Goal: Task Accomplishment & Management: Use online tool/utility

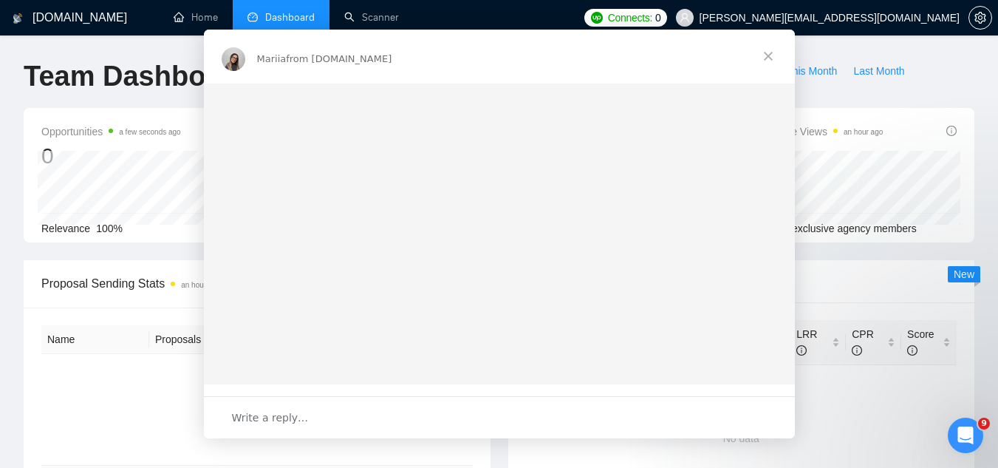
click at [383, 27] on div "Intercom messenger" at bounding box center [499, 234] width 998 height 468
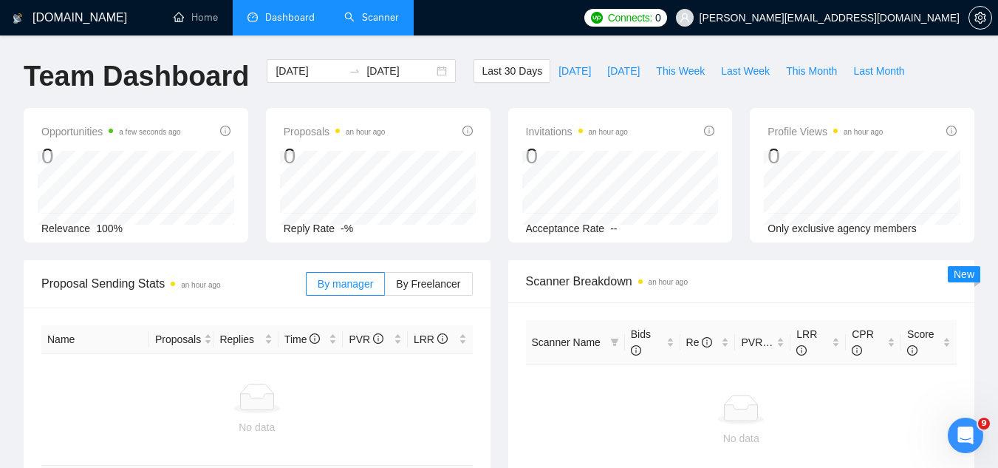
click at [383, 24] on link "Scanner" at bounding box center [371, 17] width 55 height 13
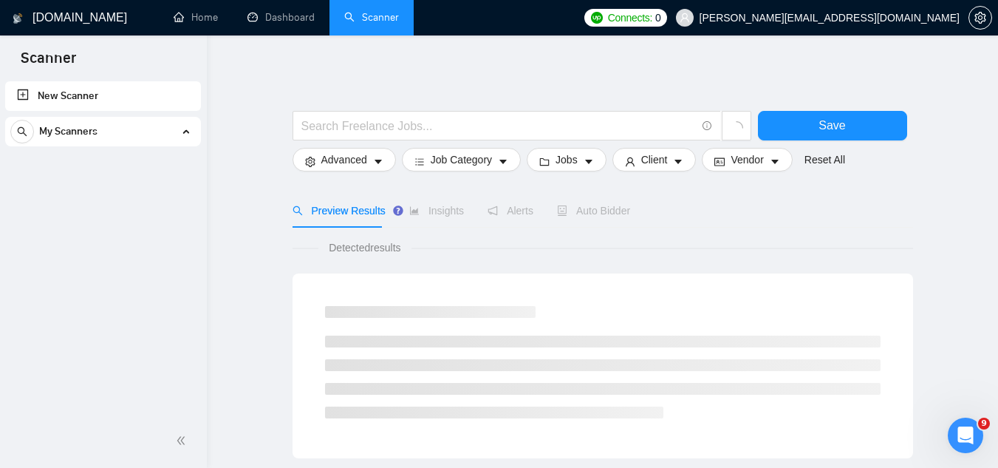
click at [152, 136] on div "My Scanners" at bounding box center [102, 132] width 185 height 30
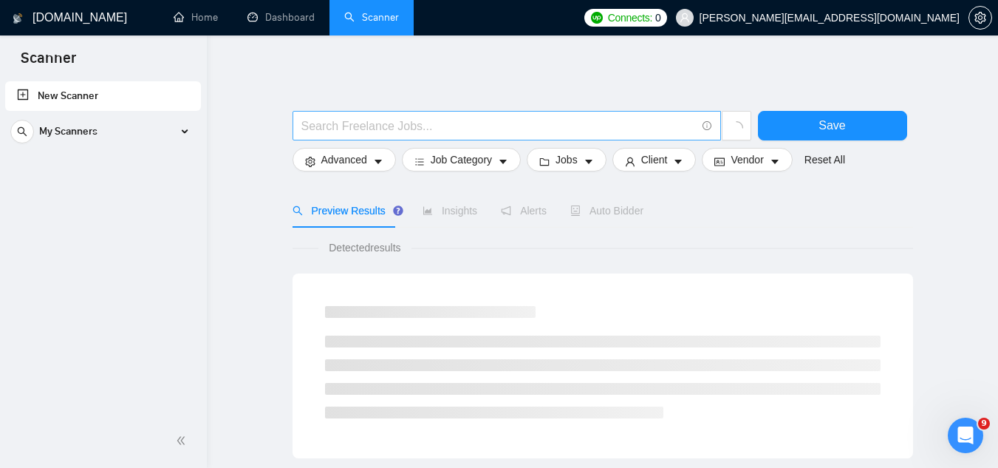
click at [310, 125] on input "text" at bounding box center [498, 126] width 395 height 18
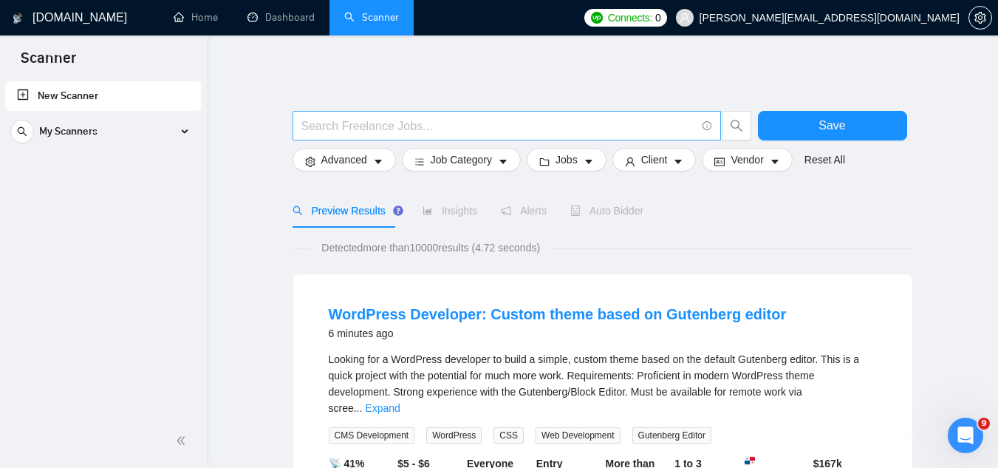
click at [354, 113] on span at bounding box center [507, 126] width 429 height 30
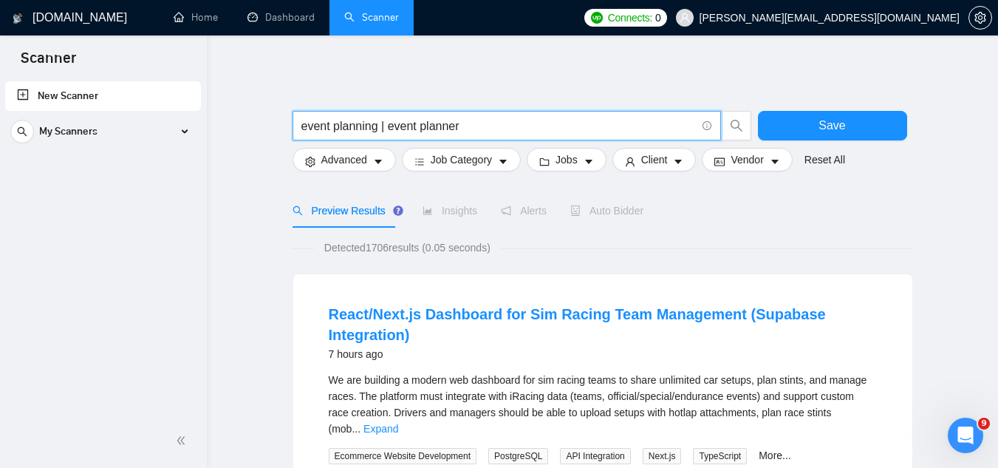
drag, startPoint x: 334, startPoint y: 129, endPoint x: 476, endPoint y: 137, distance: 142.0
click at [476, 137] on span "event planning | event planner" at bounding box center [507, 126] width 429 height 30
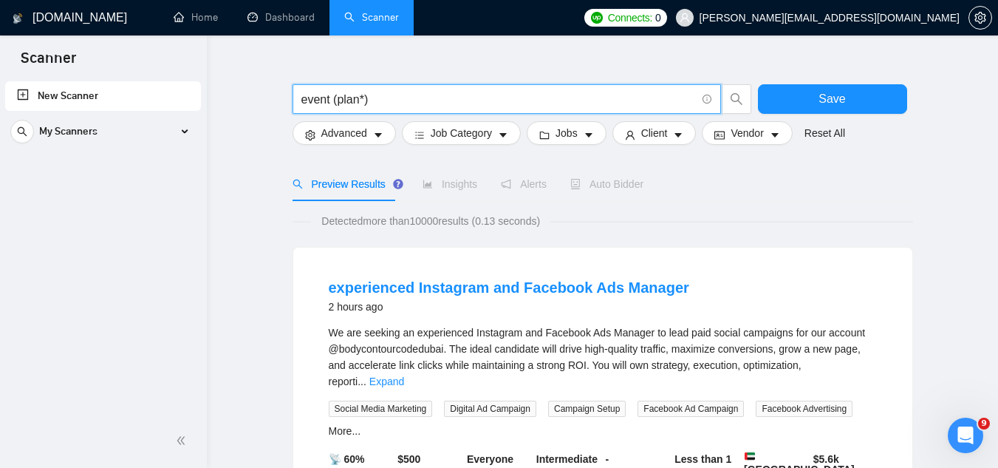
scroll to position [74, 0]
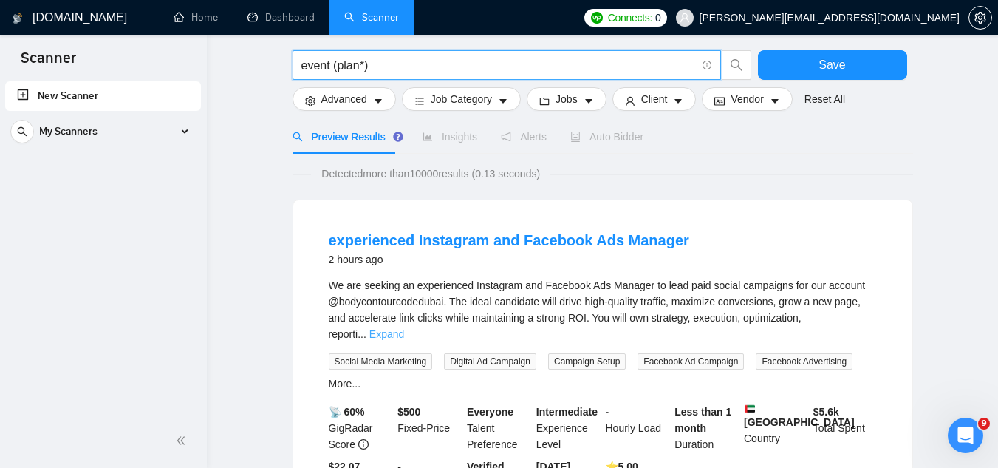
click at [404, 328] on link "Expand" at bounding box center [386, 334] width 35 height 12
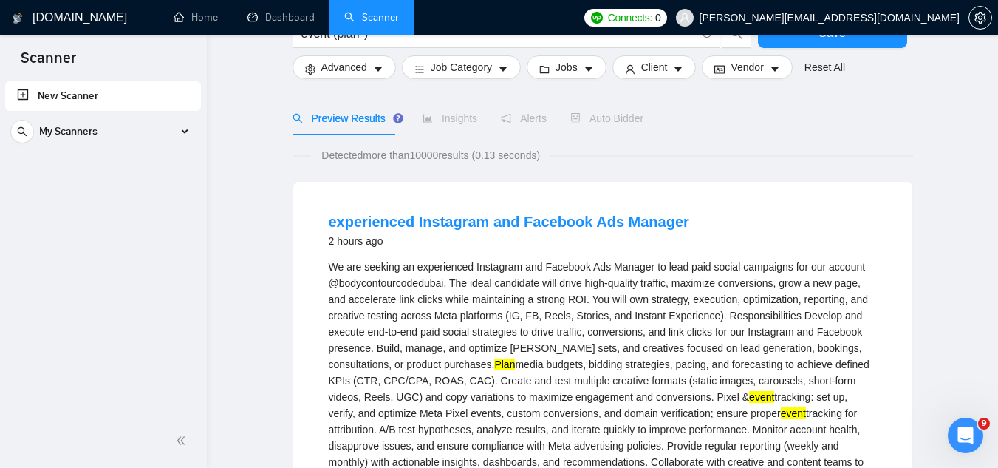
scroll to position [0, 0]
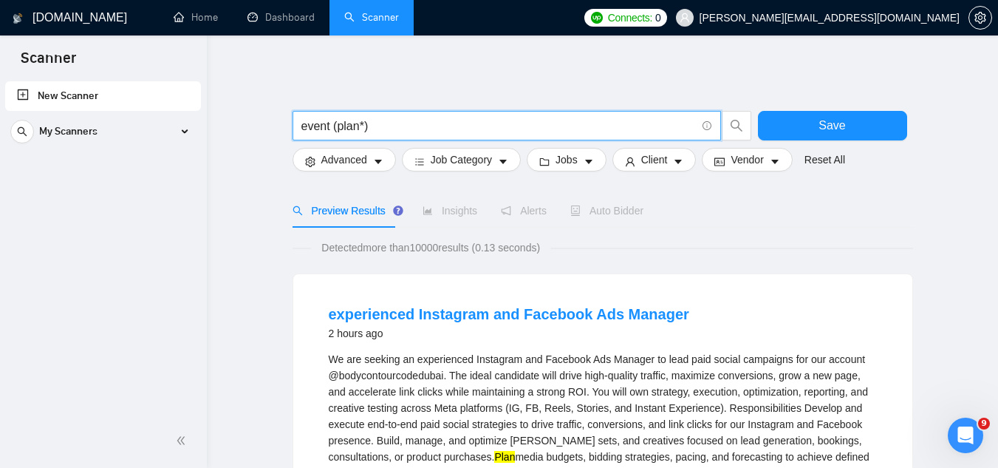
click at [383, 118] on input "event (plan*)" at bounding box center [498, 126] width 395 height 18
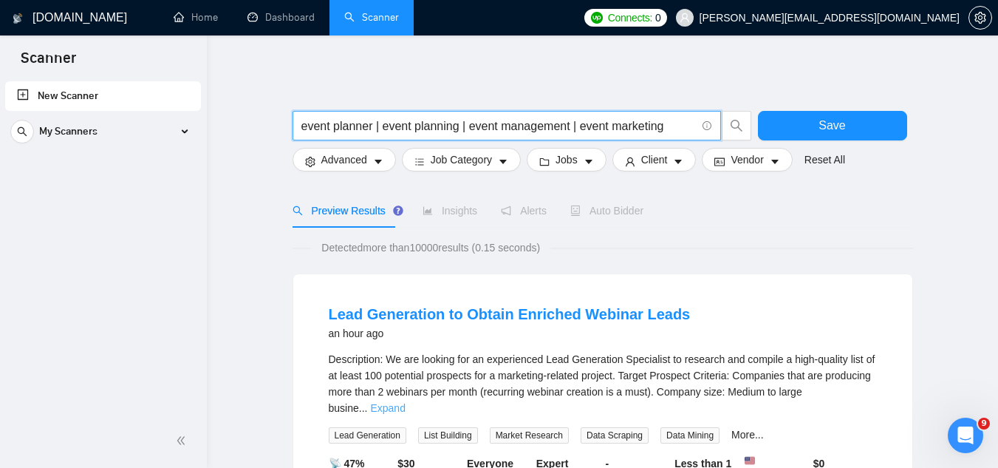
click at [405, 402] on link "Expand" at bounding box center [387, 408] width 35 height 12
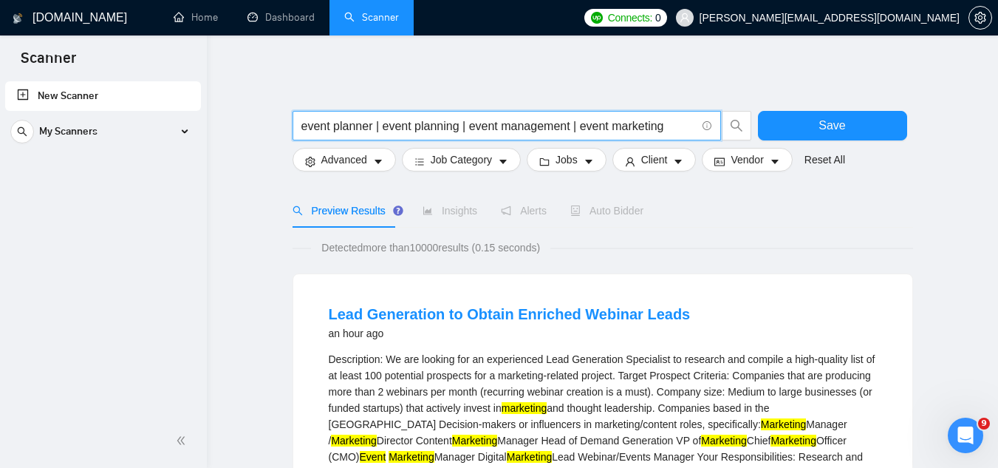
click at [304, 129] on input "event planner | event planning | event management | event marketing" at bounding box center [498, 126] width 395 height 18
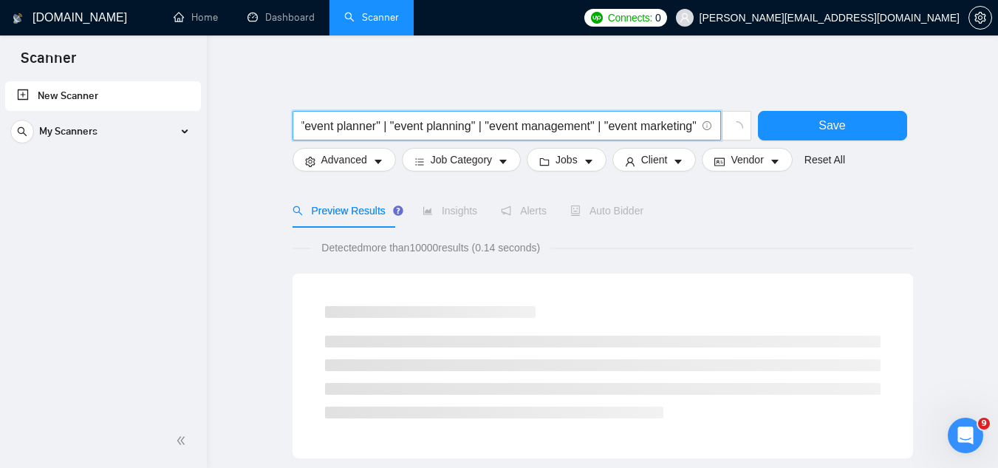
scroll to position [0, 5]
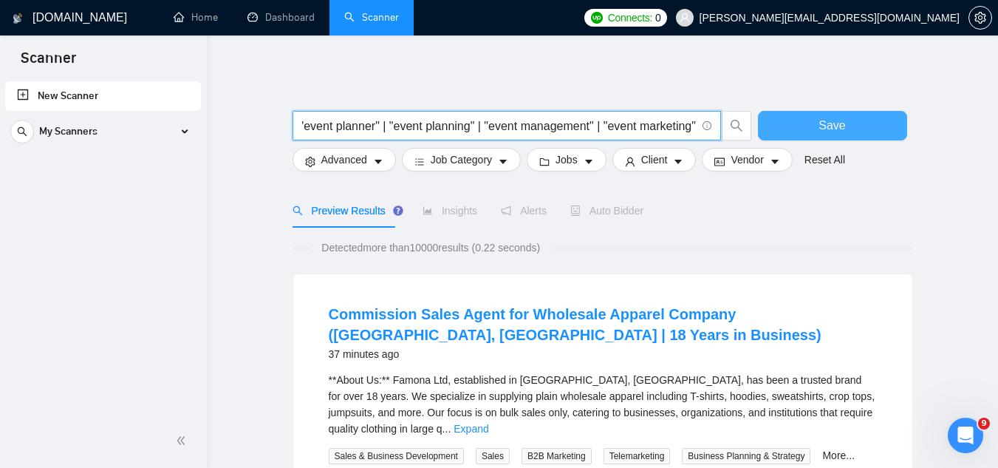
type input ""event planner" | "event planning" | "event management" | "event marketing""
click at [803, 132] on button "Save" at bounding box center [832, 126] width 149 height 30
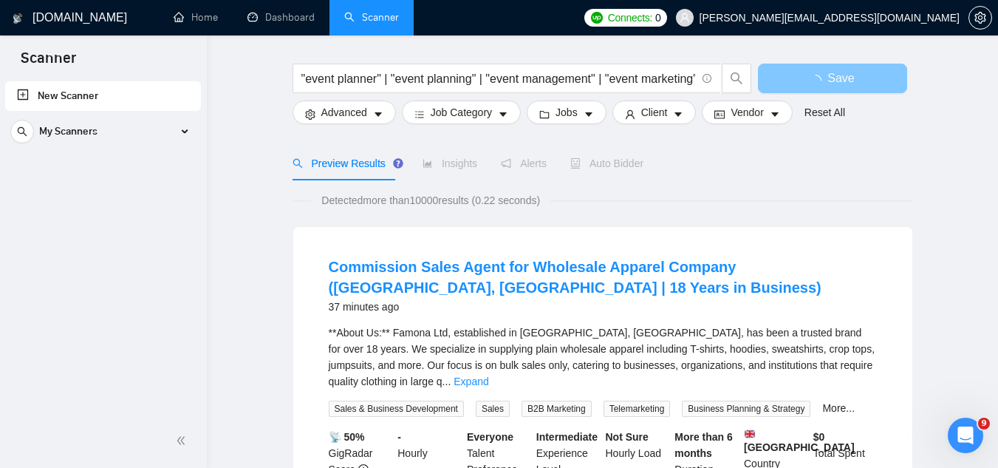
scroll to position [74, 0]
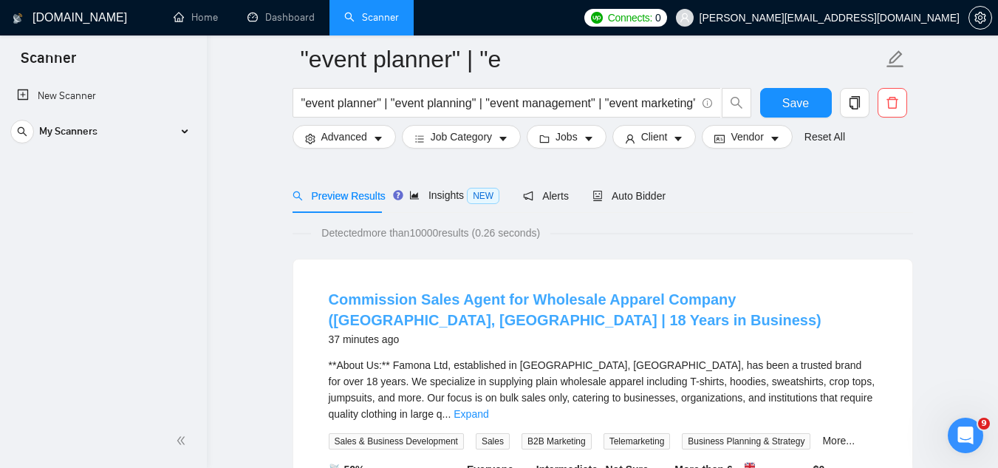
scroll to position [74, 0]
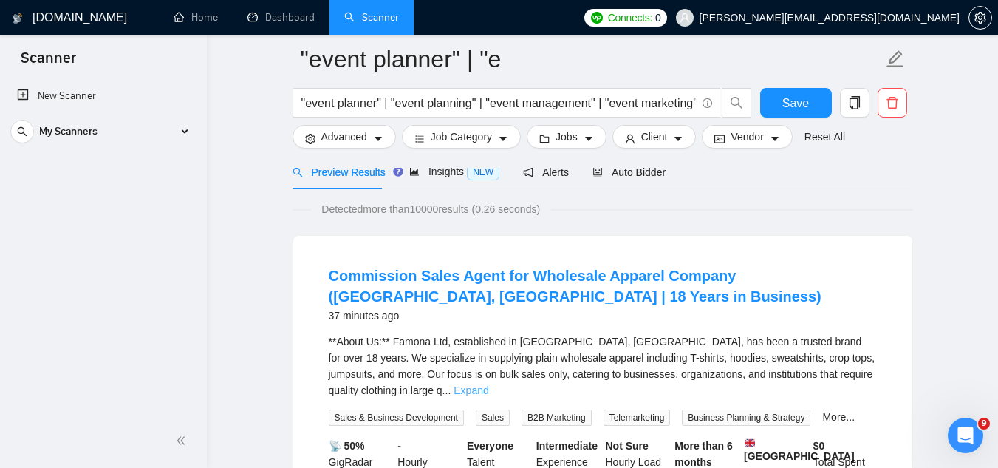
click at [488, 384] on link "Expand" at bounding box center [471, 390] width 35 height 12
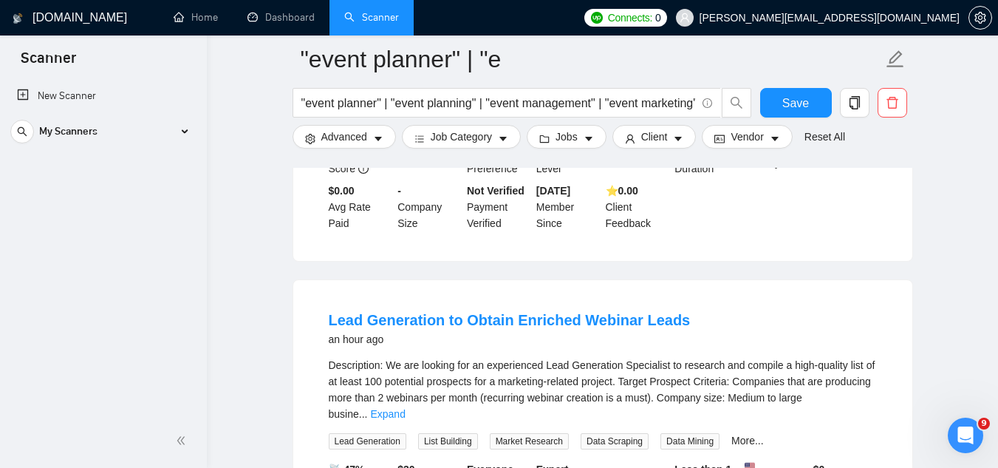
scroll to position [739, 0]
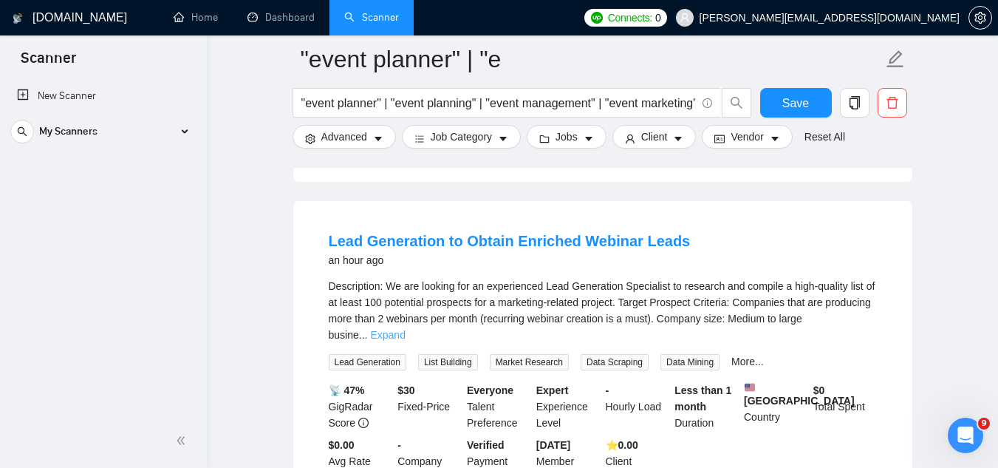
click at [405, 329] on link "Expand" at bounding box center [387, 335] width 35 height 12
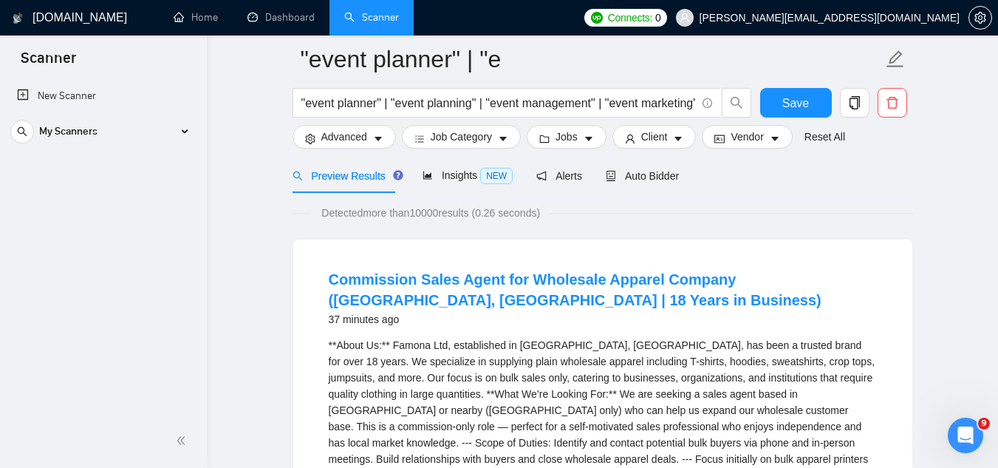
scroll to position [0, 0]
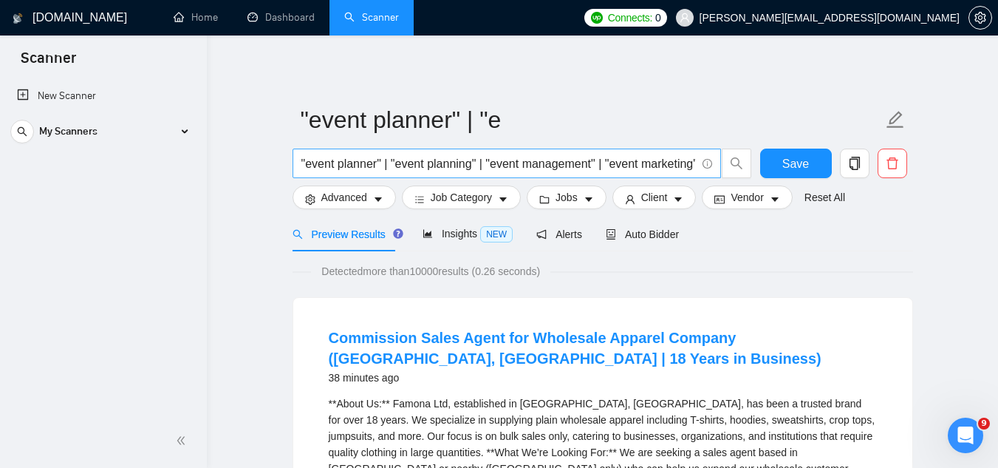
click at [626, 164] on input ""event planner" | "event planning" | "event management" | "event marketing"" at bounding box center [498, 163] width 395 height 18
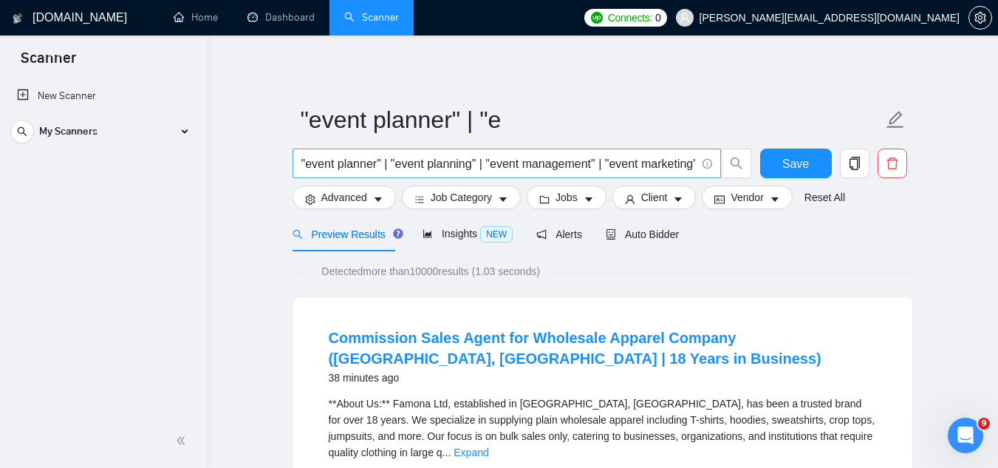
click at [699, 158] on span at bounding box center [705, 163] width 13 height 18
click at [676, 165] on input ""event planner" | "event planning" | "event management" | "event marketing"" at bounding box center [498, 163] width 395 height 18
paste input "Experiential Marketing"
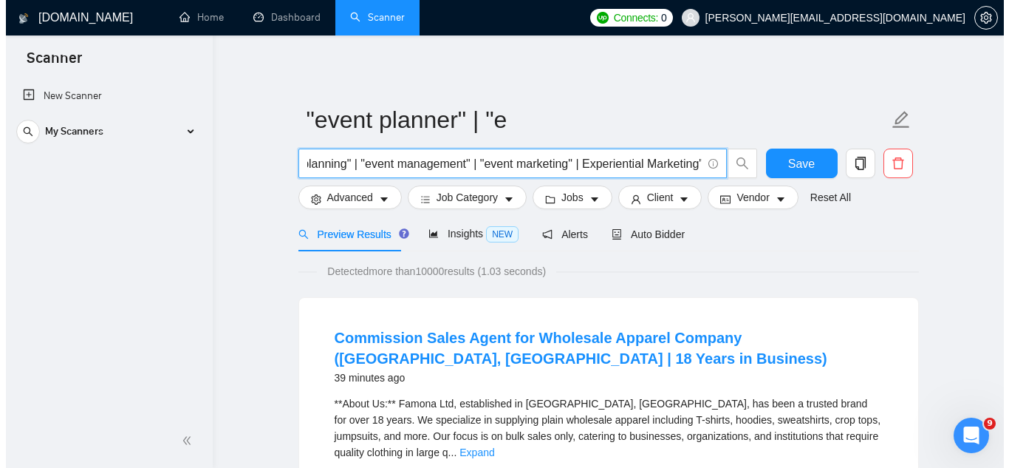
scroll to position [0, 136]
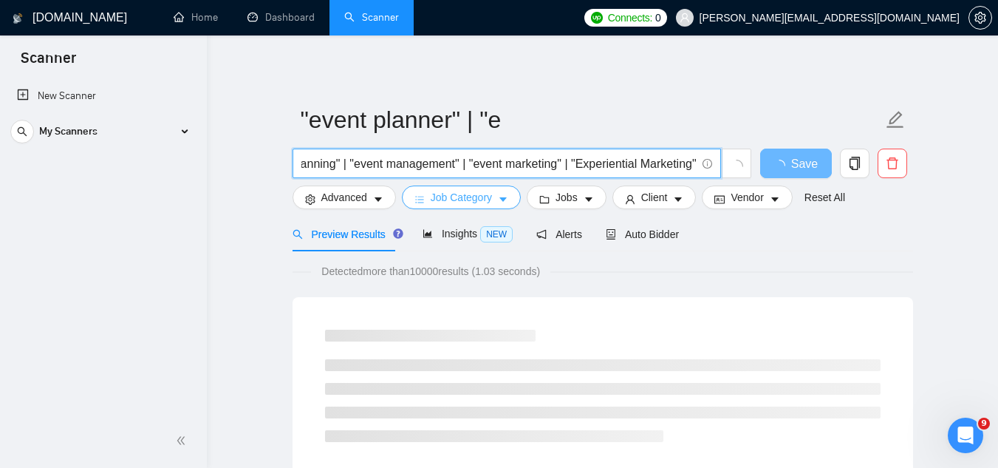
type input ""event planner" | "event planning" | "event management" | "event marketing" | "…"
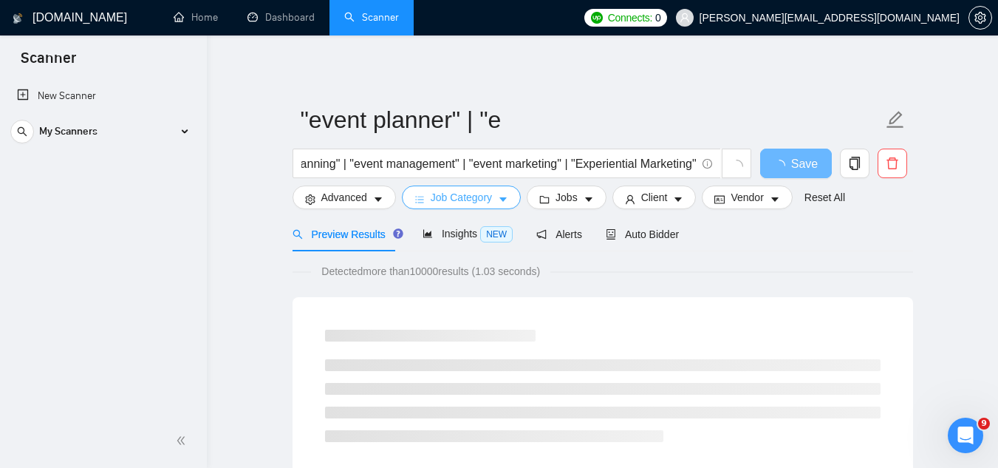
click at [460, 191] on span "Job Category" at bounding box center [461, 197] width 61 height 16
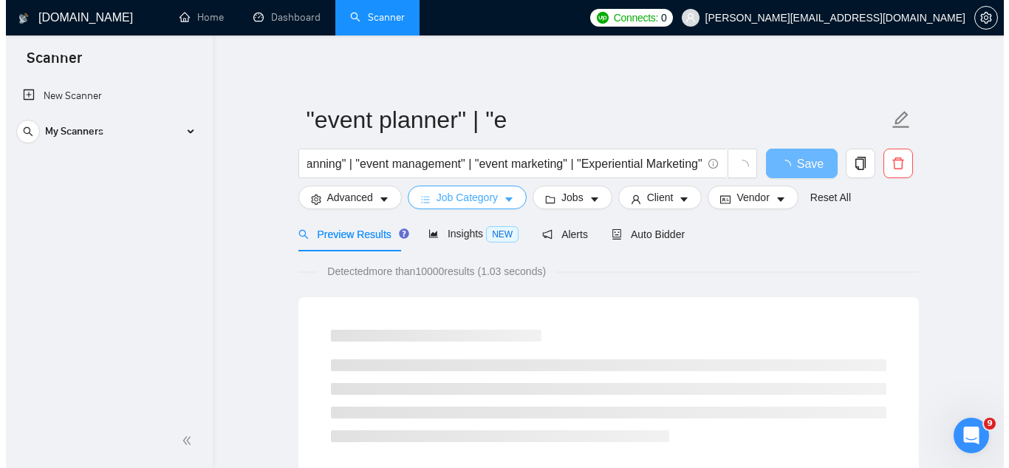
scroll to position [0, 0]
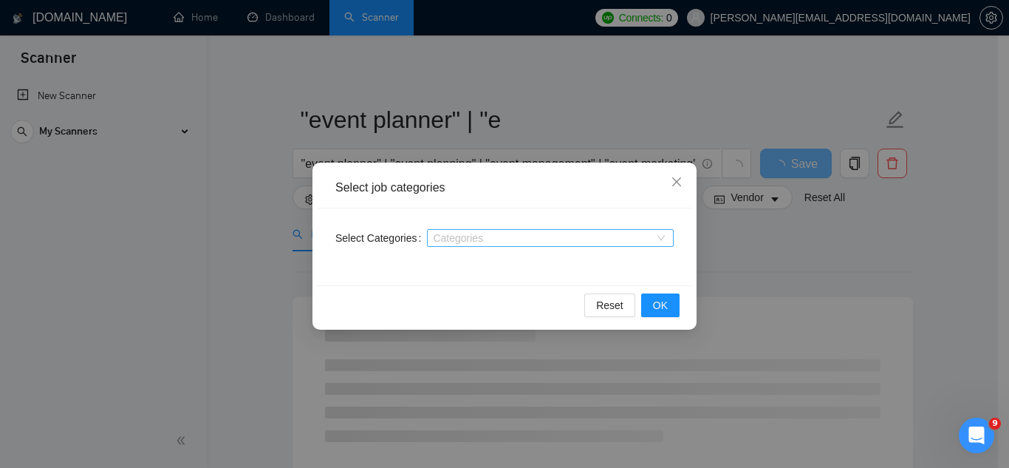
click at [479, 237] on div at bounding box center [543, 238] width 225 height 12
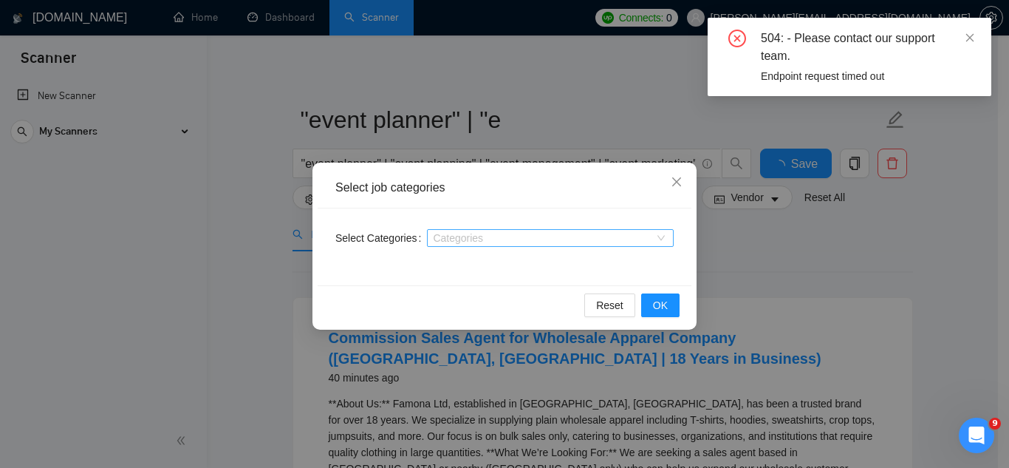
click at [622, 236] on div at bounding box center [543, 238] width 225 height 12
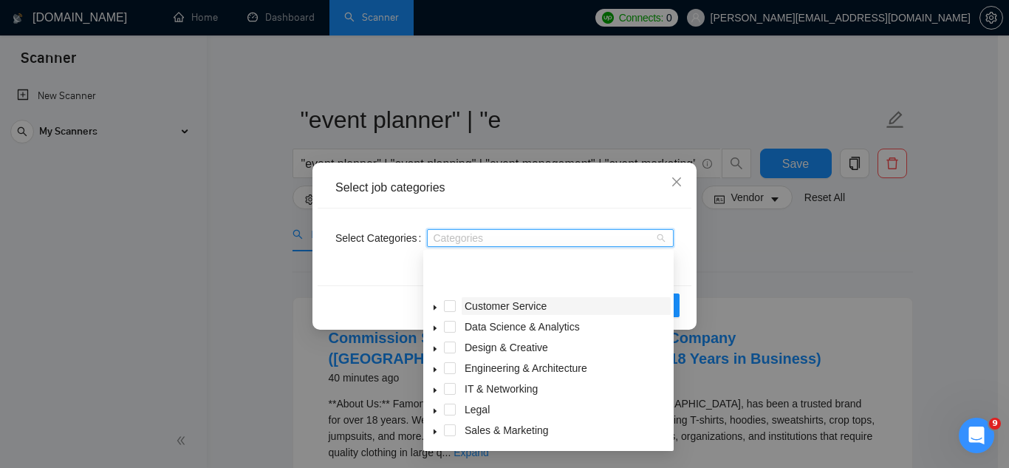
scroll to position [59, 0]
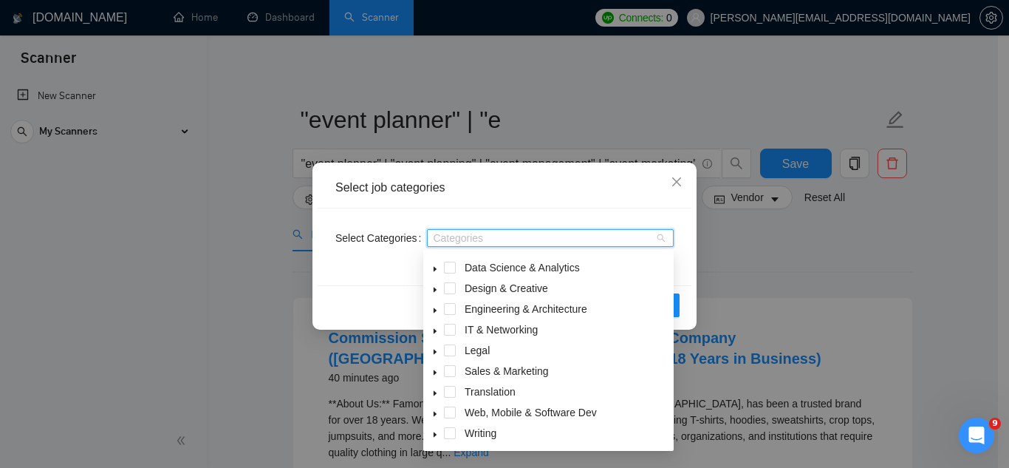
click at [434, 374] on icon "caret-down" at bounding box center [435, 372] width 3 height 5
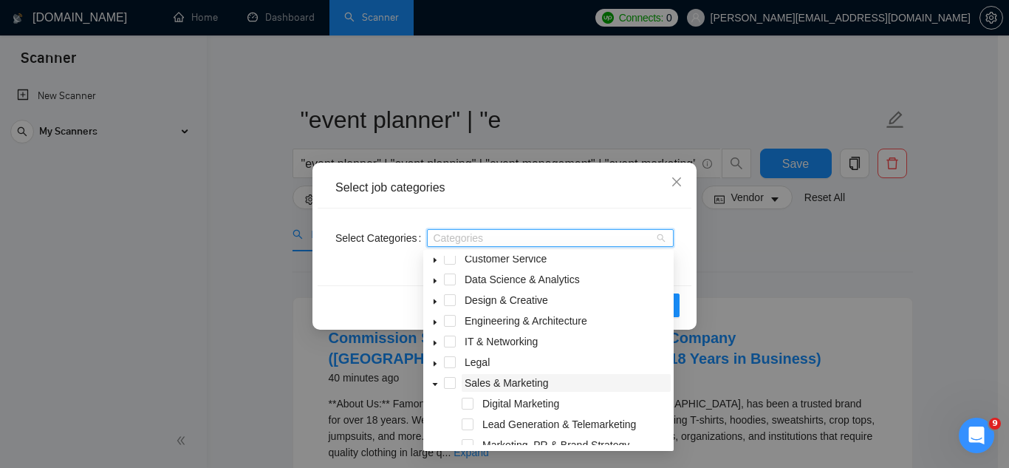
scroll to position [0, 0]
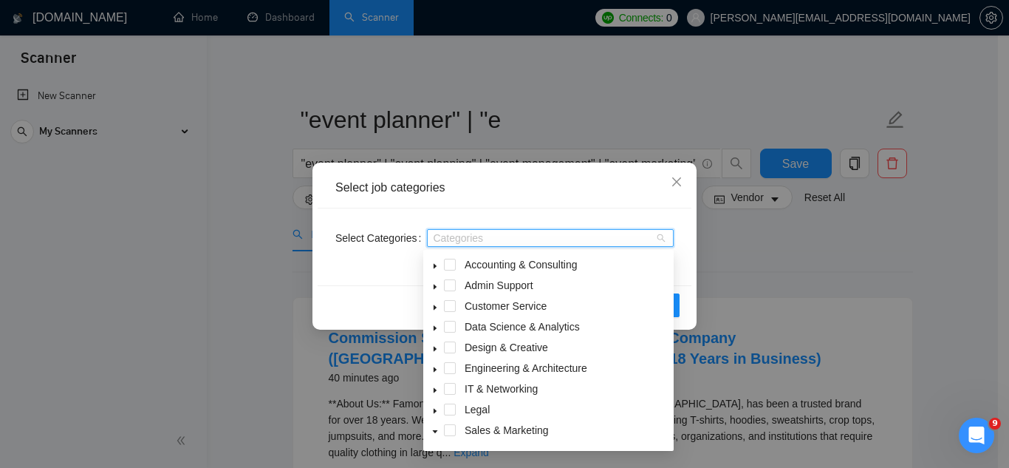
click at [434, 264] on icon "caret-down" at bounding box center [434, 265] width 7 height 7
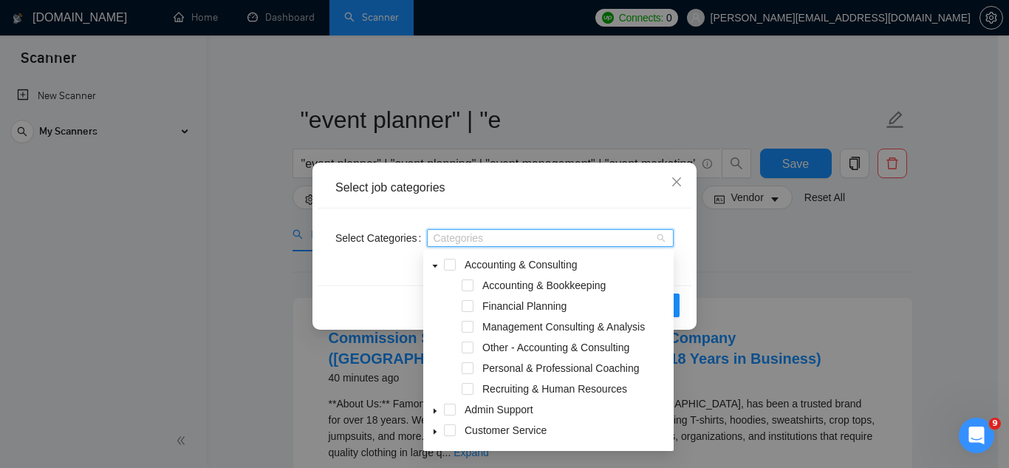
click at [434, 264] on icon "caret-down" at bounding box center [434, 265] width 7 height 7
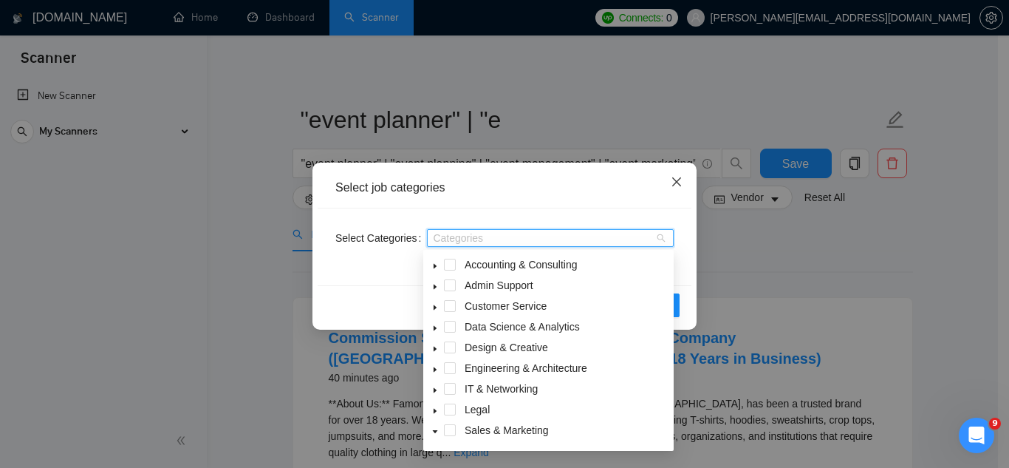
click at [677, 191] on span "Close" at bounding box center [677, 183] width 40 height 40
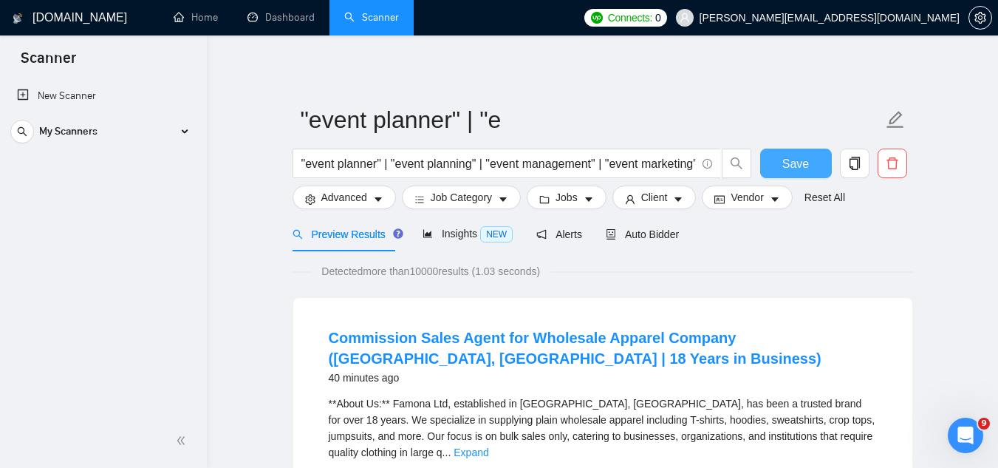
click at [774, 169] on button "Save" at bounding box center [796, 164] width 72 height 30
click at [471, 199] on span "Job Category" at bounding box center [461, 197] width 61 height 16
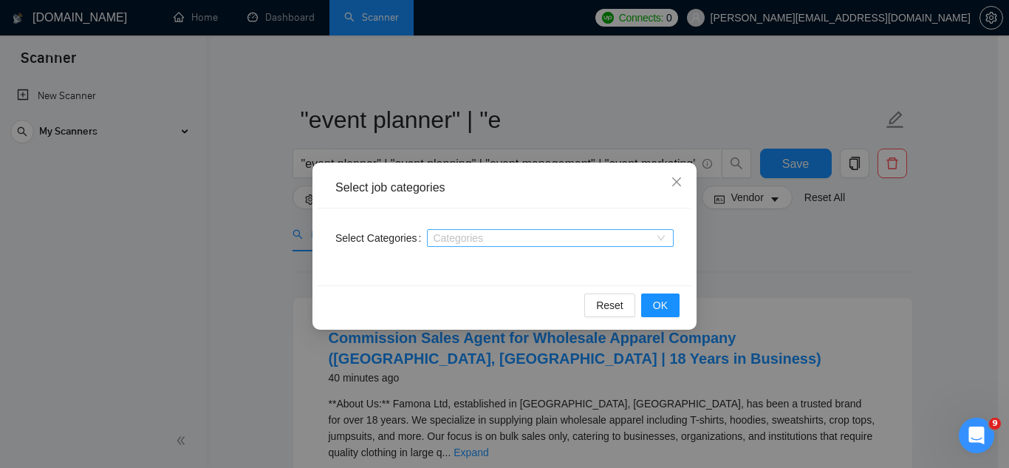
click at [440, 238] on div at bounding box center [543, 238] width 225 height 12
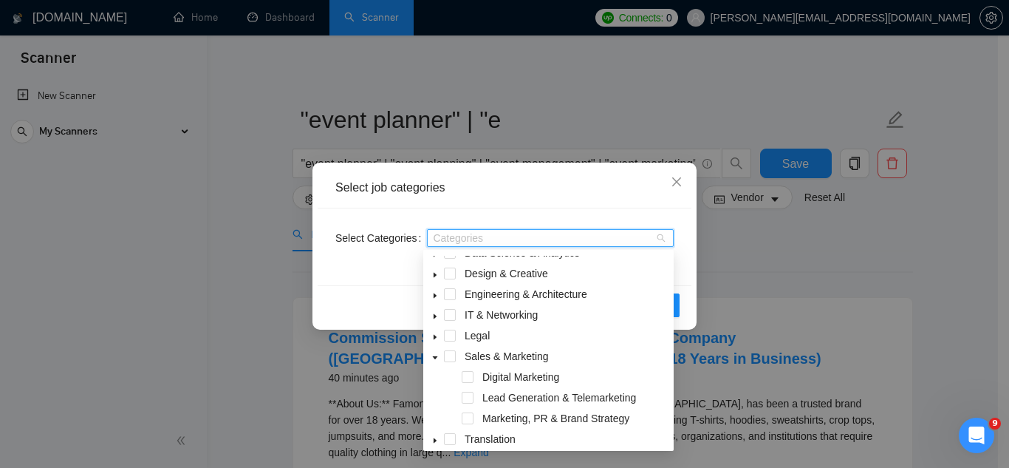
scroll to position [121, 0]
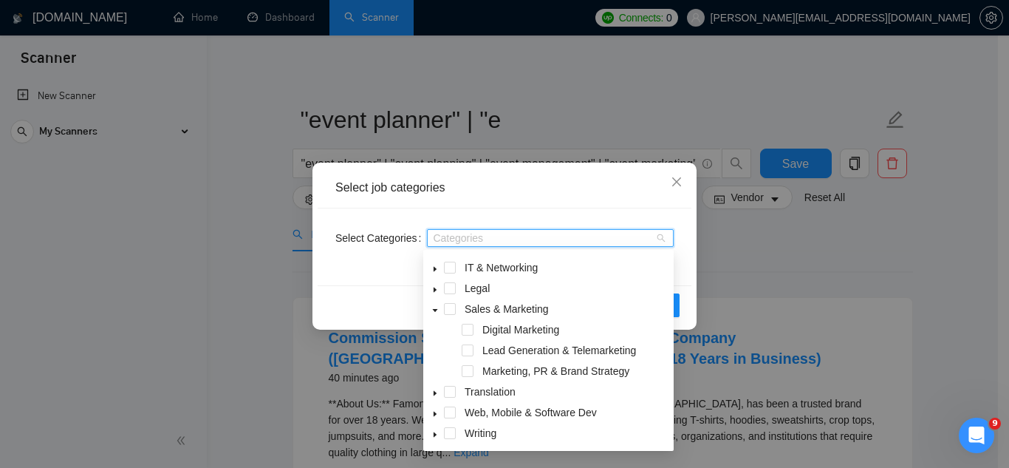
click at [438, 310] on icon "caret-down" at bounding box center [434, 310] width 7 height 7
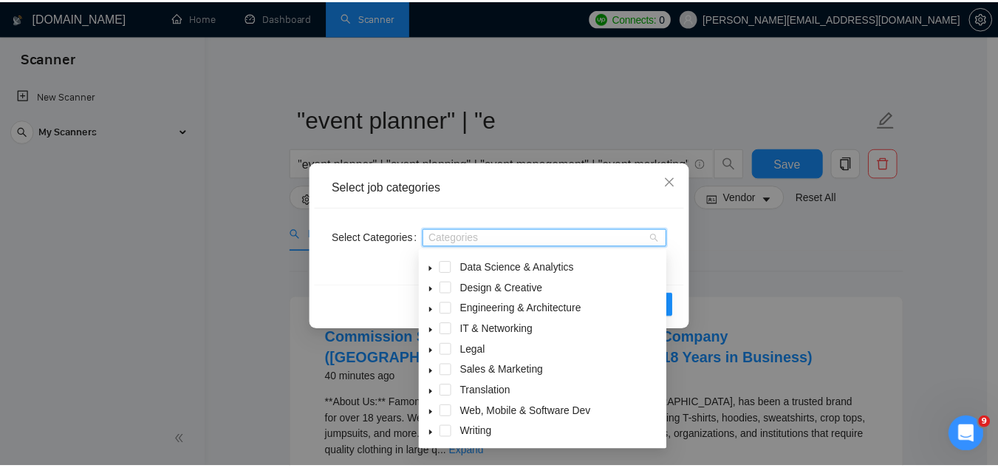
scroll to position [0, 0]
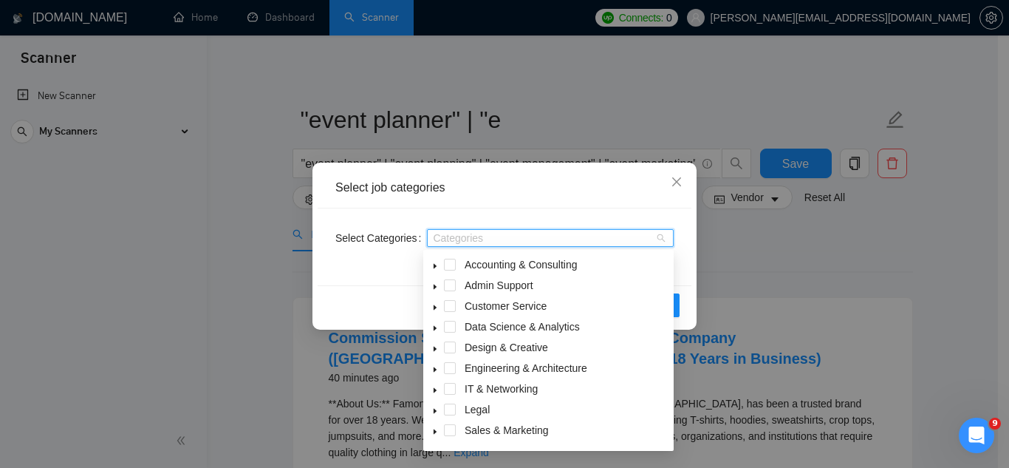
click at [434, 267] on icon "caret-down" at bounding box center [435, 266] width 3 height 5
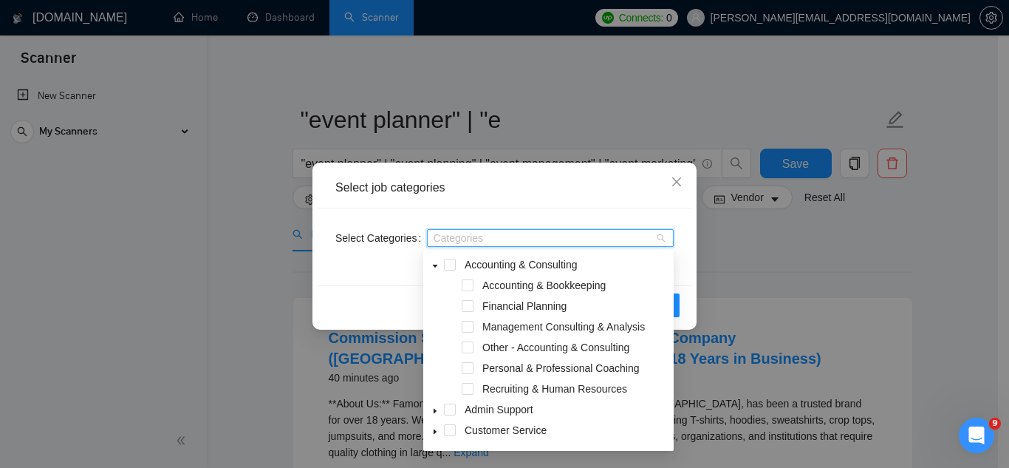
click at [437, 265] on icon "caret-down" at bounding box center [435, 265] width 5 height 3
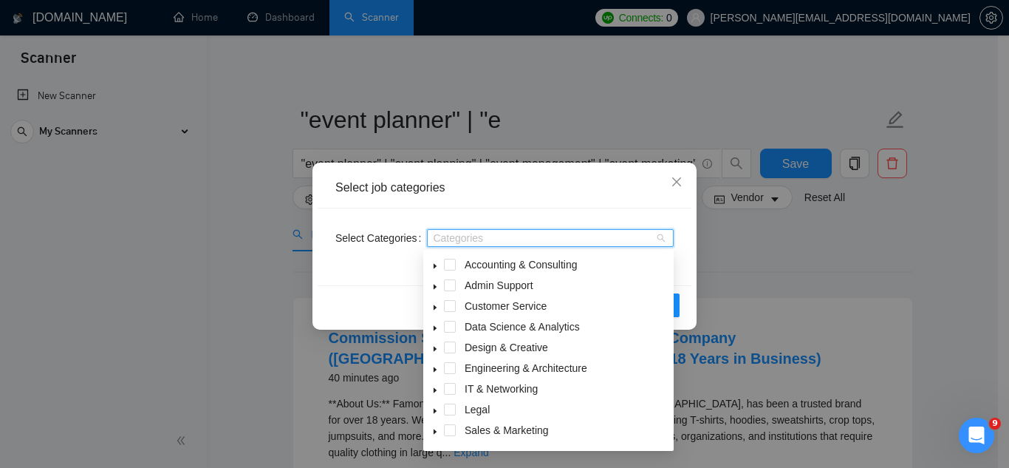
click at [434, 284] on icon "caret-down" at bounding box center [434, 286] width 7 height 7
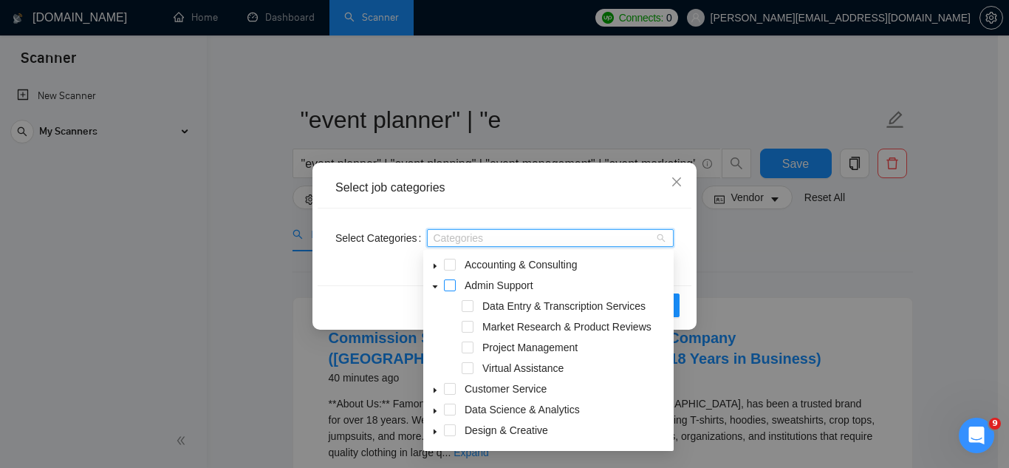
click at [446, 289] on span at bounding box center [450, 285] width 12 height 12
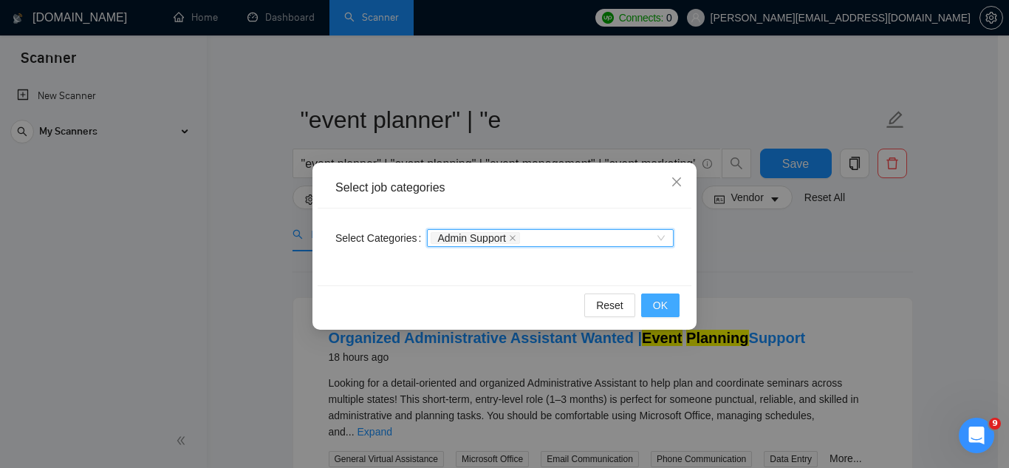
click at [658, 307] on span "OK" at bounding box center [660, 305] width 15 height 16
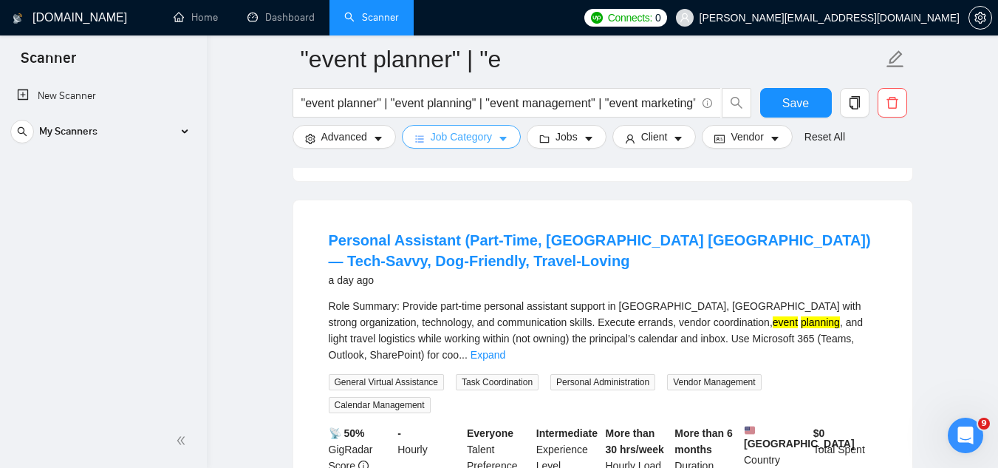
scroll to position [443, 0]
click at [505, 348] on link "Expand" at bounding box center [488, 354] width 35 height 12
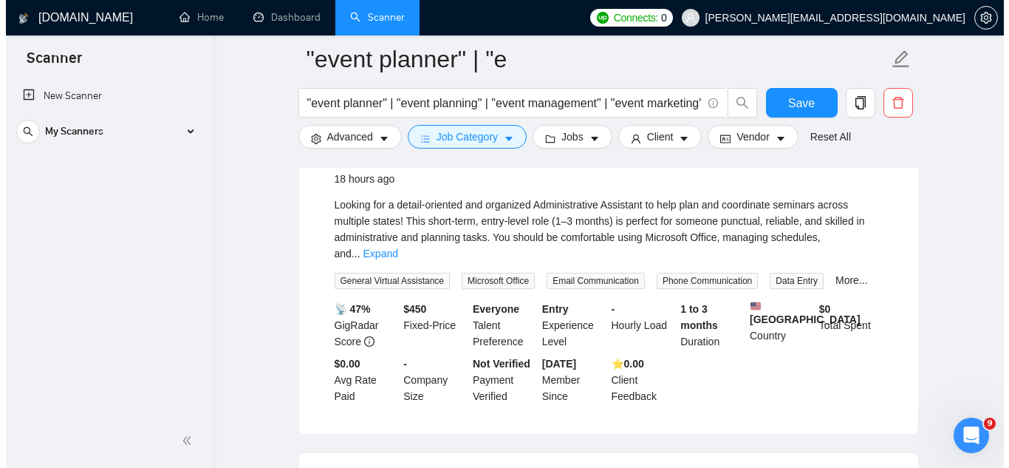
scroll to position [0, 0]
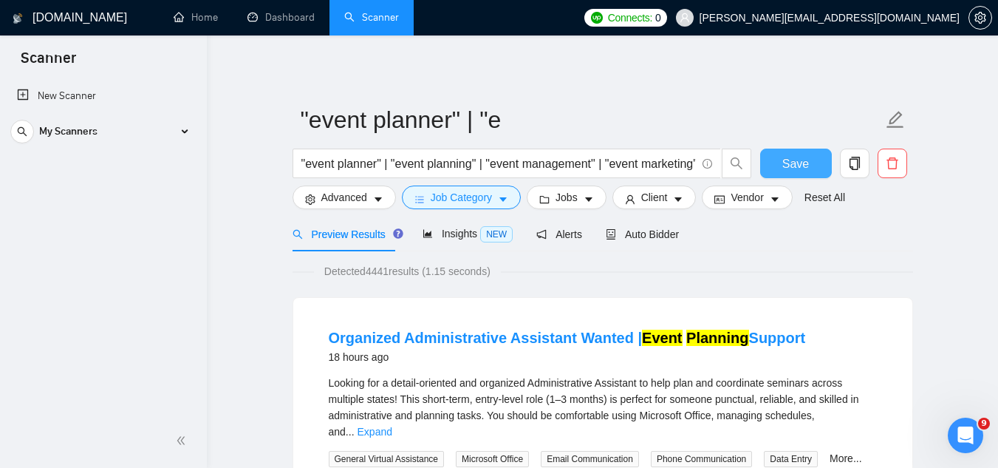
click at [793, 162] on span "Save" at bounding box center [795, 163] width 27 height 18
click at [459, 205] on span "Job Category" at bounding box center [461, 197] width 61 height 16
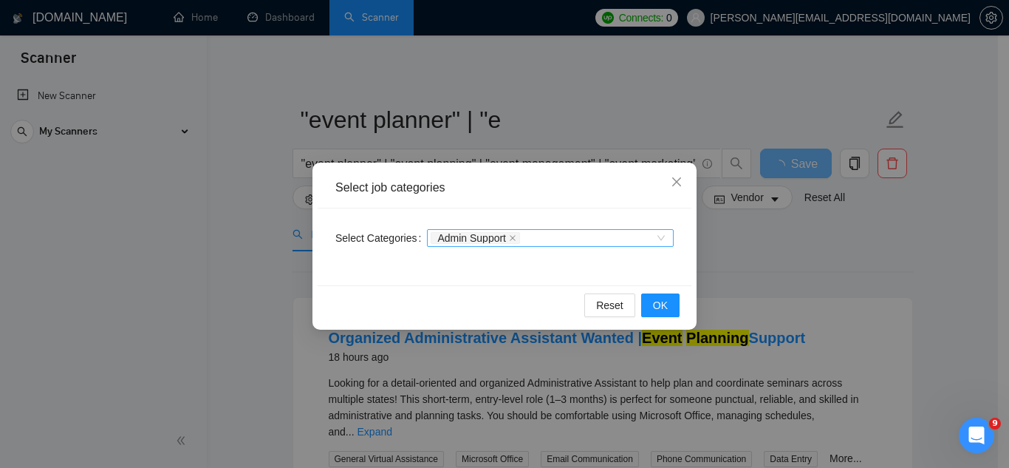
click at [553, 236] on div "Admin Support" at bounding box center [543, 238] width 225 height 15
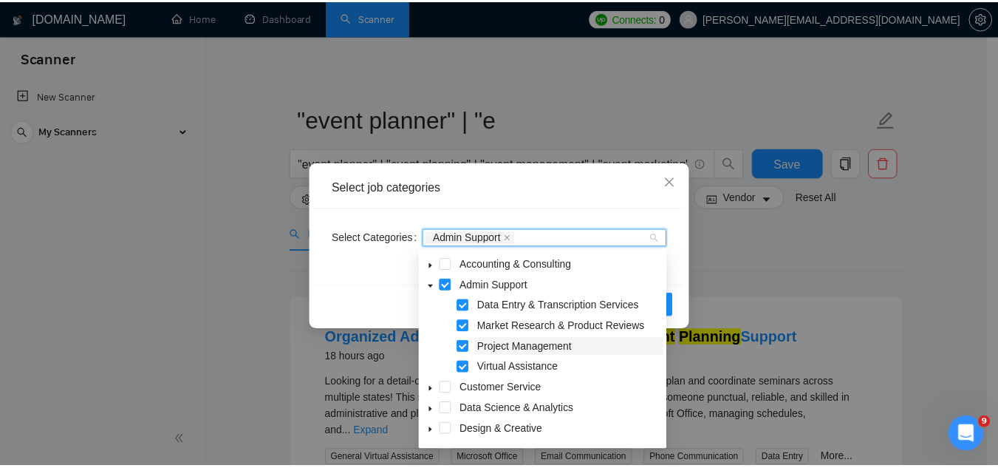
scroll to position [74, 0]
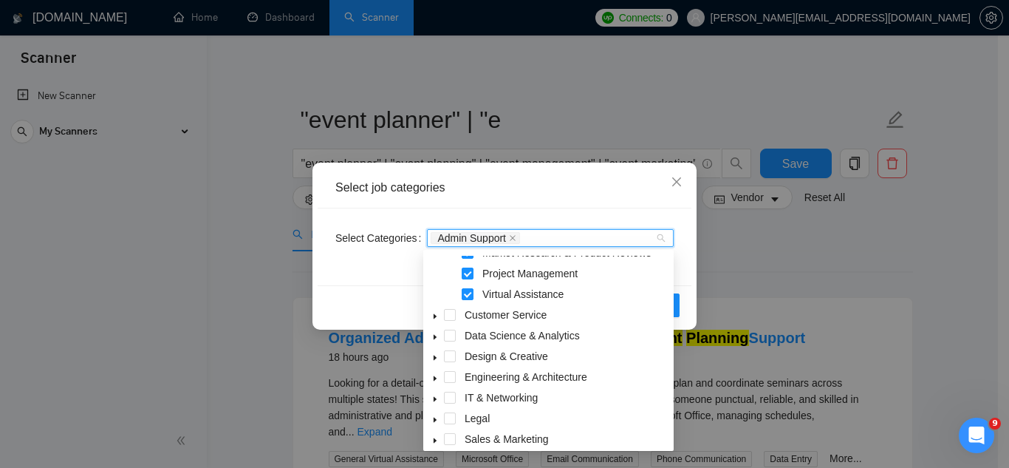
click at [436, 317] on icon "caret-down" at bounding box center [435, 316] width 3 height 5
click at [436, 317] on icon "caret-down" at bounding box center [435, 316] width 5 height 3
click at [436, 338] on icon "caret-down" at bounding box center [435, 337] width 3 height 5
click at [436, 338] on icon "caret-down" at bounding box center [435, 336] width 5 height 3
click at [767, 266] on div "Select job categories Select Categories Admin Support Reset OK" at bounding box center [504, 234] width 1009 height 468
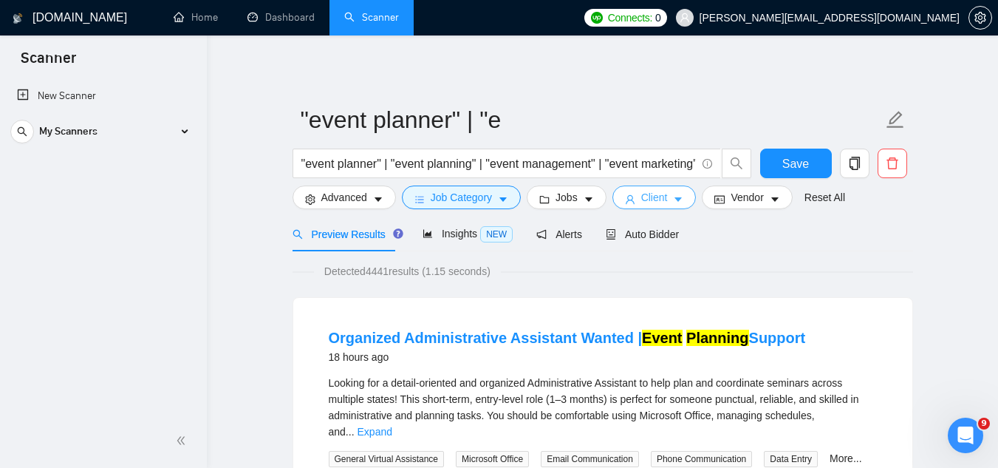
click at [655, 205] on span "Client" at bounding box center [654, 197] width 27 height 16
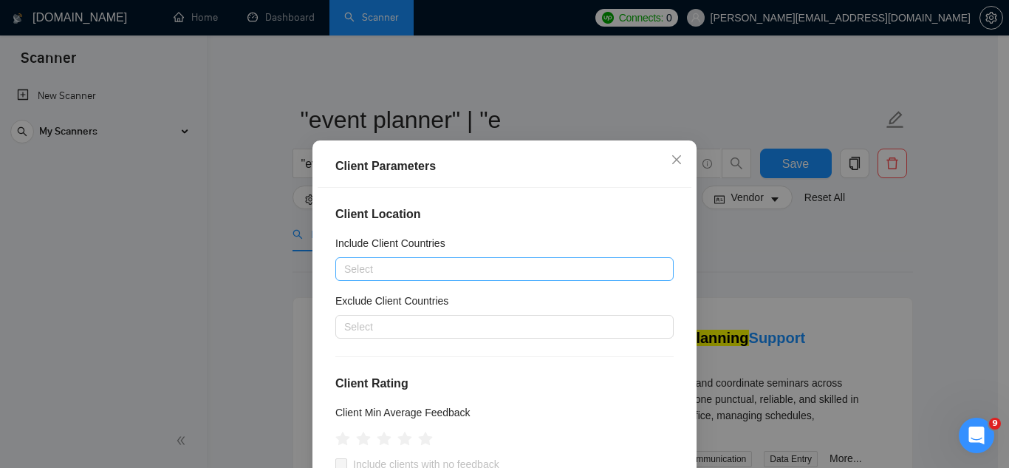
click at [459, 262] on div at bounding box center [497, 269] width 316 height 18
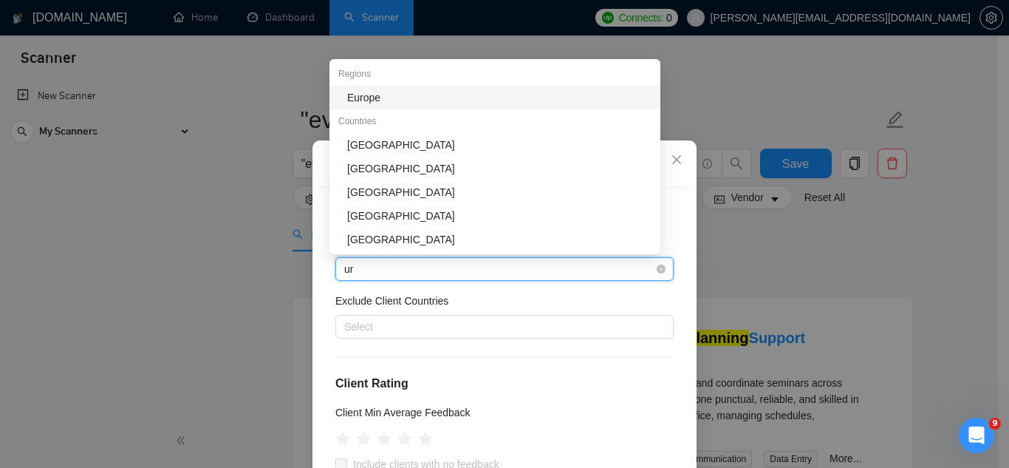
type input "uni"
click at [384, 95] on div "[GEOGRAPHIC_DATA]" at bounding box center [499, 97] width 304 height 16
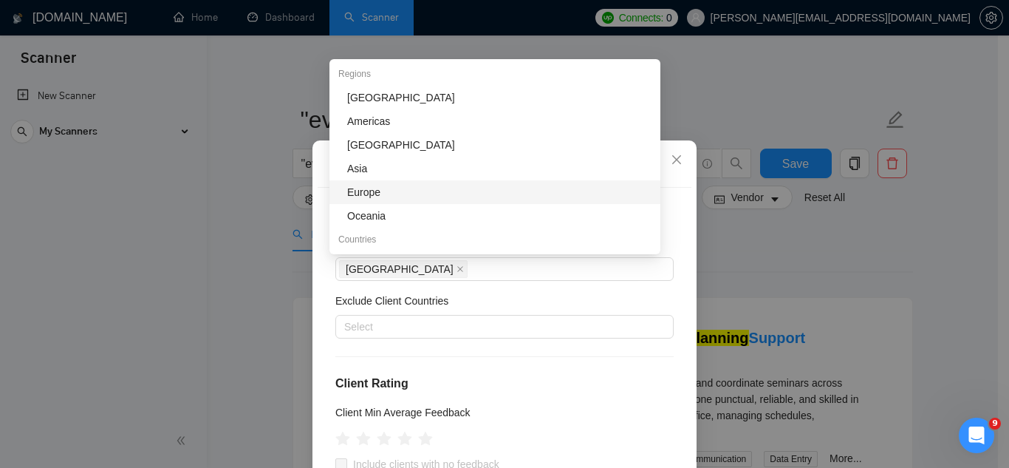
click at [729, 101] on div "Client Parameters Client Location Include Client Countries [GEOGRAPHIC_DATA] Ex…" at bounding box center [504, 234] width 1009 height 468
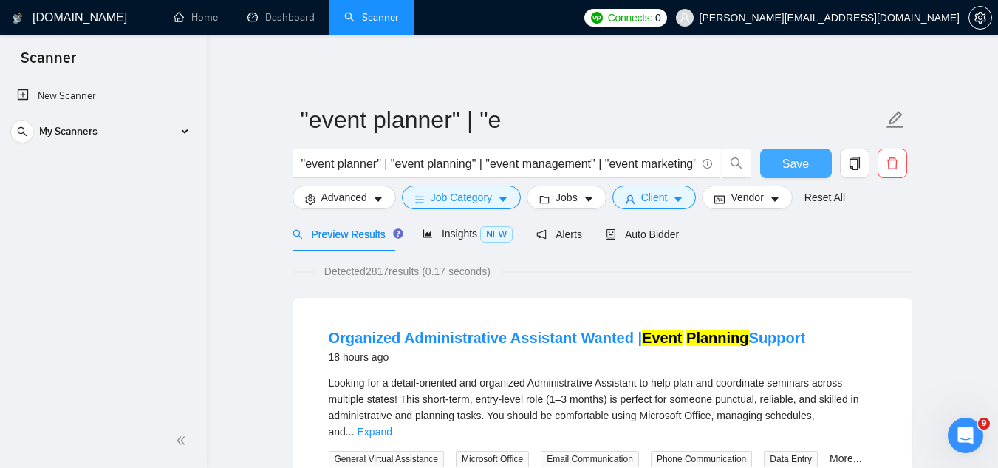
click at [785, 165] on span "Save" at bounding box center [795, 163] width 27 height 18
click at [651, 243] on div "Auto Bidder" at bounding box center [642, 233] width 73 height 35
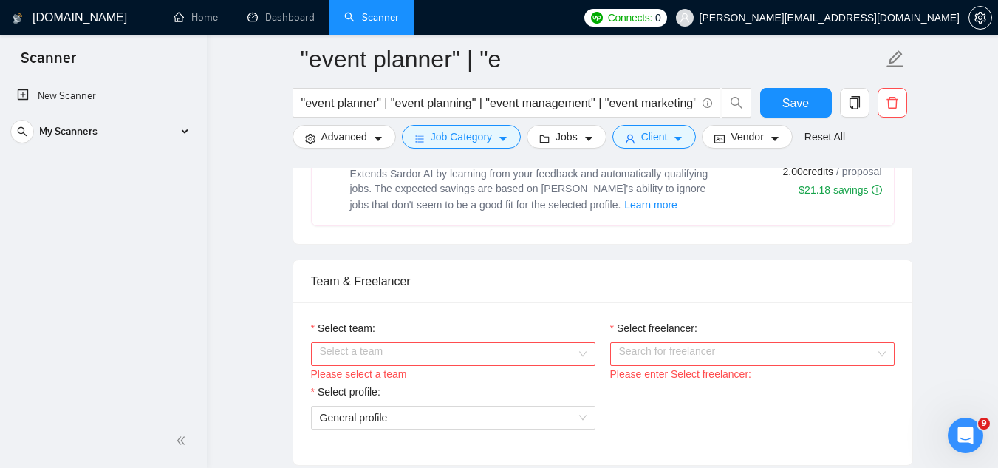
scroll to position [739, 0]
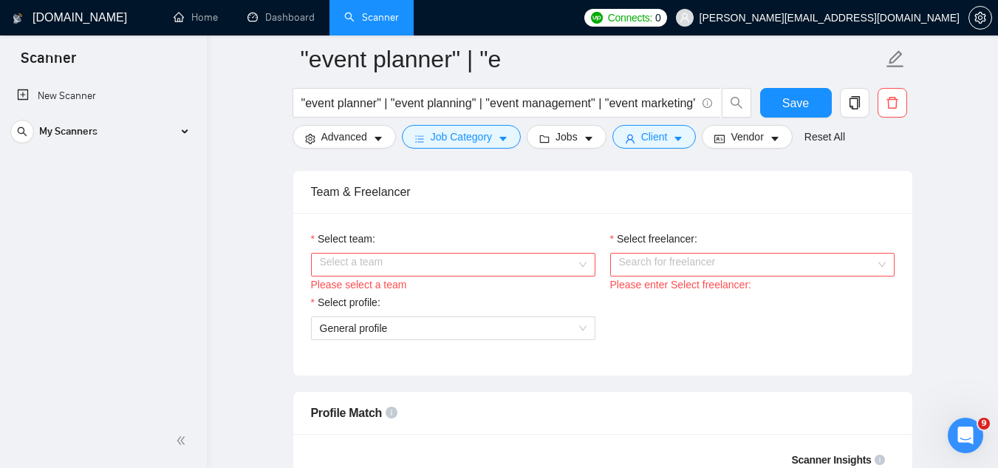
click at [477, 273] on input "Select team:" at bounding box center [448, 264] width 256 height 22
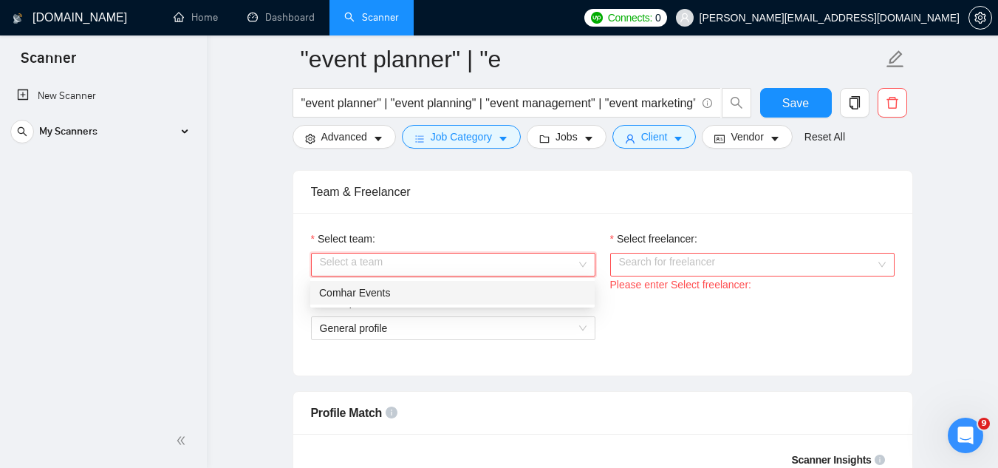
click at [478, 293] on div "Comhar Events" at bounding box center [452, 292] width 267 height 16
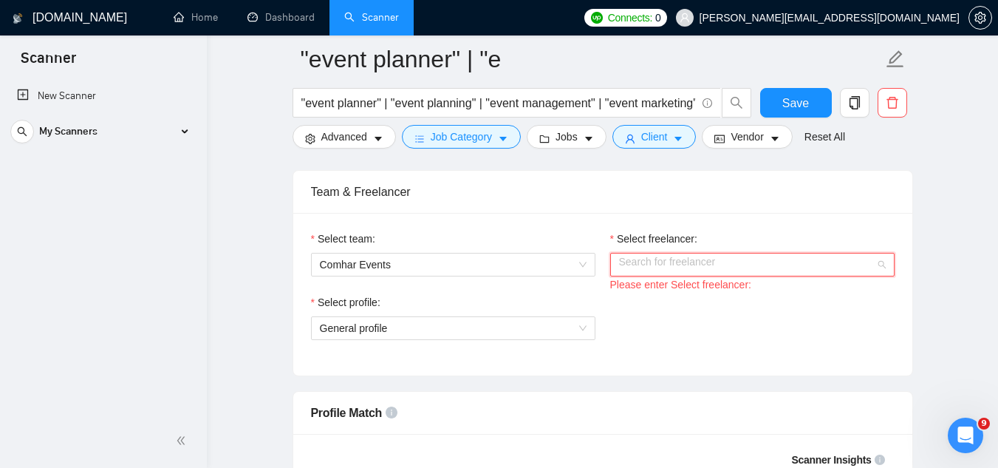
click at [707, 267] on input "Select freelancer:" at bounding box center [747, 264] width 256 height 22
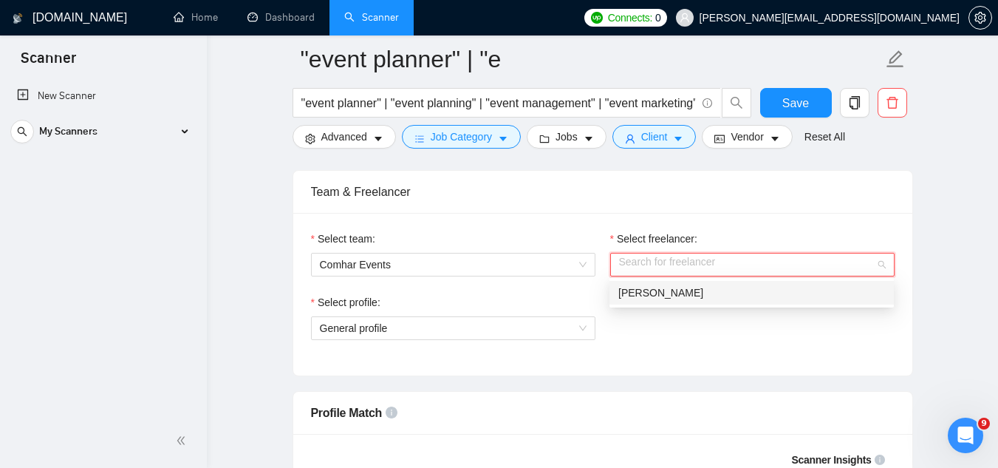
click at [714, 298] on div "[PERSON_NAME]" at bounding box center [751, 292] width 267 height 16
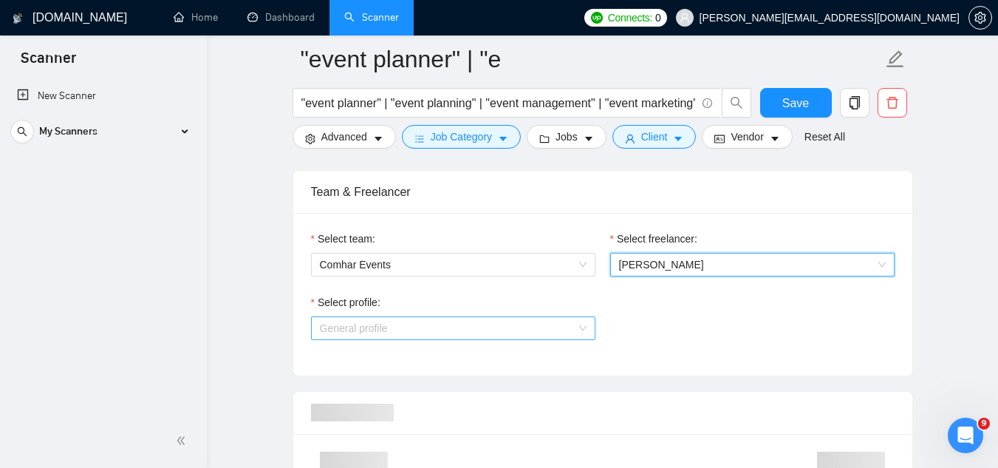
click at [474, 328] on span "General profile" at bounding box center [453, 328] width 267 height 22
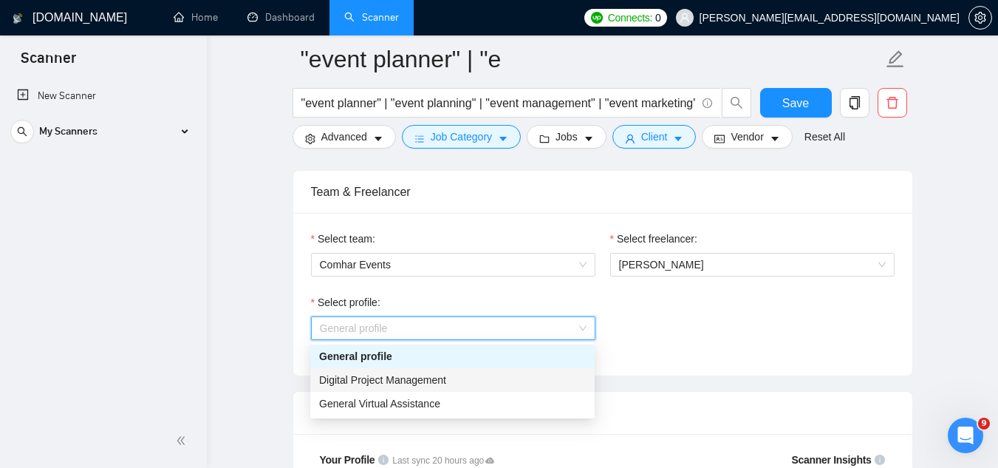
click at [451, 384] on div "Digital Project Management" at bounding box center [452, 380] width 267 height 16
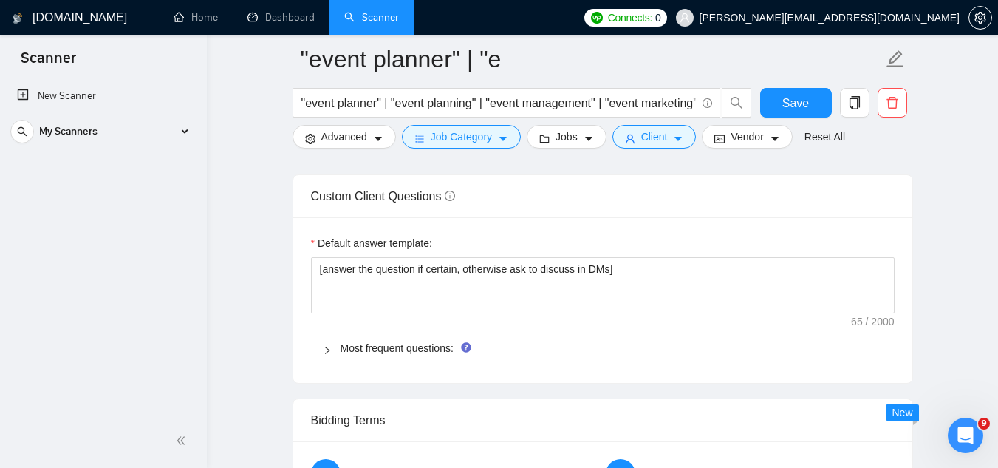
scroll to position [2143, 0]
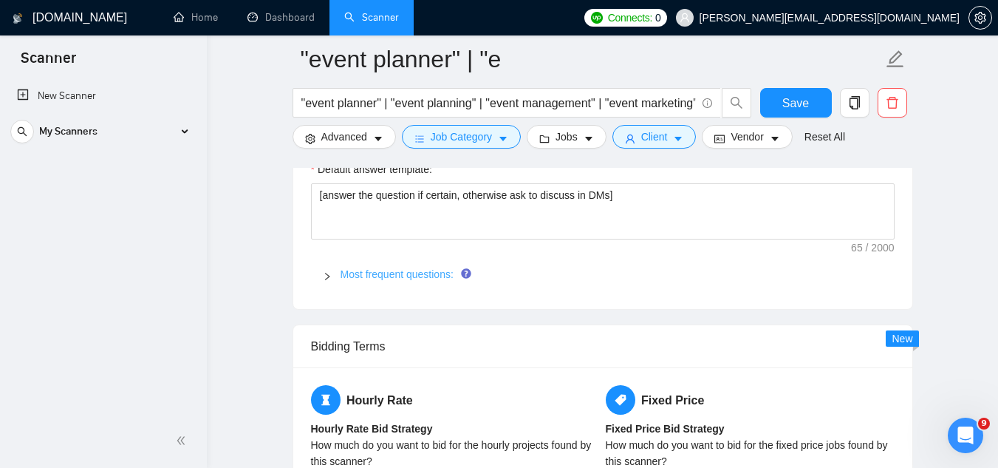
click at [352, 268] on link "Most frequent questions:" at bounding box center [397, 274] width 113 height 12
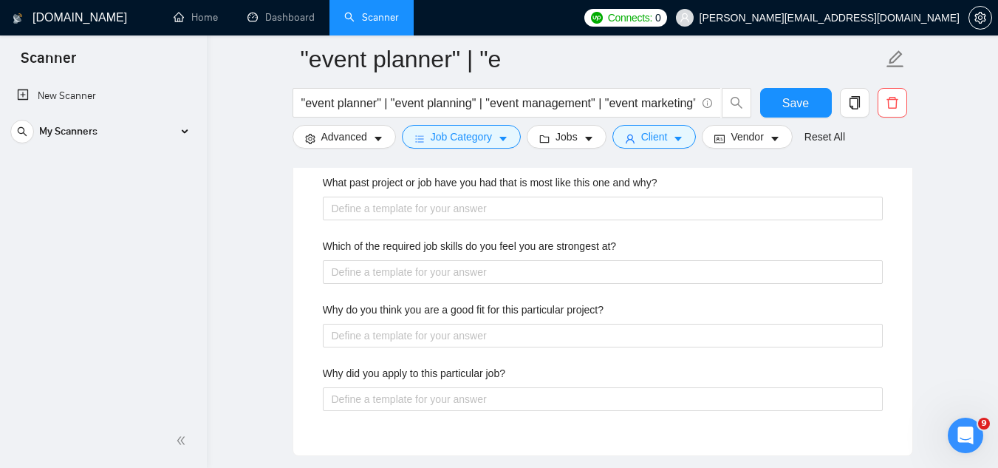
scroll to position [2660, 0]
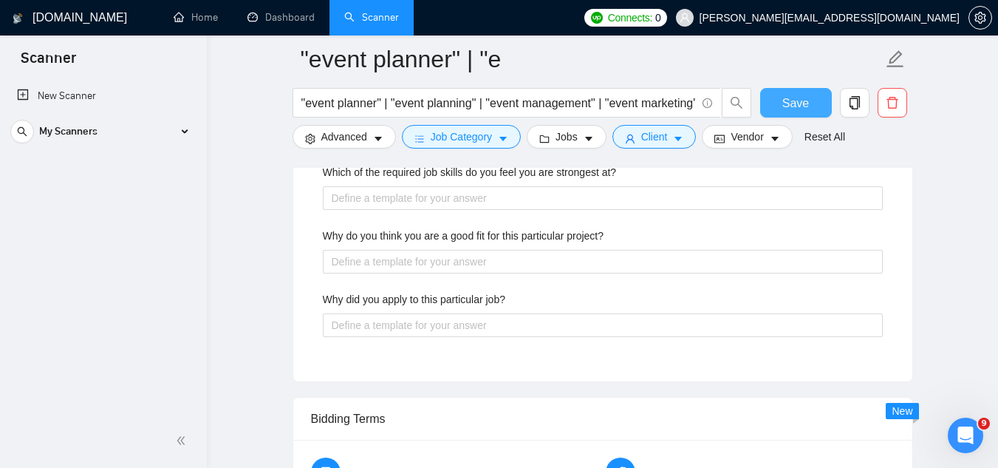
click at [781, 103] on button "Save" at bounding box center [796, 103] width 72 height 30
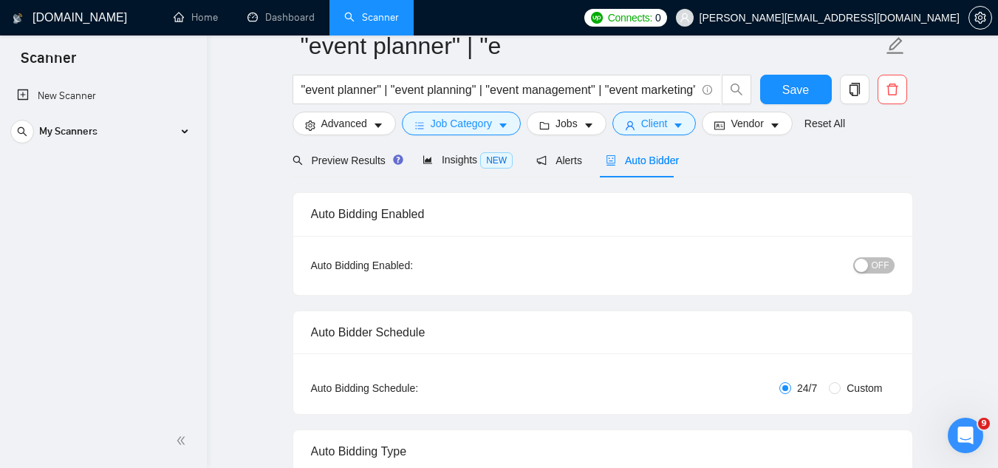
scroll to position [0, 0]
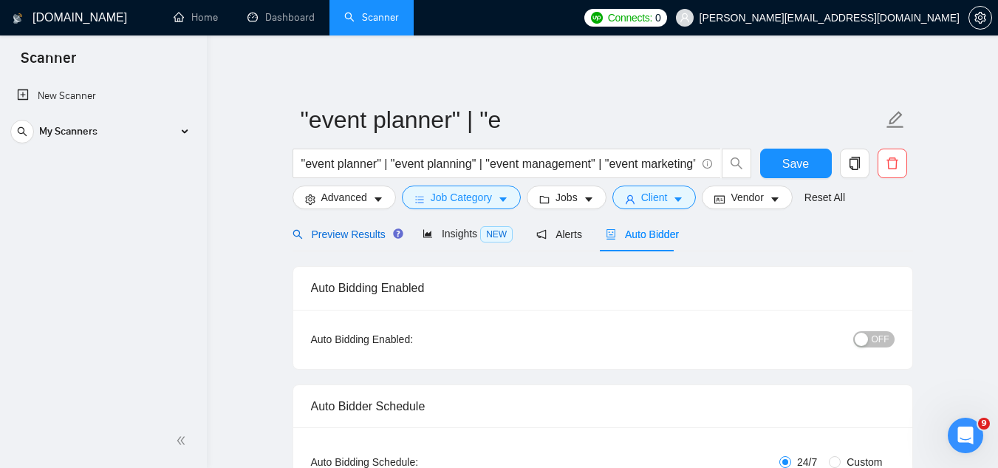
click at [352, 235] on span "Preview Results" at bounding box center [346, 234] width 106 height 12
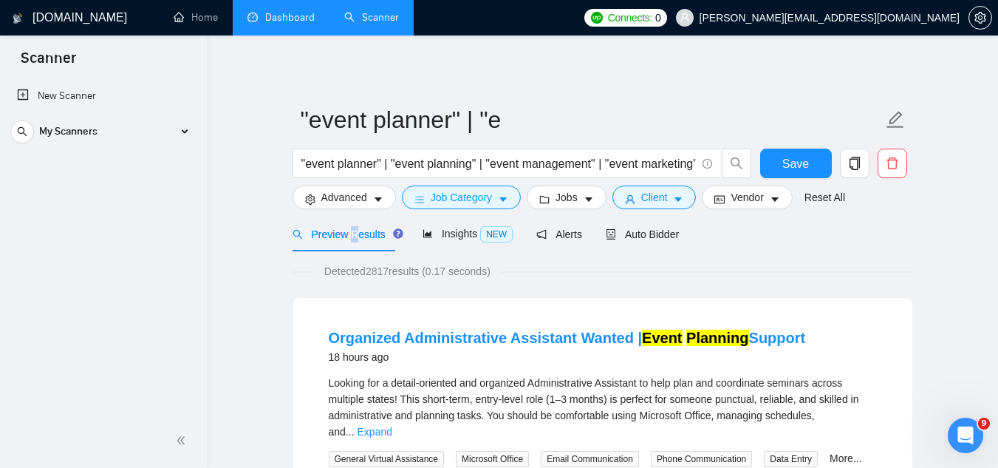
click at [286, 22] on link "Dashboard" at bounding box center [281, 17] width 67 height 13
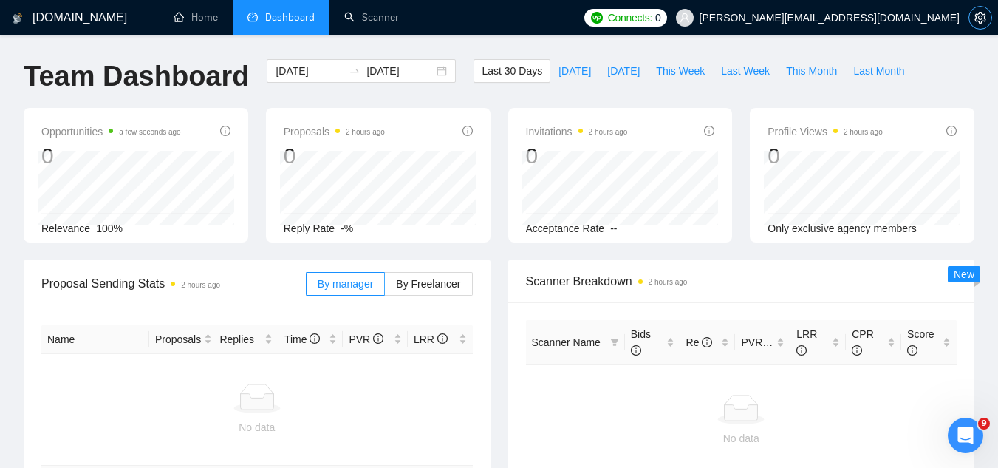
click at [980, 17] on icon "setting" at bounding box center [980, 18] width 12 height 12
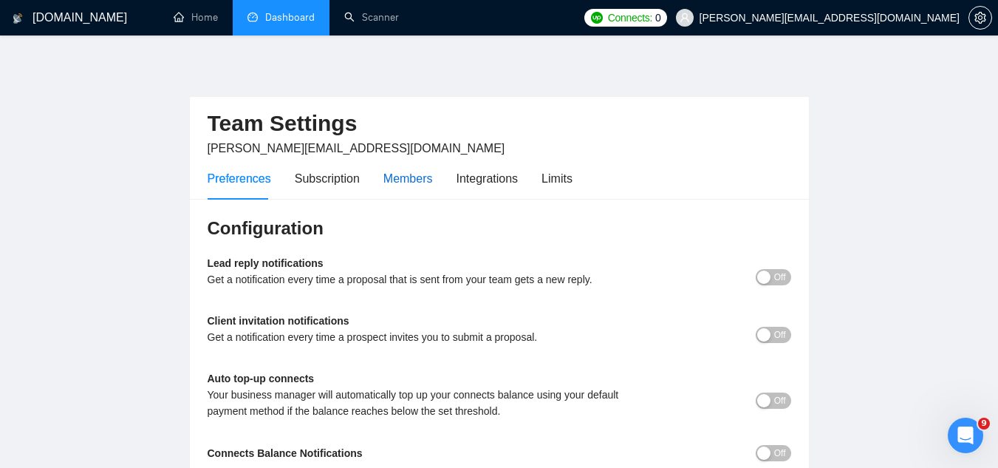
click at [409, 180] on div "Members" at bounding box center [408, 178] width 50 height 18
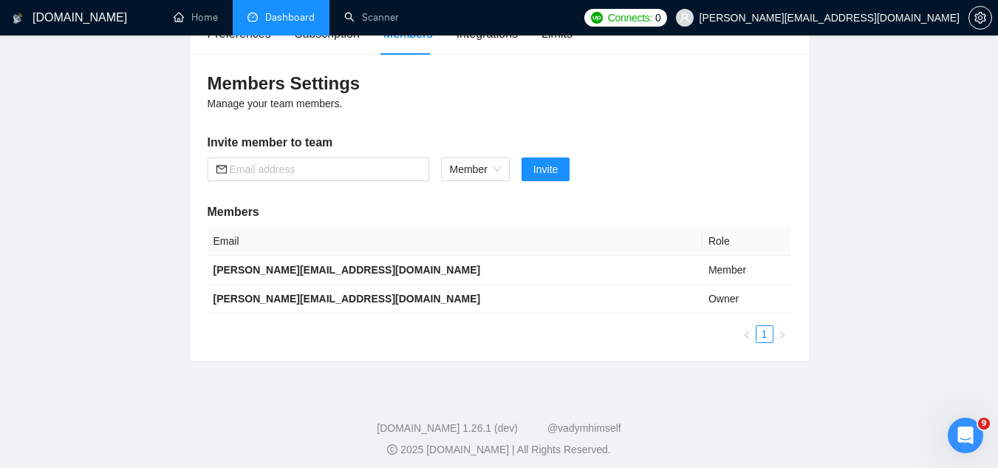
scroll to position [148, 0]
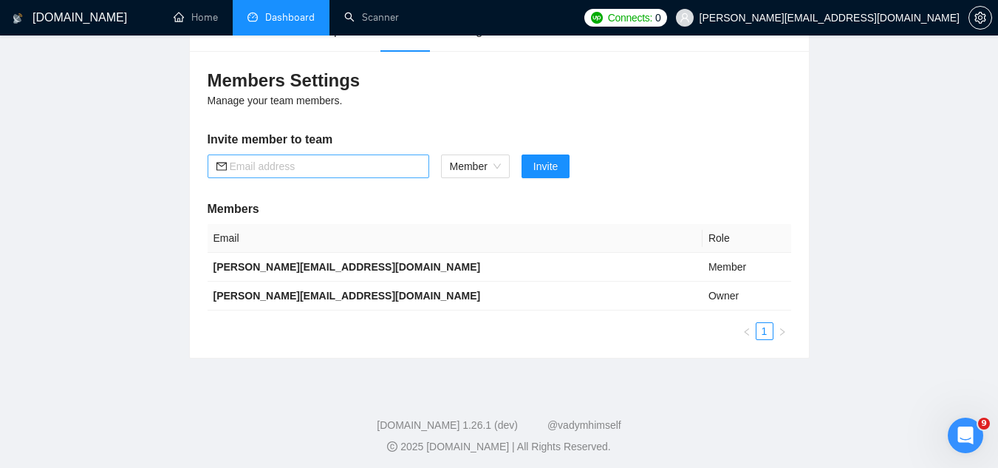
click at [289, 160] on input "text" at bounding box center [325, 166] width 191 height 16
paste input "[EMAIL_ADDRESS][DOMAIN_NAME]"
type input "[EMAIL_ADDRESS][DOMAIN_NAME]"
click at [539, 169] on span "Invite" at bounding box center [545, 166] width 24 height 16
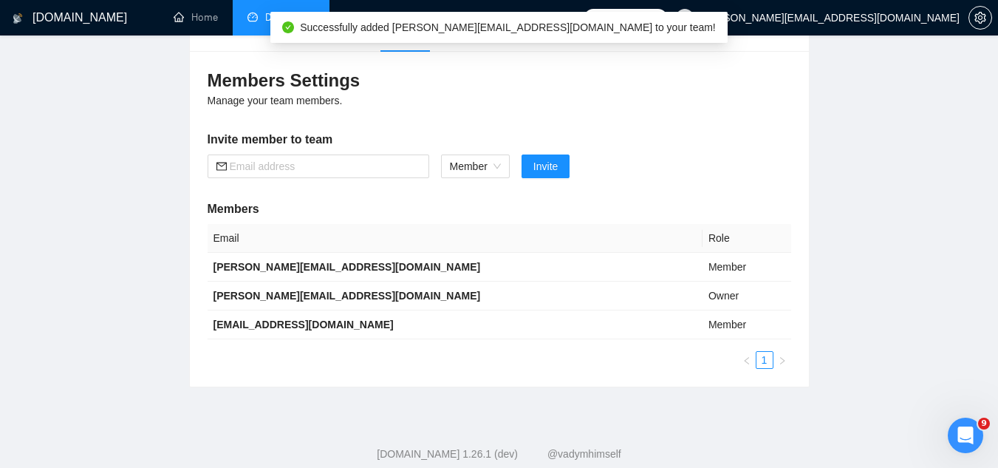
click at [289, 23] on link "Dashboard" at bounding box center [281, 17] width 67 height 13
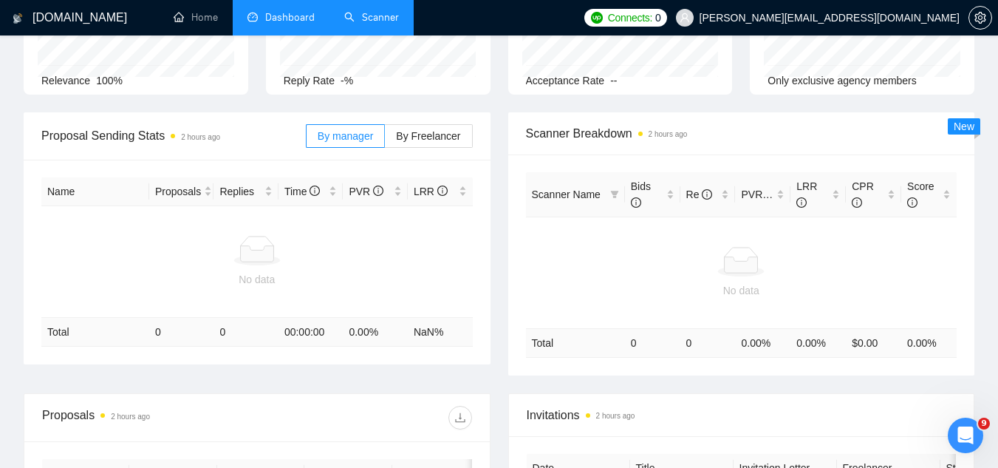
click at [390, 24] on link "Scanner" at bounding box center [371, 17] width 55 height 13
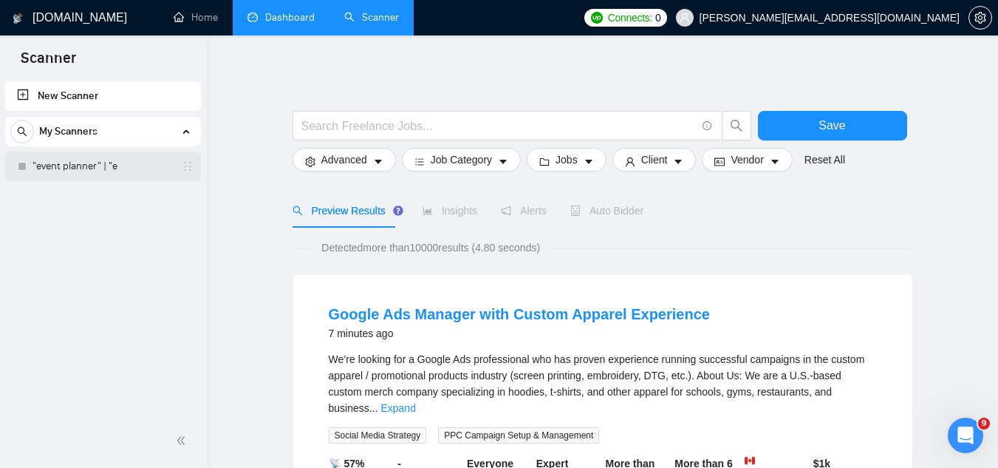
click at [126, 177] on link ""event planner" | "e" at bounding box center [103, 166] width 140 height 30
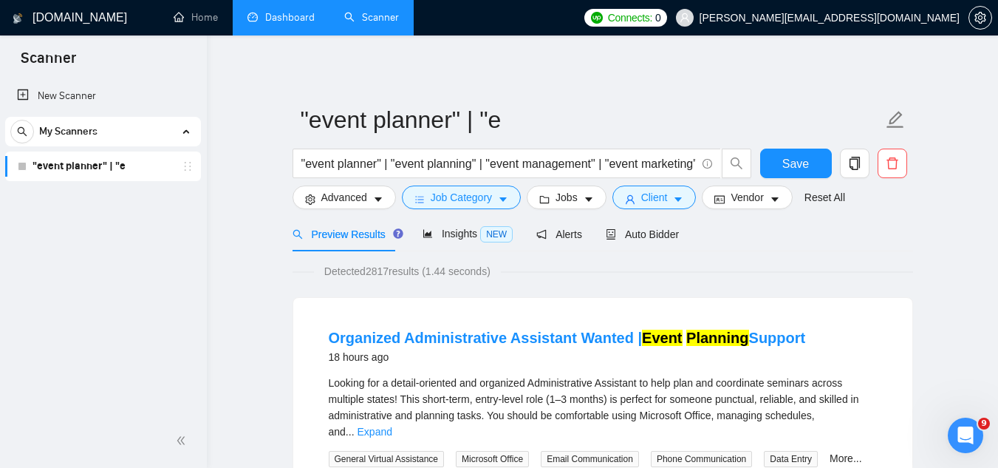
click at [300, 21] on link "Dashboard" at bounding box center [281, 17] width 67 height 13
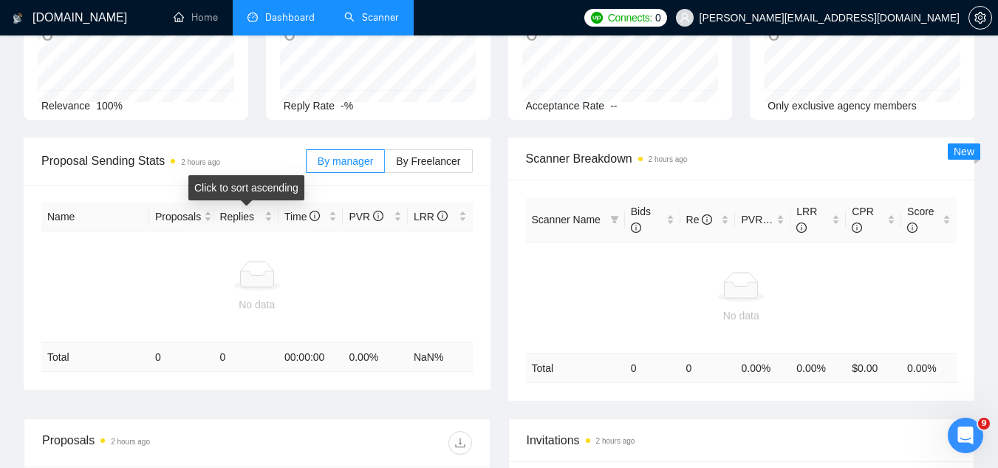
scroll to position [148, 0]
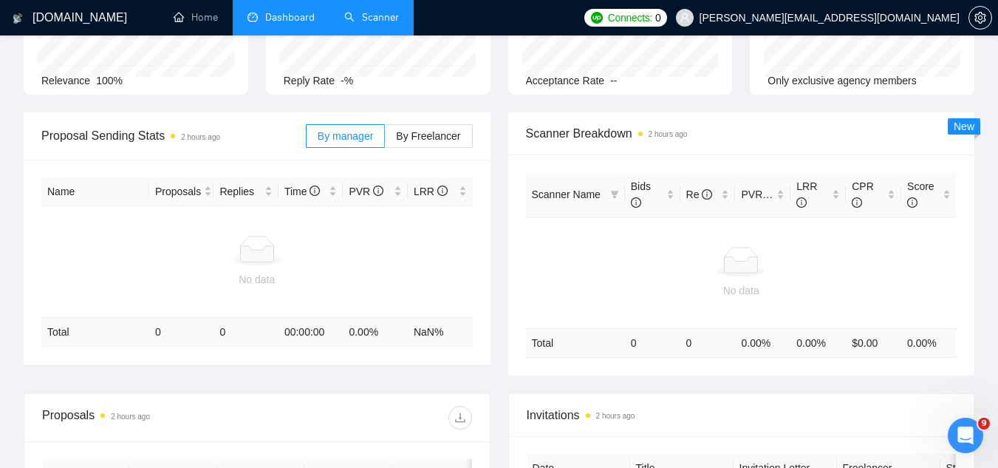
click at [378, 18] on link "Scanner" at bounding box center [371, 17] width 55 height 13
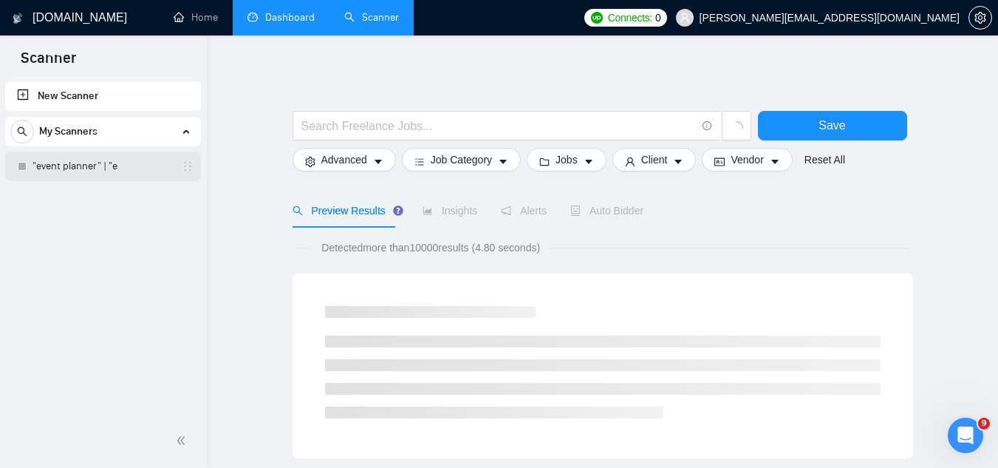
click at [50, 161] on link ""event planner" | "e" at bounding box center [103, 166] width 140 height 30
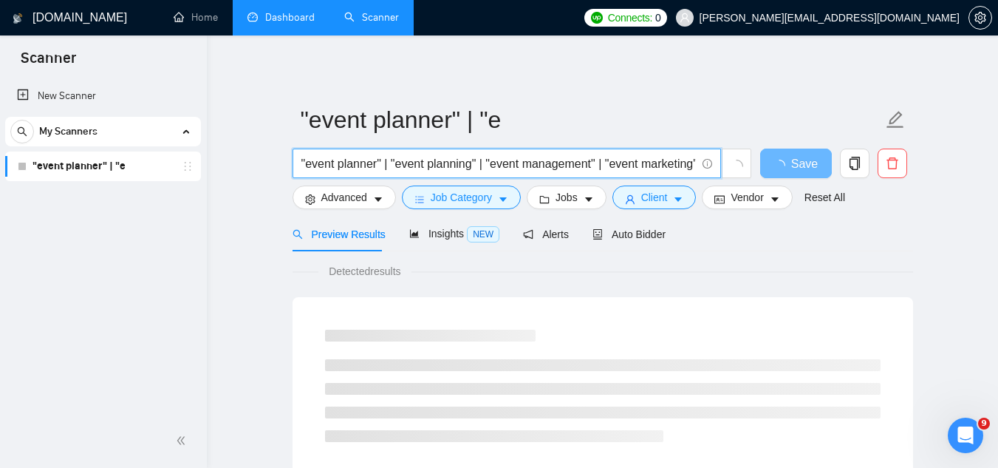
click at [359, 160] on input ""event planner" | "event planning" | "event management" | "event marketing" | "…" at bounding box center [498, 163] width 395 height 18
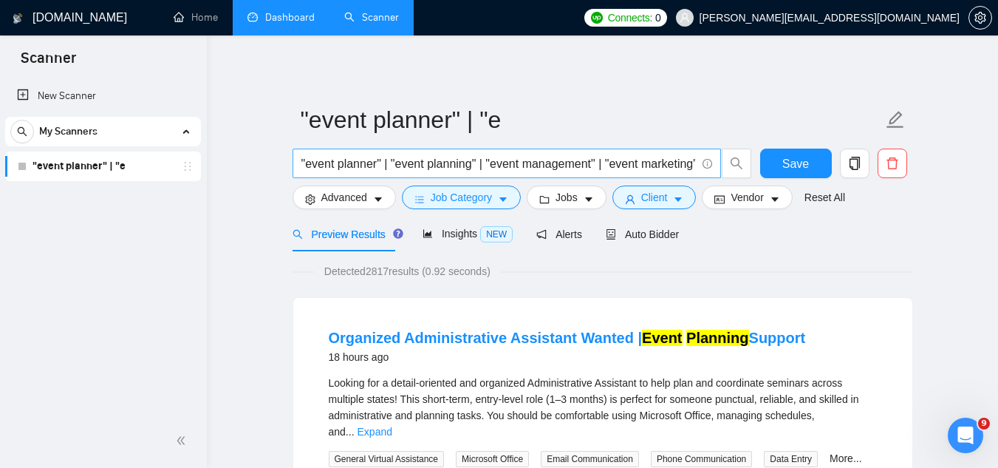
click at [298, 160] on span ""event planner" | "event planning" | "event management" | "event marketing" | "…" at bounding box center [507, 164] width 429 height 30
click at [304, 161] on input ""event planner" | "event planning" | "event management" | "event marketing" | "…" at bounding box center [498, 163] width 395 height 18
type input ""event planner" | "event planning" | "event management" | "event manager" | "ev…"
click at [784, 170] on span "Save" at bounding box center [795, 163] width 27 height 18
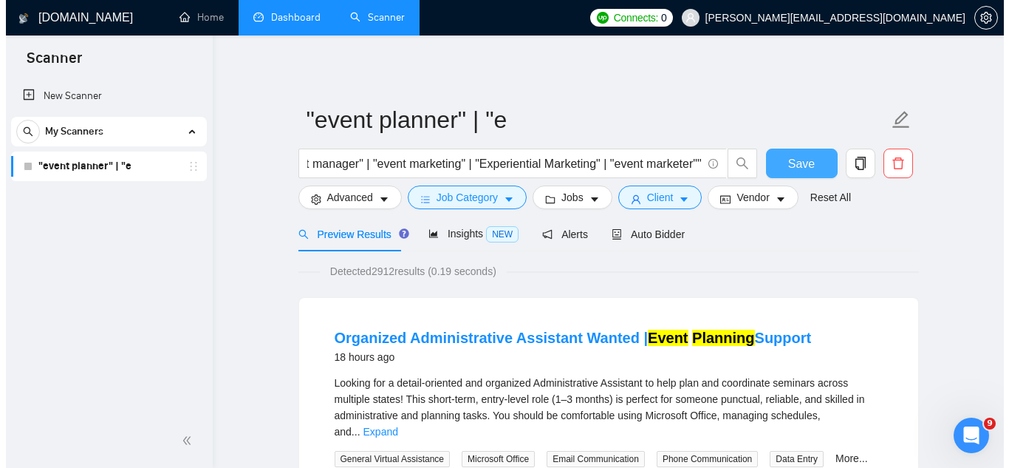
scroll to position [0, 0]
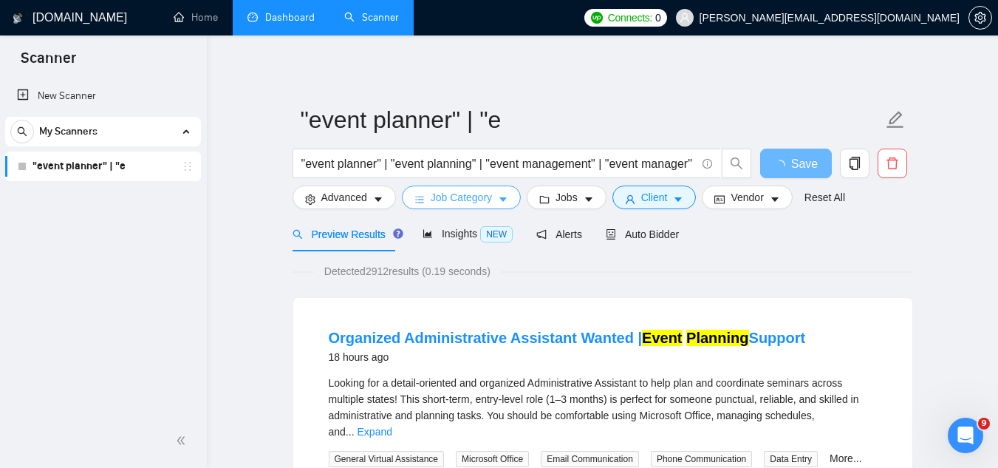
click at [462, 206] on button "Job Category" at bounding box center [461, 197] width 119 height 24
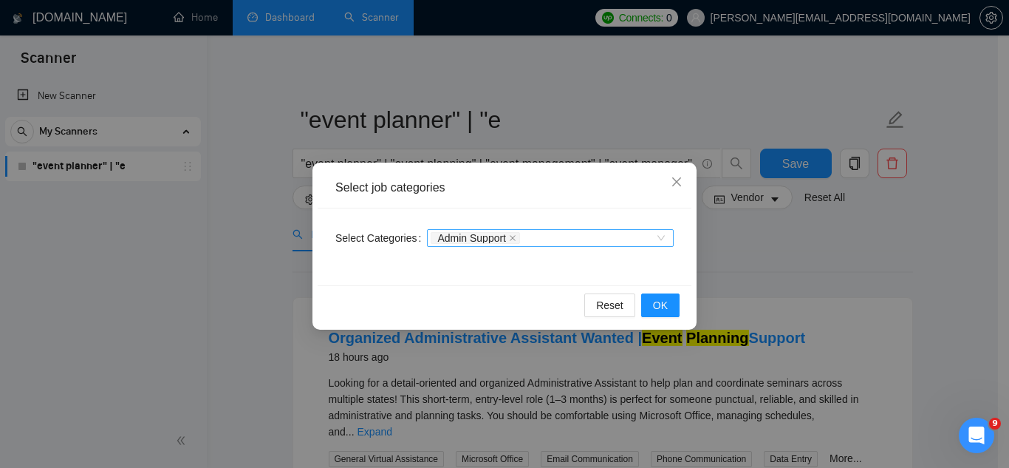
click at [490, 239] on span "Admin Support" at bounding box center [471, 238] width 69 height 10
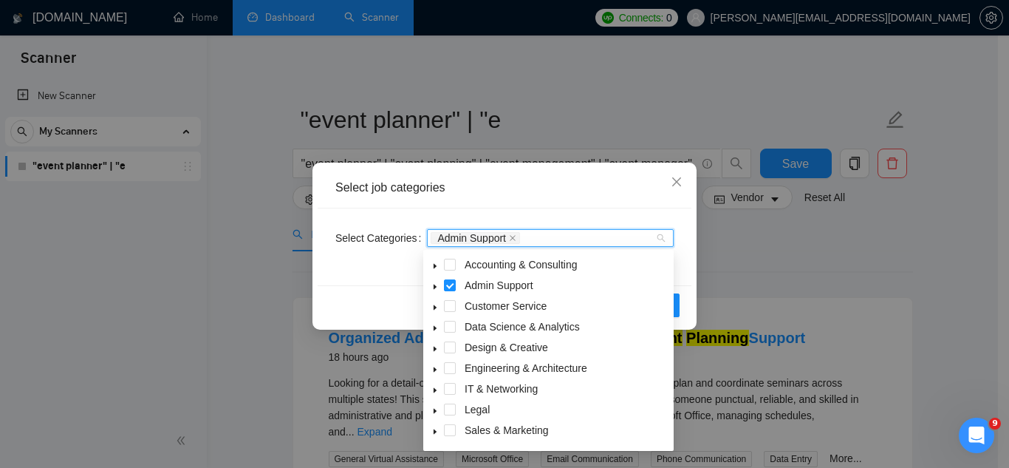
click at [434, 287] on icon "caret-down" at bounding box center [435, 286] width 3 height 5
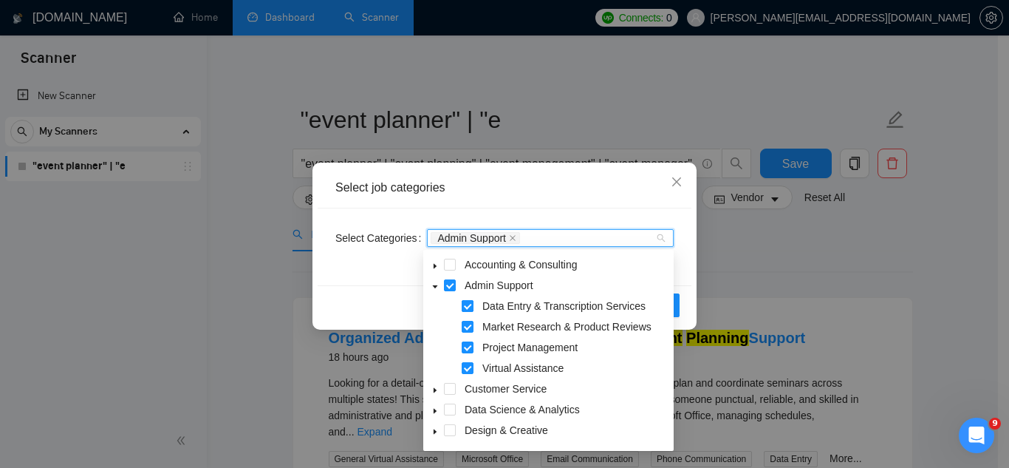
click at [467, 306] on span at bounding box center [468, 306] width 12 height 12
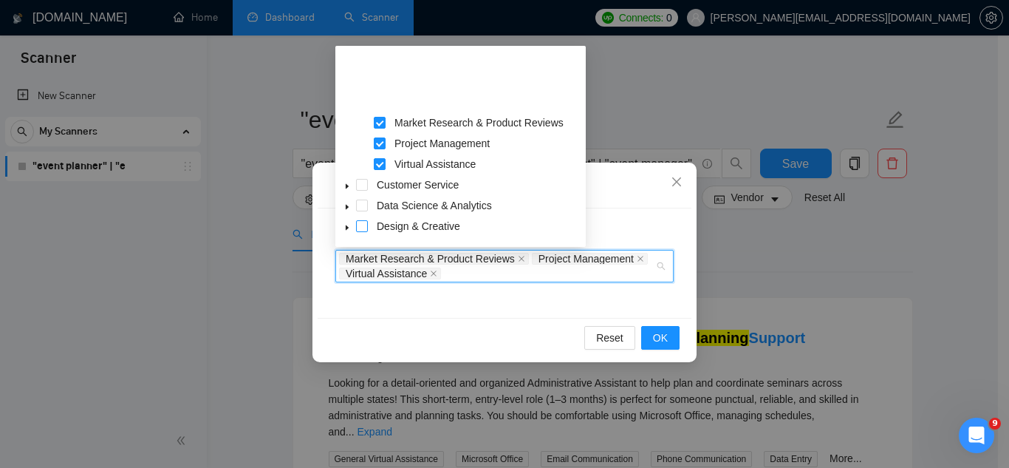
scroll to position [74, 0]
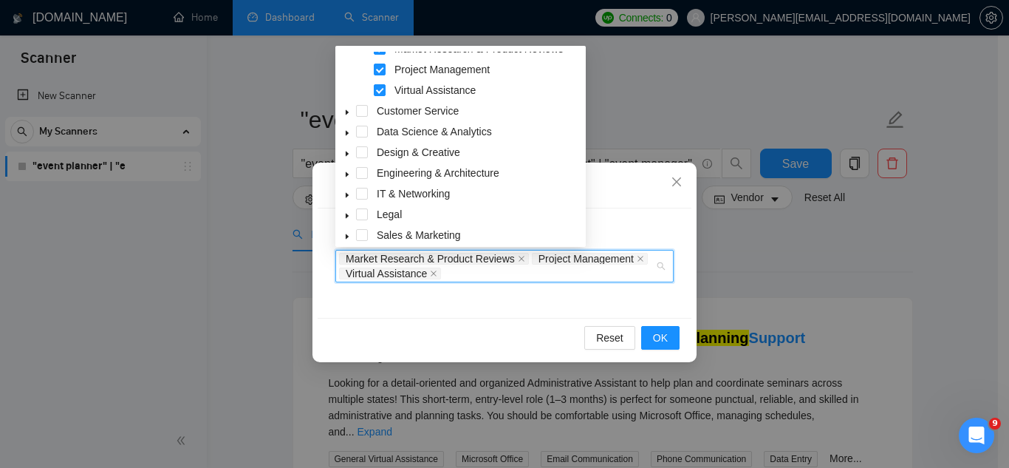
click at [347, 152] on icon "caret-down" at bounding box center [347, 153] width 7 height 7
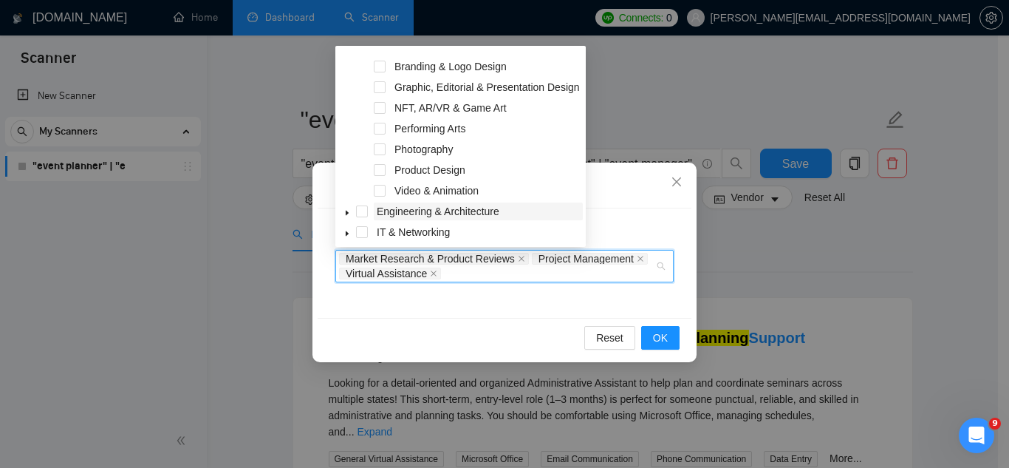
scroll to position [148, 0]
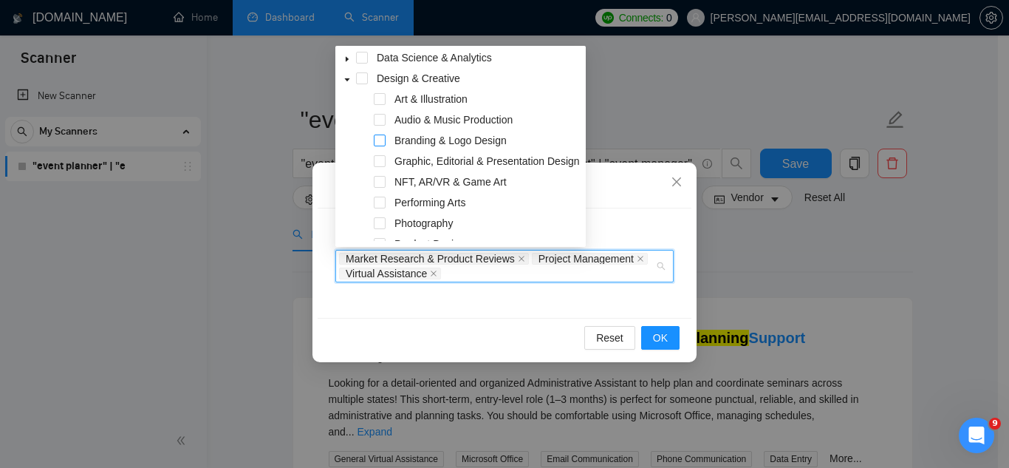
click at [377, 144] on span at bounding box center [380, 140] width 12 height 12
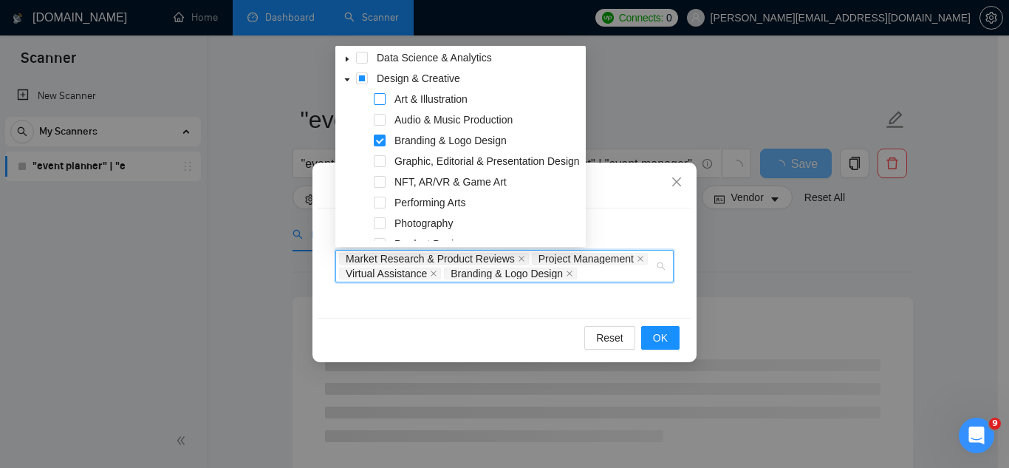
click at [378, 103] on span at bounding box center [380, 99] width 12 height 12
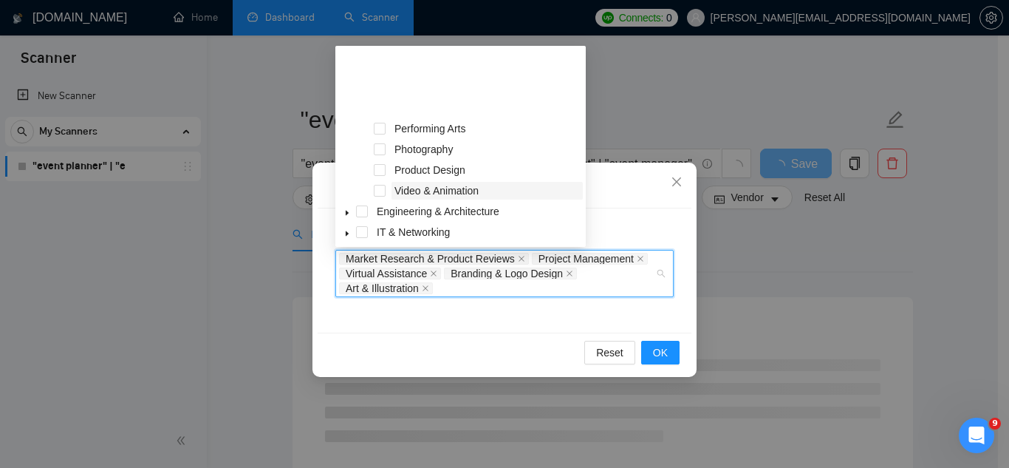
scroll to position [328, 0]
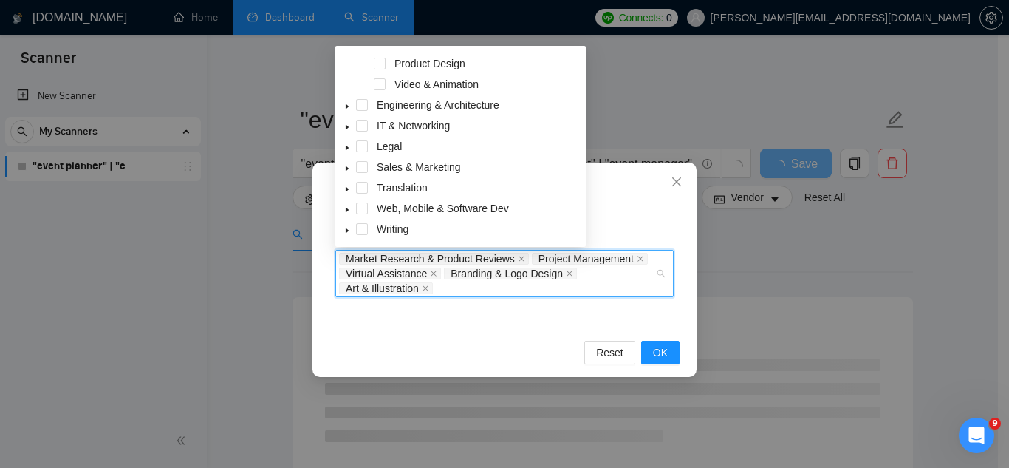
click at [347, 168] on icon "caret-down" at bounding box center [347, 168] width 7 height 7
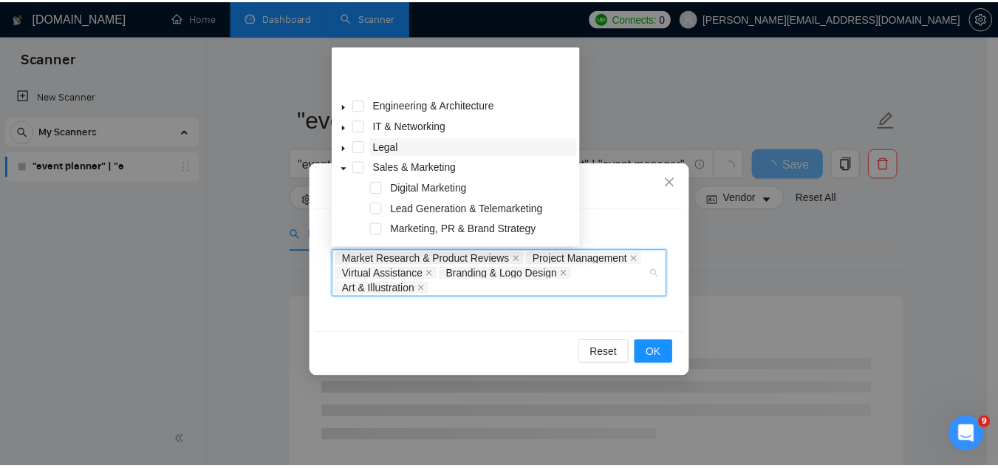
scroll to position [390, 0]
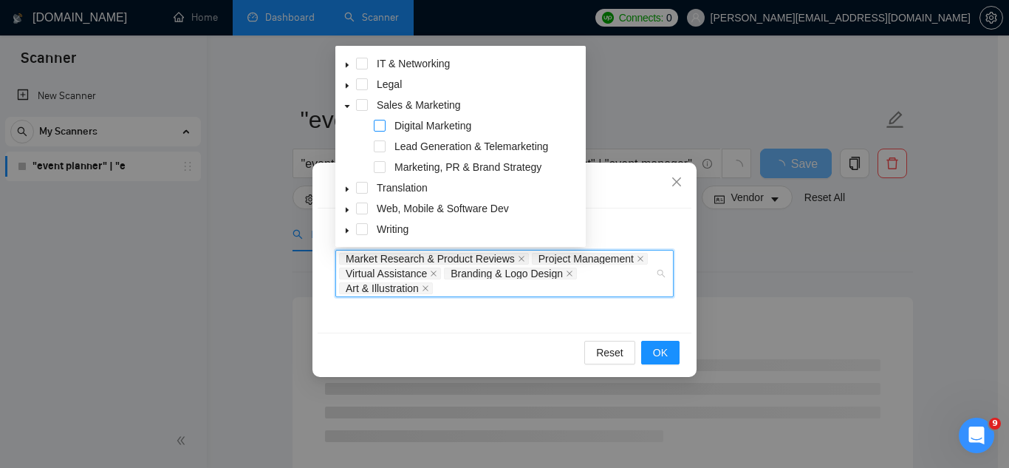
click at [380, 126] on span at bounding box center [380, 126] width 12 height 12
click at [382, 168] on span at bounding box center [380, 167] width 12 height 12
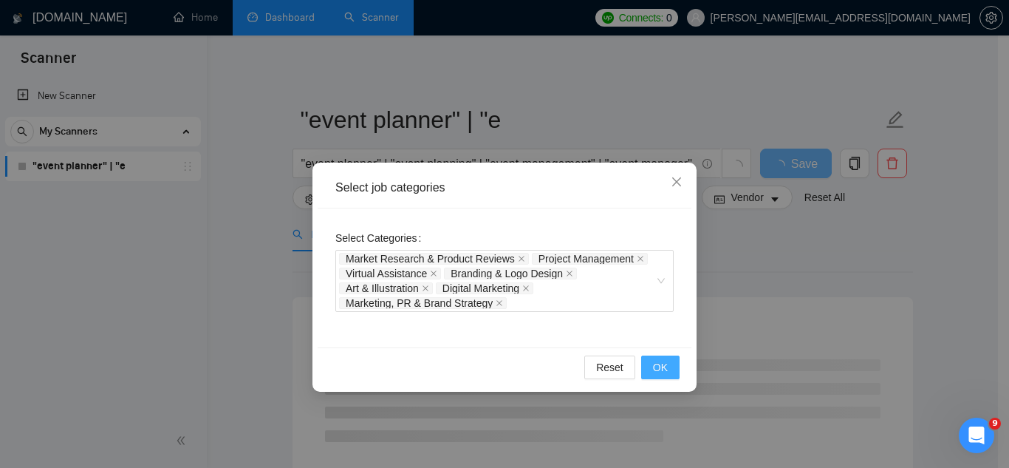
click at [655, 372] on span "OK" at bounding box center [660, 367] width 15 height 16
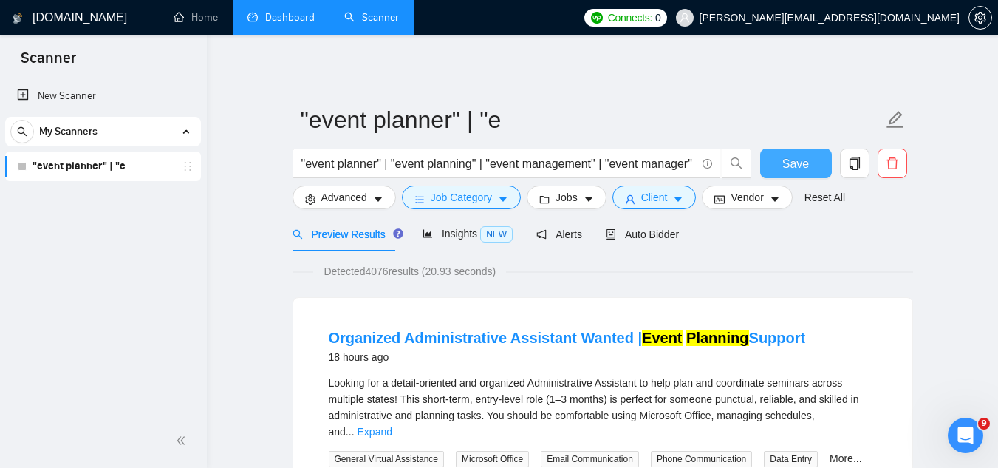
click at [791, 164] on span "Save" at bounding box center [795, 163] width 27 height 18
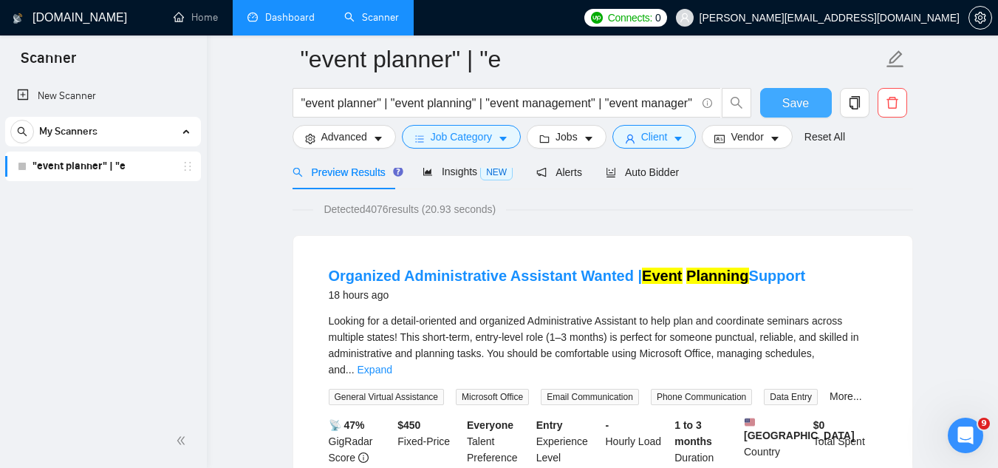
scroll to position [148, 0]
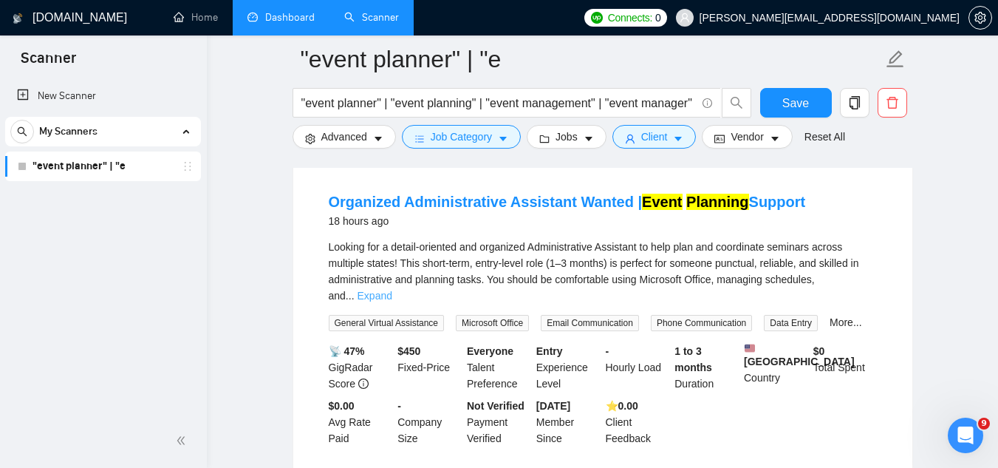
click at [392, 290] on link "Expand" at bounding box center [375, 296] width 35 height 12
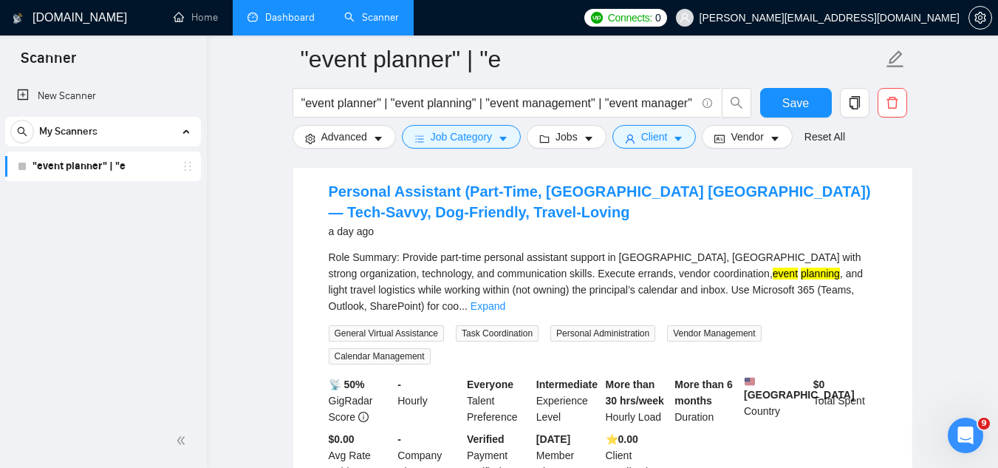
scroll to position [517, 0]
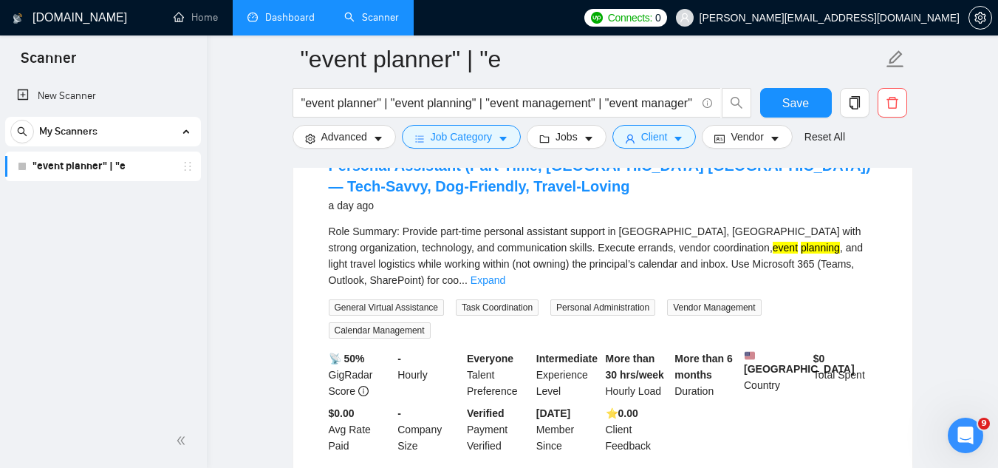
click at [505, 274] on link "Expand" at bounding box center [488, 280] width 35 height 12
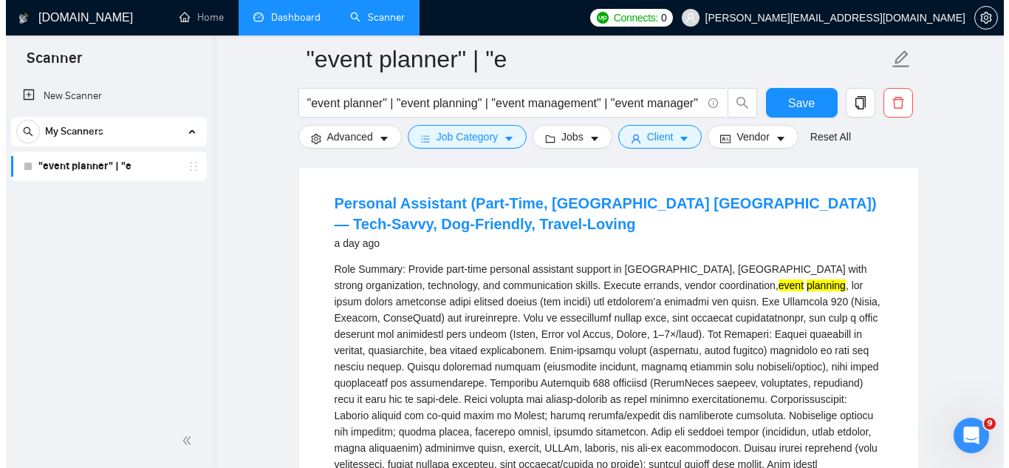
scroll to position [443, 0]
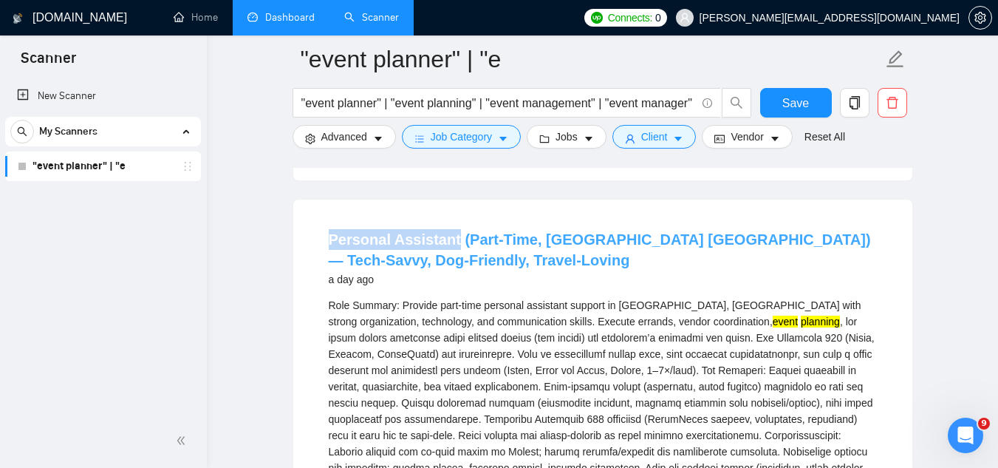
drag, startPoint x: 321, startPoint y: 249, endPoint x: 446, endPoint y: 248, distance: 124.9
copy link "Personal Assistan"
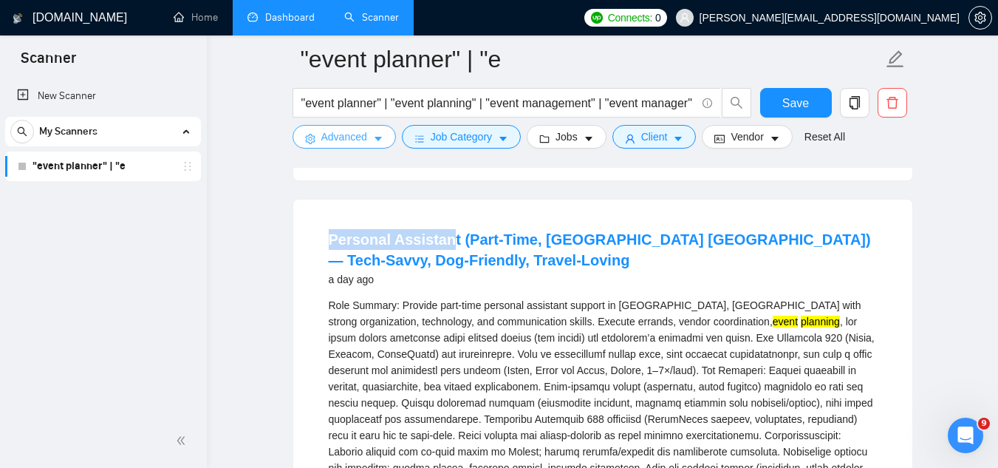
click at [334, 132] on span "Advanced" at bounding box center [344, 137] width 46 height 16
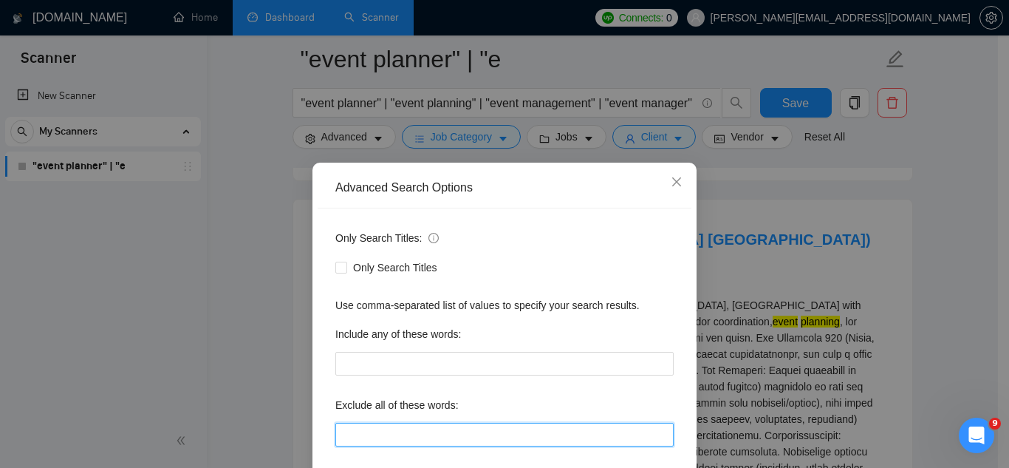
click at [372, 433] on input "text" at bounding box center [504, 435] width 338 height 24
paste input "Personal Assistan"
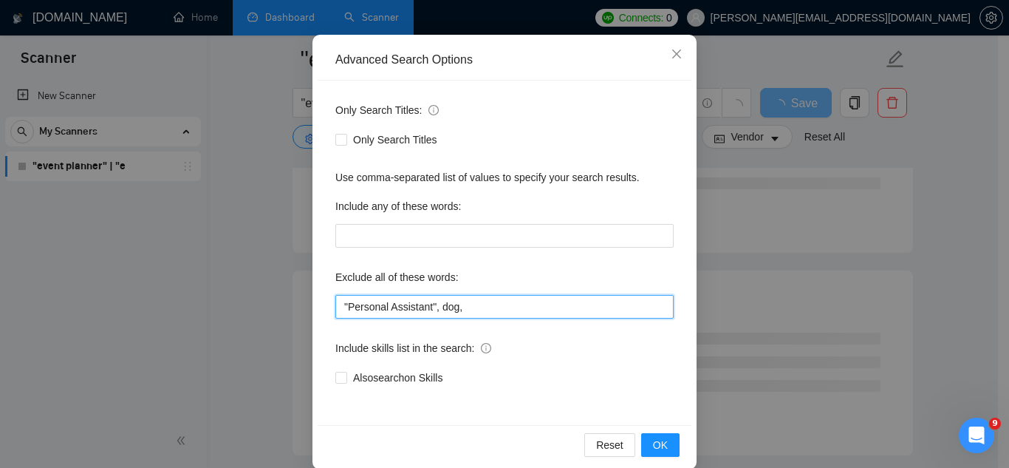
scroll to position [147, 0]
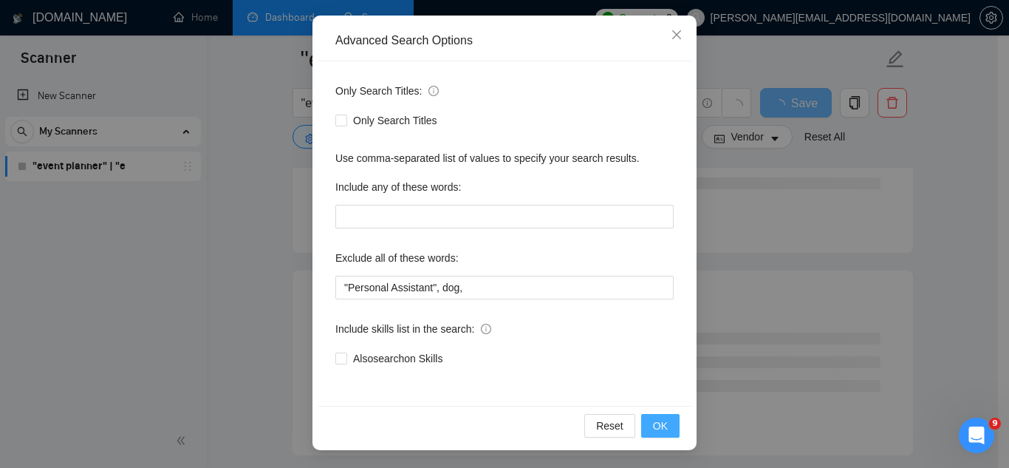
click at [658, 429] on span "OK" at bounding box center [660, 425] width 15 height 16
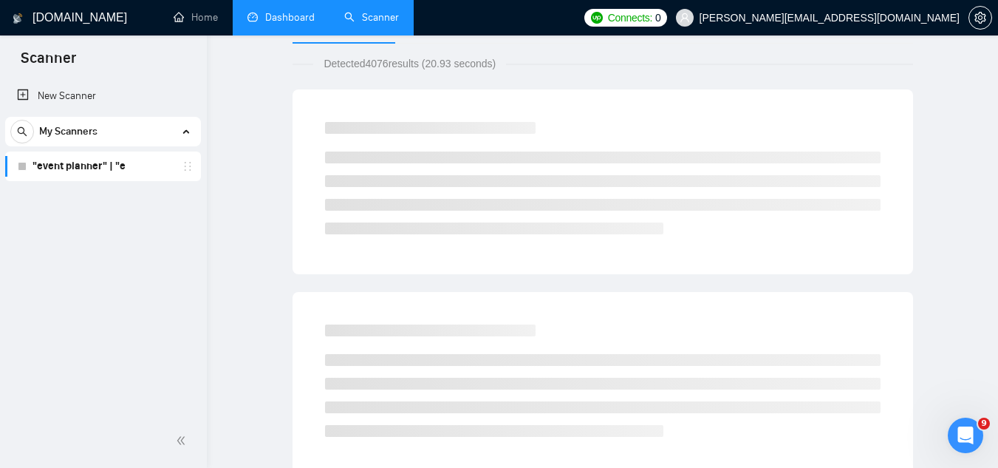
scroll to position [0, 0]
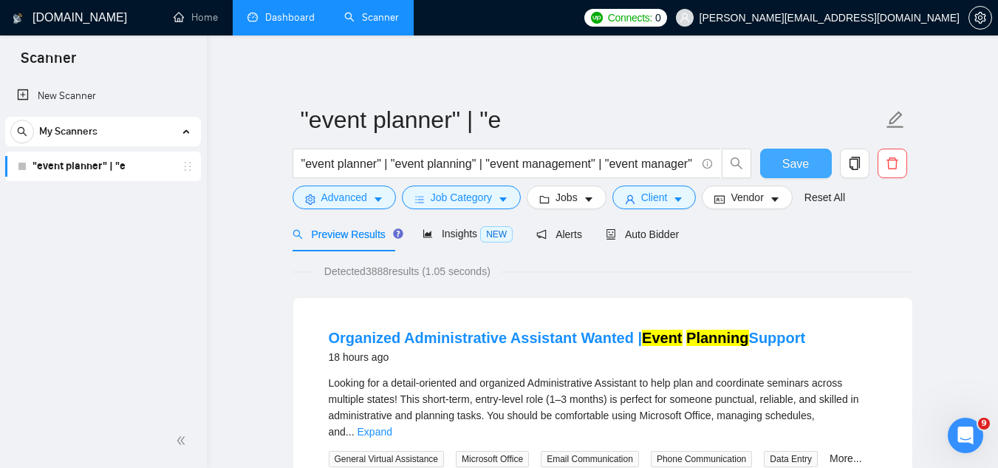
click at [788, 163] on span "Save" at bounding box center [795, 163] width 27 height 18
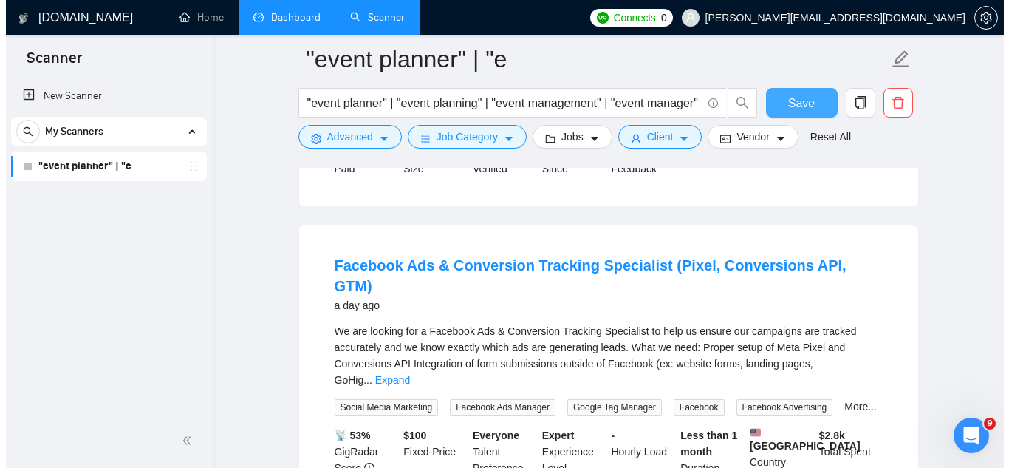
scroll to position [443, 0]
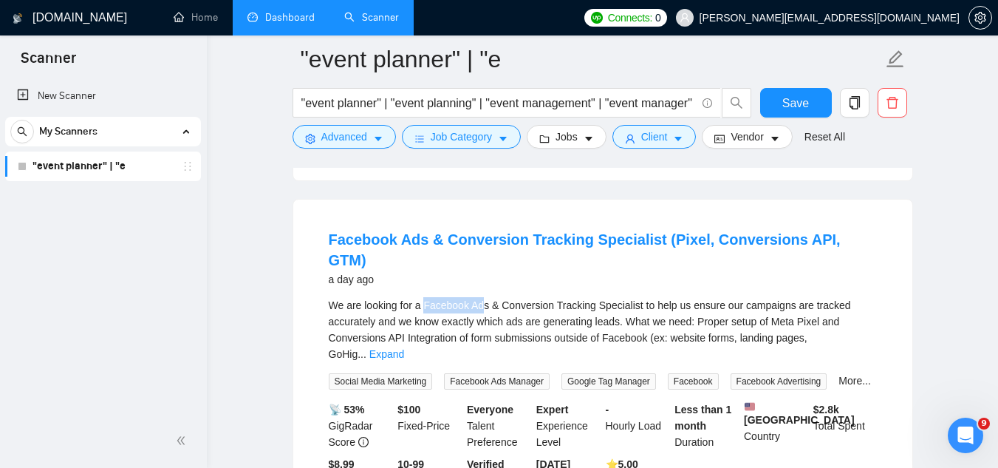
drag, startPoint x: 424, startPoint y: 276, endPoint x: 483, endPoint y: 276, distance: 59.1
click at [483, 297] on div "We are looking for a Facebook Ads & Conversion Tracking Specialist to help us e…" at bounding box center [603, 329] width 548 height 65
click at [487, 297] on div "We are looking for a Facebook Ads & Conversion Tracking Specialist to help us e…" at bounding box center [603, 329] width 548 height 65
drag, startPoint x: 424, startPoint y: 273, endPoint x: 488, endPoint y: 278, distance: 63.7
click at [488, 297] on div "We are looking for a Facebook Ads & Conversion Tracking Specialist to help us e…" at bounding box center [603, 329] width 548 height 65
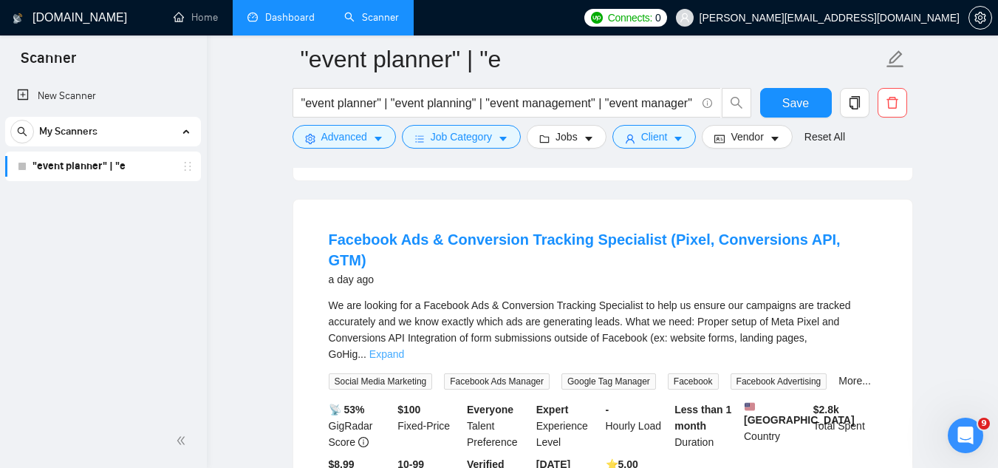
click at [404, 348] on link "Expand" at bounding box center [386, 354] width 35 height 12
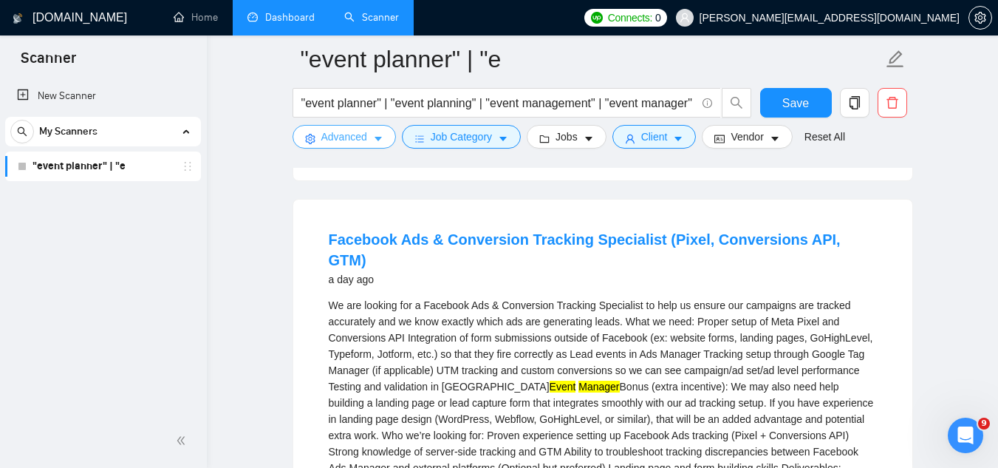
click at [349, 140] on span "Advanced" at bounding box center [344, 137] width 46 height 16
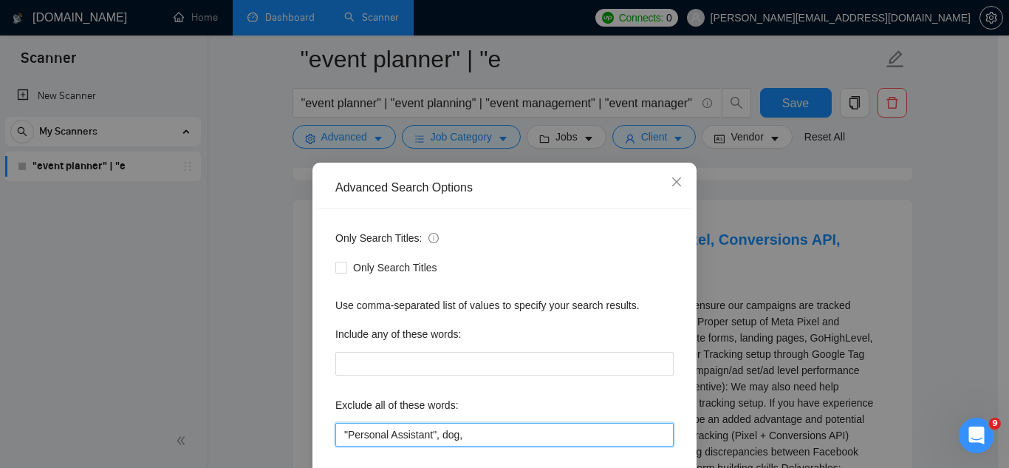
click at [471, 431] on input ""Personal Assistant", dog," at bounding box center [504, 435] width 338 height 24
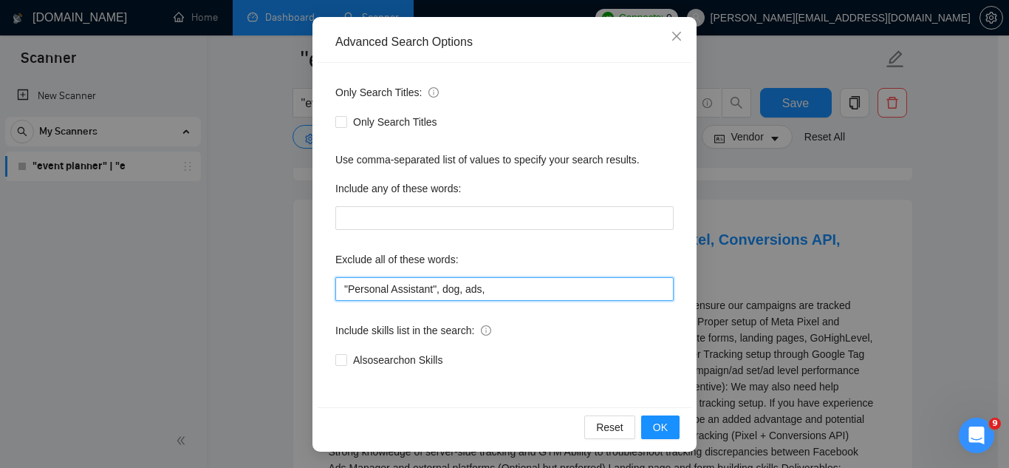
scroll to position [147, 0]
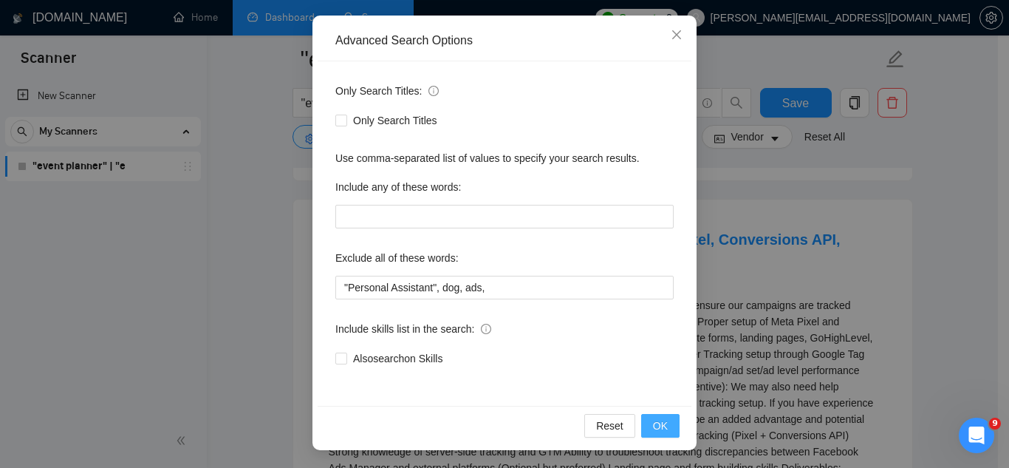
click at [653, 431] on span "OK" at bounding box center [660, 425] width 15 height 16
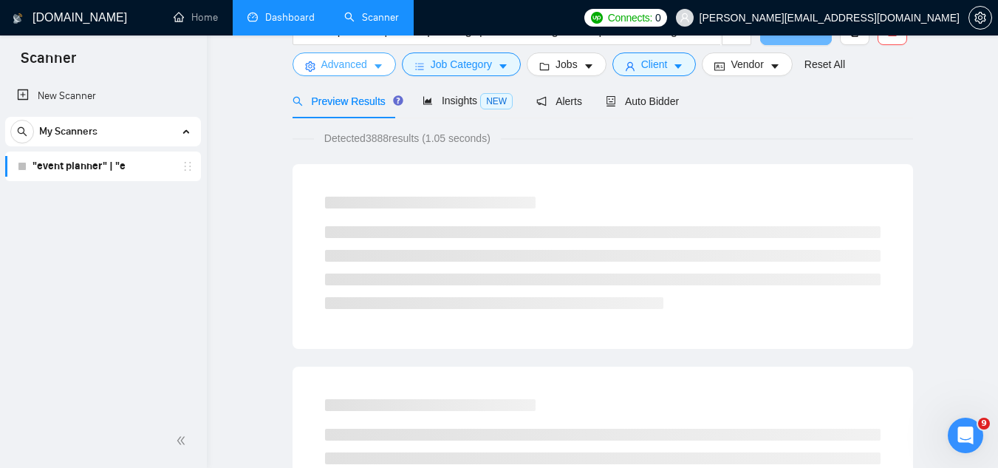
scroll to position [0, 0]
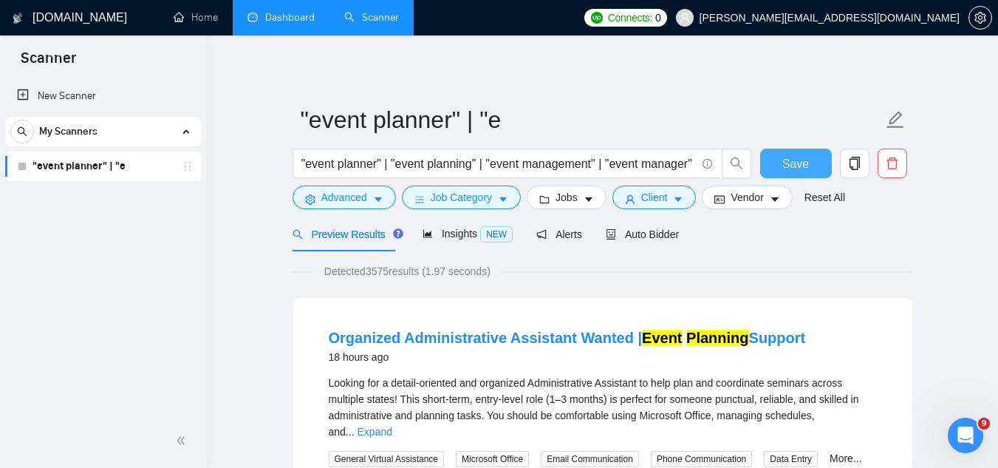
click at [794, 163] on span "Save" at bounding box center [795, 163] width 27 height 18
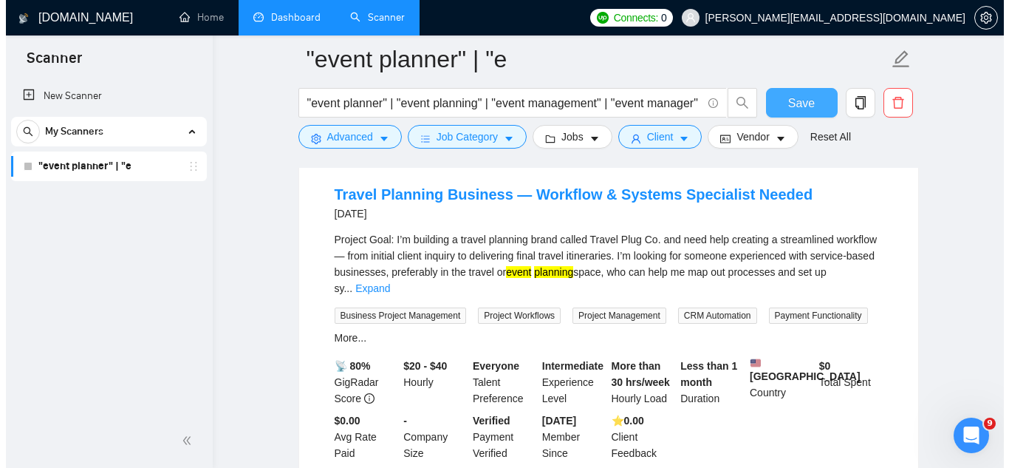
scroll to position [813, 0]
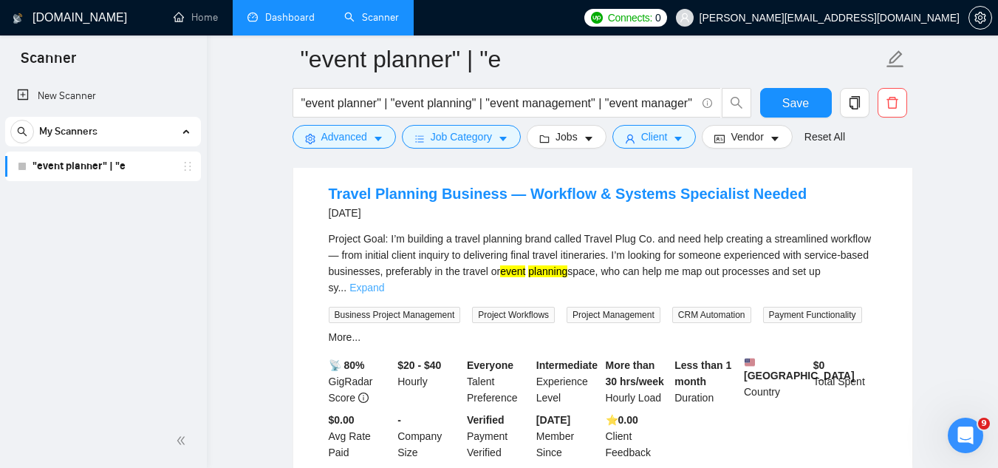
click at [384, 281] on link "Expand" at bounding box center [366, 287] width 35 height 12
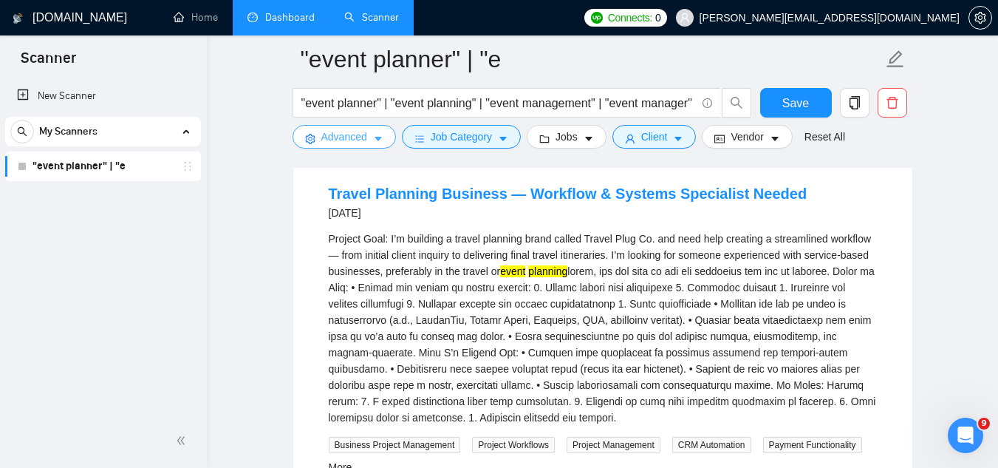
click at [336, 133] on span "Advanced" at bounding box center [344, 137] width 46 height 16
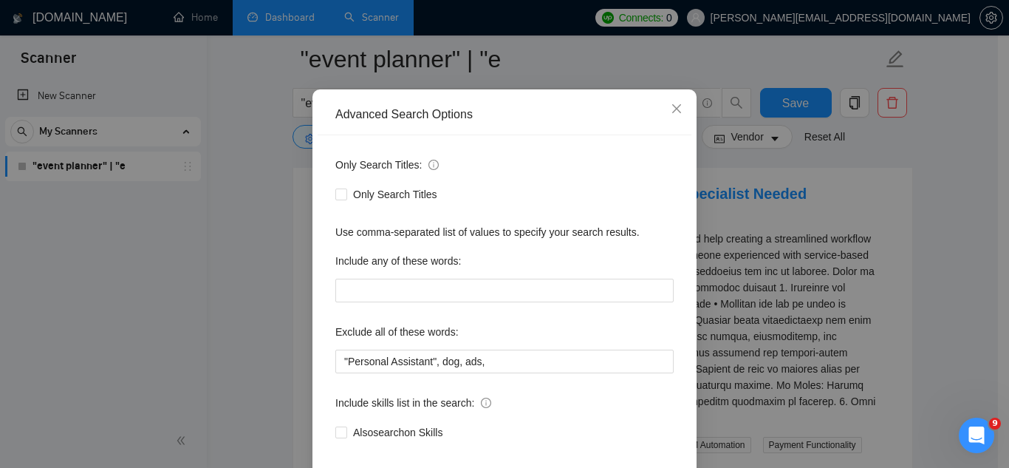
scroll to position [147, 0]
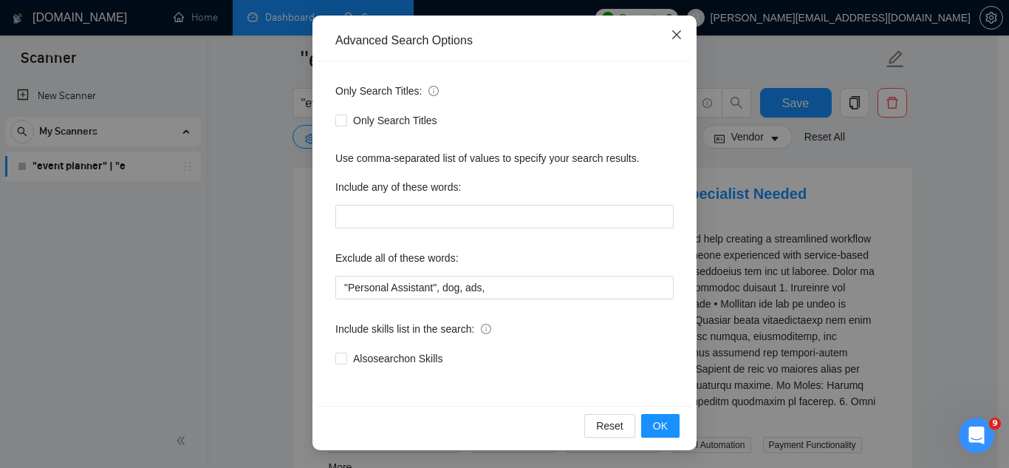
click at [673, 37] on icon "close" at bounding box center [677, 35] width 12 height 12
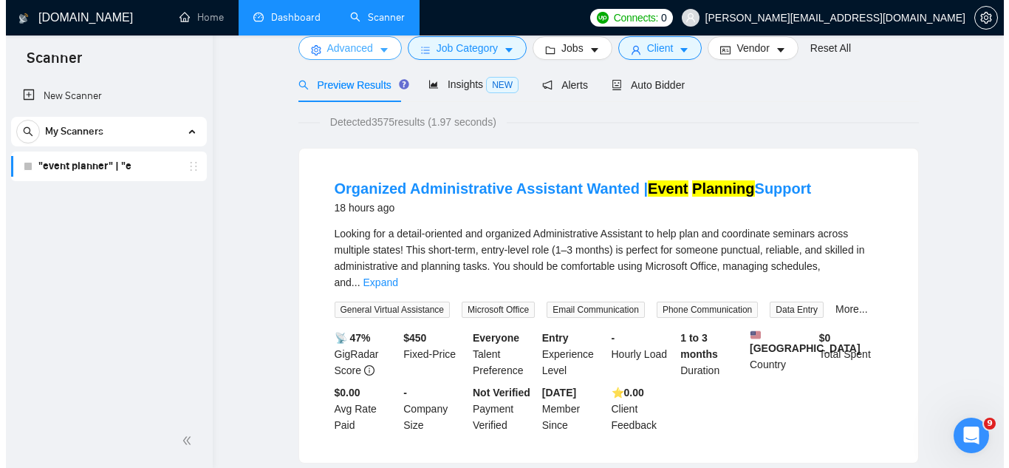
scroll to position [0, 0]
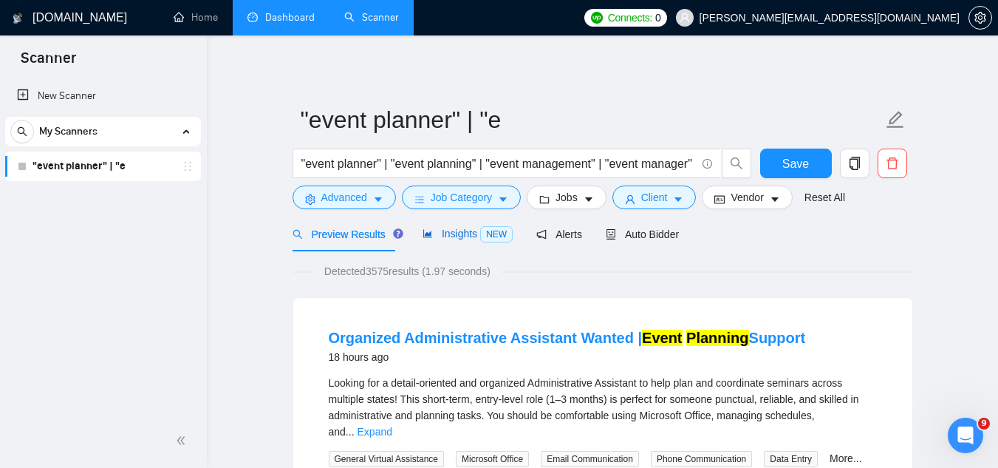
click at [441, 230] on span "Insights NEW" at bounding box center [468, 234] width 90 height 12
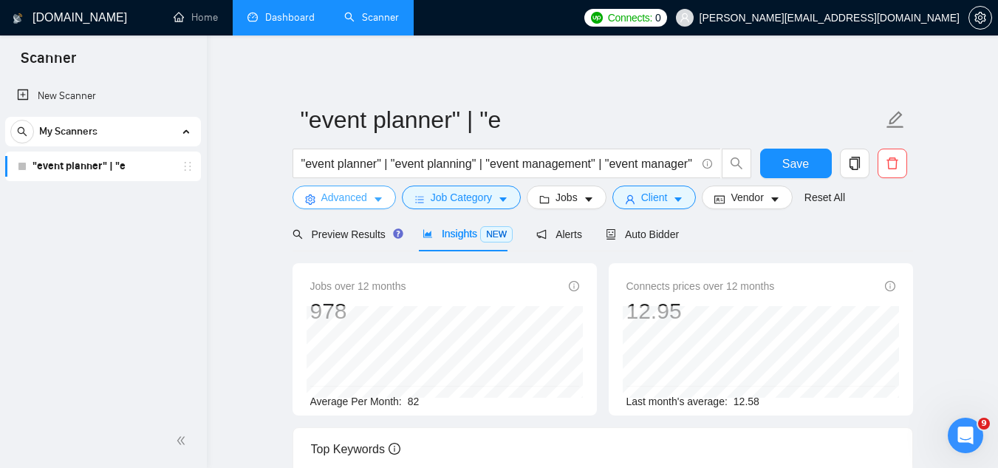
click at [341, 199] on span "Advanced" at bounding box center [344, 197] width 46 height 16
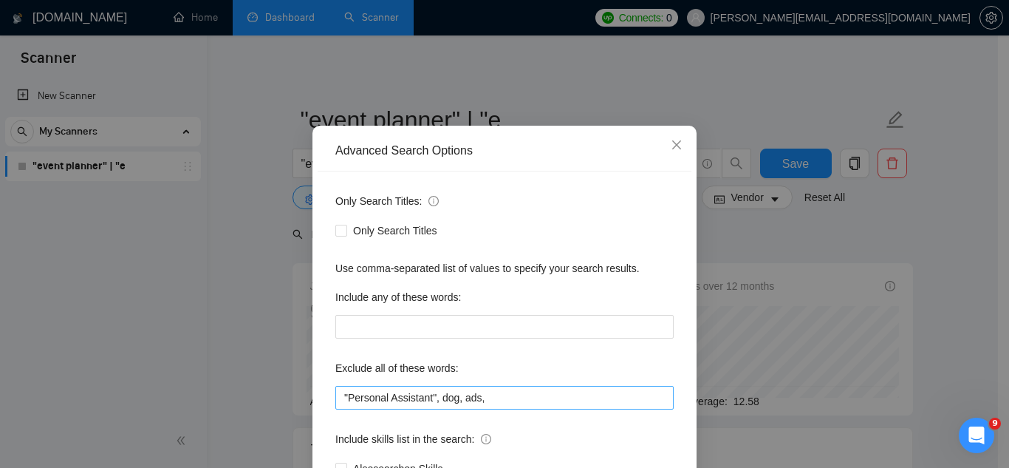
scroll to position [74, 0]
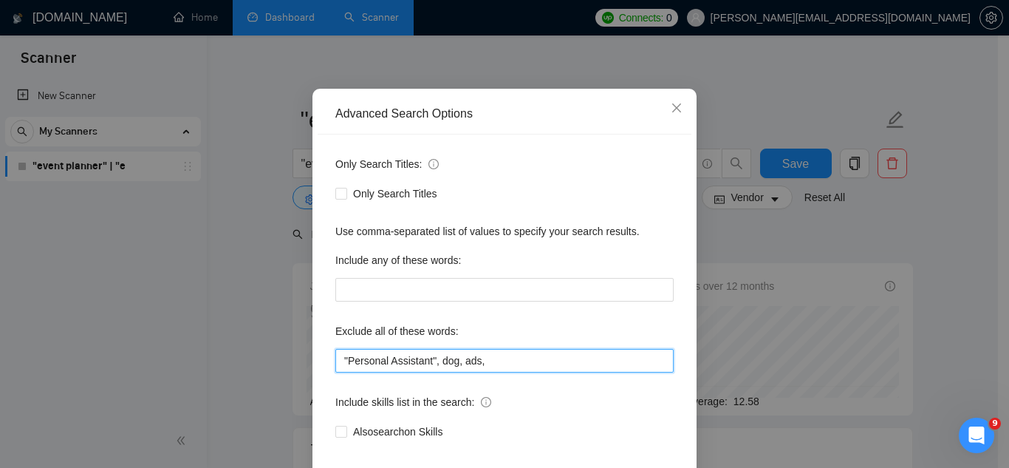
click at [496, 355] on input ""Personal Assistant", dog, ads," at bounding box center [504, 361] width 338 height 24
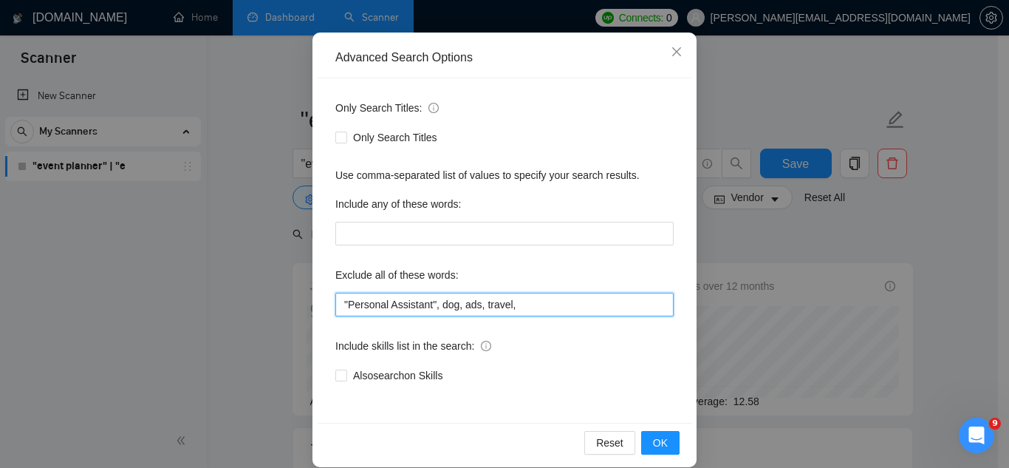
scroll to position [147, 0]
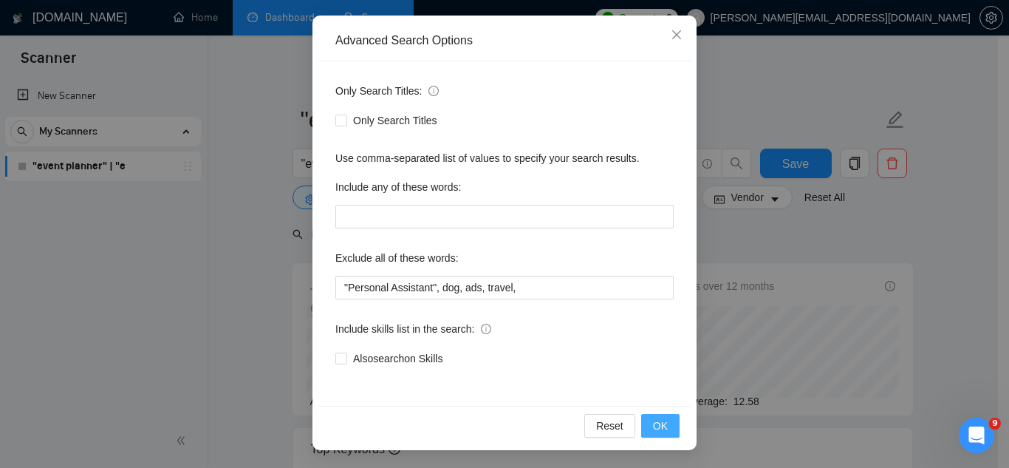
click at [658, 423] on span "OK" at bounding box center [660, 425] width 15 height 16
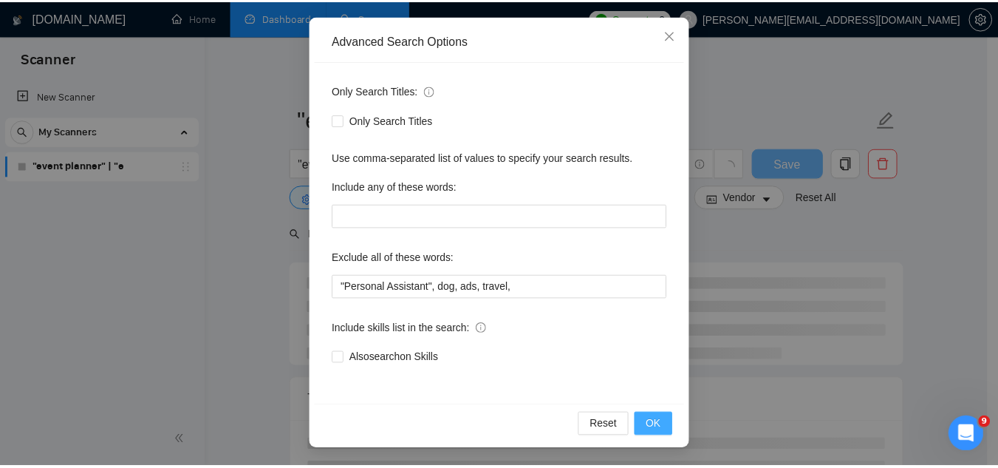
scroll to position [73, 0]
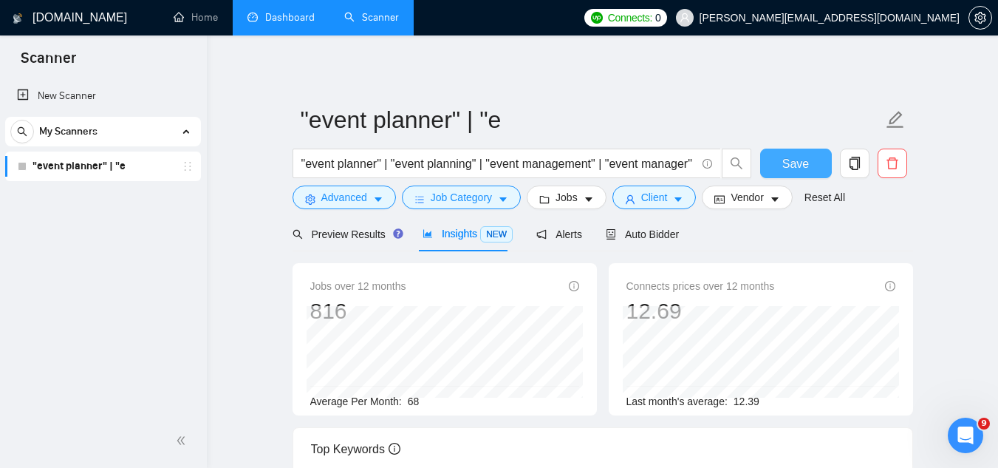
click at [800, 163] on span "Save" at bounding box center [795, 163] width 27 height 18
drag, startPoint x: 420, startPoint y: 404, endPoint x: 406, endPoint y: 404, distance: 13.3
click at [406, 404] on div "Average Per Month: 68" at bounding box center [444, 401] width 269 height 16
click at [341, 236] on span "Preview Results" at bounding box center [346, 234] width 106 height 12
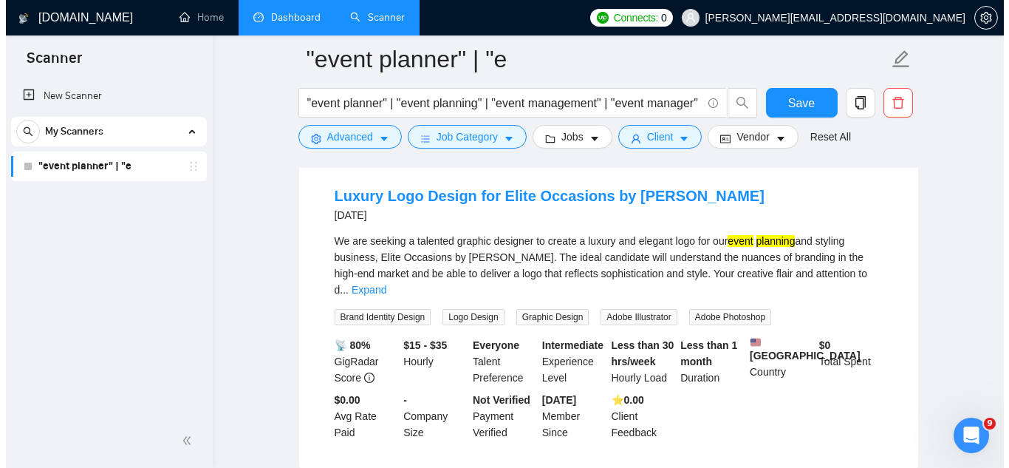
scroll to position [739, 0]
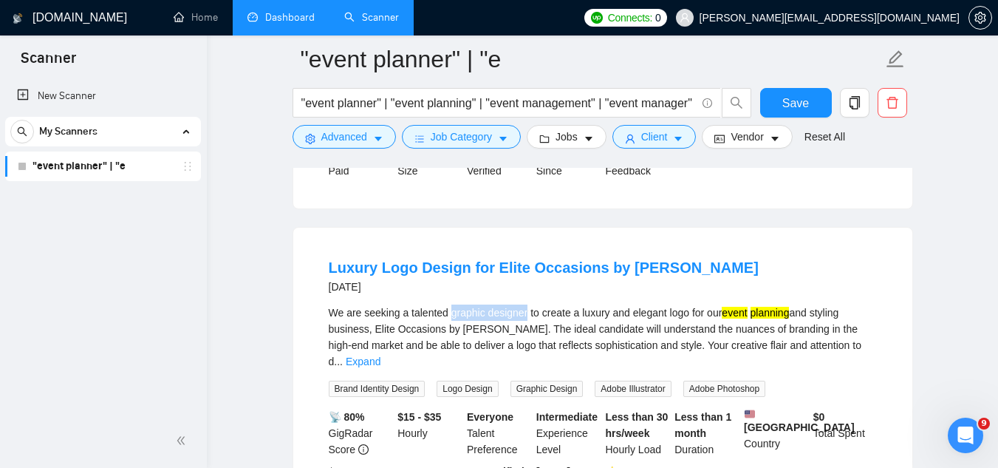
drag, startPoint x: 450, startPoint y: 315, endPoint x: 524, endPoint y: 312, distance: 74.0
click at [524, 312] on div "We are seeking a talented graphic designer to create a luxury and elegant logo …" at bounding box center [603, 336] width 548 height 65
copy div "graphic designer"
click at [337, 143] on span "Advanced" at bounding box center [344, 137] width 46 height 16
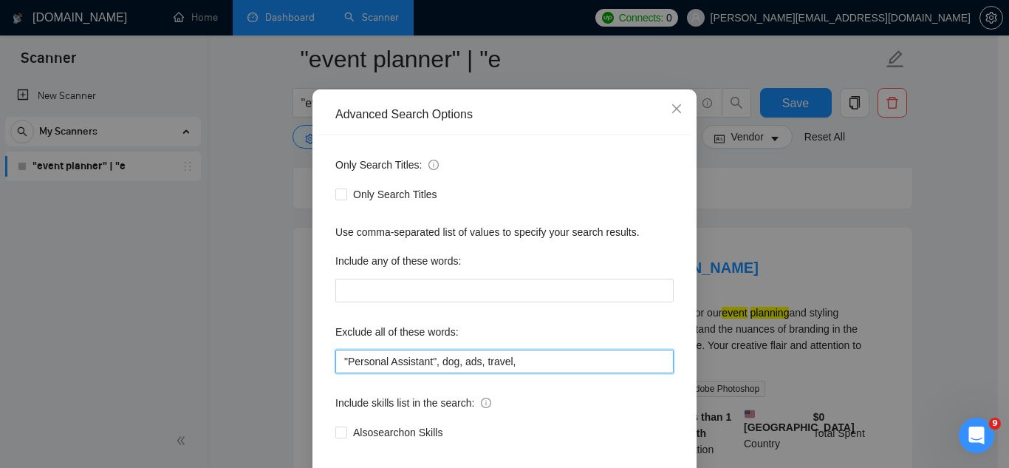
click at [547, 373] on input ""Personal Assistant", dog, ads, travel," at bounding box center [504, 361] width 338 height 24
paste input "graphic designer"
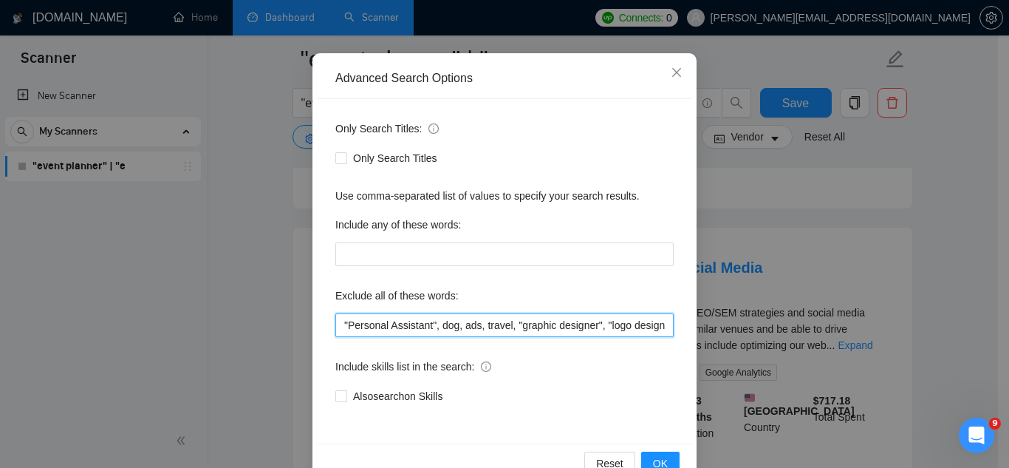
scroll to position [147, 0]
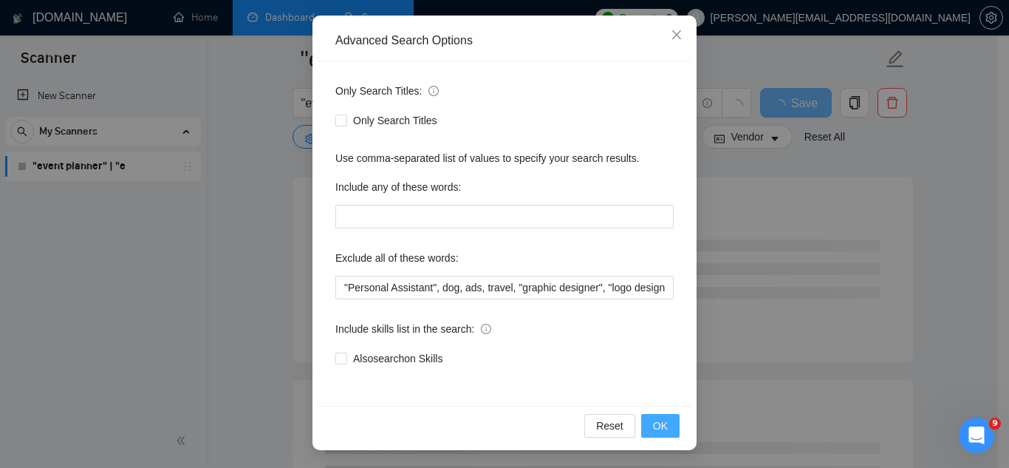
click at [653, 426] on span "OK" at bounding box center [660, 425] width 15 height 16
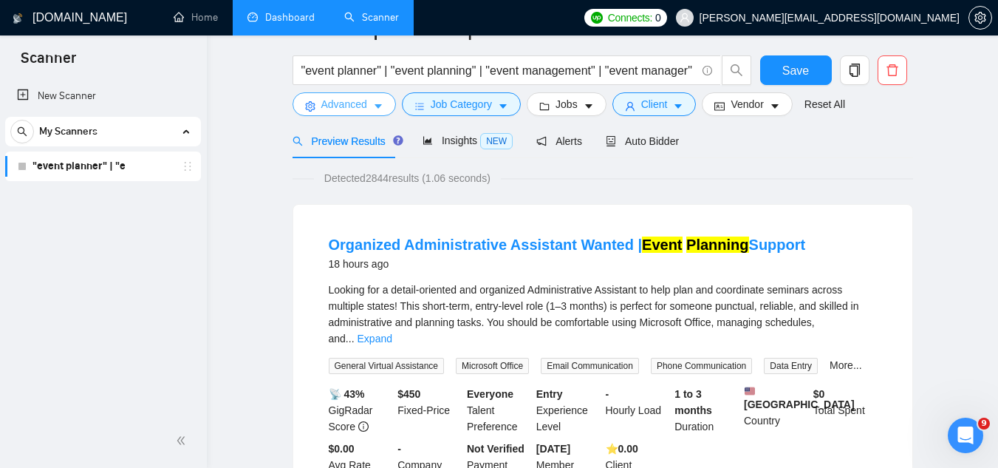
scroll to position [0, 0]
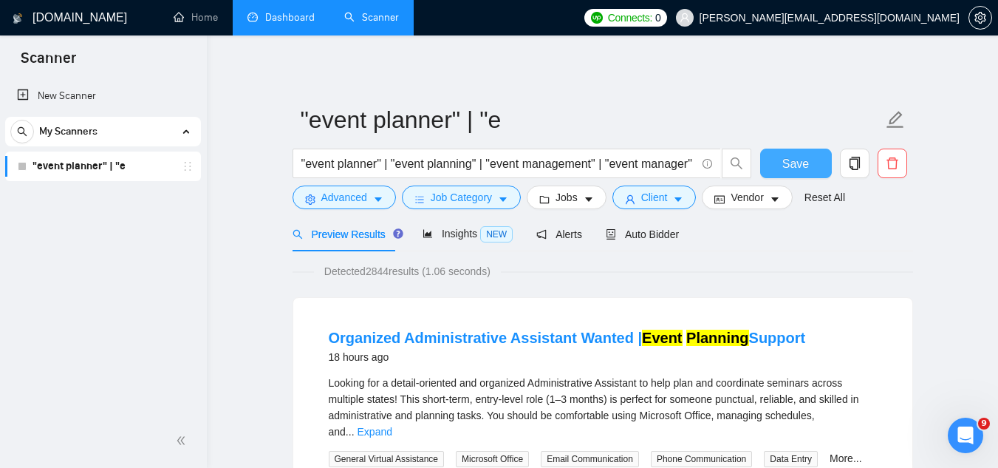
click at [784, 166] on span "Save" at bounding box center [795, 163] width 27 height 18
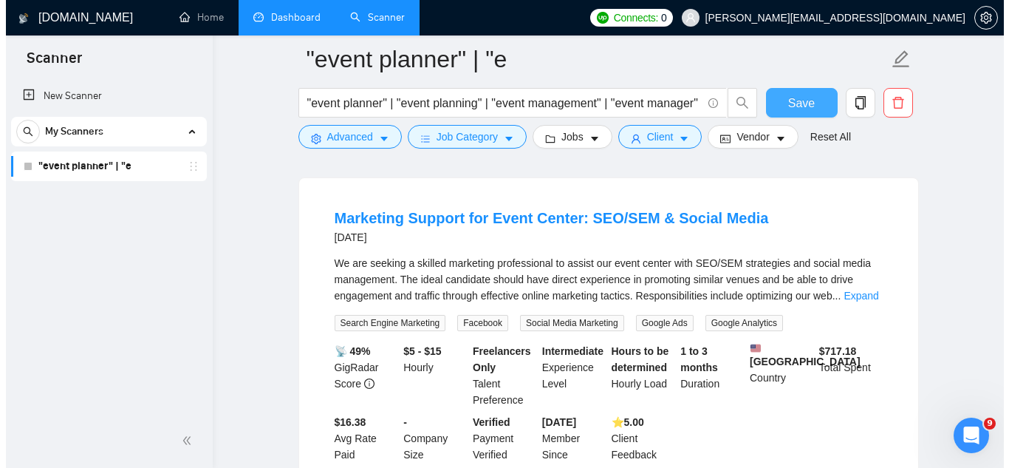
scroll to position [813, 0]
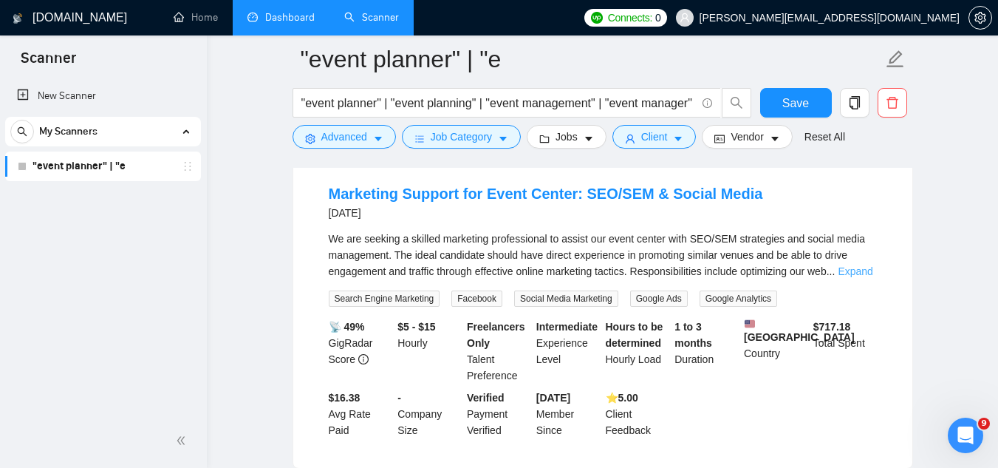
click at [867, 274] on link "Expand" at bounding box center [855, 271] width 35 height 12
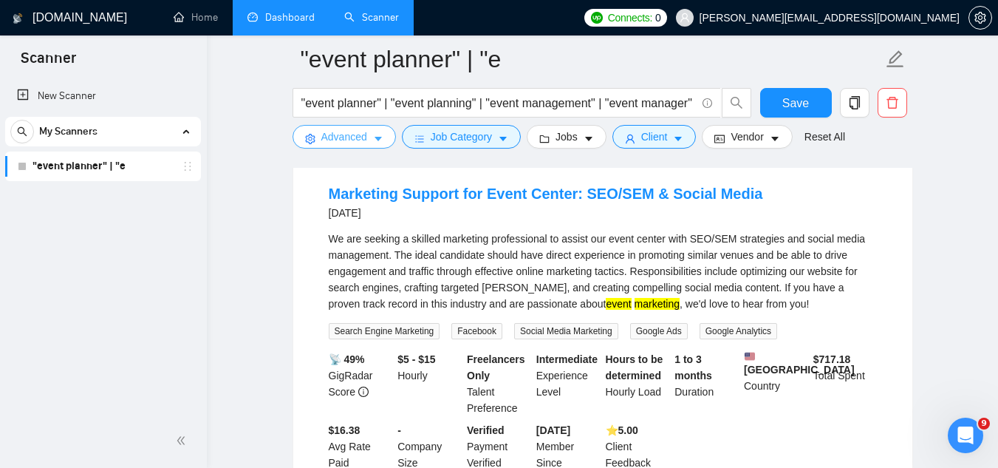
click at [350, 138] on span "Advanced" at bounding box center [344, 137] width 46 height 16
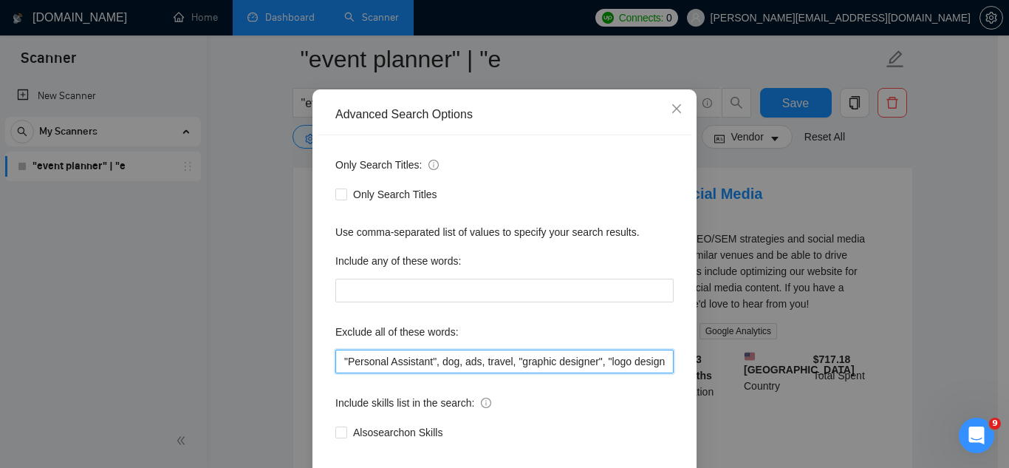
click at [340, 373] on input ""Personal Assistant", dog, ads, travel, "graphic designer", "logo design"" at bounding box center [504, 361] width 338 height 24
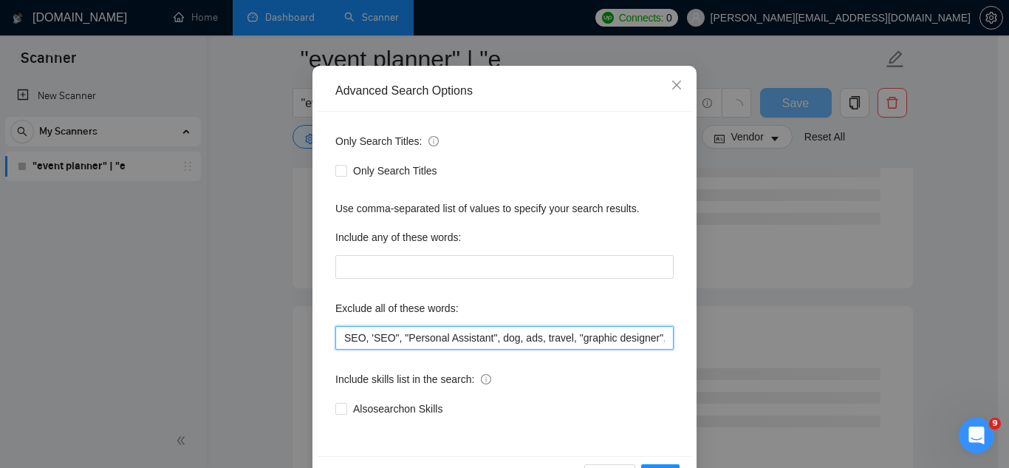
scroll to position [147, 0]
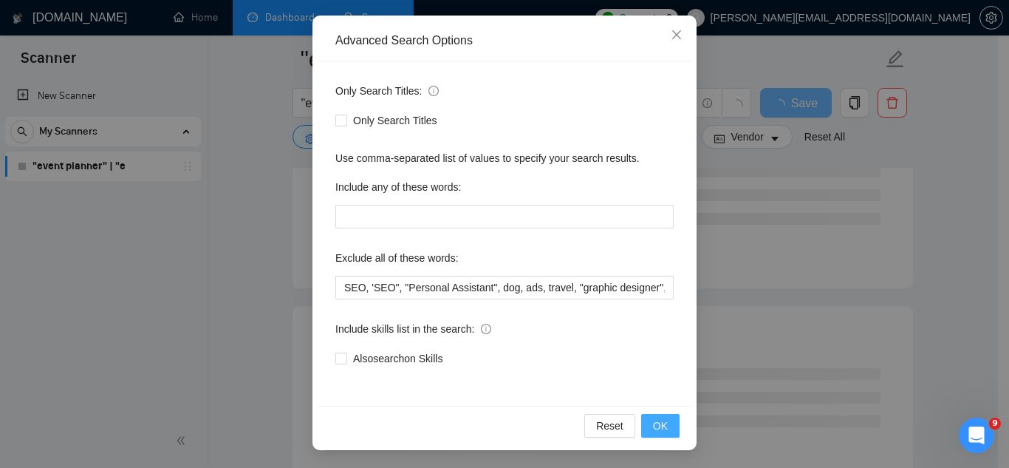
click at [653, 433] on span "OK" at bounding box center [660, 425] width 15 height 16
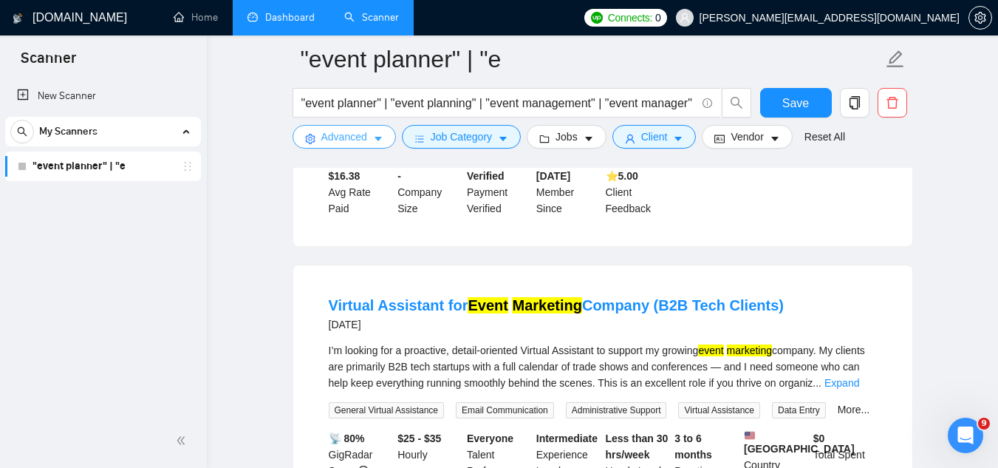
scroll to position [1108, 0]
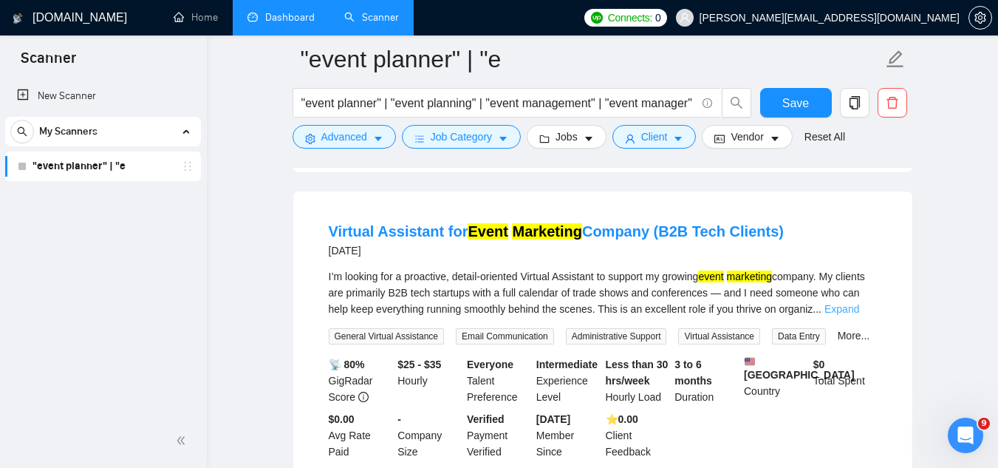
click at [859, 311] on link "Expand" at bounding box center [842, 309] width 35 height 12
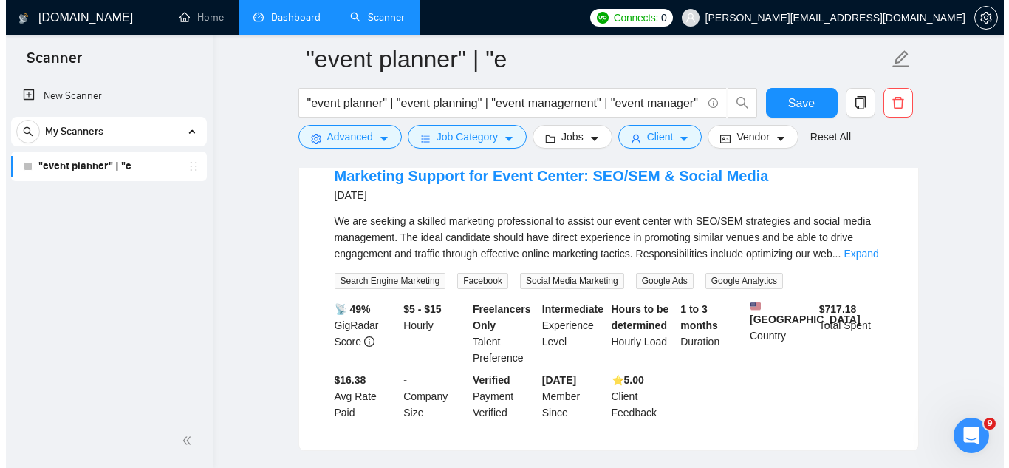
scroll to position [739, 0]
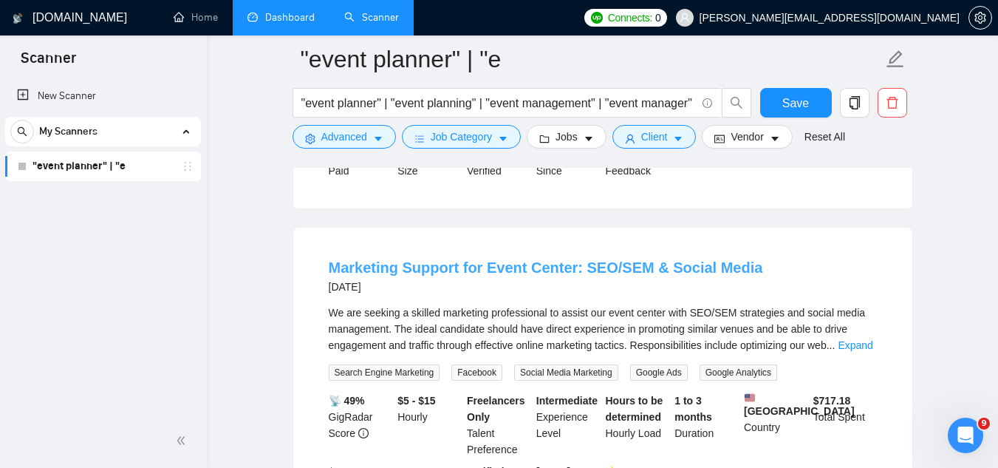
click at [569, 267] on link "Marketing Support for Event Center: SEO/SEM & Social Media" at bounding box center [546, 267] width 434 height 16
click at [324, 137] on span "Advanced" at bounding box center [344, 137] width 46 height 16
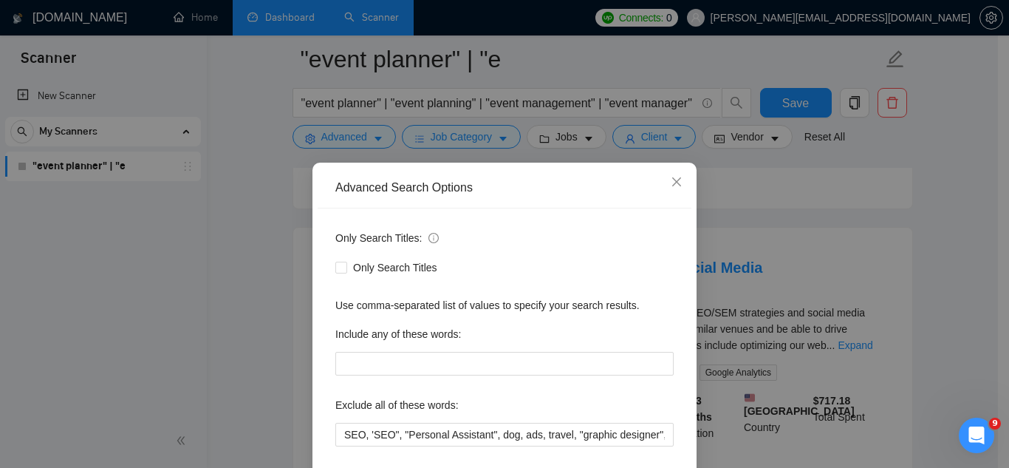
scroll to position [74, 0]
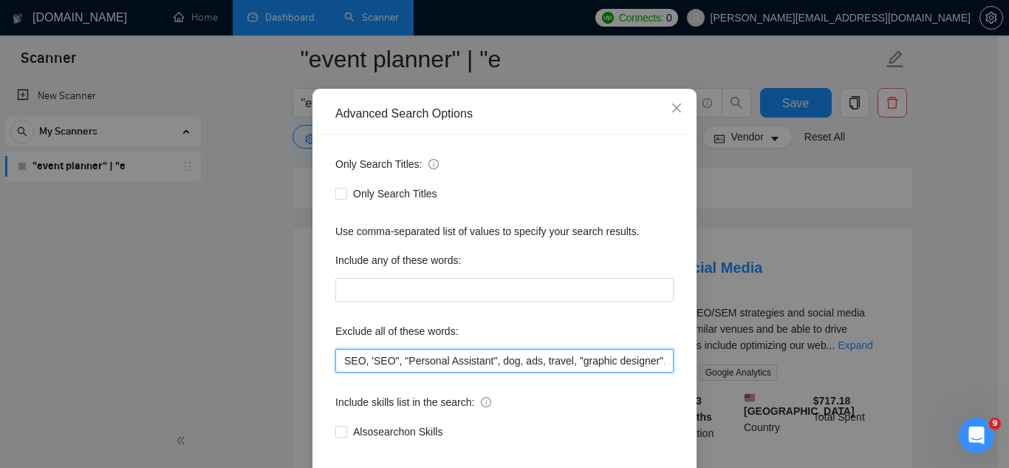
drag, startPoint x: 386, startPoint y: 358, endPoint x: 405, endPoint y: 338, distance: 27.2
click at [389, 355] on input "SEO, 'SEO", "Personal Assistant", dog, ads, travel, "graphic designer", "logo d…" at bounding box center [504, 361] width 338 height 24
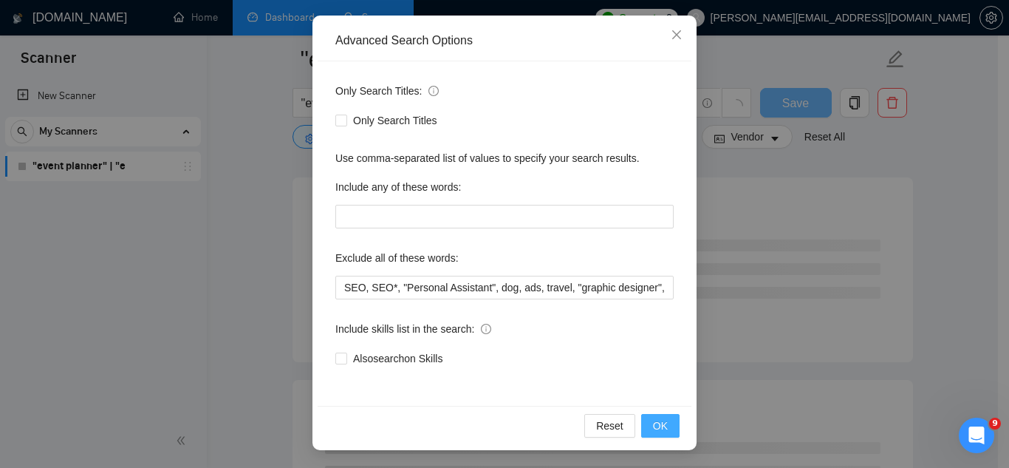
click at [654, 426] on span "OK" at bounding box center [660, 425] width 15 height 16
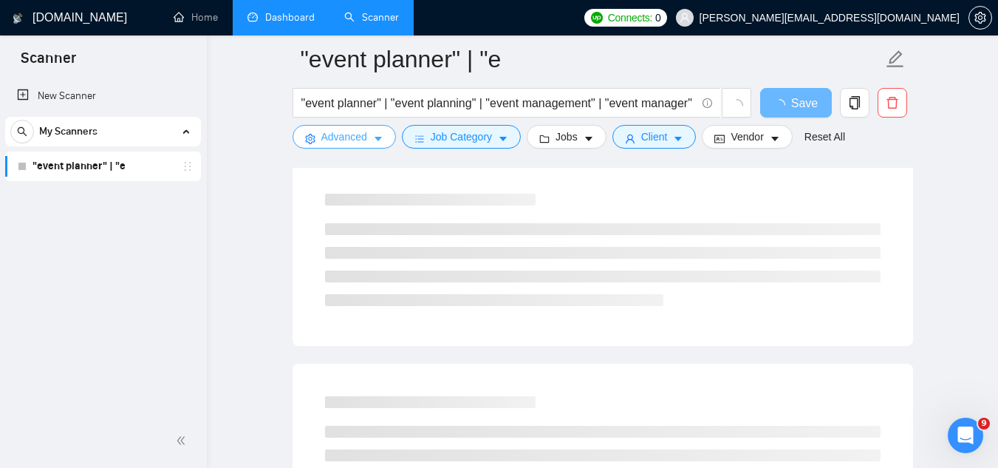
scroll to position [0, 0]
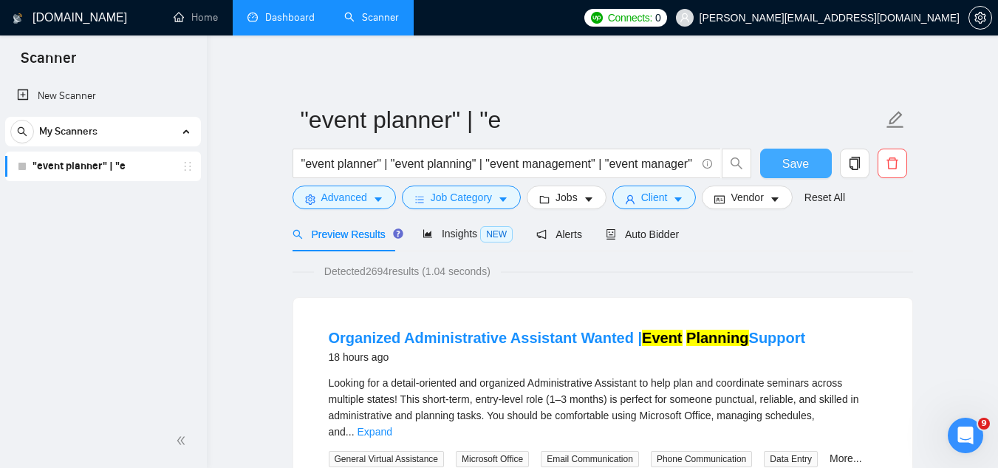
click at [810, 171] on button "Save" at bounding box center [796, 164] width 72 height 30
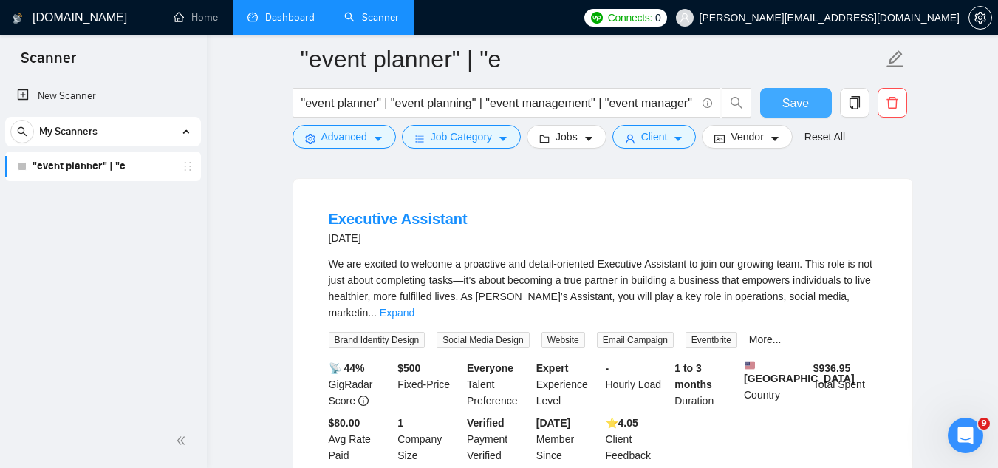
scroll to position [1108, 0]
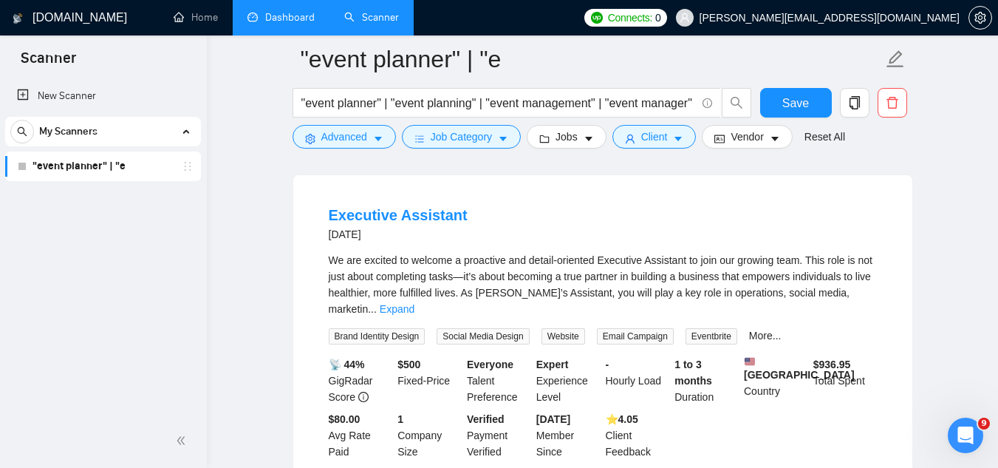
click at [414, 305] on link "Expand" at bounding box center [397, 309] width 35 height 12
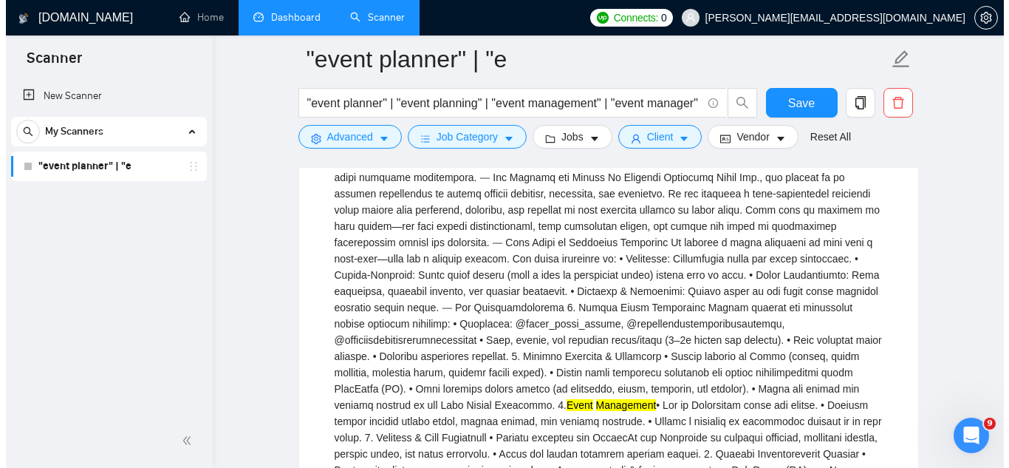
scroll to position [1330, 0]
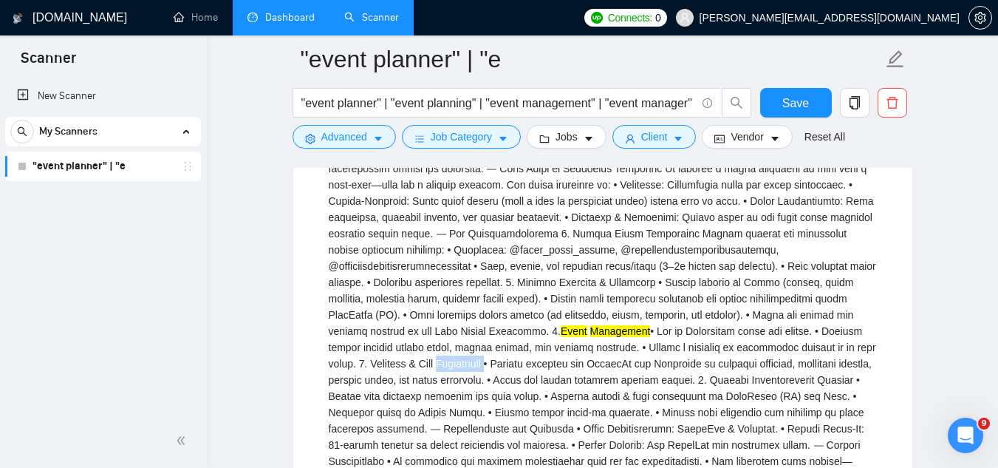
drag, startPoint x: 661, startPoint y: 360, endPoint x: 736, endPoint y: 359, distance: 74.6
click at [736, 359] on div "Event Management" at bounding box center [603, 347] width 548 height 634
copy div "Lead Generation"
click at [360, 140] on span "Advanced" at bounding box center [344, 137] width 46 height 16
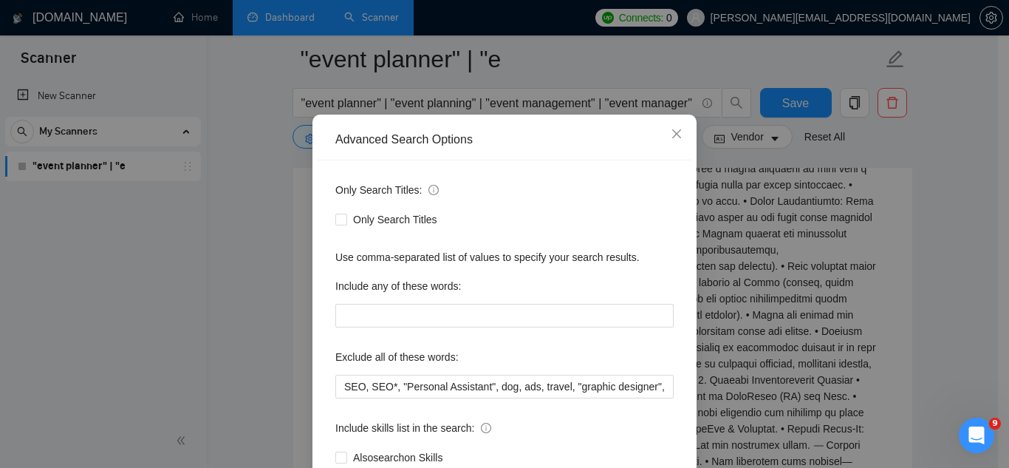
scroll to position [74, 0]
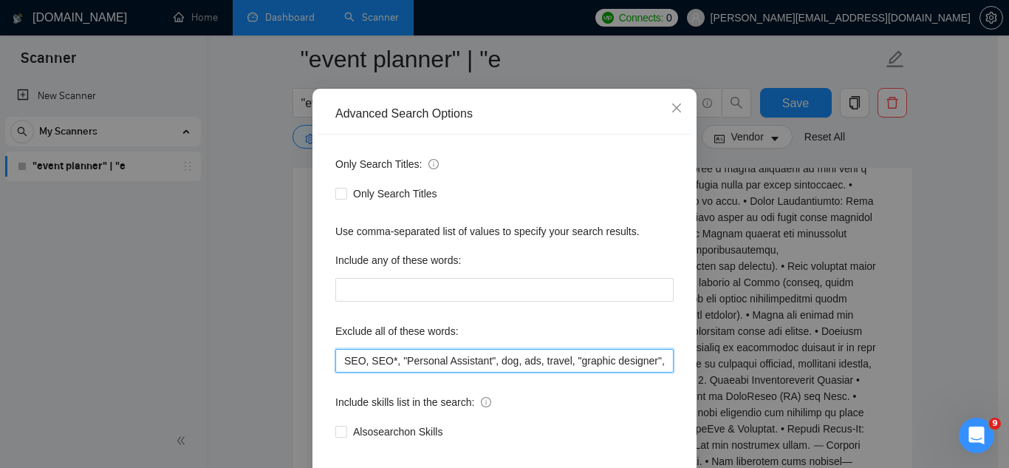
click at [337, 364] on input "SEO, SEO*, "Personal Assistant", dog, ads, travel, "graphic designer", "logo de…" at bounding box center [504, 361] width 338 height 24
paste input "Lead Generation"
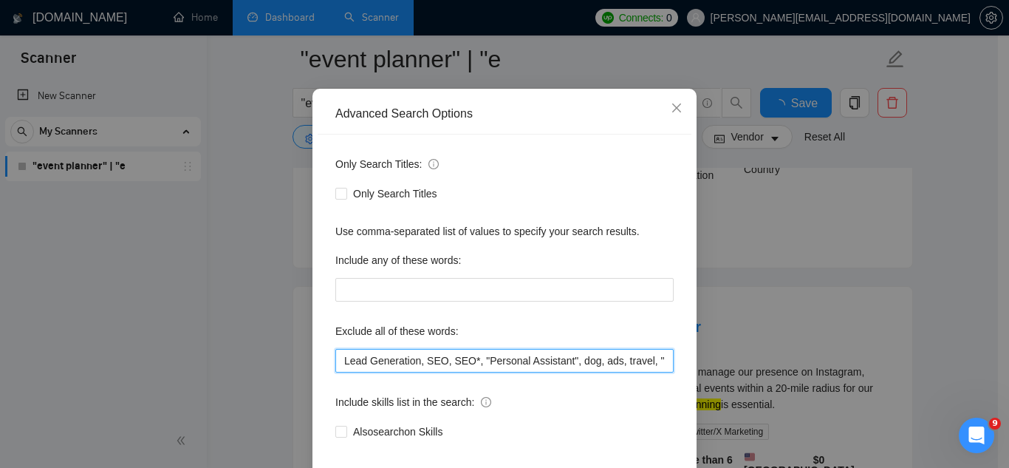
scroll to position [147, 0]
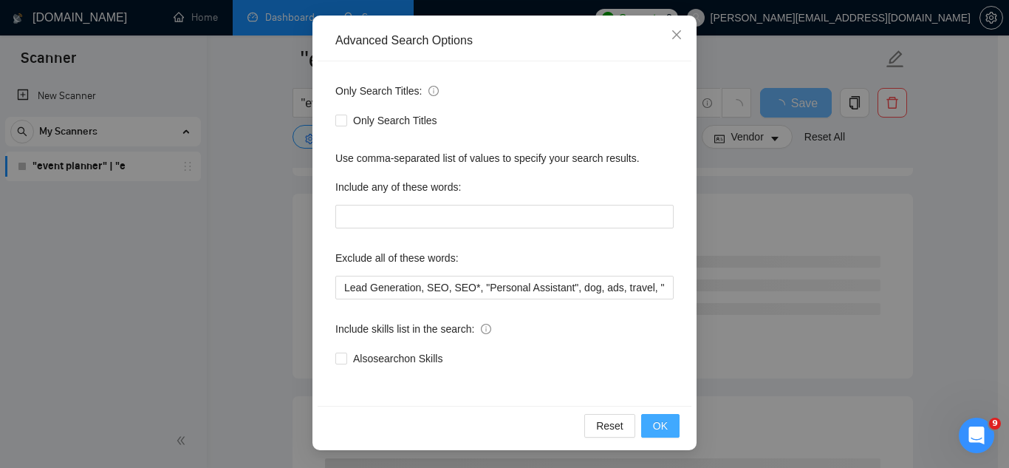
click at [653, 430] on span "OK" at bounding box center [660, 425] width 15 height 16
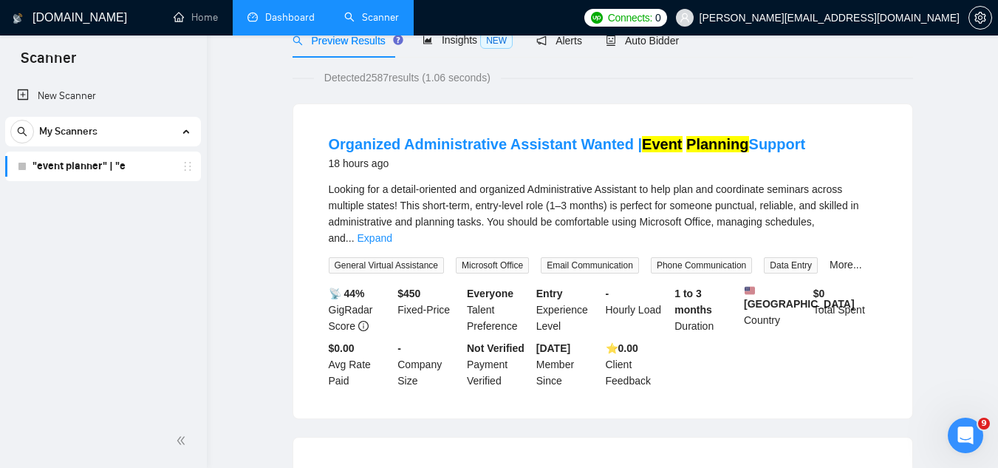
scroll to position [0, 0]
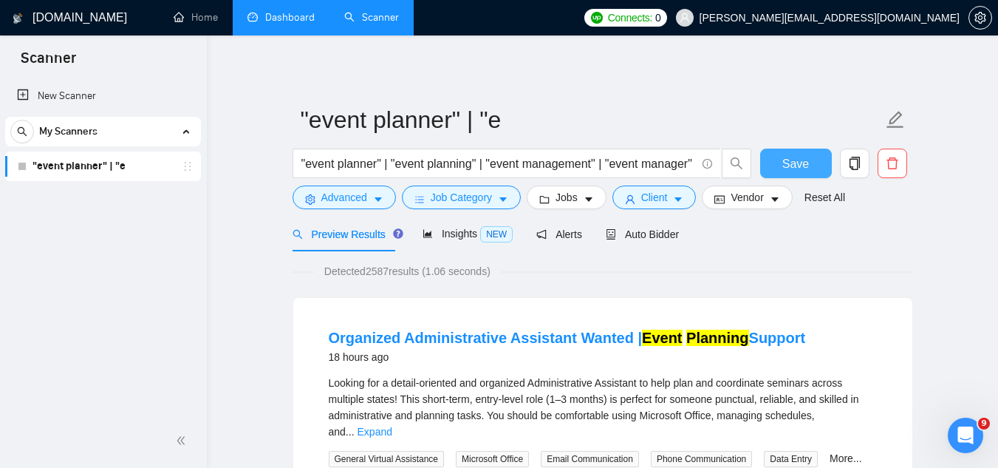
click at [786, 163] on span "Save" at bounding box center [795, 163] width 27 height 18
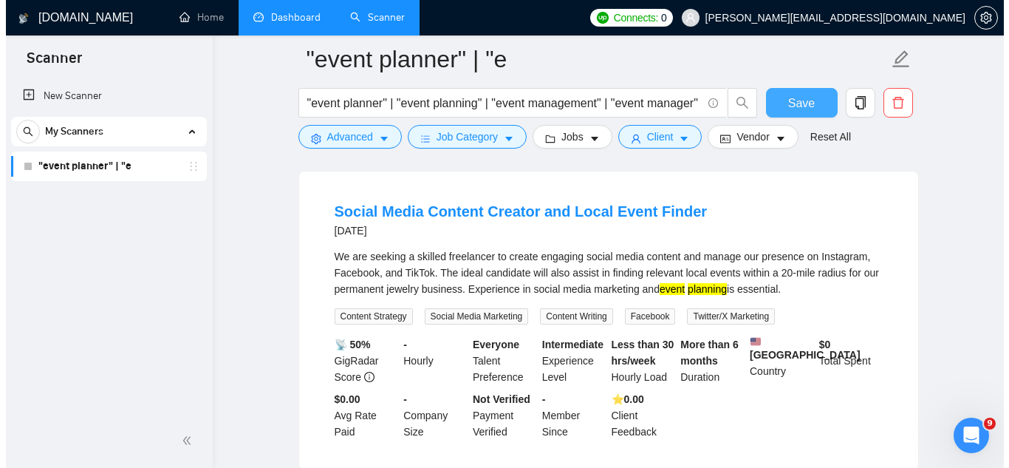
scroll to position [1108, 0]
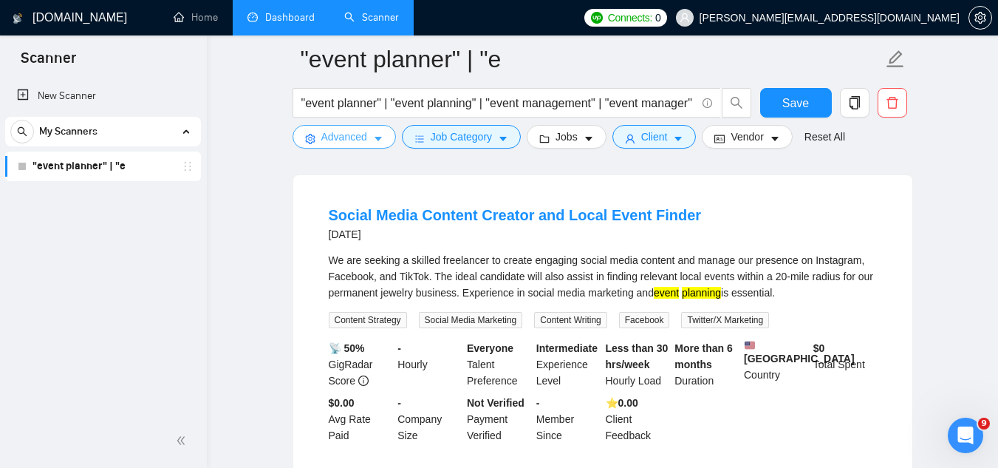
click at [332, 135] on span "Advanced" at bounding box center [344, 137] width 46 height 16
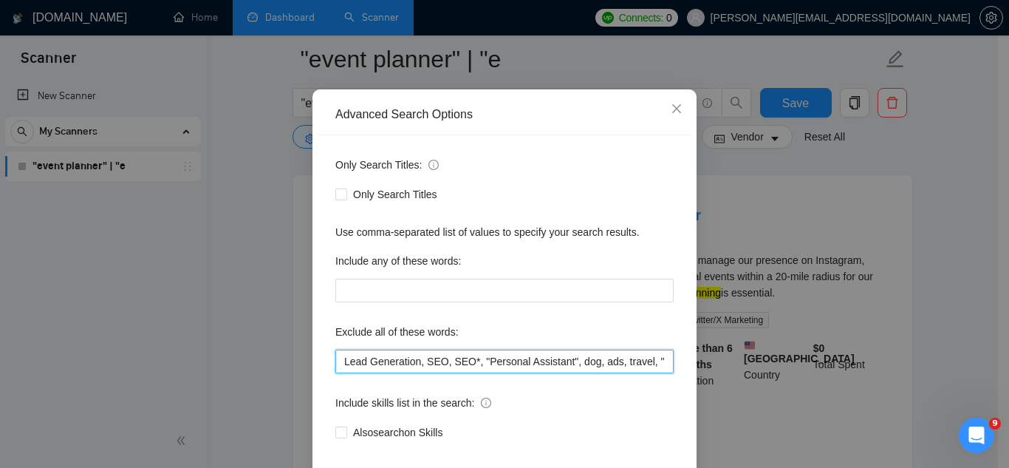
click at [341, 373] on input "Lead Generation, SEO, SEO*, "Personal Assistant", dog, ads, travel, "graphic de…" at bounding box center [504, 361] width 338 height 24
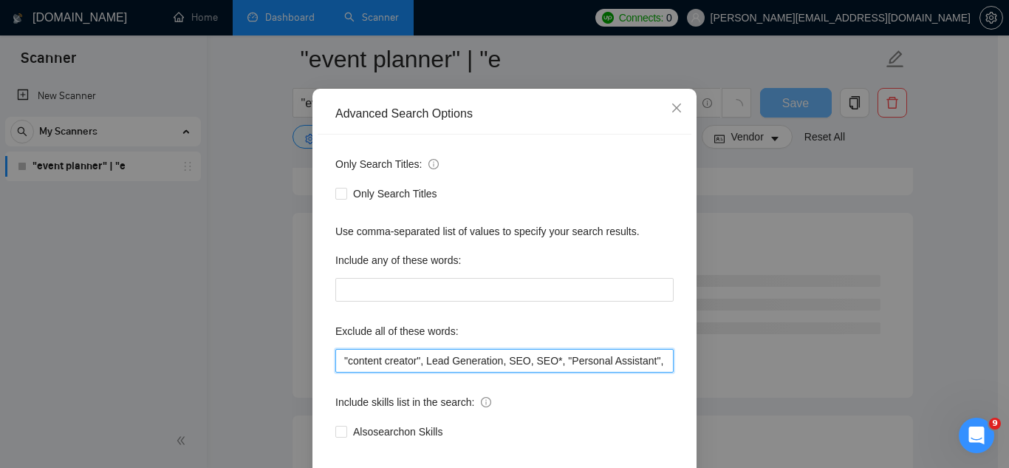
scroll to position [147, 0]
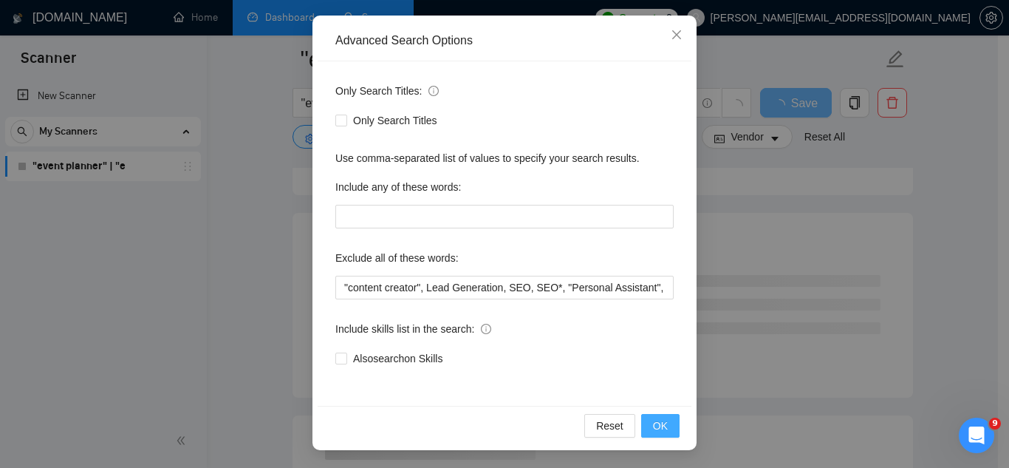
click at [655, 435] on button "OK" at bounding box center [660, 426] width 38 height 24
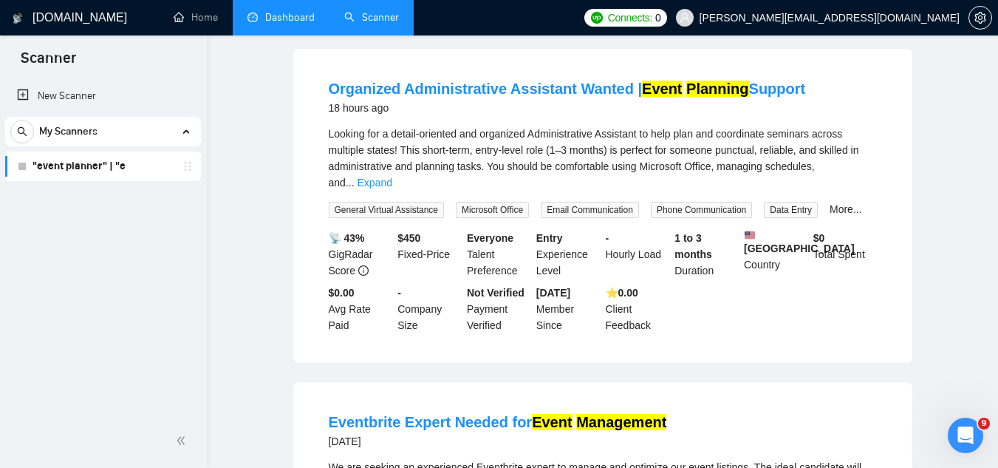
scroll to position [0, 0]
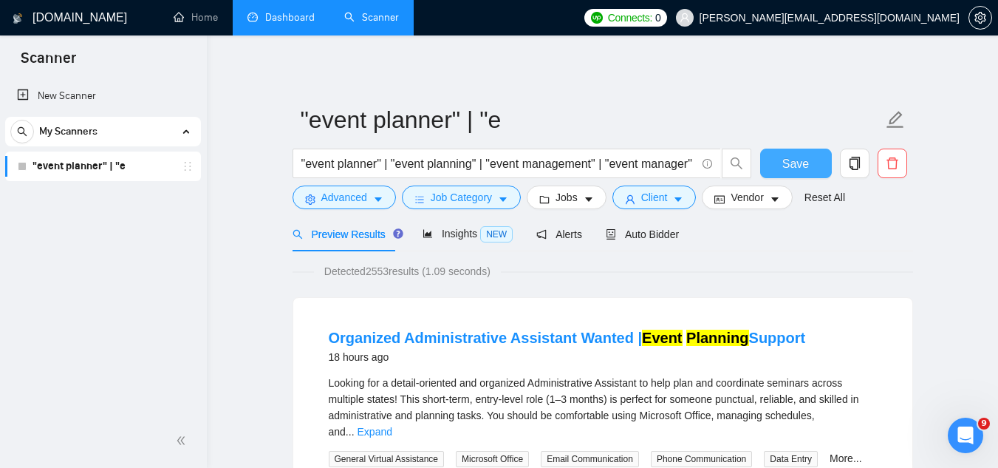
click at [805, 171] on span "Save" at bounding box center [795, 163] width 27 height 18
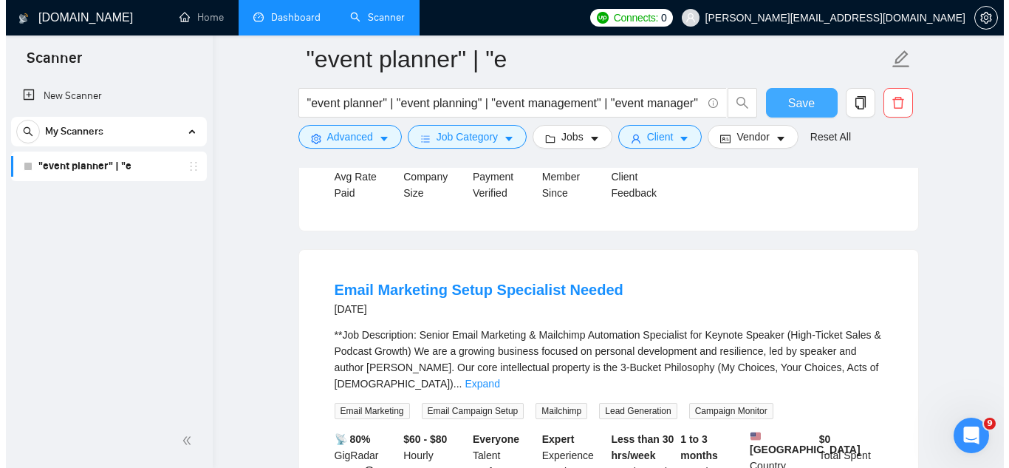
scroll to position [1699, 0]
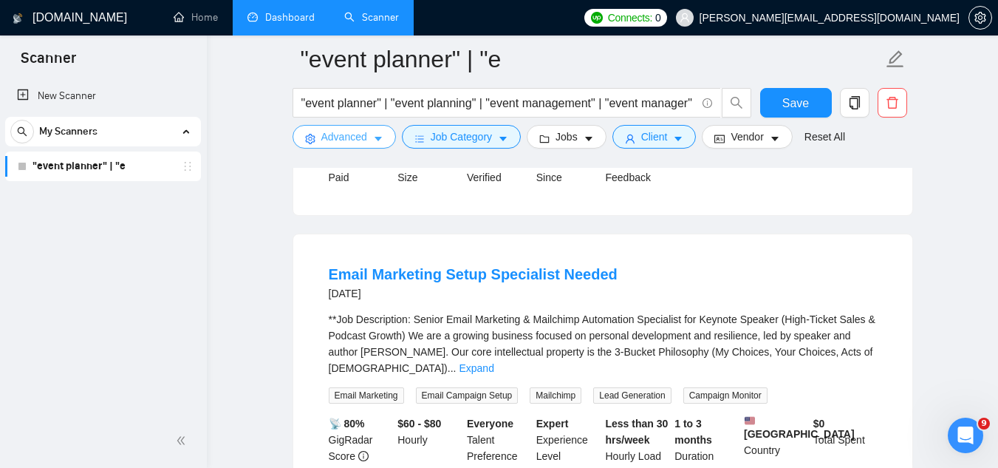
click at [333, 137] on span "Advanced" at bounding box center [344, 137] width 46 height 16
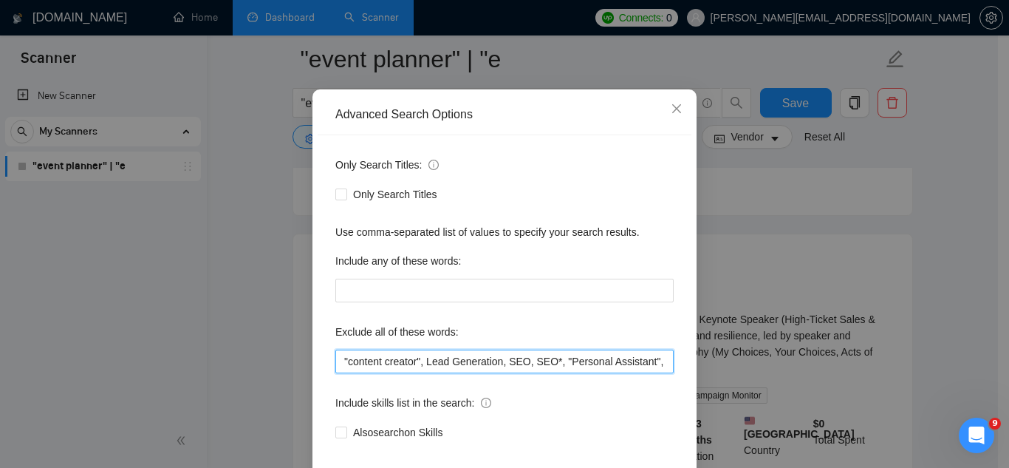
click at [338, 373] on input ""content creator", Lead Generation, SEO, SEO*, "Personal Assistant", dog, ads, …" at bounding box center [504, 361] width 338 height 24
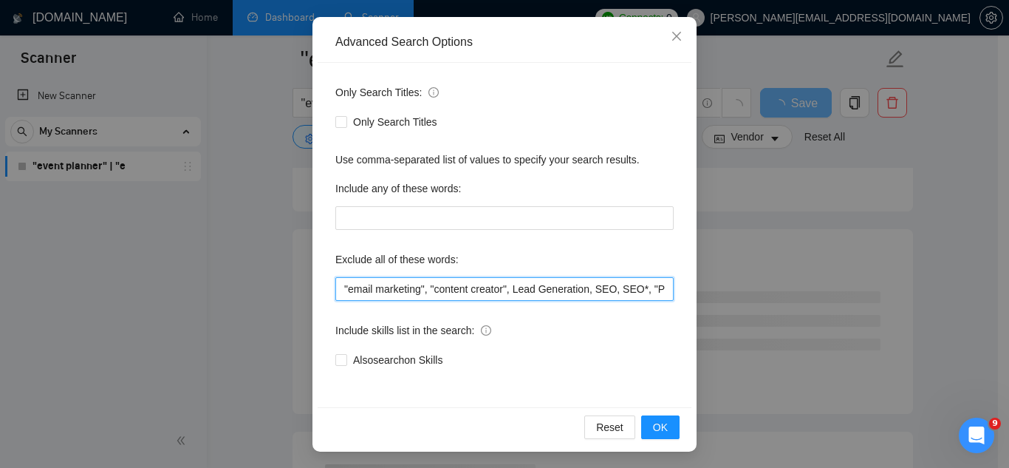
scroll to position [147, 0]
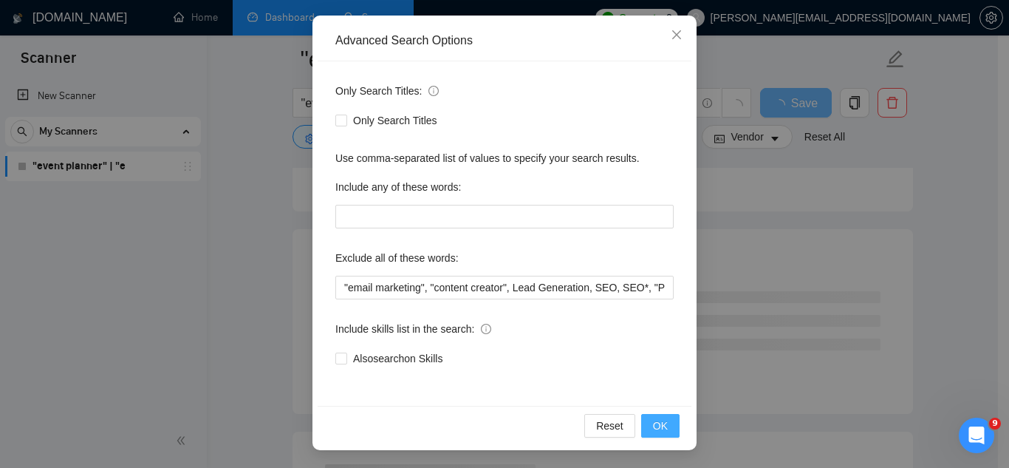
click at [662, 434] on button "OK" at bounding box center [660, 426] width 38 height 24
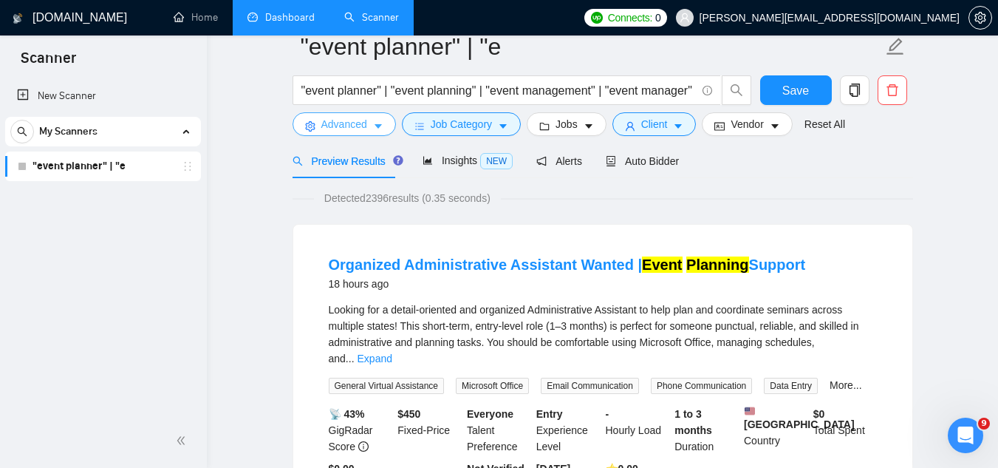
scroll to position [0, 0]
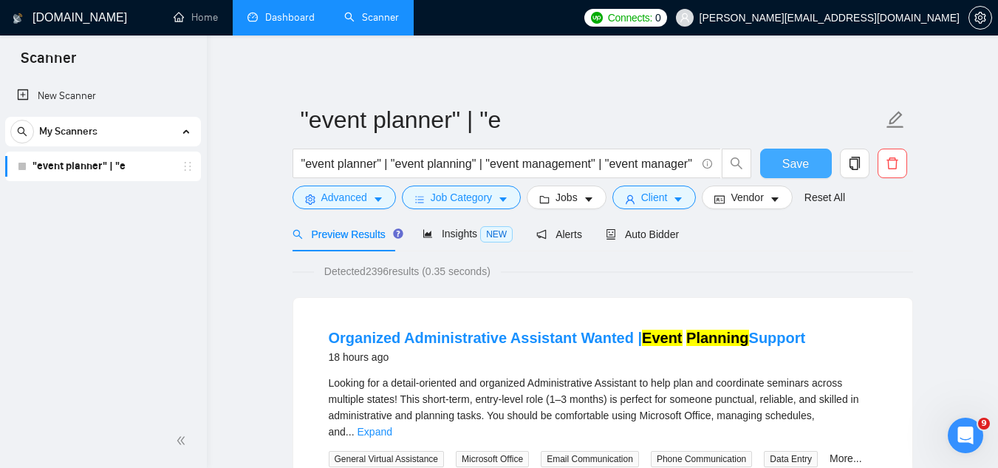
click at [786, 174] on button "Save" at bounding box center [796, 164] width 72 height 30
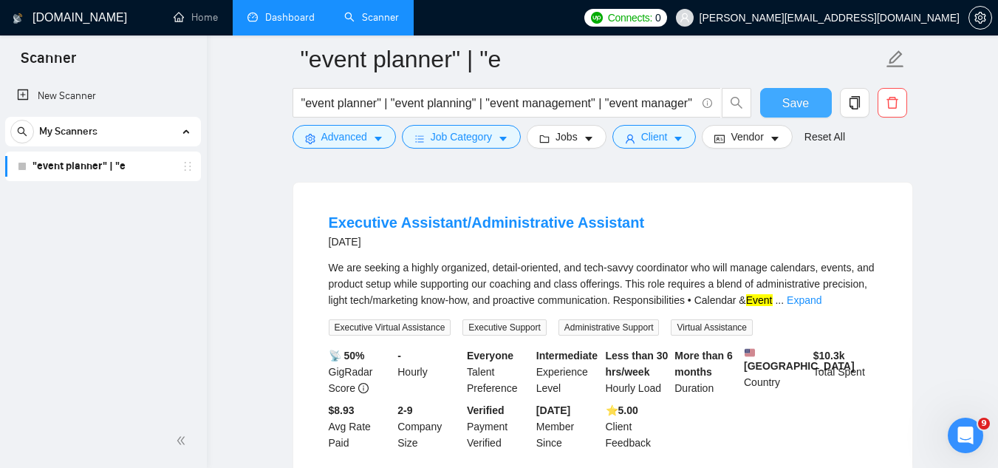
scroll to position [1773, 0]
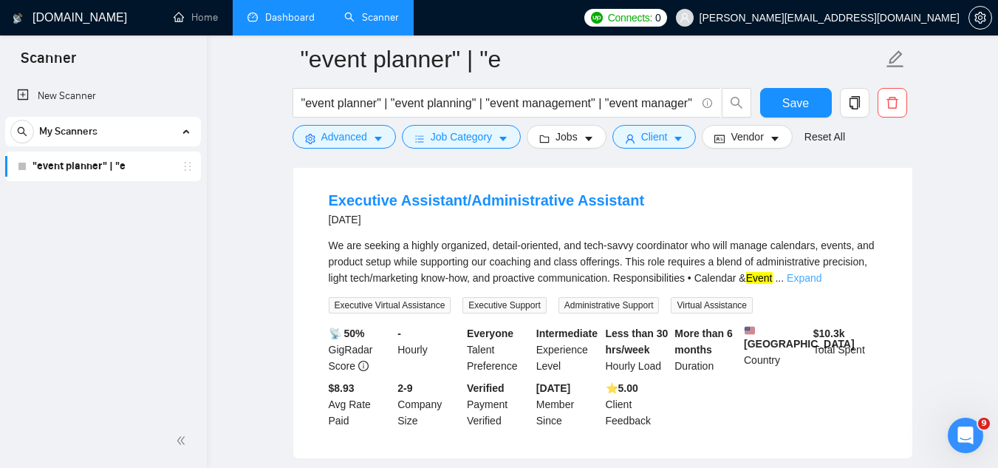
click at [808, 284] on link "Expand" at bounding box center [804, 278] width 35 height 12
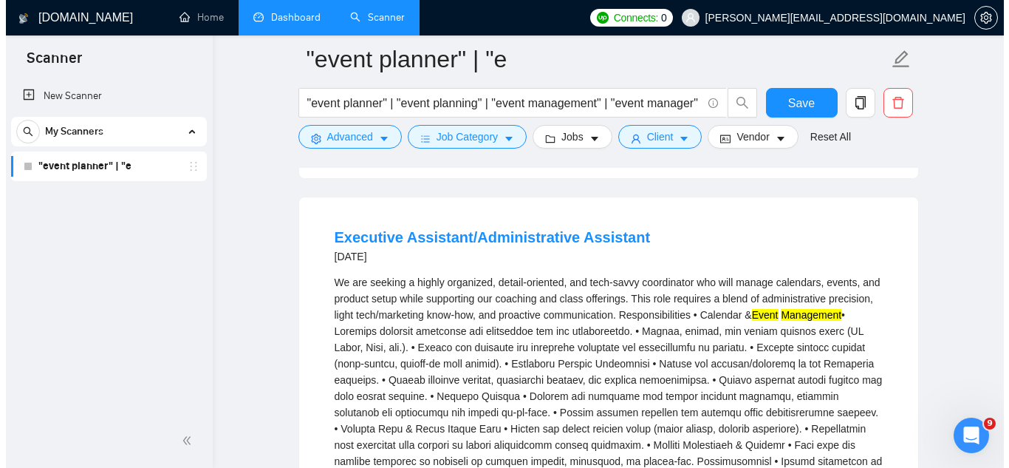
scroll to position [1699, 0]
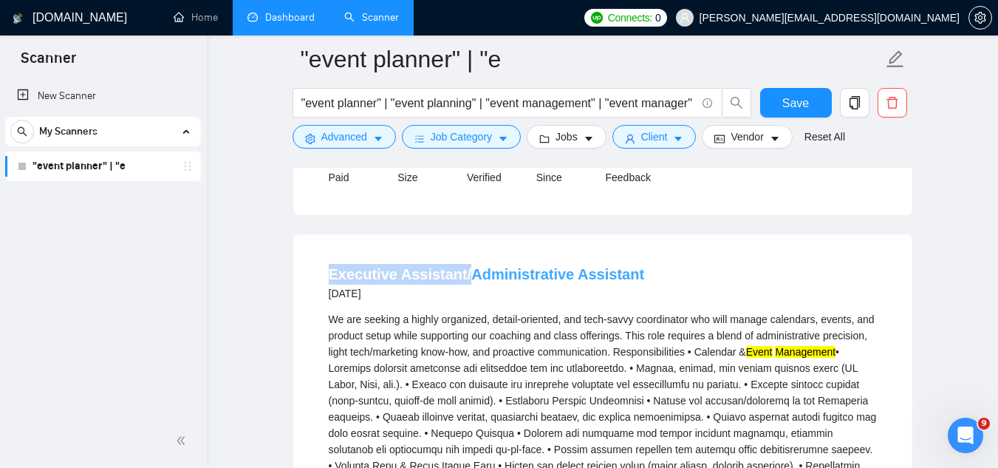
drag, startPoint x: 317, startPoint y: 294, endPoint x: 463, endPoint y: 294, distance: 146.3
copy link "Executive Assistant/"
click at [337, 140] on span "Advanced" at bounding box center [344, 137] width 46 height 16
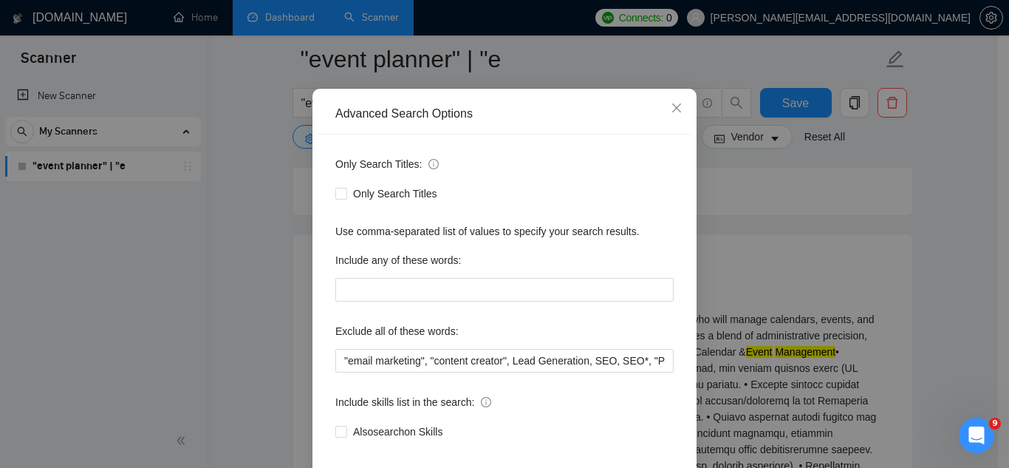
scroll to position [147, 0]
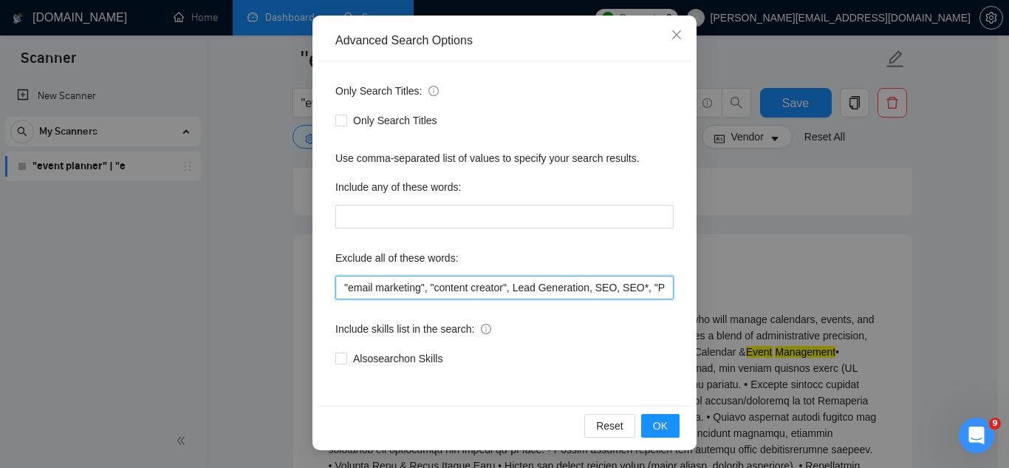
click at [338, 287] on input ""email marketing", "content creator", Lead Generation, SEO, SEO*, "Personal Ass…" at bounding box center [504, 288] width 338 height 24
paste input "Executive Assistant/"
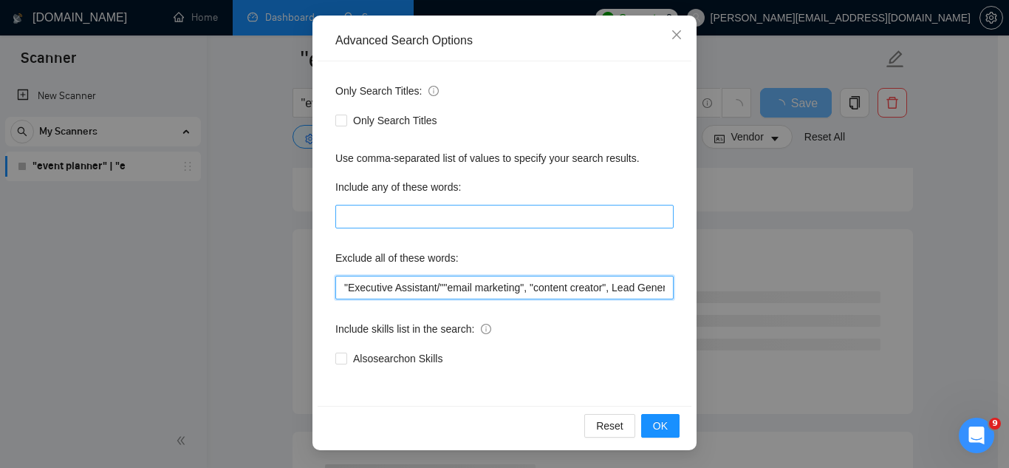
paste input "Executive Assistant/"
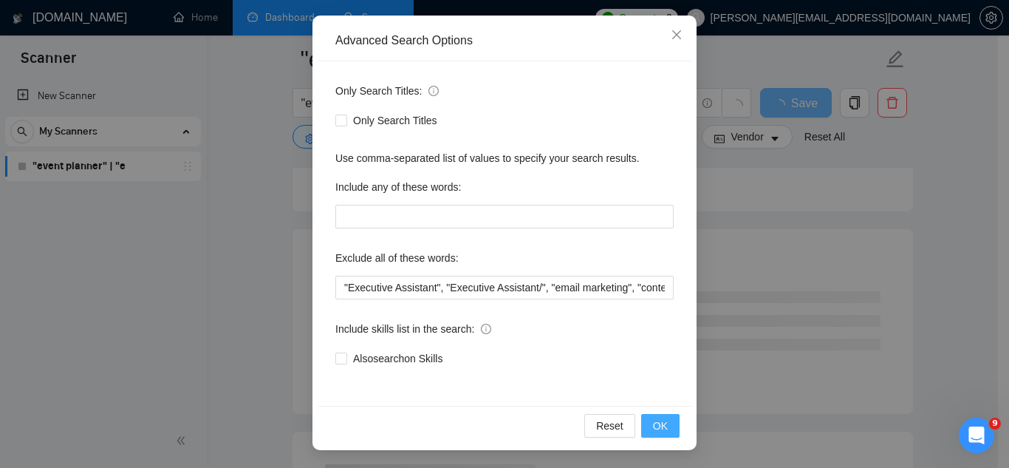
click at [655, 429] on span "OK" at bounding box center [660, 425] width 15 height 16
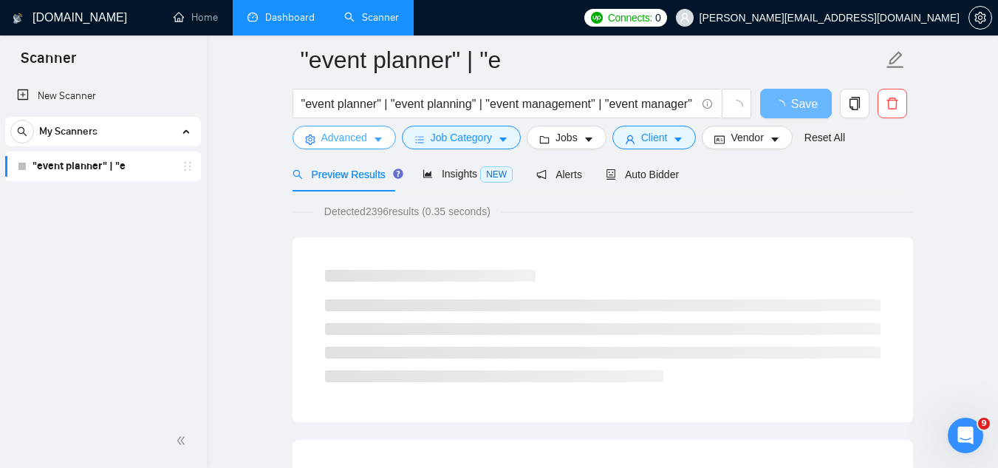
scroll to position [0, 0]
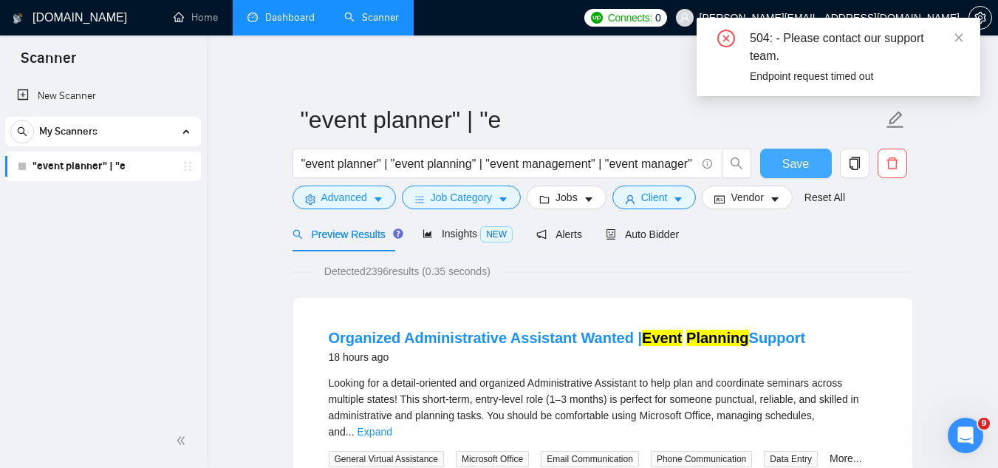
drag, startPoint x: 793, startPoint y: 171, endPoint x: 814, endPoint y: 210, distance: 44.3
click at [793, 170] on span "Save" at bounding box center [795, 163] width 27 height 18
click at [958, 38] on icon "close" at bounding box center [959, 37] width 8 height 8
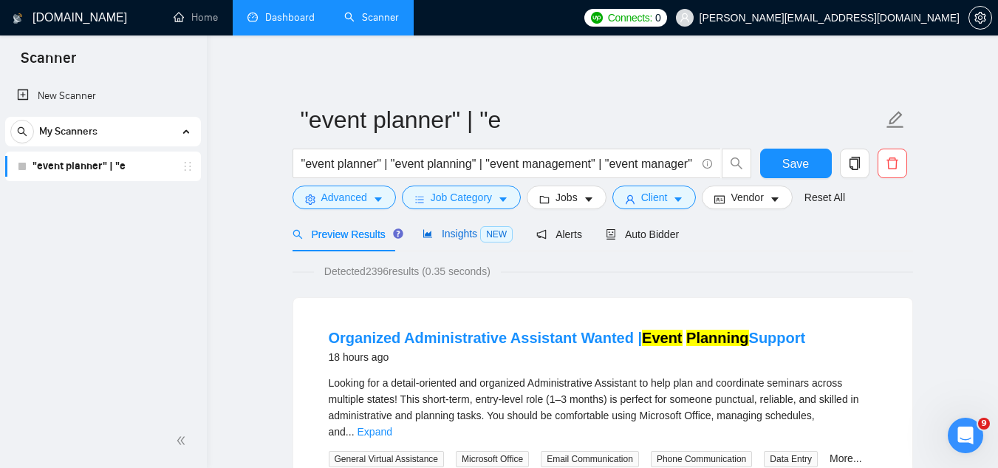
click at [450, 233] on span "Insights NEW" at bounding box center [468, 234] width 90 height 12
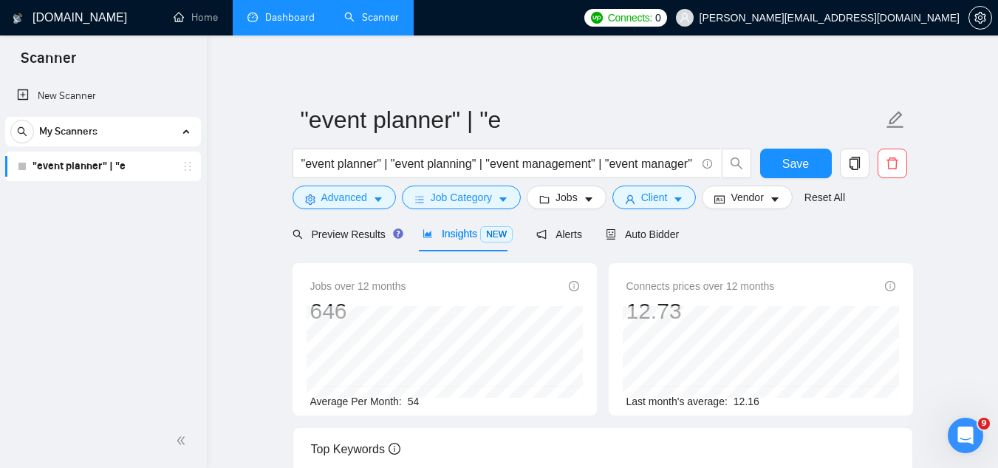
click at [412, 403] on span "54" at bounding box center [414, 401] width 12 height 12
click at [336, 236] on span "Preview Results" at bounding box center [346, 234] width 106 height 12
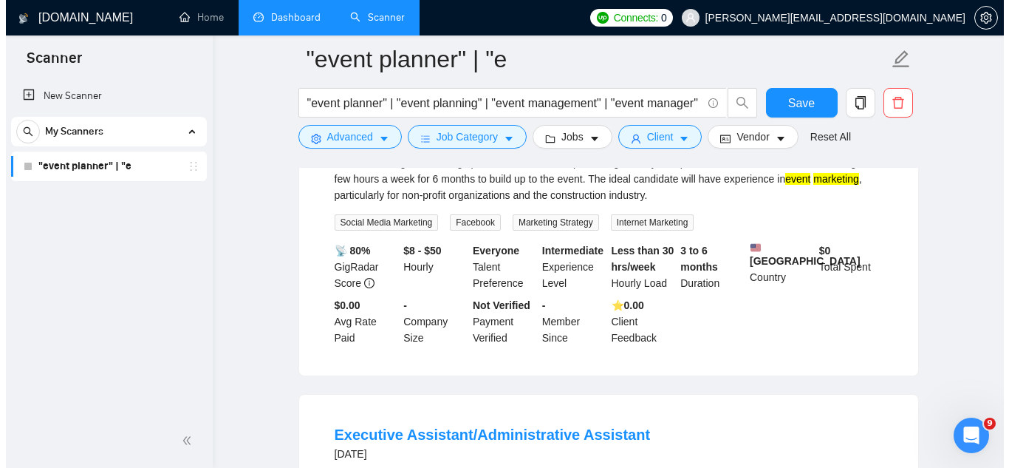
scroll to position [1699, 0]
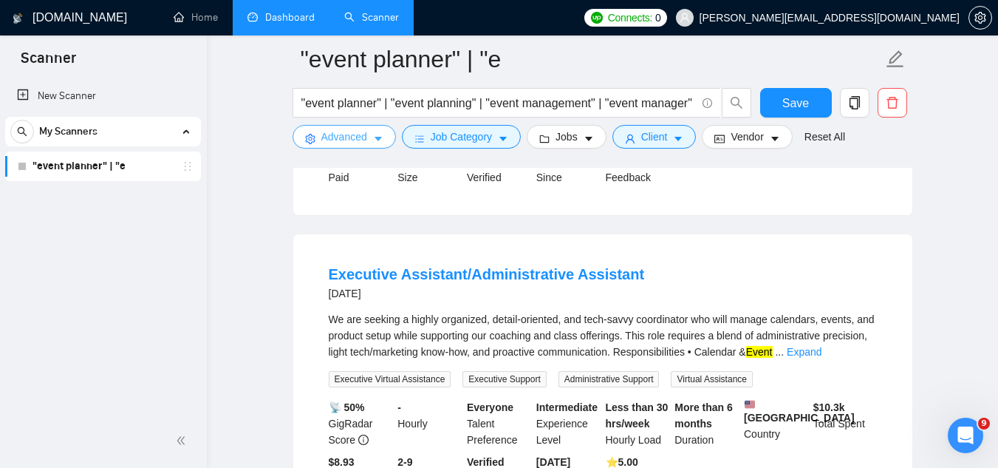
click at [348, 137] on span "Advanced" at bounding box center [344, 137] width 46 height 16
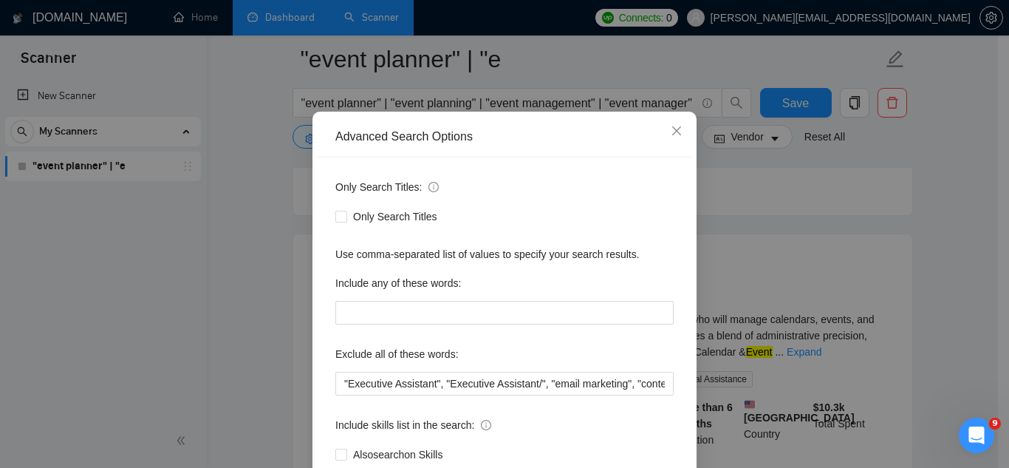
scroll to position [74, 0]
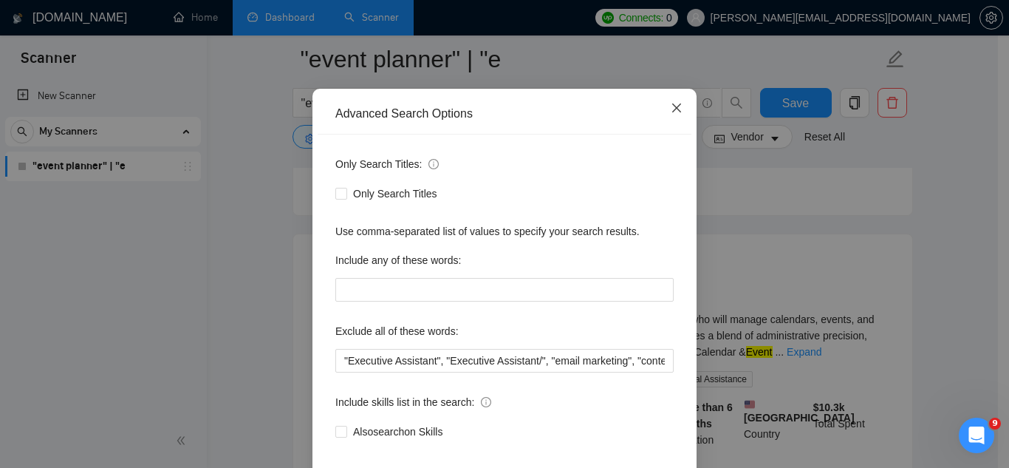
click at [672, 109] on icon "close" at bounding box center [677, 108] width 12 height 12
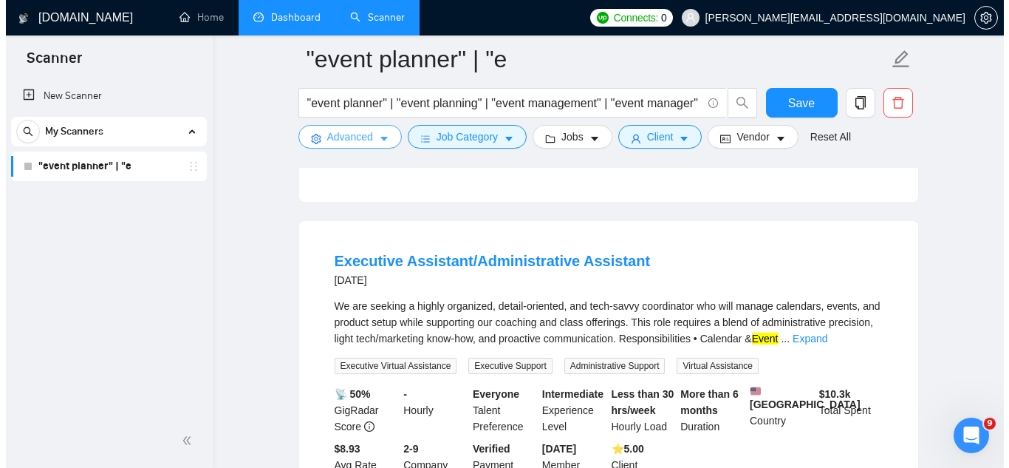
scroll to position [1699, 0]
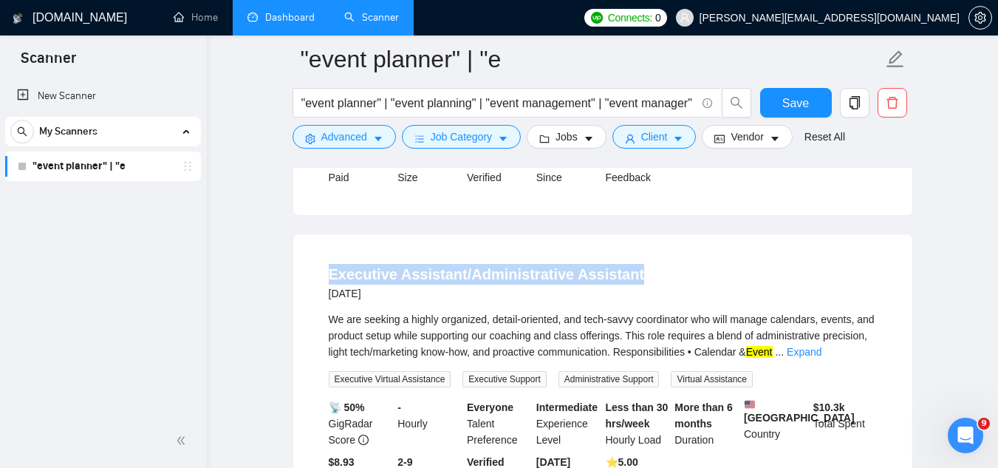
drag, startPoint x: 638, startPoint y: 298, endPoint x: 327, endPoint y: 289, distance: 311.2
click at [327, 291] on li "Executive Assistant/Administrative Assistant [DATE] We are seeking a highly org…" at bounding box center [603, 383] width 584 height 262
copy link "Executive Assistant/Administrative Assistant"
click at [327, 135] on span "Advanced" at bounding box center [344, 137] width 46 height 16
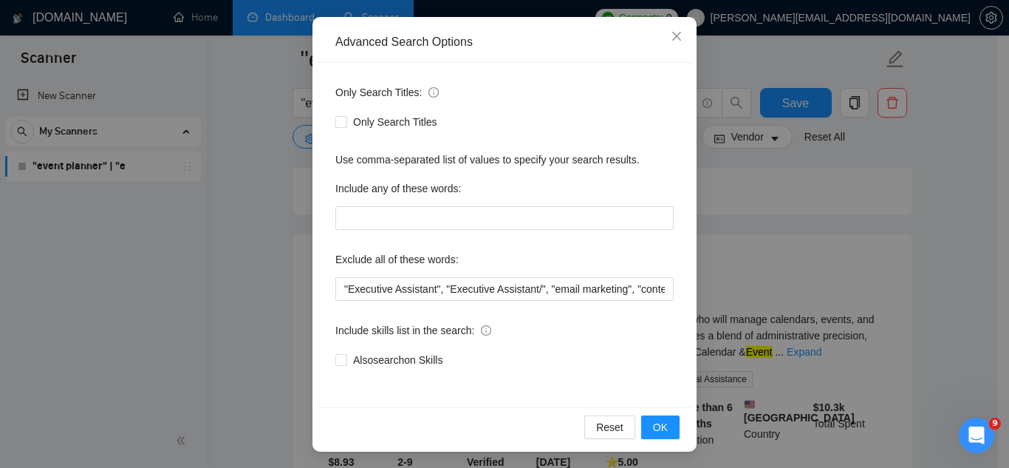
scroll to position [147, 0]
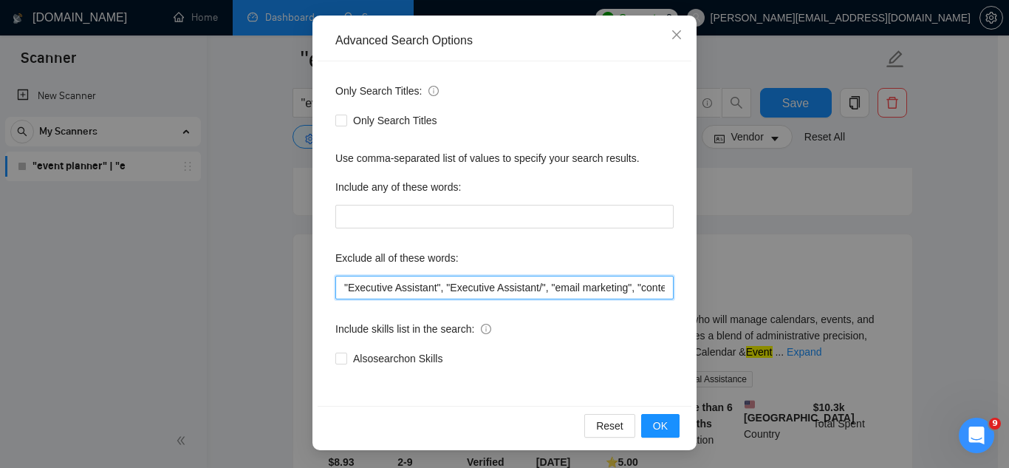
click at [335, 287] on input ""Executive Assistant", "Executive Assistant/", "email marketing", "content crea…" at bounding box center [504, 288] width 338 height 24
paste input "Executive Assistant/Administrative Assistant"
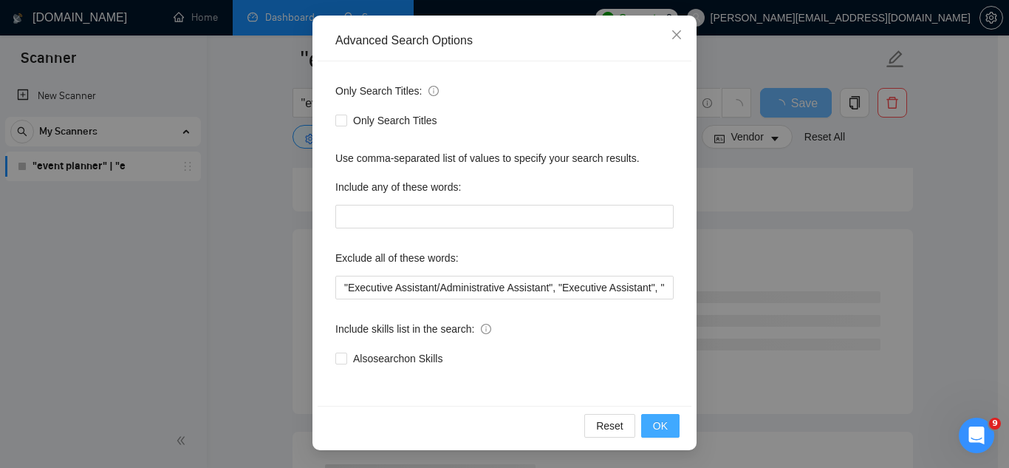
click at [655, 431] on span "OK" at bounding box center [660, 425] width 15 height 16
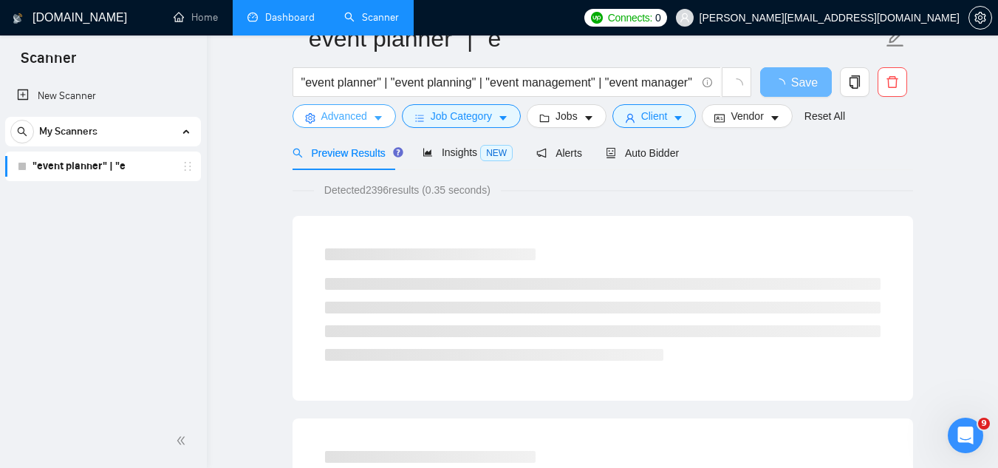
scroll to position [0, 0]
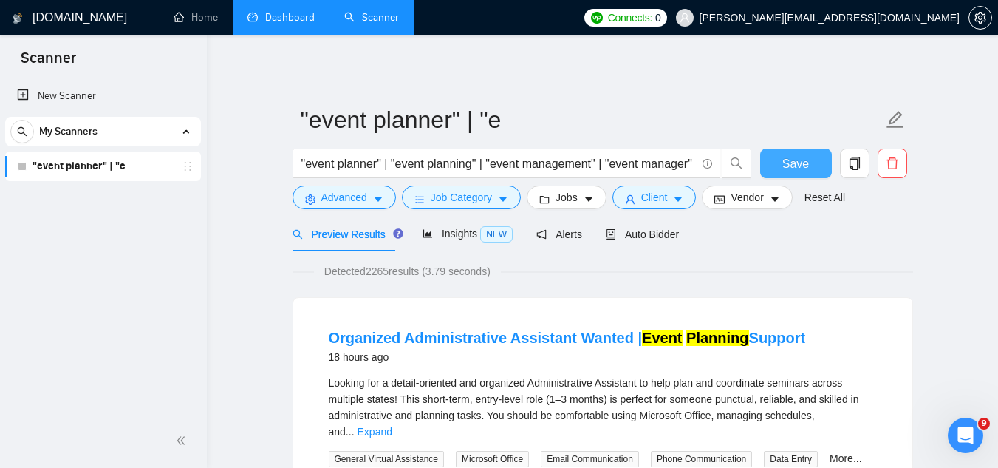
click at [791, 173] on button "Save" at bounding box center [796, 164] width 72 height 30
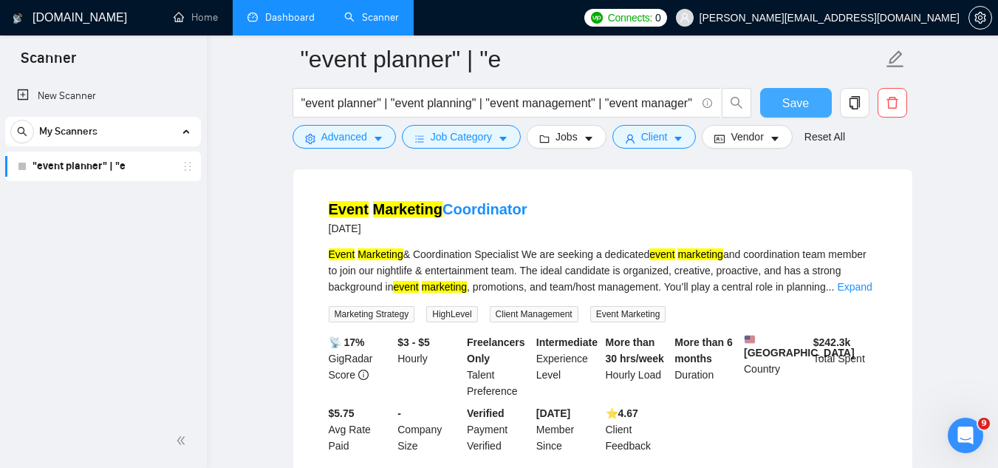
scroll to position [1182, 0]
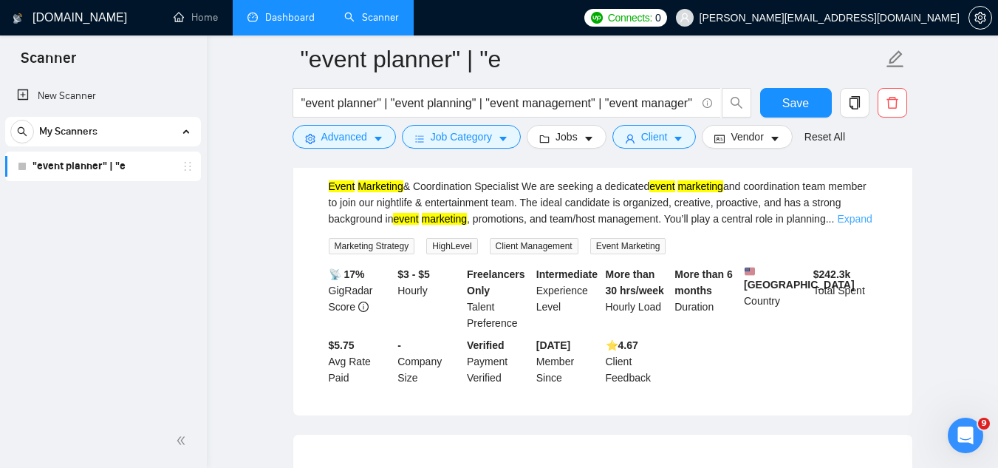
click at [863, 225] on link "Expand" at bounding box center [854, 219] width 35 height 12
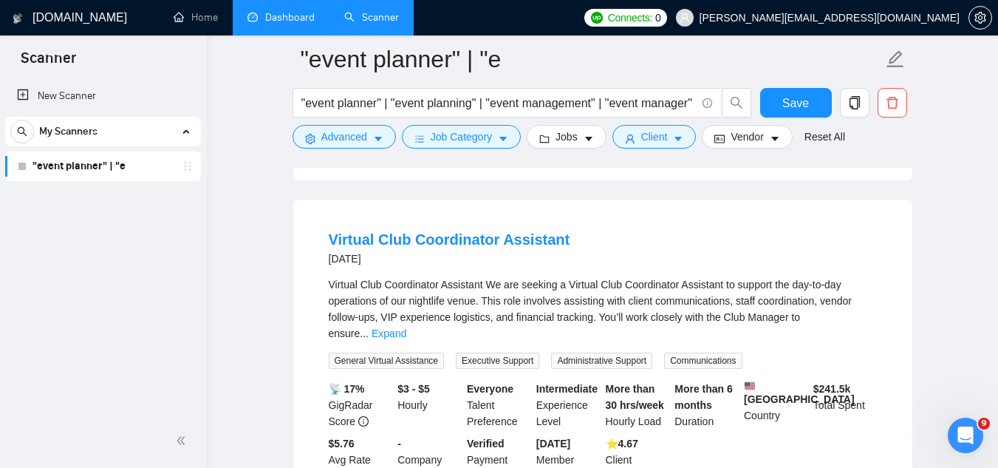
scroll to position [2807, 0]
click at [406, 338] on link "Expand" at bounding box center [389, 333] width 35 height 12
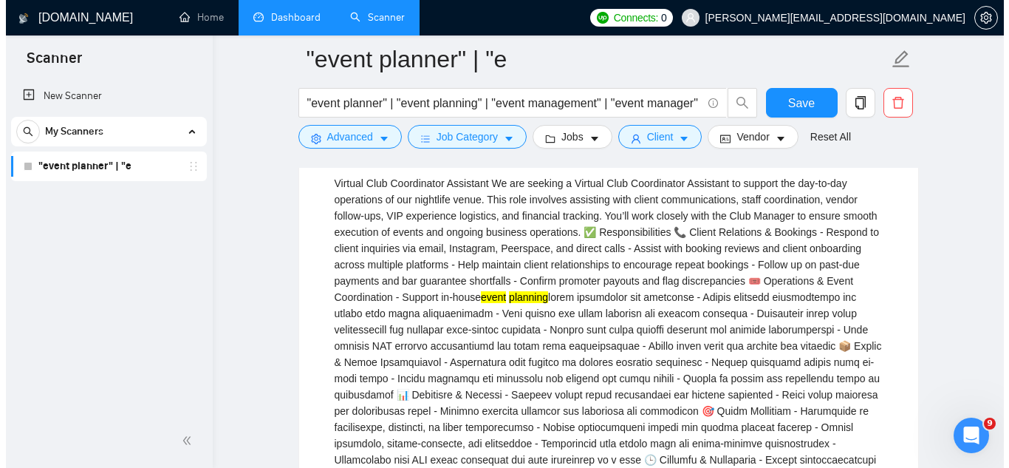
scroll to position [2881, 0]
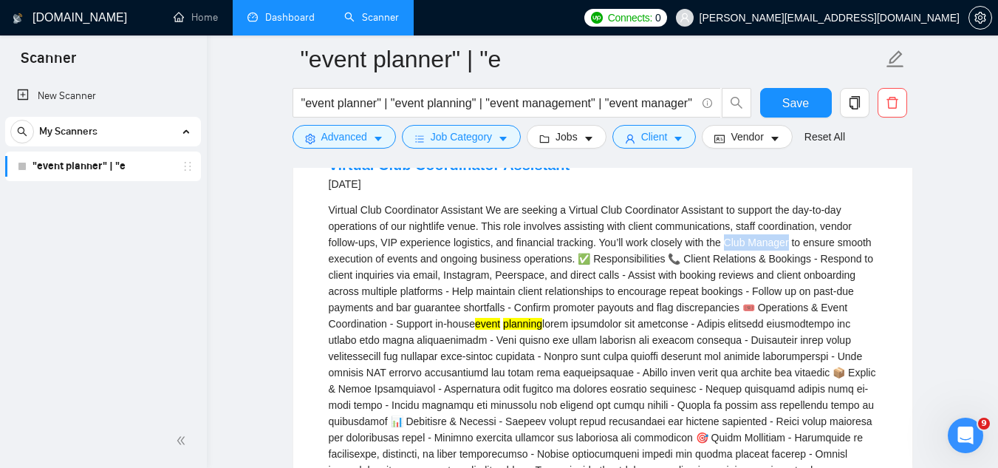
drag, startPoint x: 721, startPoint y: 266, endPoint x: 785, endPoint y: 265, distance: 63.5
click at [785, 265] on div "Virtual Club Coordinator Assistant We are seeking a Virtual Club Coordinator As…" at bounding box center [603, 381] width 548 height 358
copy div "Club Manager"
click at [322, 146] on button "Advanced" at bounding box center [344, 137] width 103 height 24
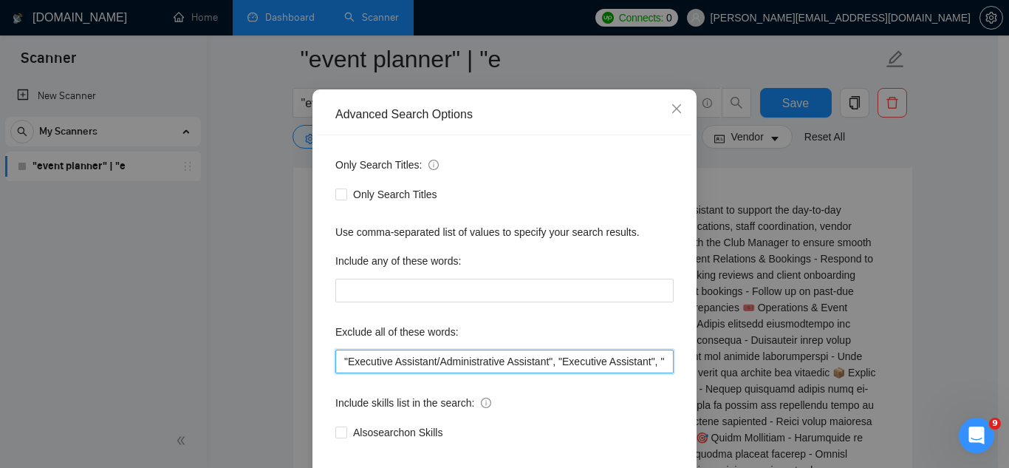
click at [337, 373] on input ""Executive Assistant/Administrative Assistant", "Executive Assistant", "Executi…" at bounding box center [504, 361] width 338 height 24
paste input "Club Manager"
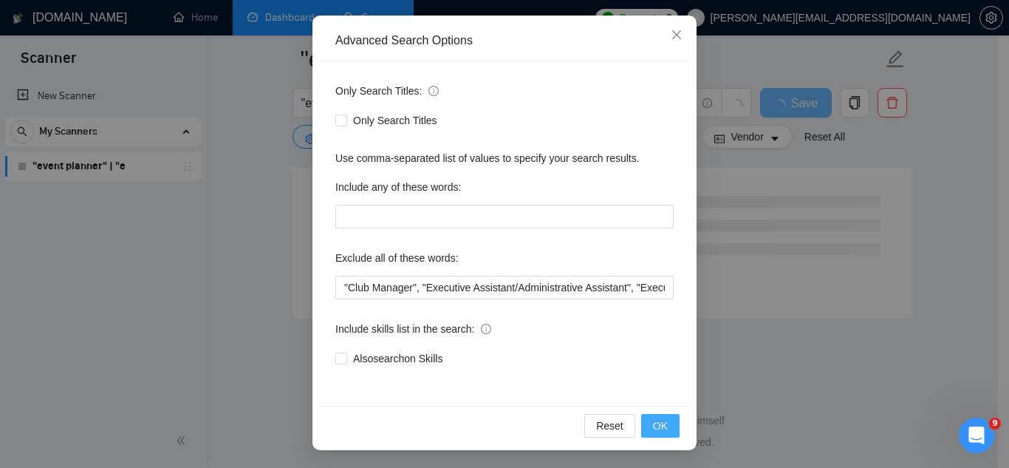
scroll to position [1996, 0]
click at [665, 435] on button "OK" at bounding box center [660, 426] width 38 height 24
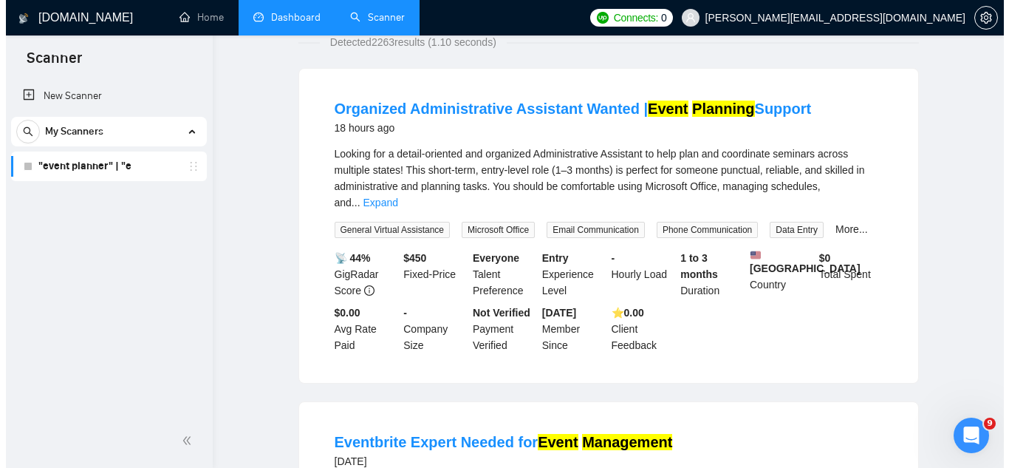
scroll to position [0, 0]
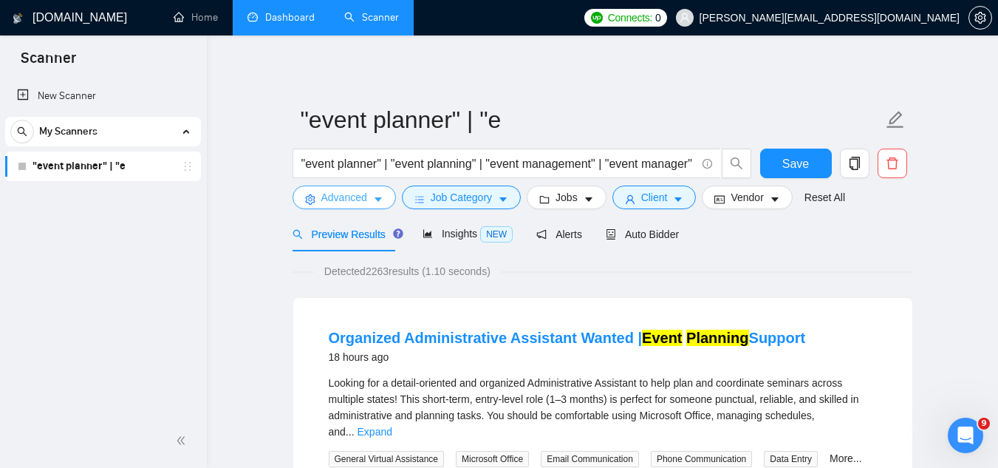
click at [332, 201] on span "Advanced" at bounding box center [344, 197] width 46 height 16
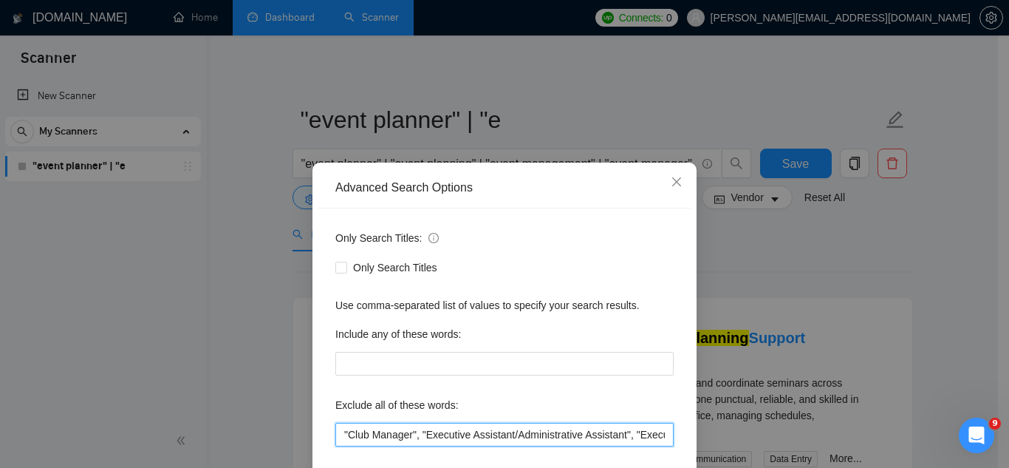
click at [338, 438] on input ""Club Manager", "Executive Assistant/Administrative Assistant", "Executive Assi…" at bounding box center [504, 435] width 338 height 24
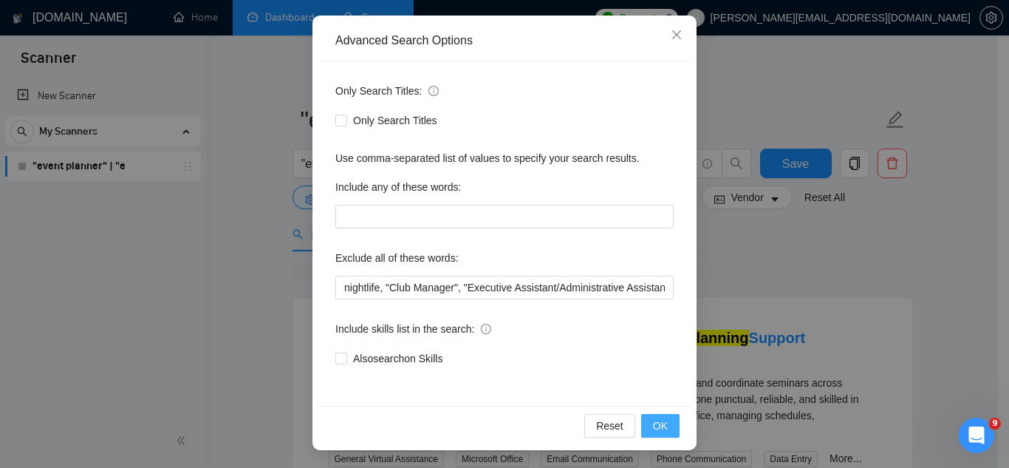
click at [641, 428] on button "OK" at bounding box center [660, 426] width 38 height 24
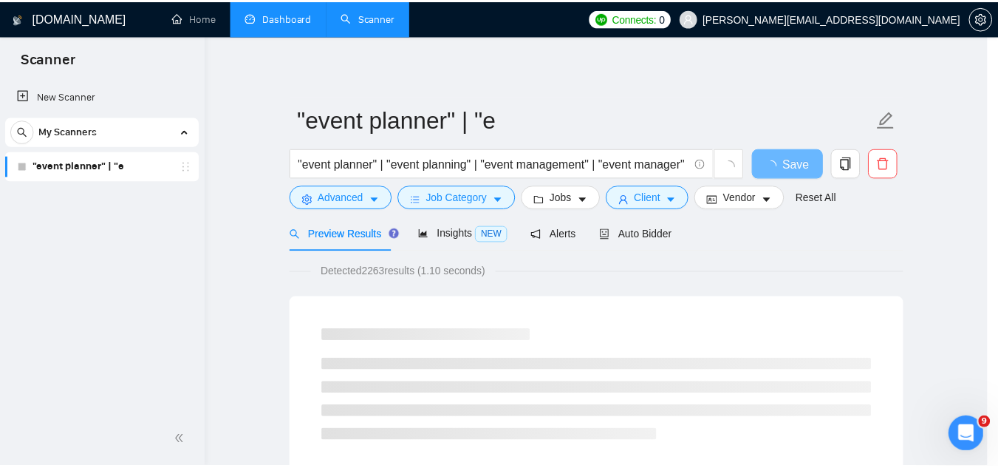
scroll to position [73, 0]
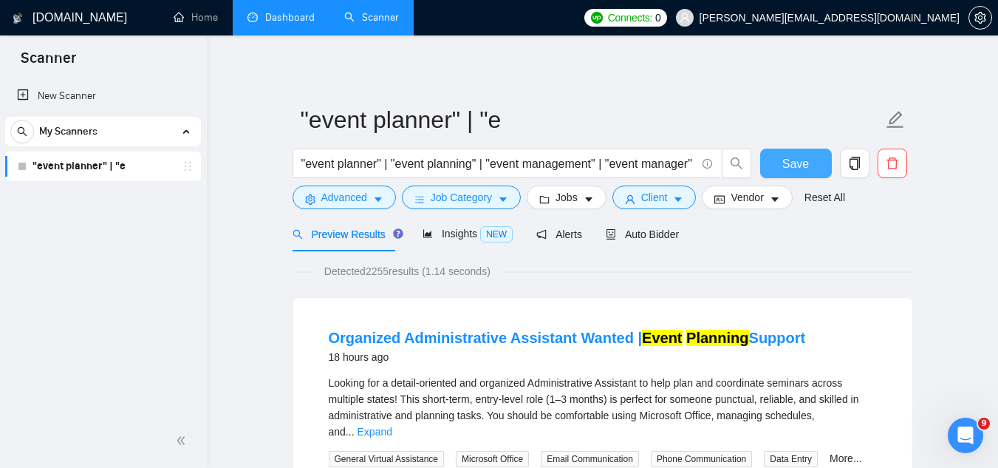
click at [779, 172] on button "Save" at bounding box center [796, 164] width 72 height 30
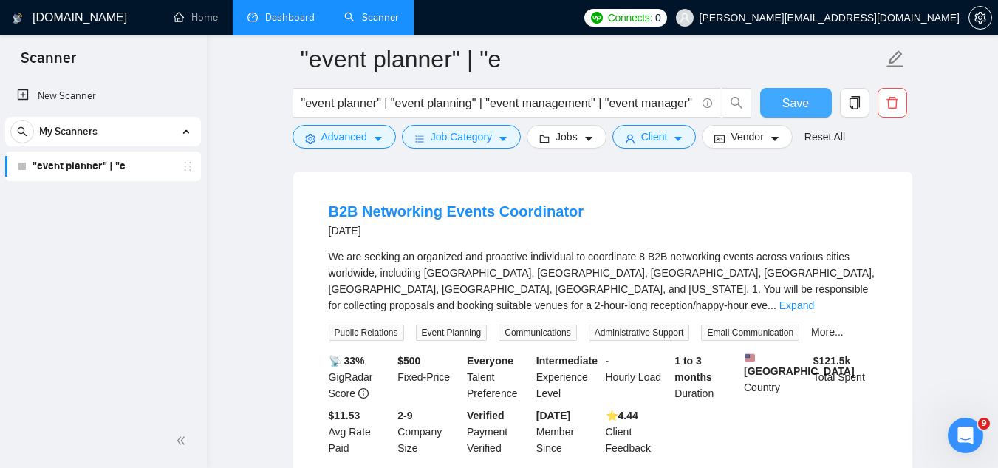
scroll to position [2069, 0]
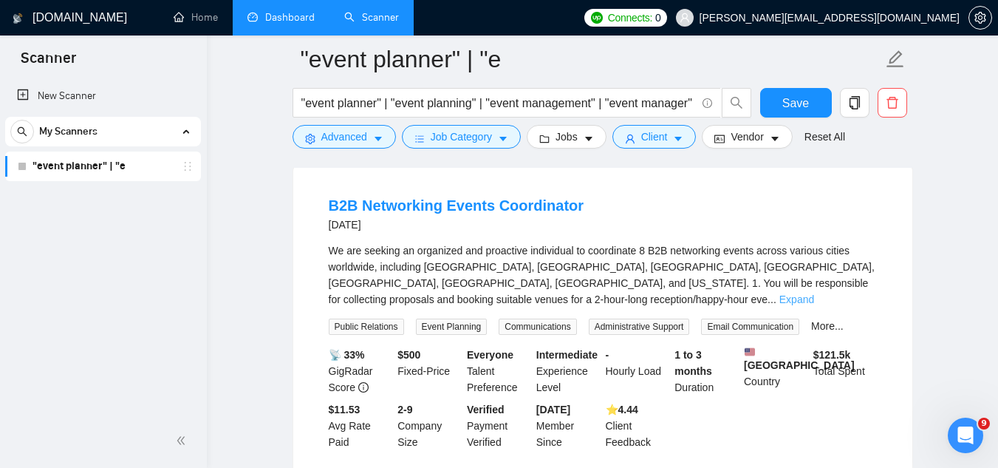
click at [814, 305] on link "Expand" at bounding box center [796, 299] width 35 height 12
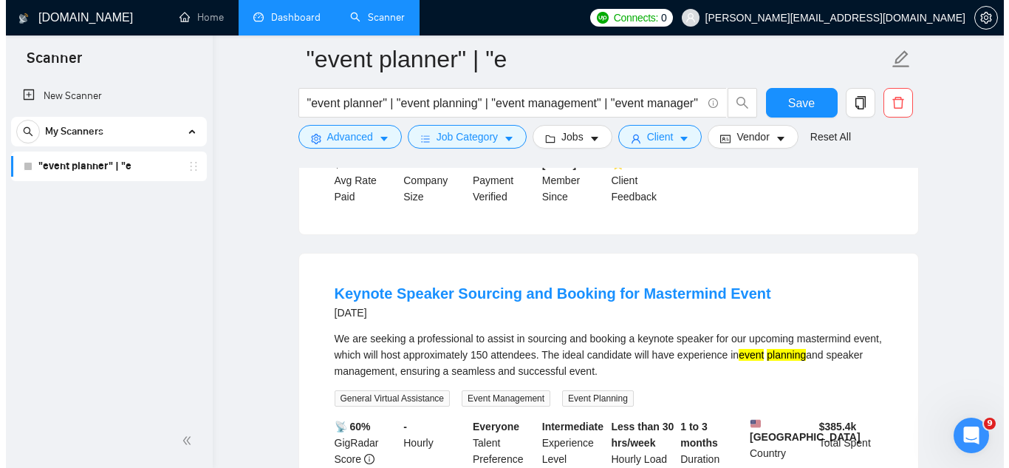
scroll to position [2438, 0]
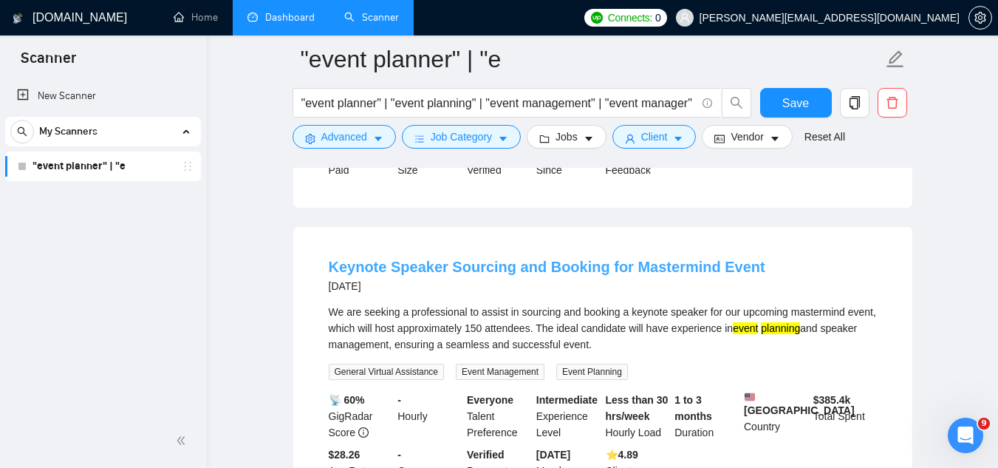
click at [471, 275] on link "Keynote Speaker Sourcing and Booking for Mastermind Event" at bounding box center [547, 267] width 437 height 16
click at [440, 275] on link "Keynote Speaker Sourcing and Booking for Mastermind Event" at bounding box center [547, 267] width 437 height 16
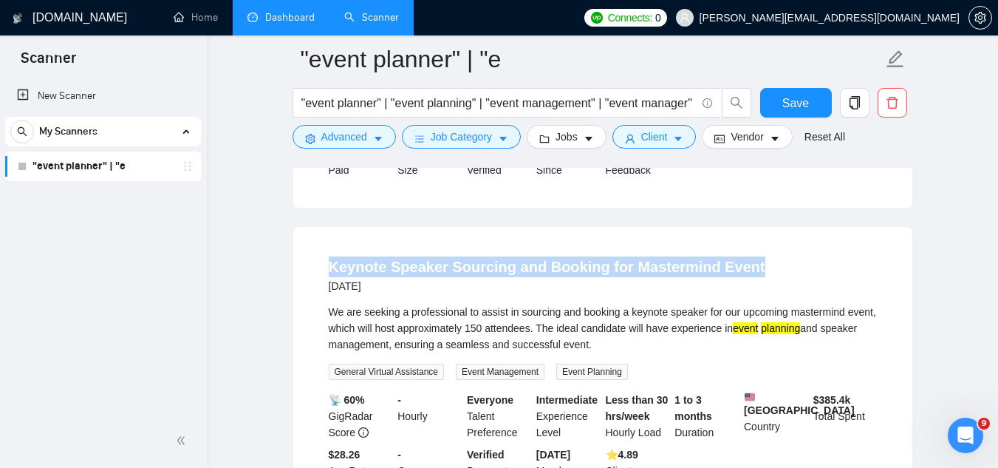
drag, startPoint x: 785, startPoint y: 286, endPoint x: 310, endPoint y: 248, distance: 477.3
click at [305, 247] on div "Keynote Speaker Sourcing and Booking for Mastermind Event [DATE] We are seeking…" at bounding box center [602, 376] width 619 height 298
copy link "Keynote Speaker Sourcing and Booking for Mastermind Event"
click at [343, 134] on span "Advanced" at bounding box center [344, 137] width 46 height 16
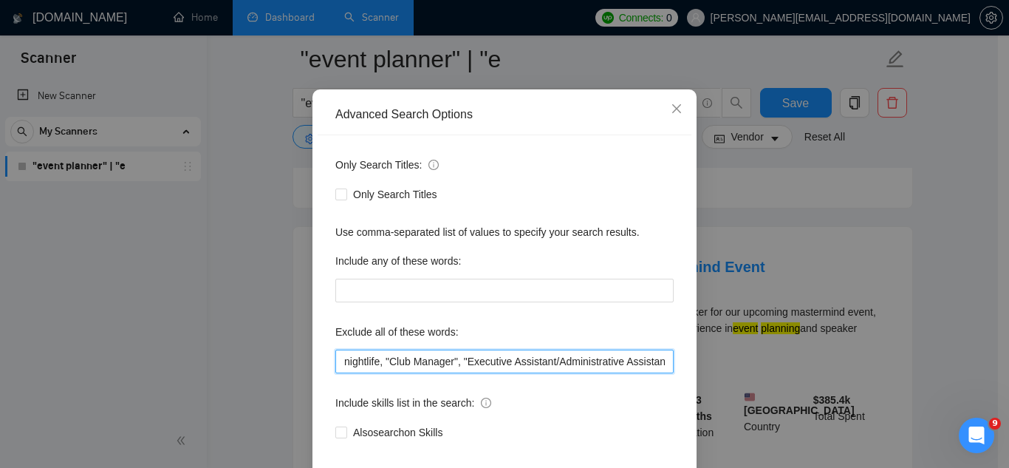
click at [338, 373] on input "nightlife, "Club Manager", "Executive Assistant/Administrative Assistant", "Exe…" at bounding box center [504, 361] width 338 height 24
paste input "Keynote Speaker Sourcing and Booking for Mastermind Event"
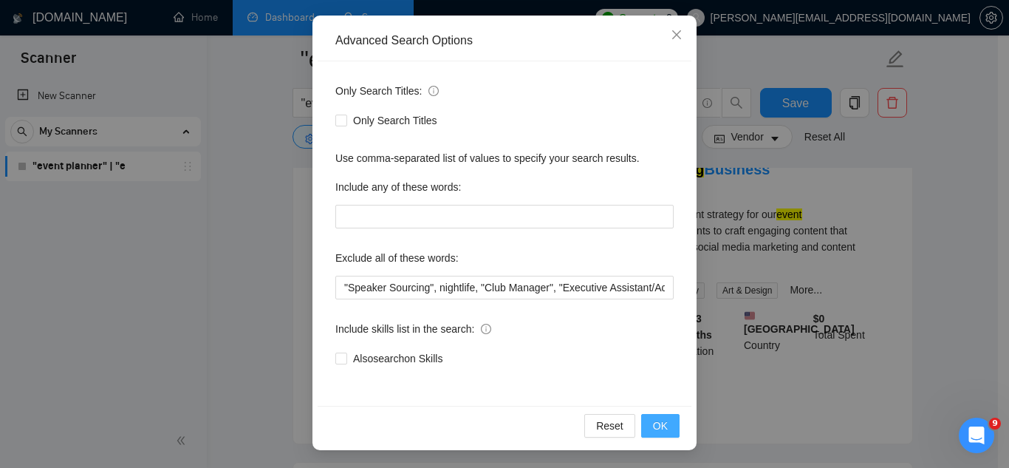
click at [653, 431] on span "OK" at bounding box center [660, 425] width 15 height 16
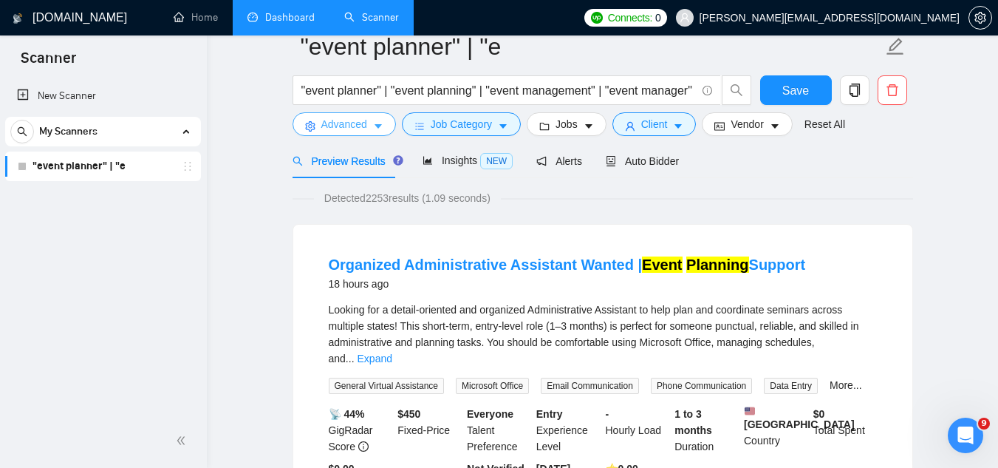
scroll to position [0, 0]
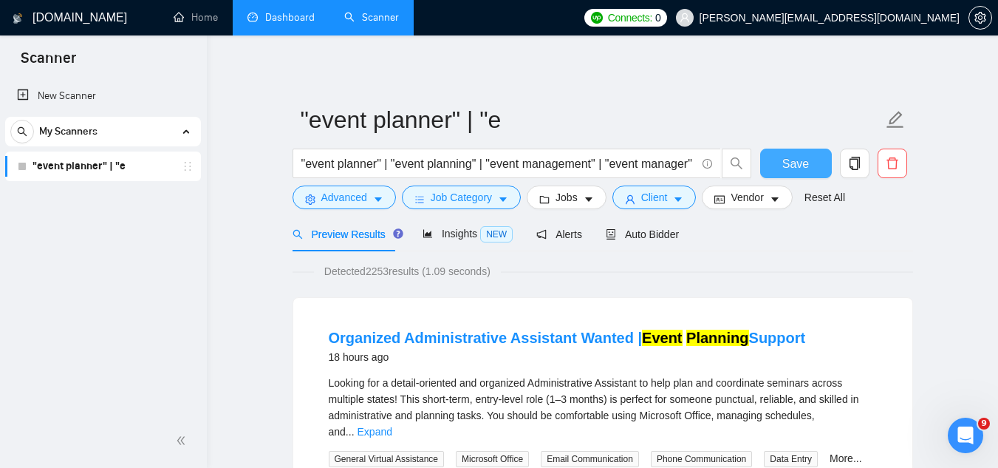
click at [778, 163] on button "Save" at bounding box center [796, 164] width 72 height 30
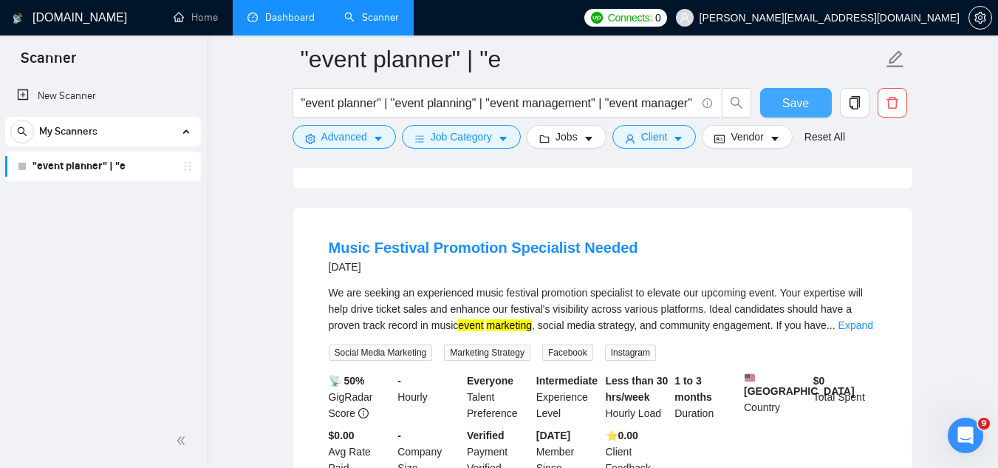
scroll to position [3029, 0]
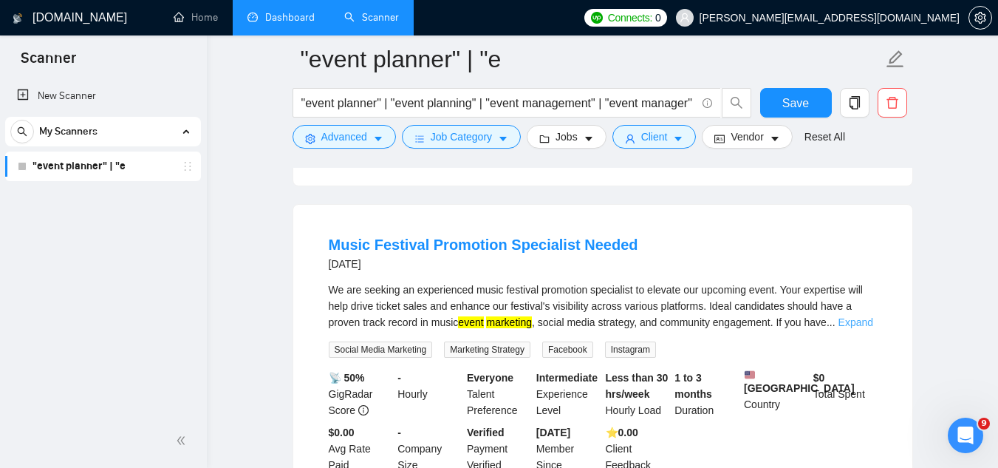
click at [867, 325] on link "Expand" at bounding box center [856, 322] width 35 height 12
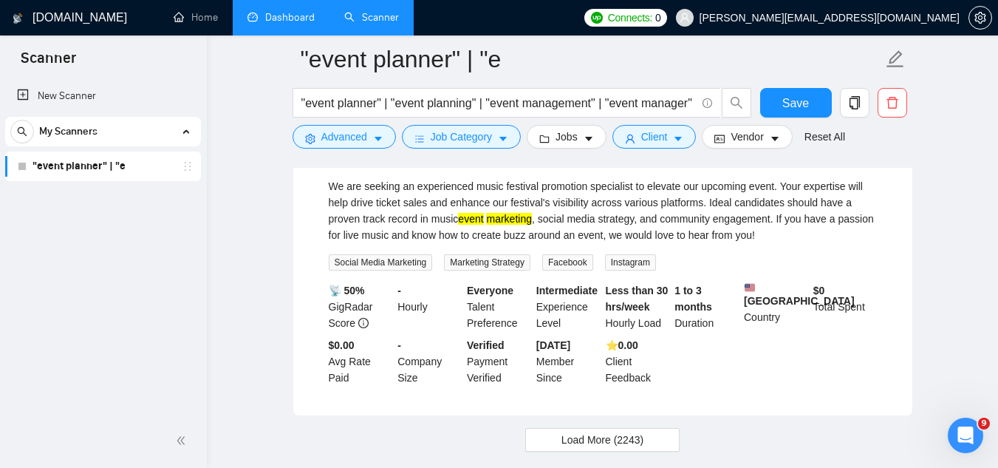
scroll to position [3243, 0]
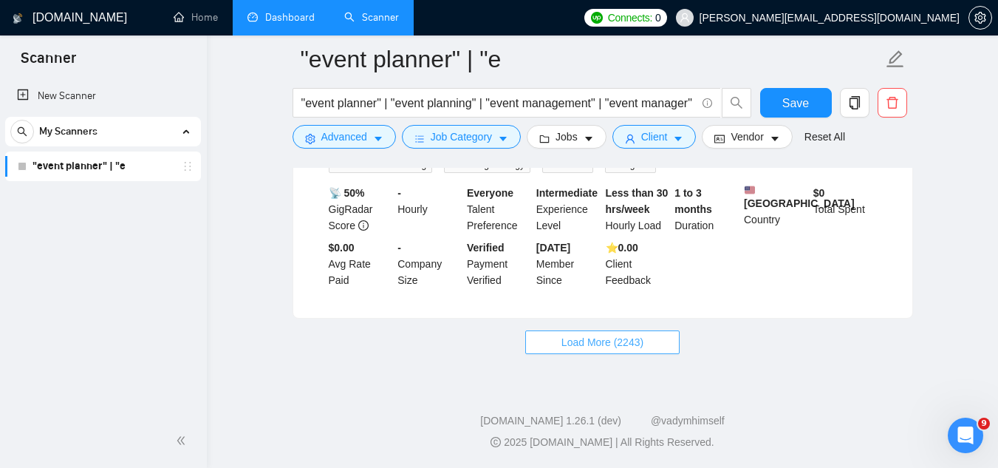
click at [637, 344] on span "Load More (2243)" at bounding box center [602, 342] width 82 height 16
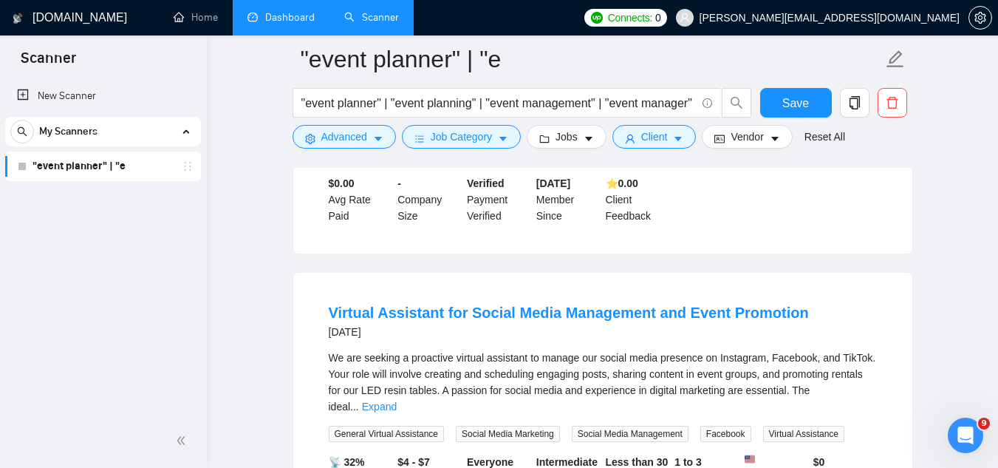
scroll to position [3317, 0]
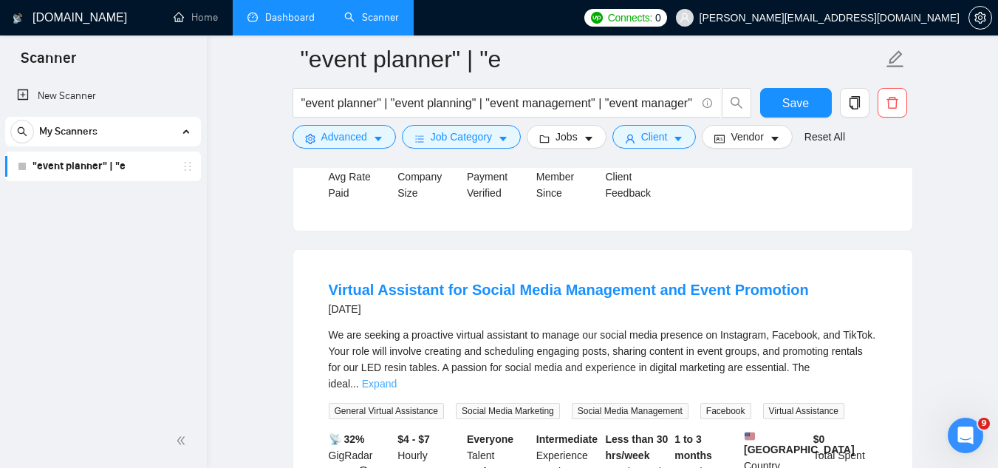
click at [397, 380] on link "Expand" at bounding box center [379, 384] width 35 height 12
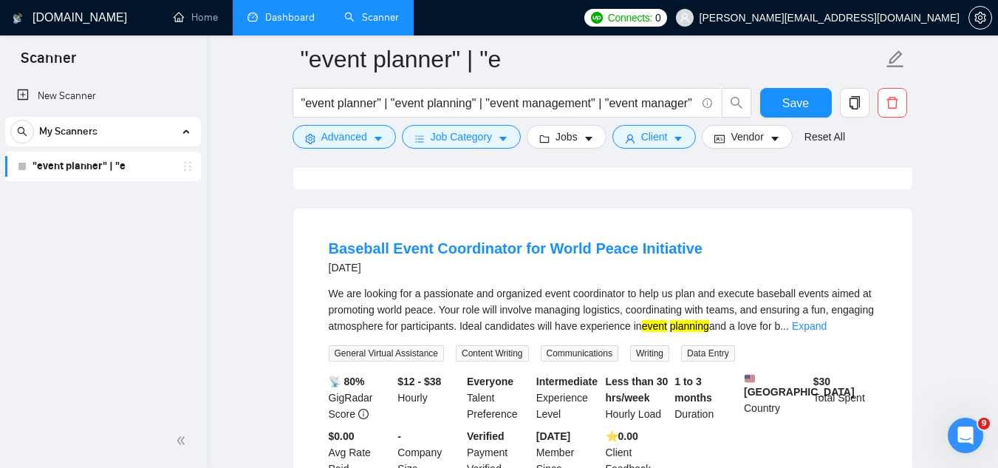
scroll to position [3761, 0]
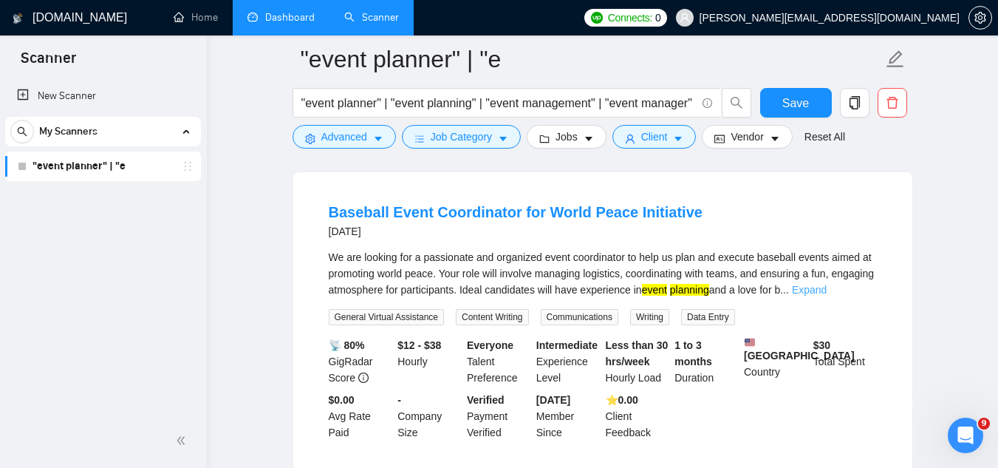
click at [827, 296] on link "Expand" at bounding box center [809, 290] width 35 height 12
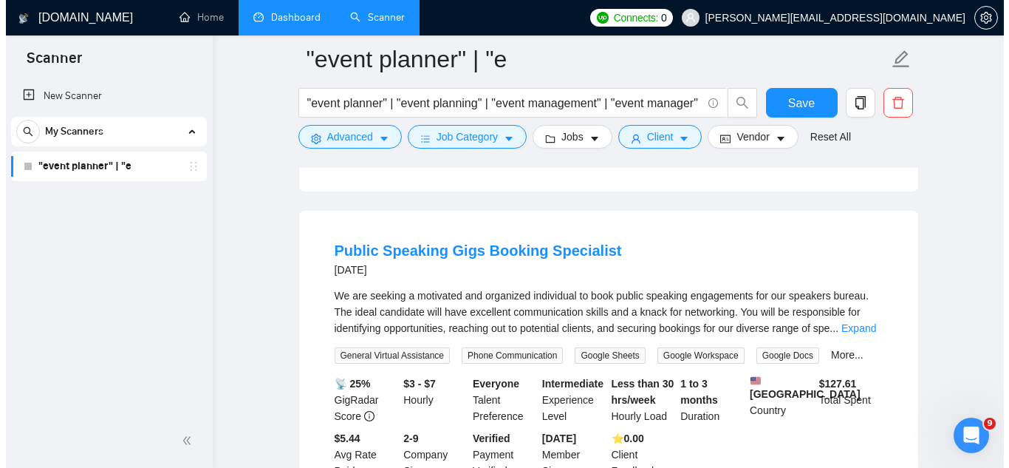
scroll to position [4056, 0]
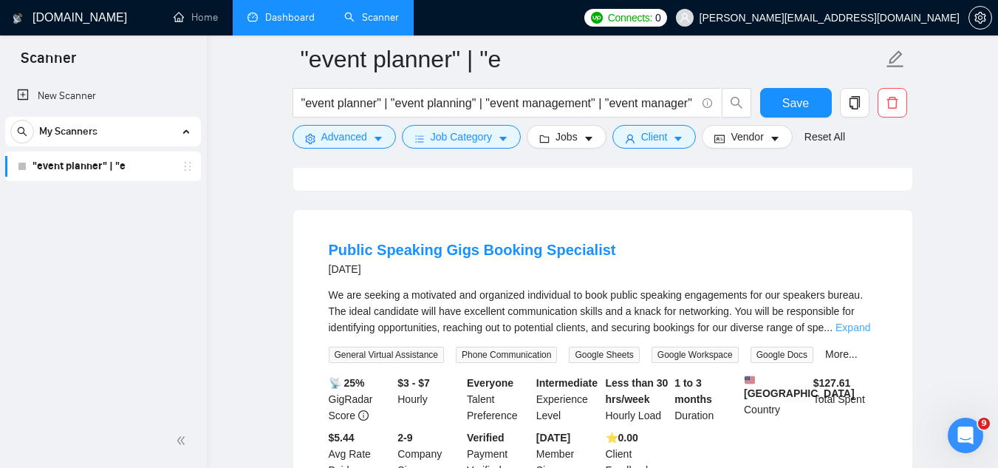
click at [850, 333] on link "Expand" at bounding box center [853, 327] width 35 height 12
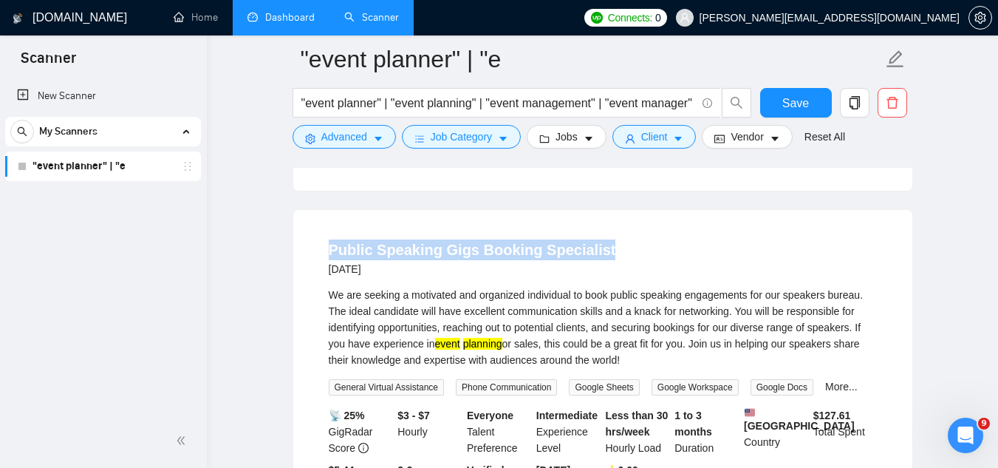
drag, startPoint x: 305, startPoint y: 272, endPoint x: 629, endPoint y: 269, distance: 323.6
click at [629, 269] on div "Public Speaking Gigs Booking Specialist [DATE] We are seeking a motivated and o…" at bounding box center [602, 375] width 619 height 330
copy link "Public Speaking Gigs Booking Specialist"
click at [331, 135] on span "Advanced" at bounding box center [344, 137] width 46 height 16
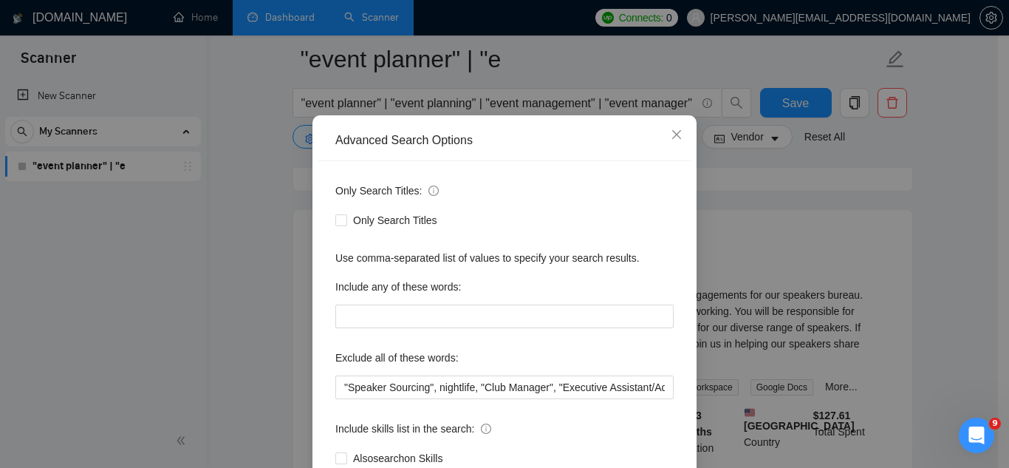
scroll to position [74, 0]
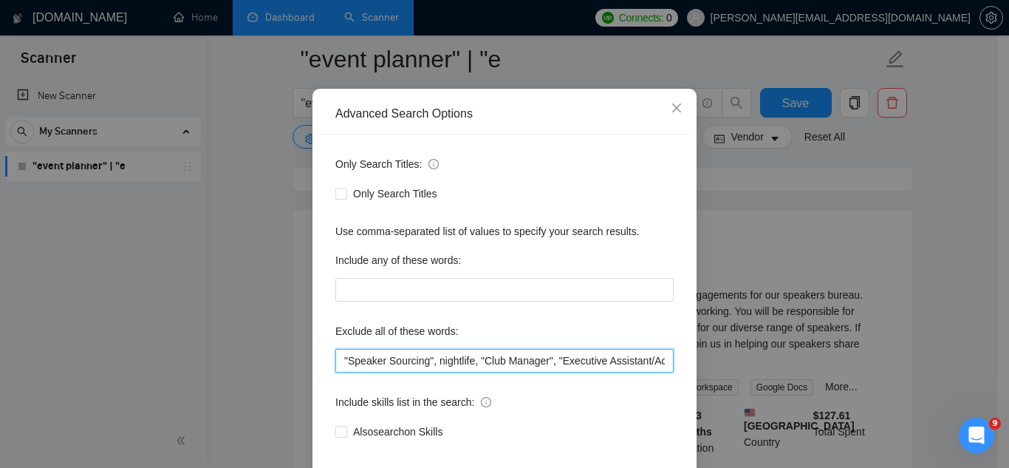
drag, startPoint x: 337, startPoint y: 359, endPoint x: 347, endPoint y: 329, distance: 32.0
click at [337, 358] on input ""Speaker Sourcing", nightlife, "Club Manager", "Executive Assistant/Administrat…" at bounding box center [504, 361] width 338 height 24
paste input "Public Speaking Gigs Booking Specialist"
click at [343, 365] on input "Public Speaking Gigs Booking Specialist"Speaker Sourcing", nightlife, "Club Man…" at bounding box center [504, 361] width 338 height 24
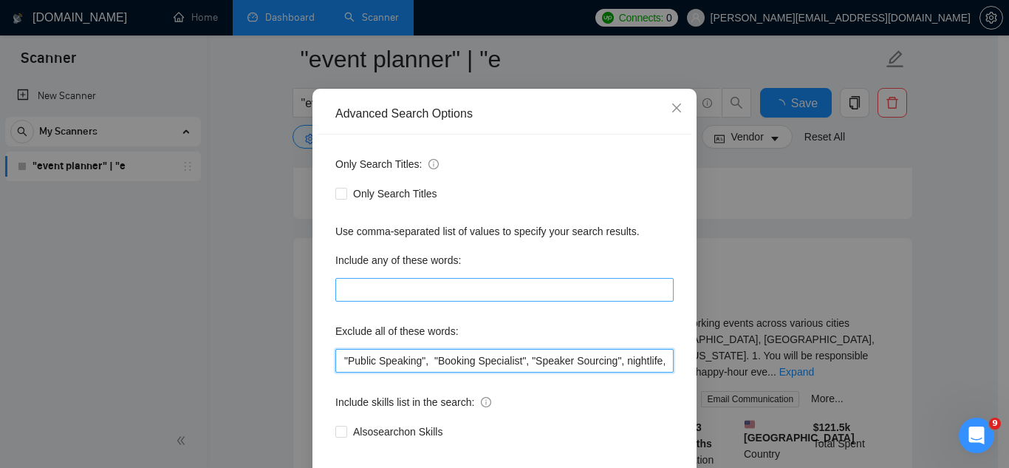
scroll to position [3227, 0]
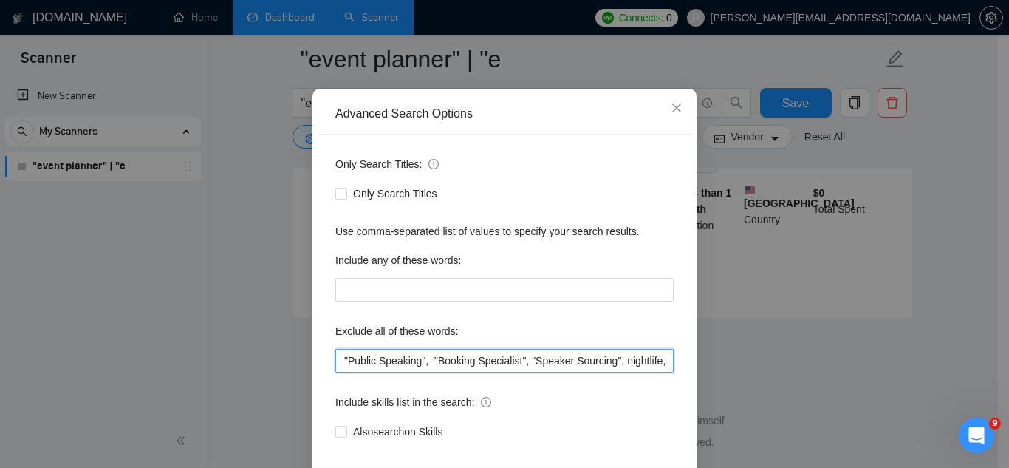
click at [427, 356] on input ""Public Speaking", "Booking Specialist", "Speaker Sourcing", nightlife, "Club M…" at bounding box center [504, 361] width 338 height 24
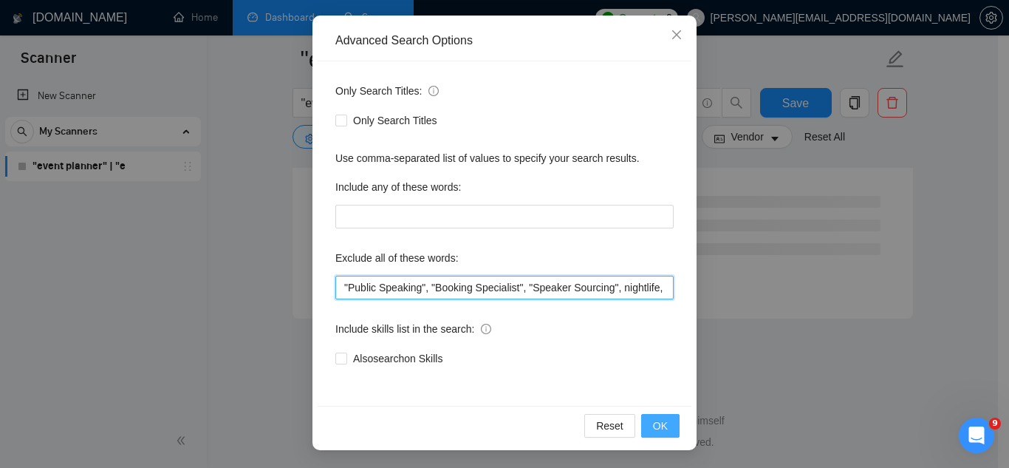
type input ""Public Speaking", "Booking Specialist", "Speaker Sourcing", nightlife, "Club M…"
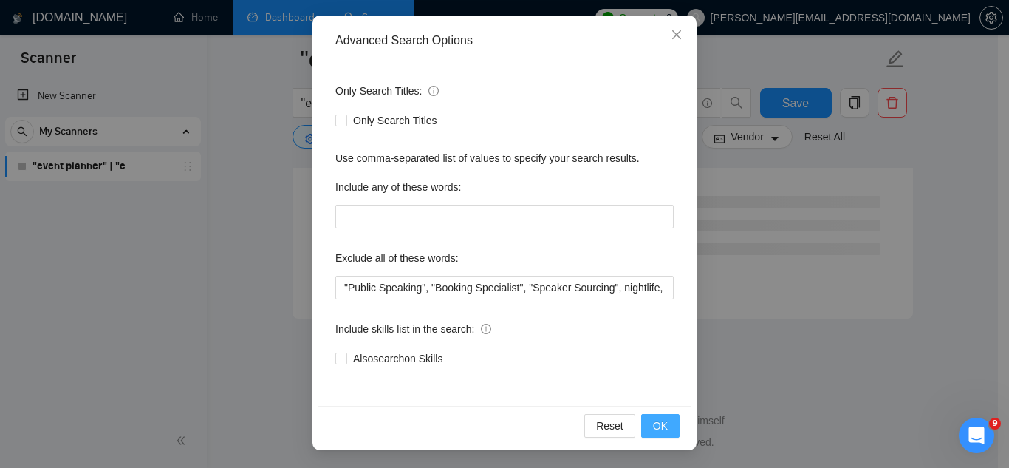
scroll to position [1996, 0]
click at [653, 429] on span "OK" at bounding box center [660, 425] width 15 height 16
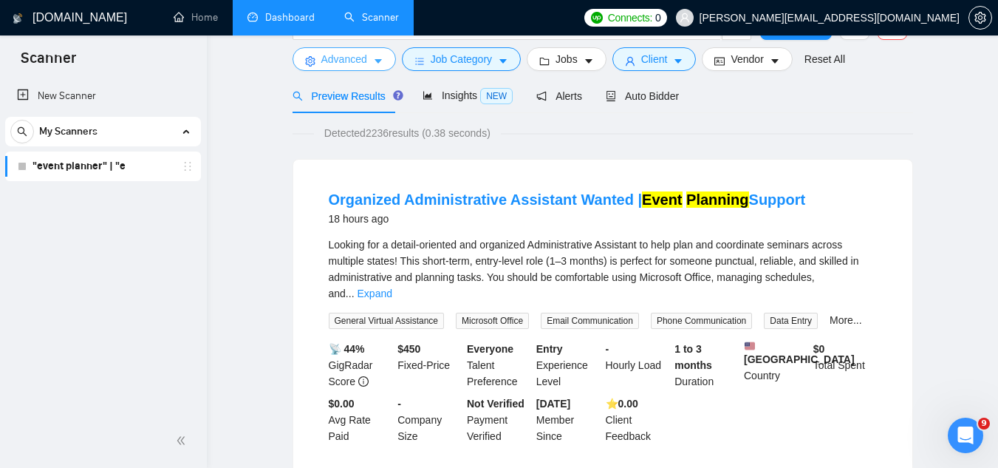
scroll to position [0, 0]
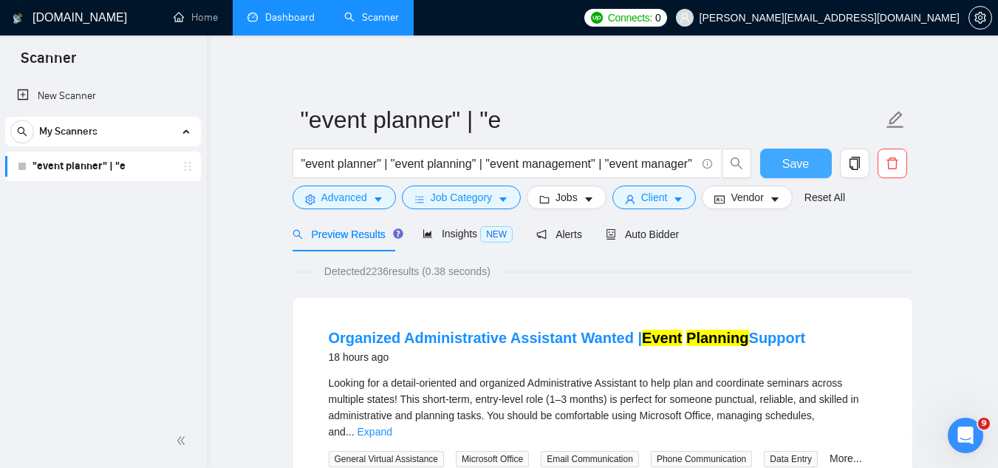
click at [784, 163] on span "Save" at bounding box center [795, 163] width 27 height 18
click at [454, 239] on span "Insights NEW" at bounding box center [468, 234] width 90 height 12
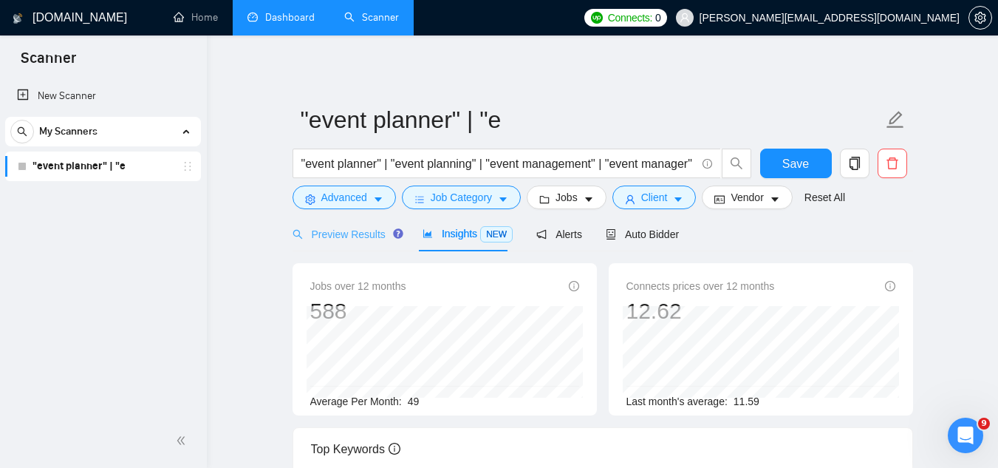
click at [328, 217] on div "Preview Results" at bounding box center [346, 233] width 106 height 35
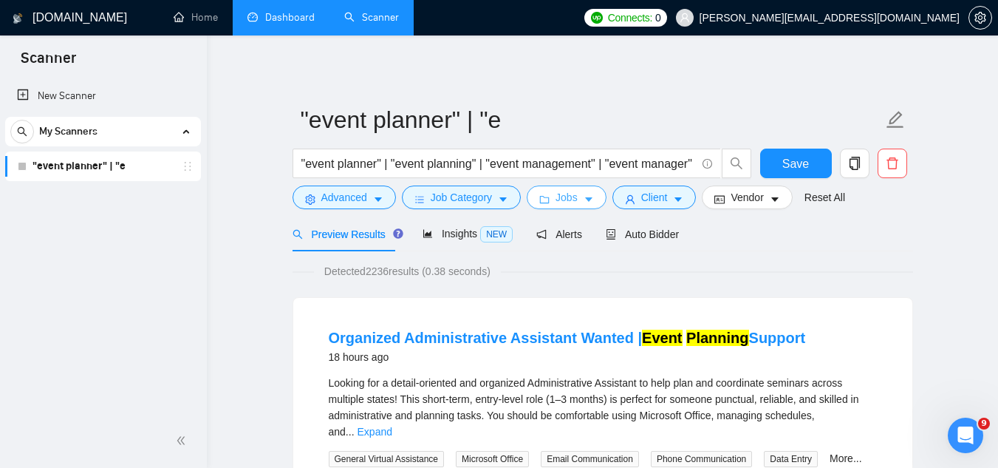
click at [560, 200] on span "Jobs" at bounding box center [567, 197] width 22 height 16
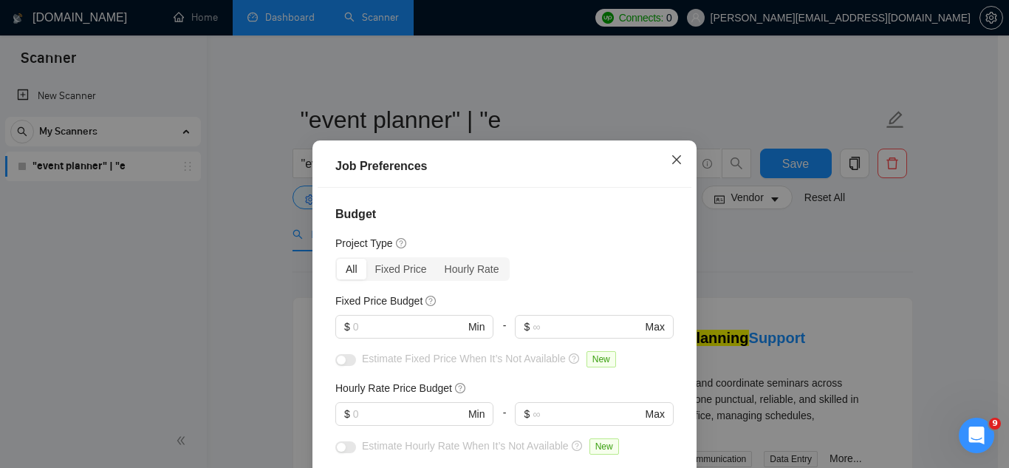
click at [675, 154] on icon "close" at bounding box center [677, 160] width 12 height 12
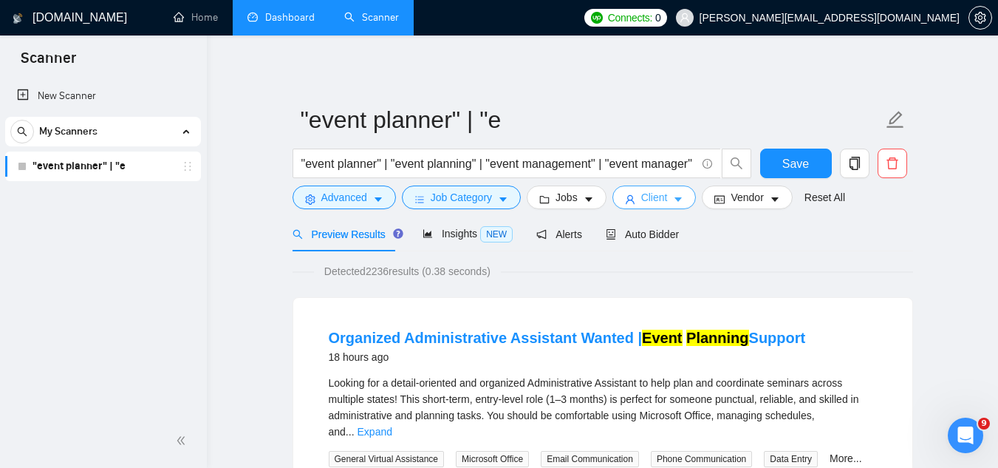
click at [650, 199] on span "Client" at bounding box center [654, 197] width 27 height 16
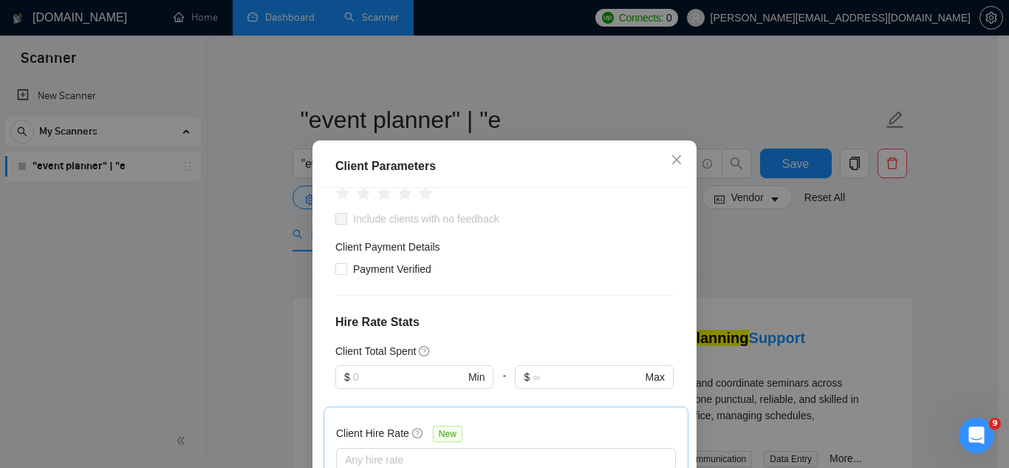
scroll to position [222, 0]
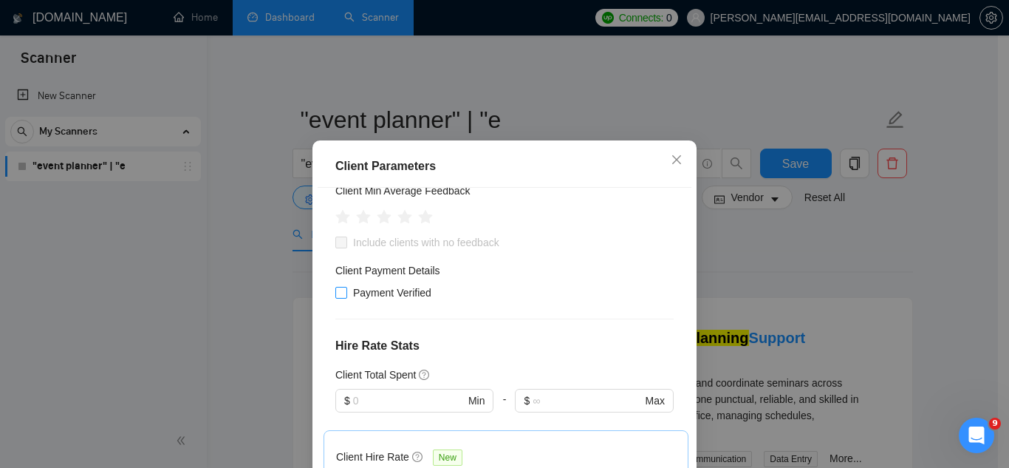
click at [337, 294] on input "Payment Verified" at bounding box center [340, 292] width 10 height 10
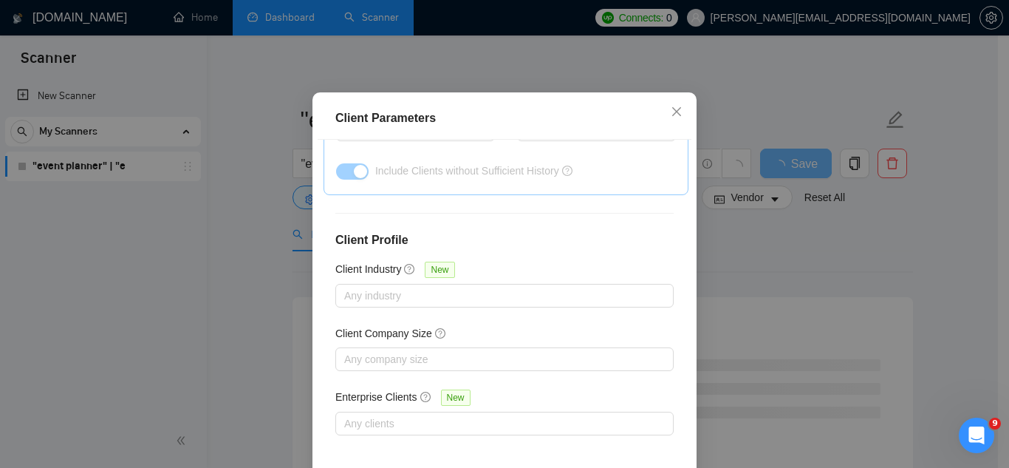
scroll to position [113, 0]
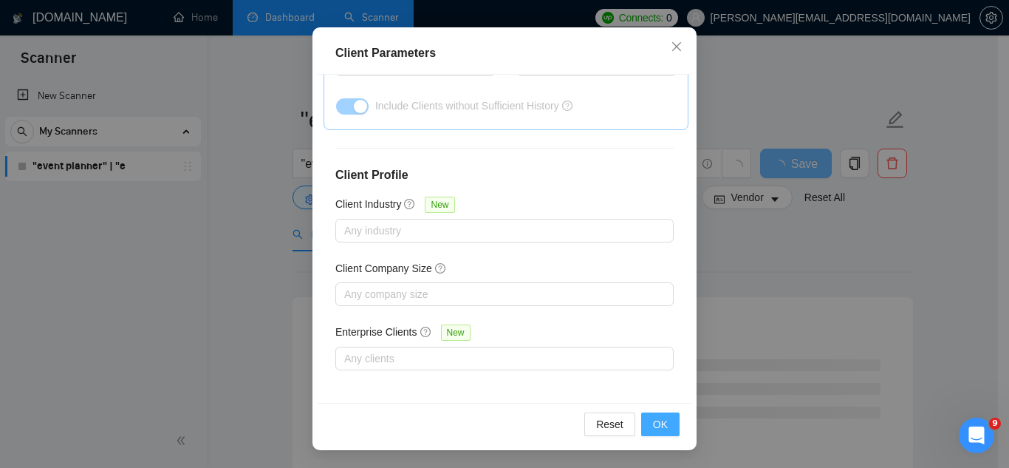
click at [655, 424] on span "OK" at bounding box center [660, 424] width 15 height 16
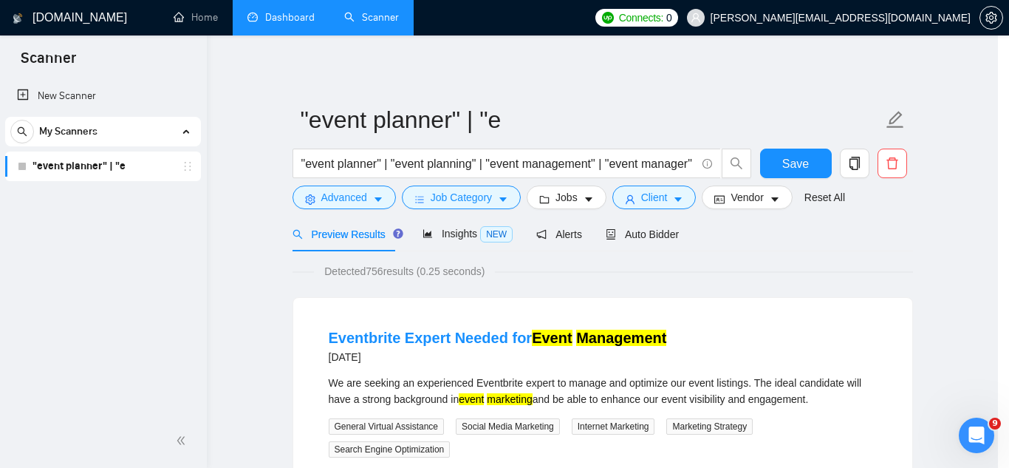
scroll to position [61, 0]
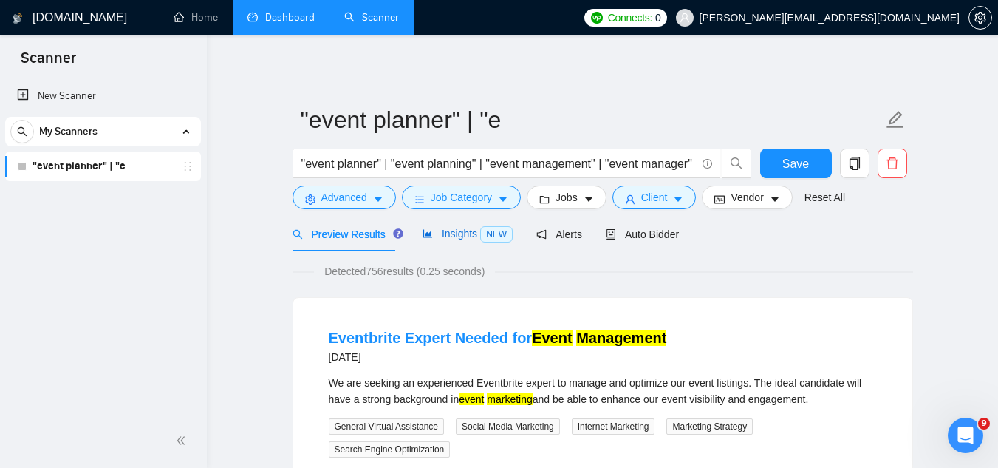
click at [451, 228] on span "Insights NEW" at bounding box center [468, 234] width 90 height 12
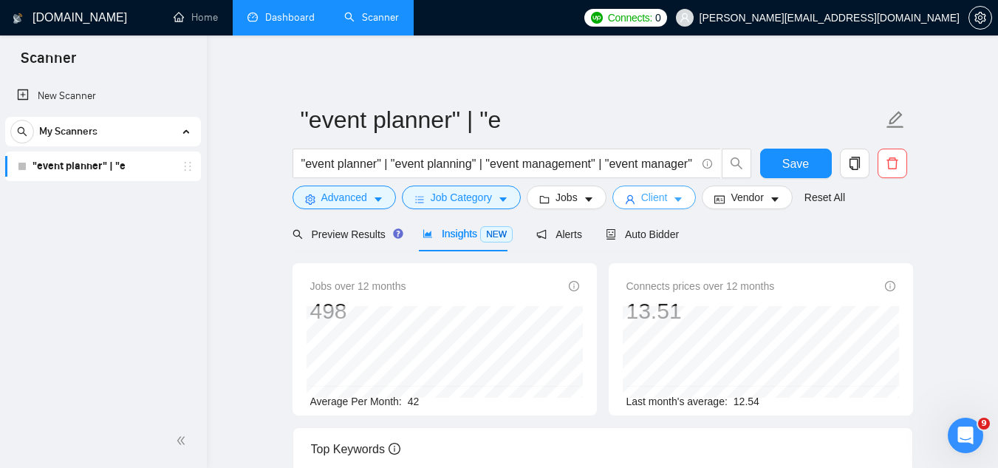
click at [641, 200] on span "Client" at bounding box center [654, 197] width 27 height 16
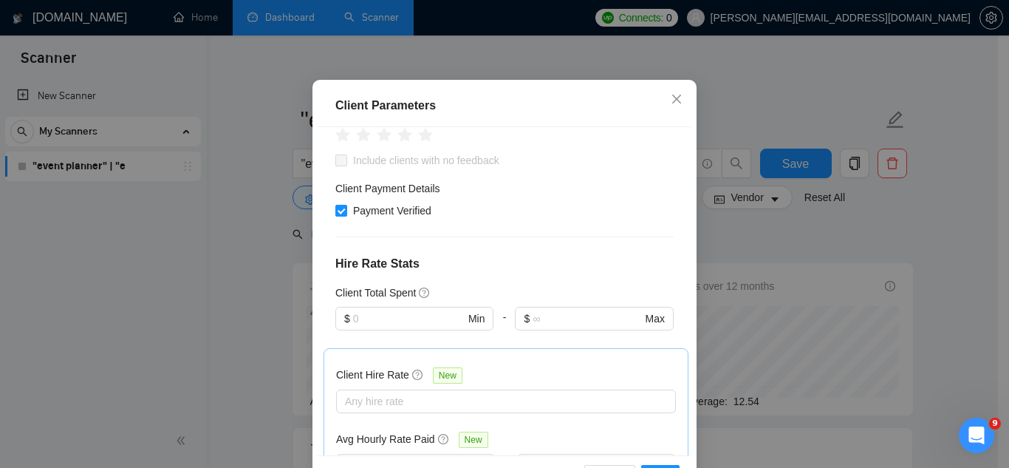
scroll to position [222, 0]
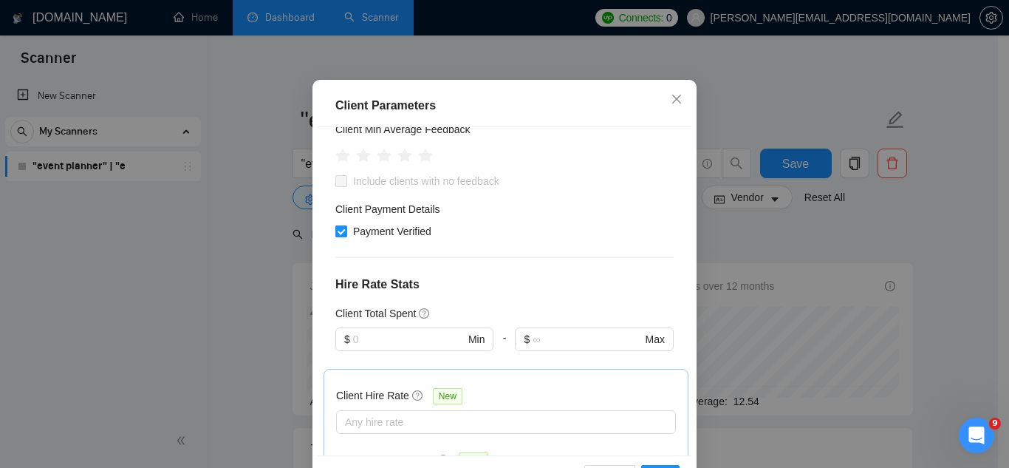
click at [338, 236] on input "Payment Verified" at bounding box center [340, 230] width 10 height 10
checkbox input "false"
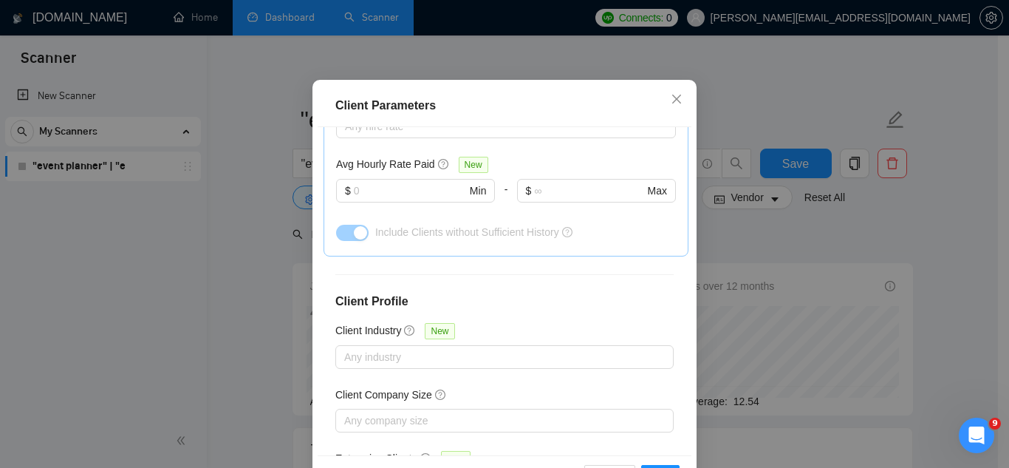
scroll to position [592, 0]
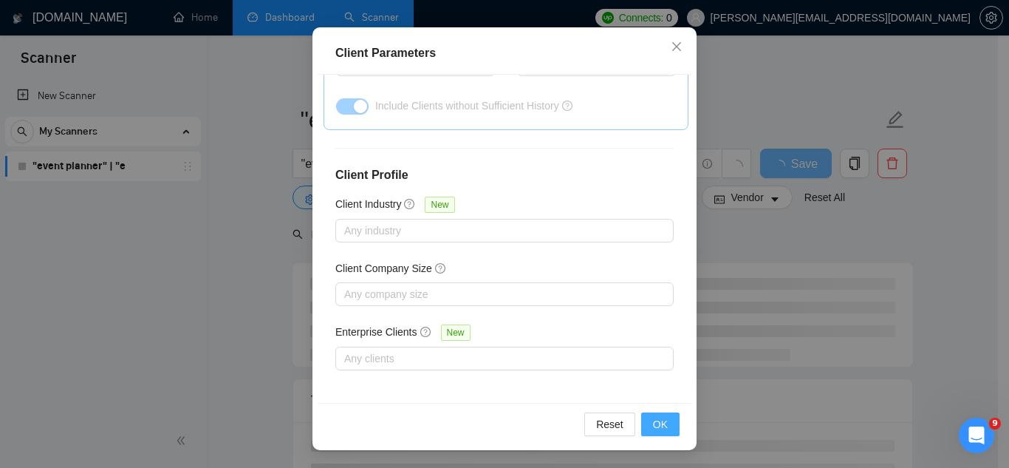
click at [665, 430] on button "OK" at bounding box center [660, 424] width 38 height 24
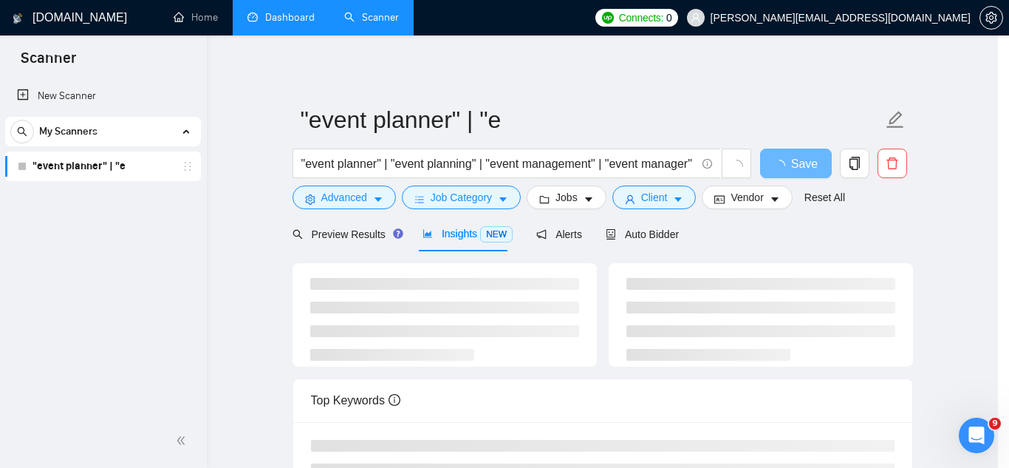
scroll to position [61, 0]
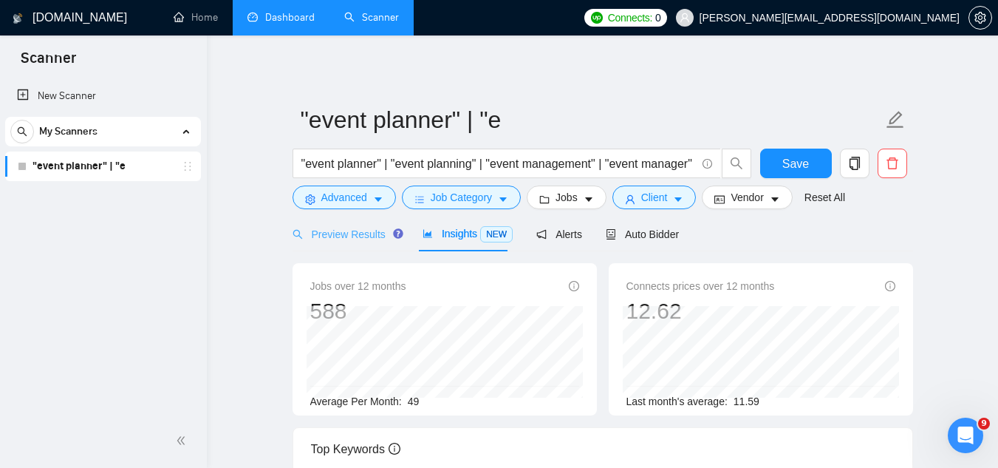
click at [329, 224] on div "Preview Results" at bounding box center [346, 233] width 106 height 35
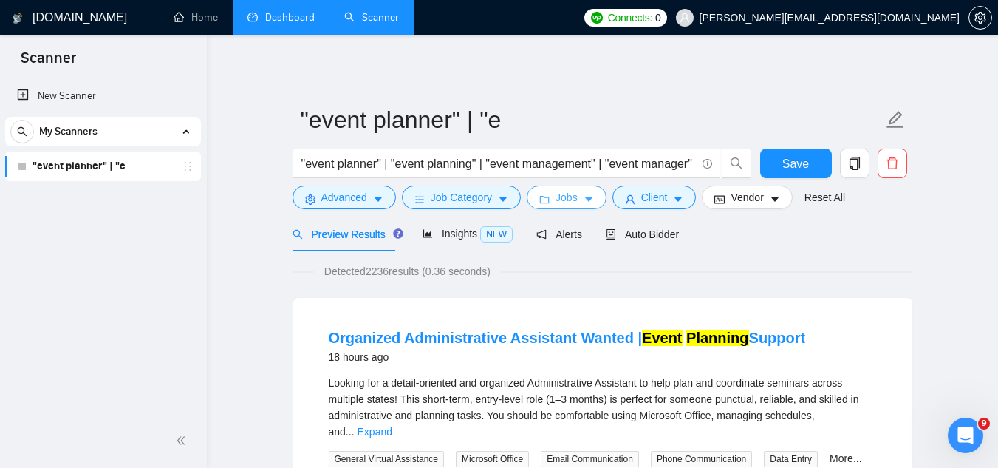
click at [568, 207] on button "Jobs" at bounding box center [567, 197] width 80 height 24
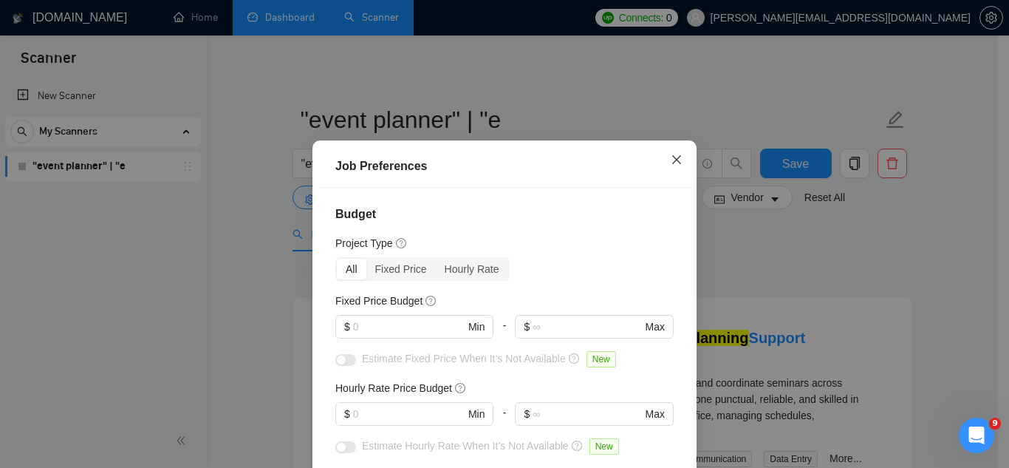
click at [678, 158] on span "Close" at bounding box center [677, 160] width 40 height 40
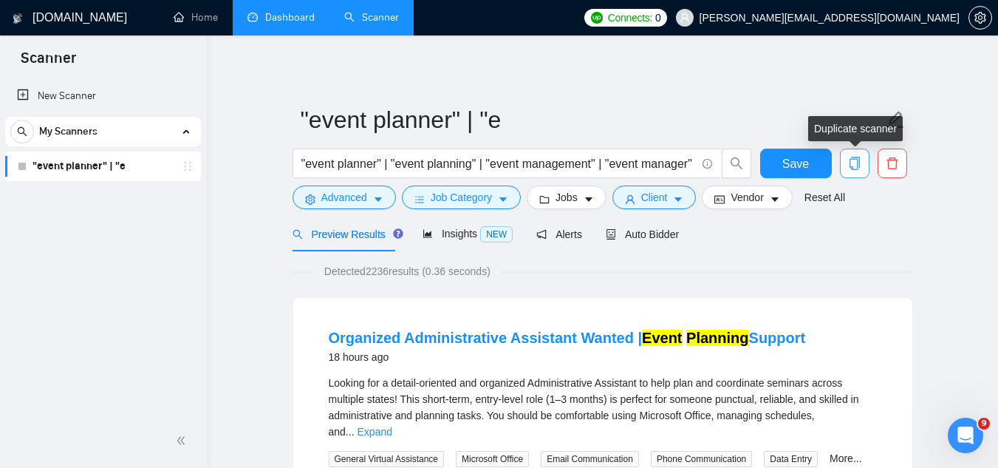
click at [856, 171] on button "button" at bounding box center [855, 164] width 30 height 30
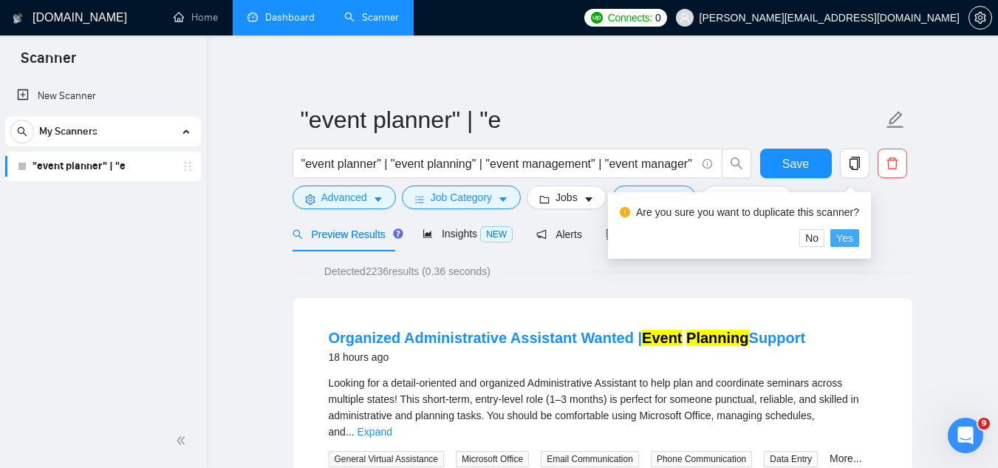
click at [847, 243] on span "Yes" at bounding box center [844, 238] width 17 height 16
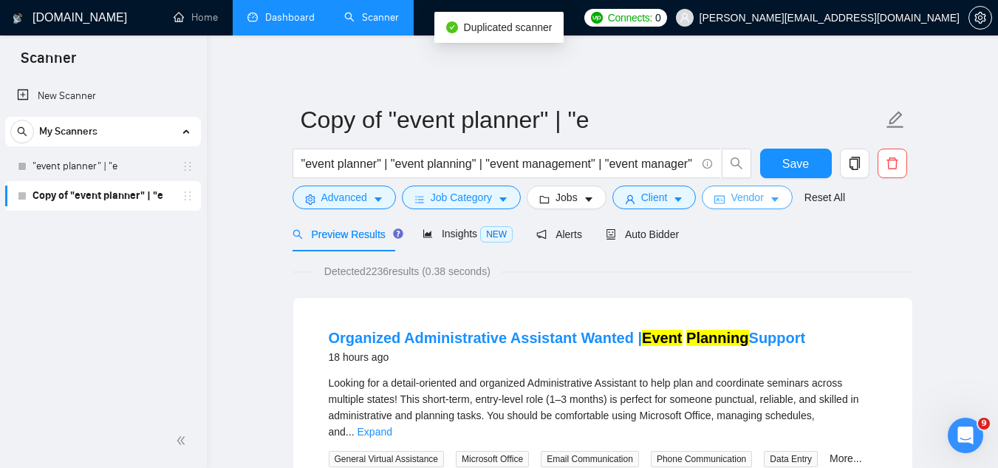
click at [757, 197] on span "Vendor" at bounding box center [747, 197] width 33 height 16
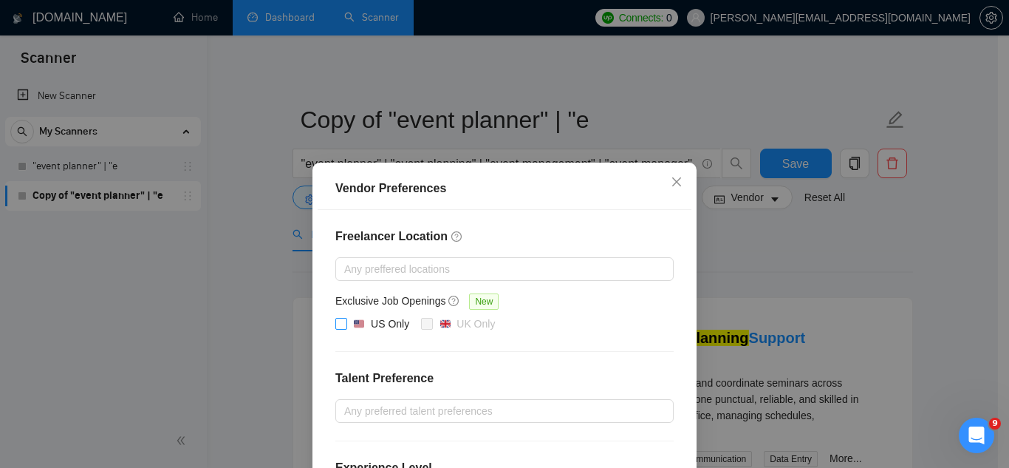
click at [341, 328] on span at bounding box center [341, 324] width 12 height 12
click at [341, 328] on input "US Only" at bounding box center [340, 323] width 10 height 10
checkbox input "true"
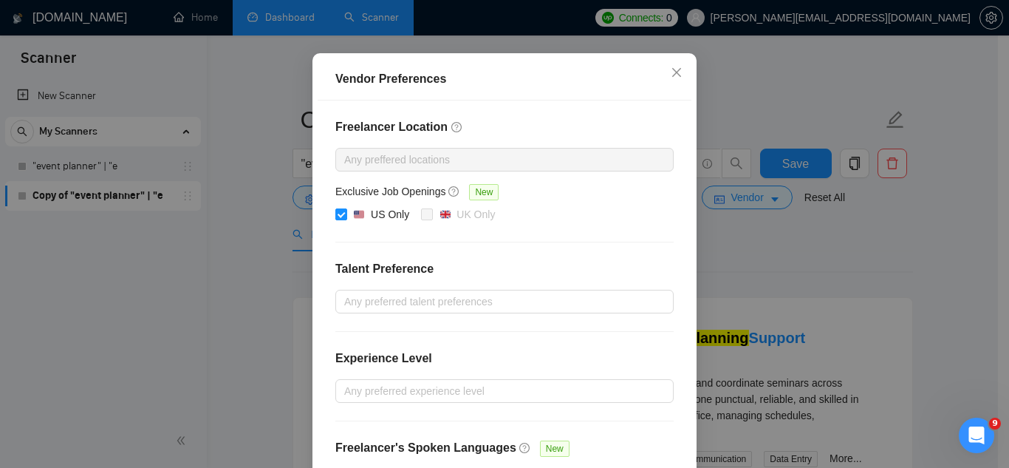
scroll to position [216, 0]
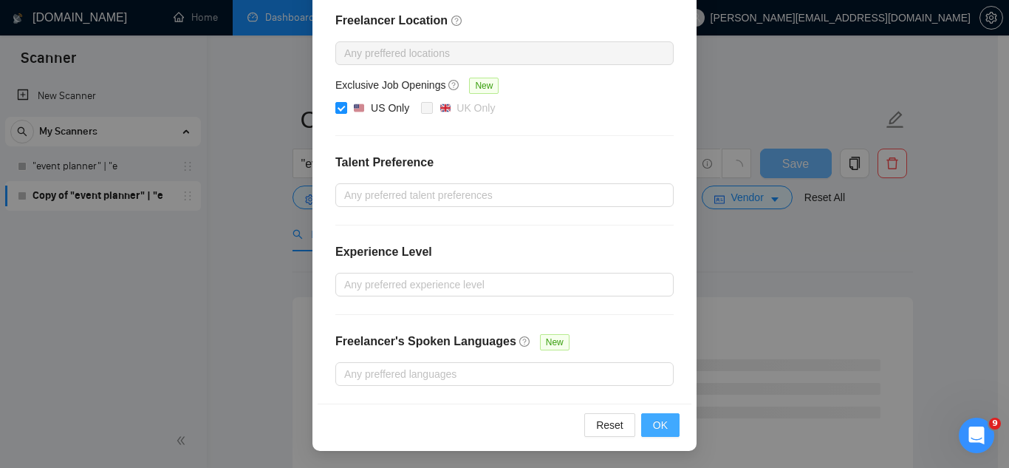
click at [657, 434] on button "OK" at bounding box center [660, 425] width 38 height 24
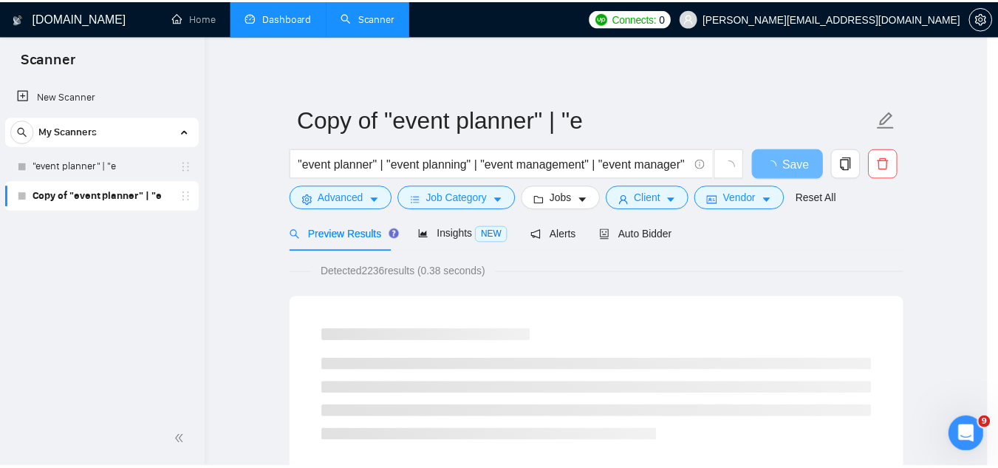
scroll to position [142, 0]
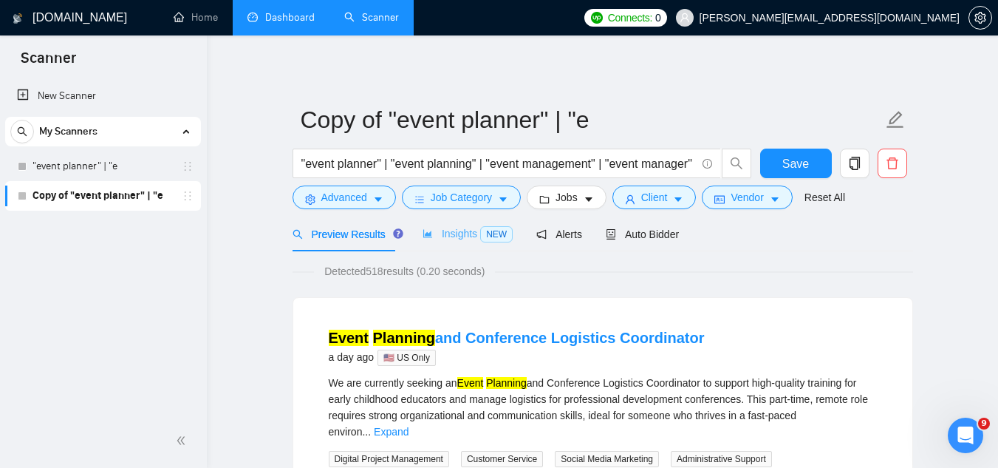
click at [451, 243] on div "Insights NEW" at bounding box center [468, 233] width 90 height 35
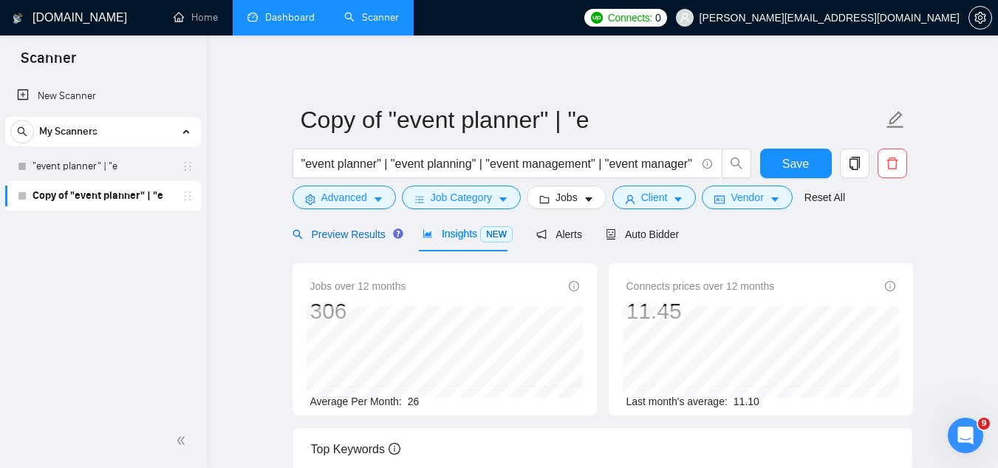
click at [327, 239] on span "Preview Results" at bounding box center [346, 234] width 106 height 12
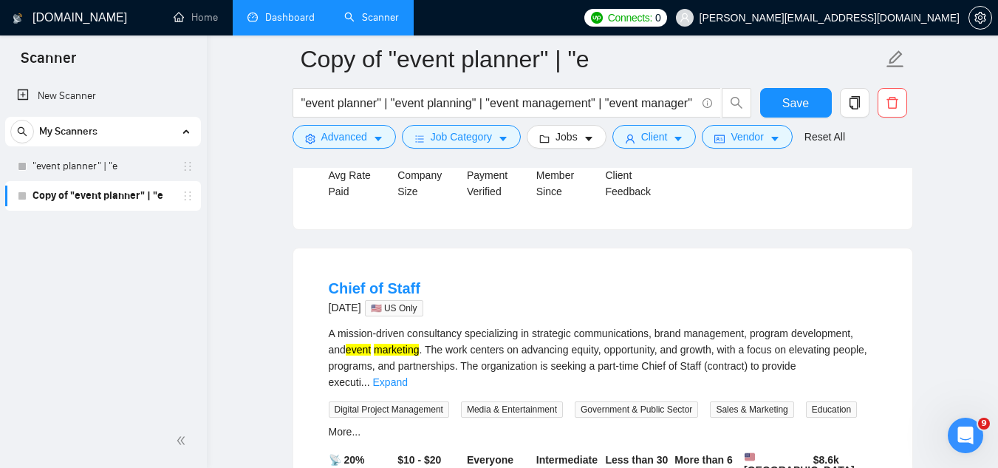
scroll to position [2069, 0]
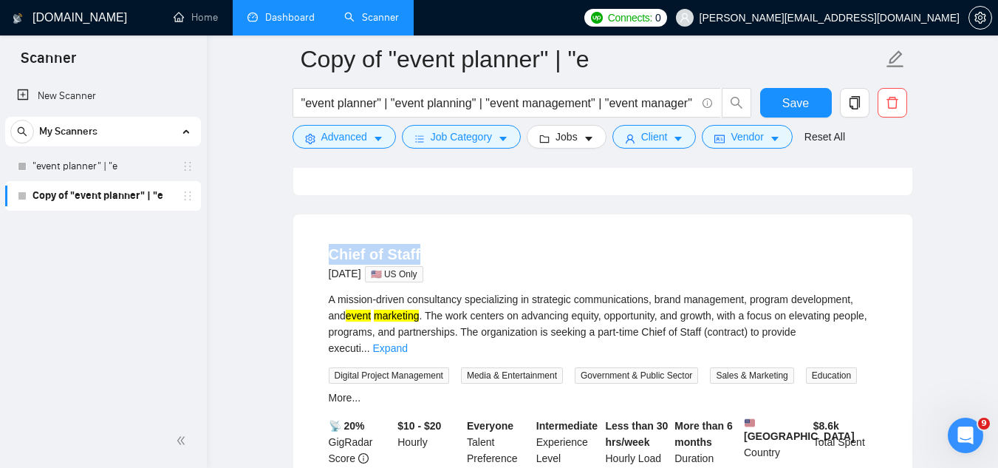
drag, startPoint x: 465, startPoint y: 242, endPoint x: 320, endPoint y: 235, distance: 145.0
click at [320, 235] on li "Chief of Staff [DATE] 🇺🇸 US Only A mission-driven consultancy specializing in s…" at bounding box center [603, 382] width 584 height 301
click at [568, 256] on div "Chief of Staff [DATE] 🇺🇸 US Only" at bounding box center [603, 263] width 548 height 38
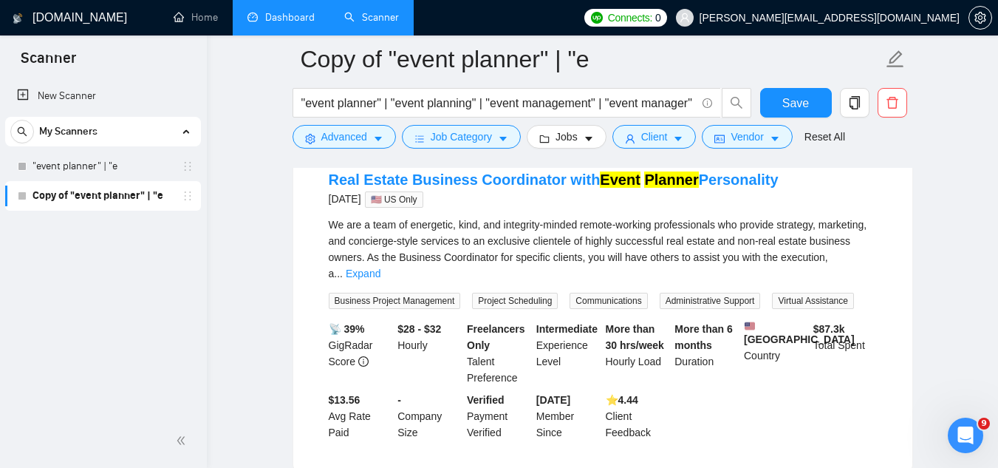
scroll to position [3029, 0]
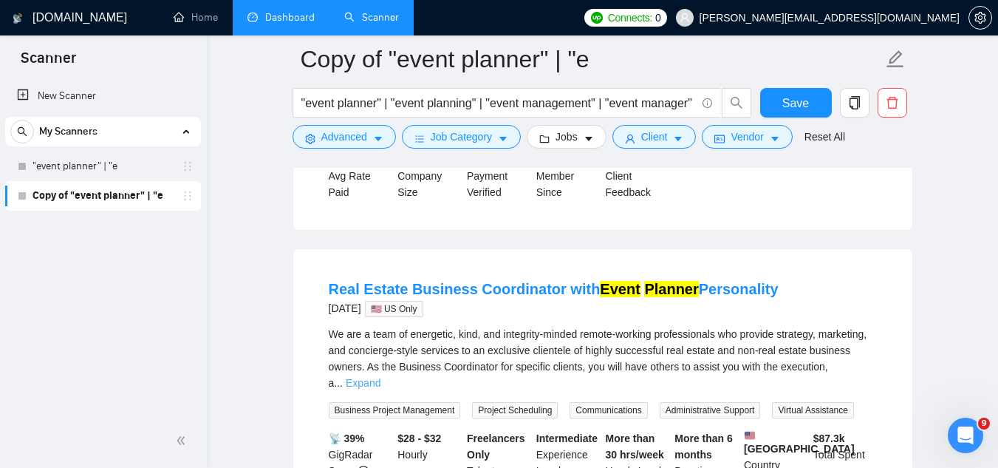
click at [380, 377] on link "Expand" at bounding box center [363, 383] width 35 height 12
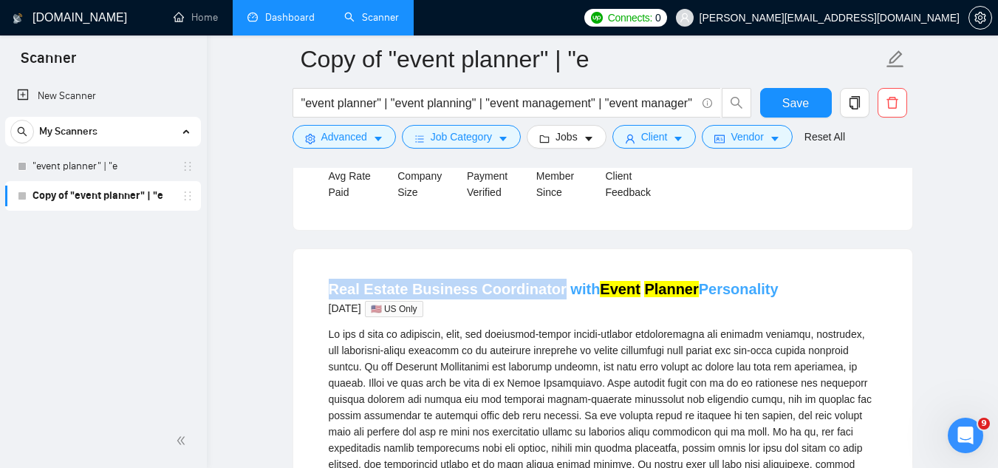
drag, startPoint x: 322, startPoint y: 268, endPoint x: 547, endPoint y: 269, distance: 224.6
copy link "Real Estate Business Coordinator"
click at [334, 140] on span "Advanced" at bounding box center [344, 137] width 46 height 16
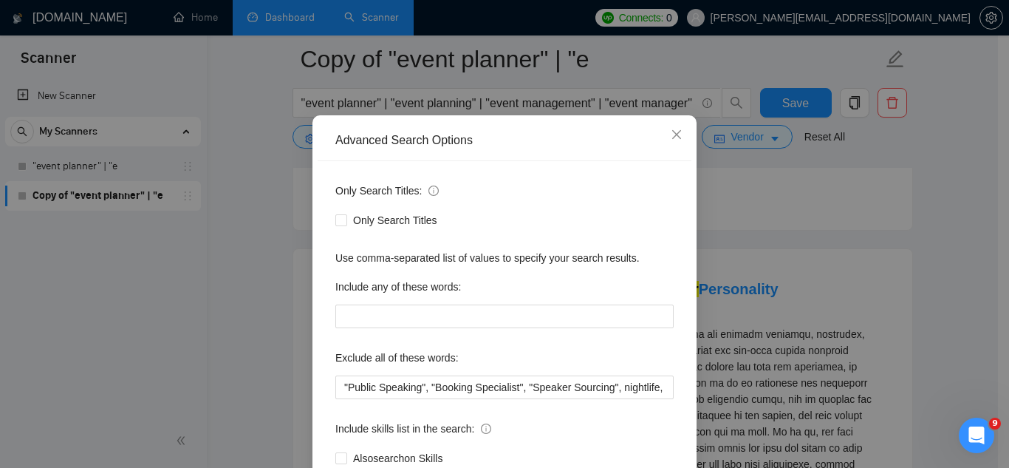
scroll to position [74, 0]
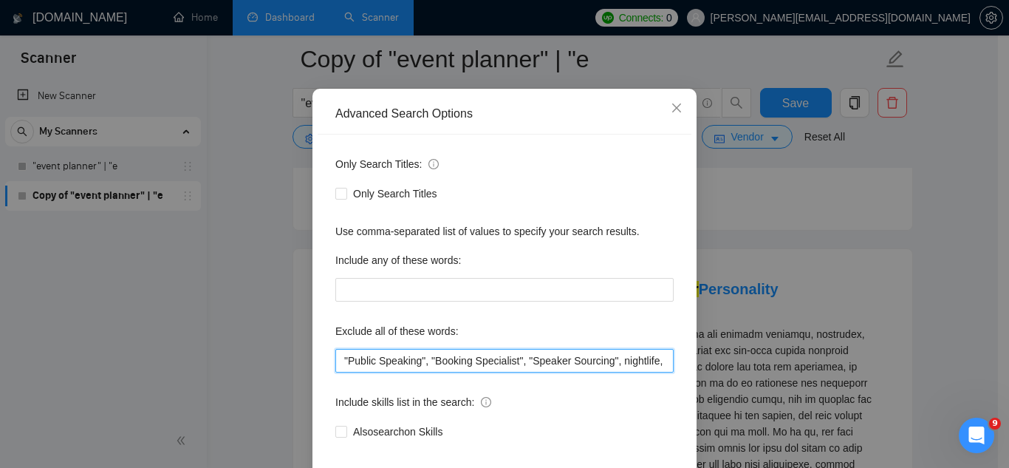
drag, startPoint x: 332, startPoint y: 365, endPoint x: 341, endPoint y: 324, distance: 42.2
click at [335, 364] on input ""Public Speaking", "Booking Specialist", "Speaker Sourcing", nightlife, "Club M…" at bounding box center [504, 361] width 338 height 24
paste input "Real Estate Business Coordinator"
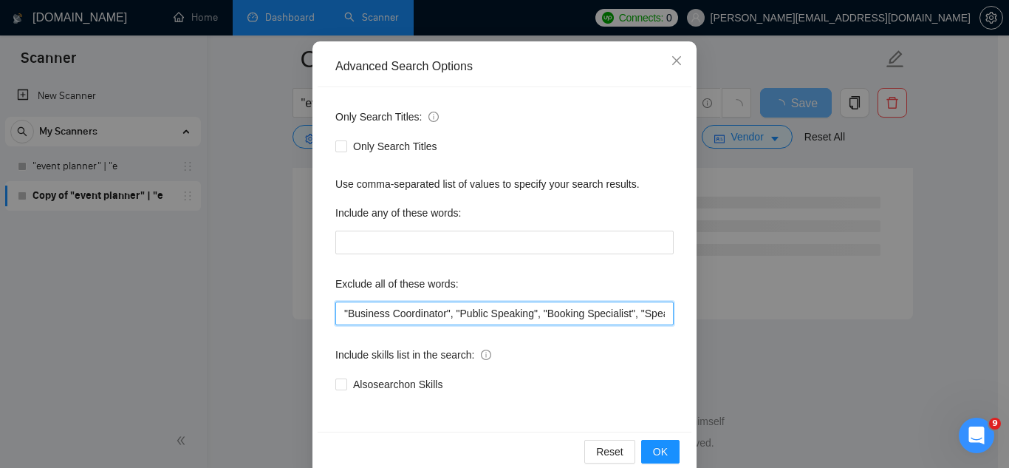
scroll to position [147, 0]
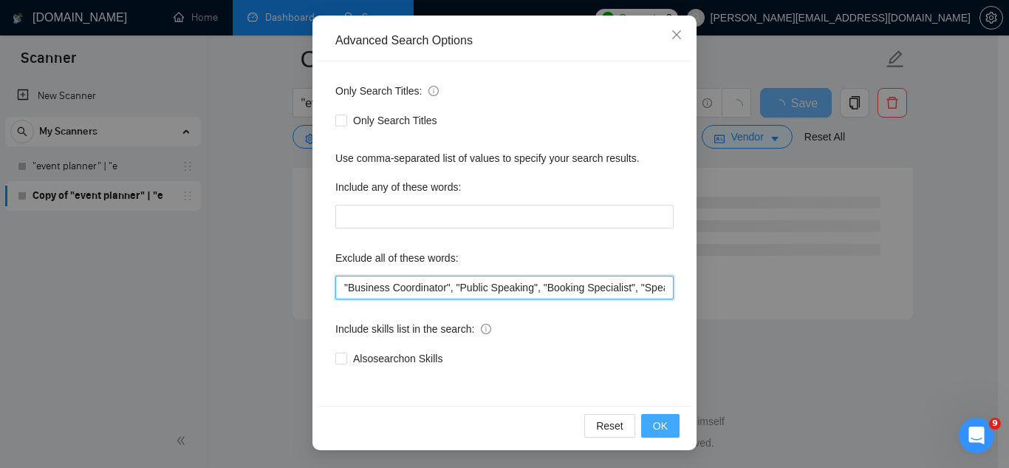
type input ""Business Coordinator", "Public Speaking", "Booking Specialist", "Speaker Sourc…"
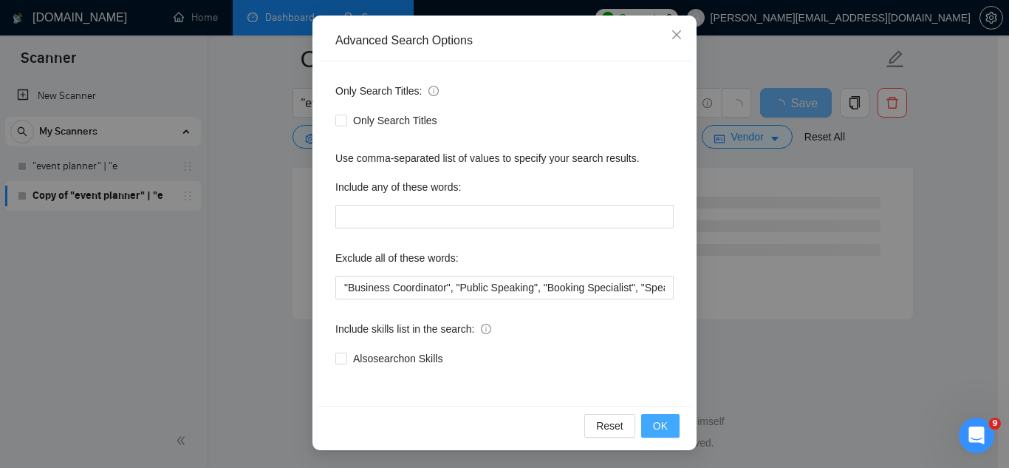
click at [656, 435] on button "OK" at bounding box center [660, 426] width 38 height 24
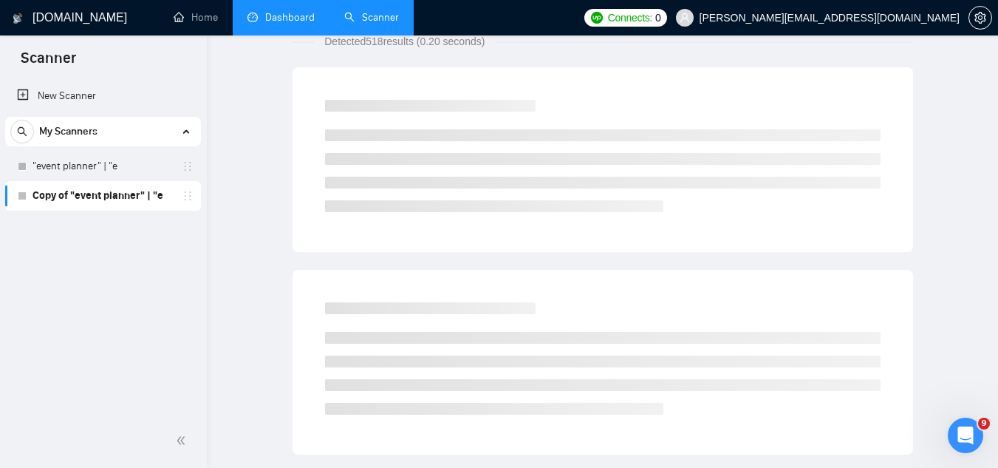
scroll to position [0, 0]
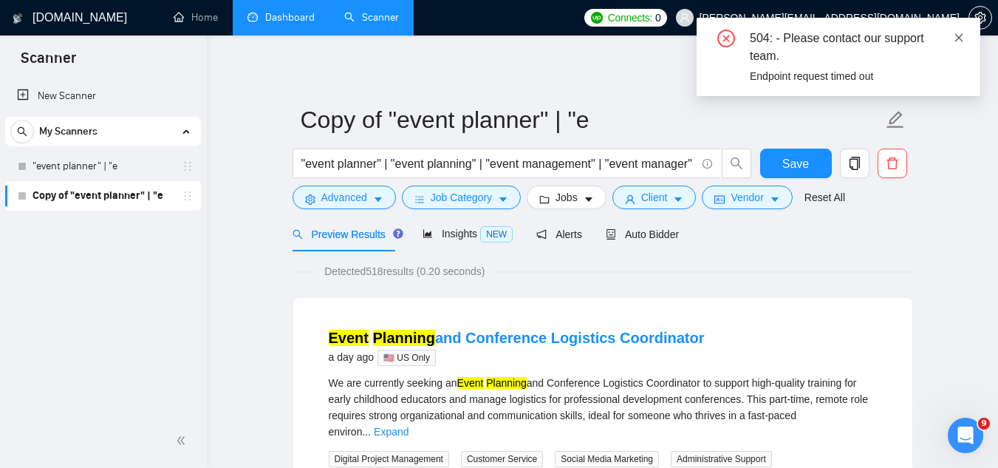
click at [961, 38] on icon "close" at bounding box center [959, 38] width 10 height 10
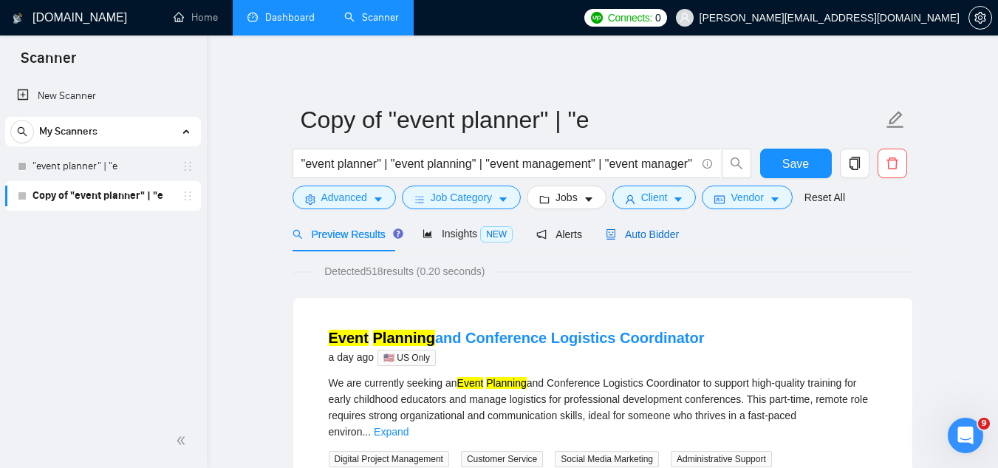
click at [634, 238] on span "Auto Bidder" at bounding box center [642, 234] width 73 height 12
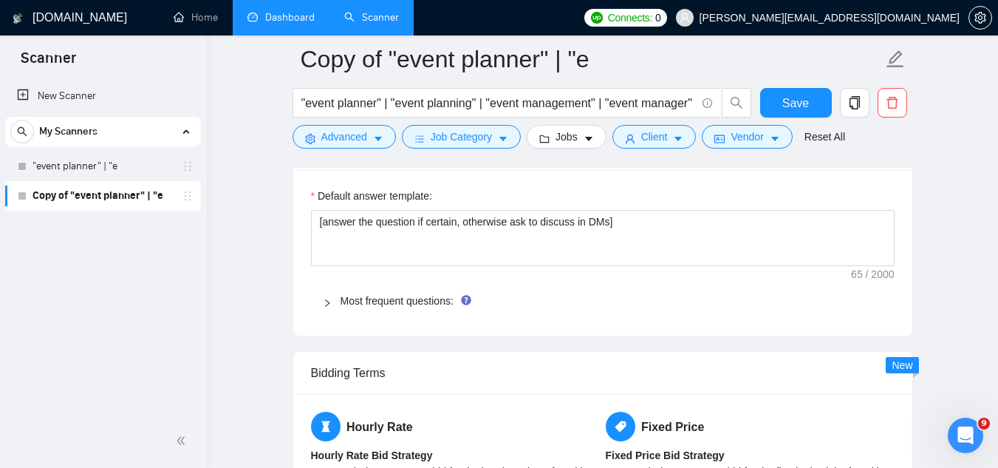
scroll to position [2143, 0]
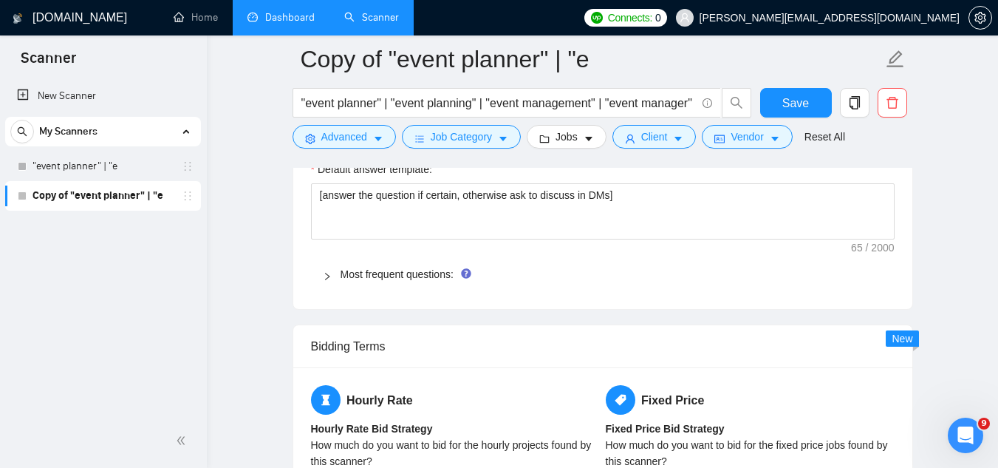
click at [408, 264] on div "Most frequent questions:" at bounding box center [603, 274] width 584 height 34
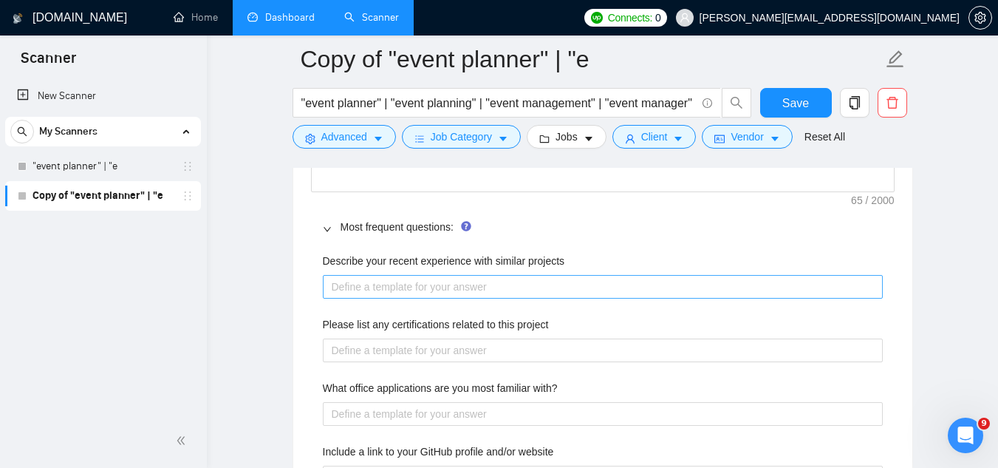
scroll to position [2216, 0]
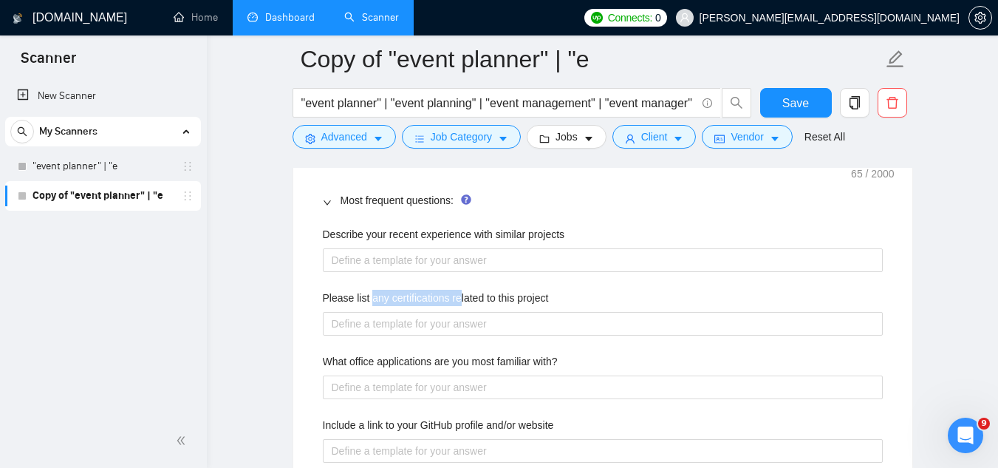
drag, startPoint x: 378, startPoint y: 298, endPoint x: 456, endPoint y: 302, distance: 78.4
click at [456, 302] on label "Please list any certifications related to this project" at bounding box center [436, 298] width 226 height 16
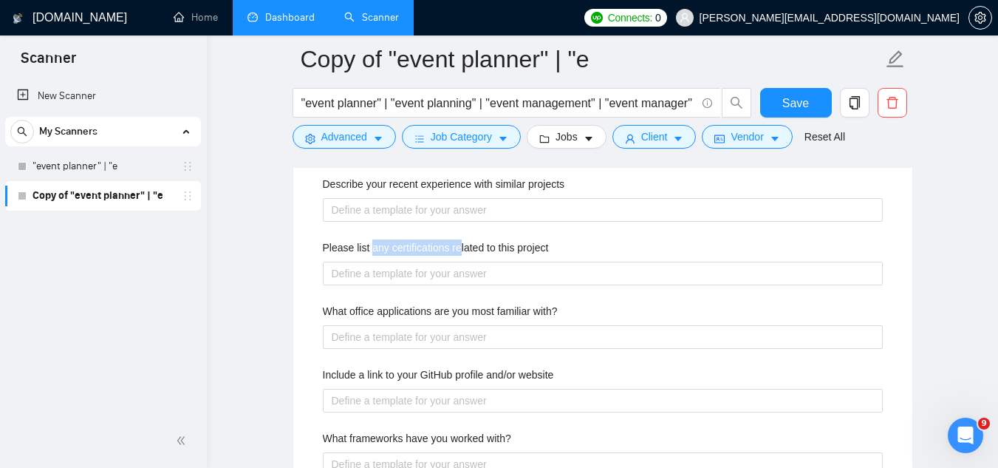
scroll to position [2290, 0]
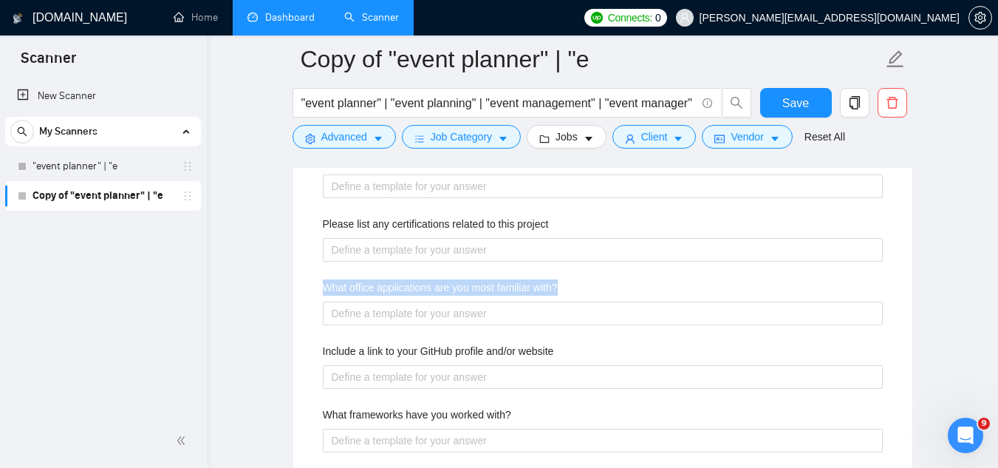
drag, startPoint x: 312, startPoint y: 283, endPoint x: 589, endPoint y: 287, distance: 277.1
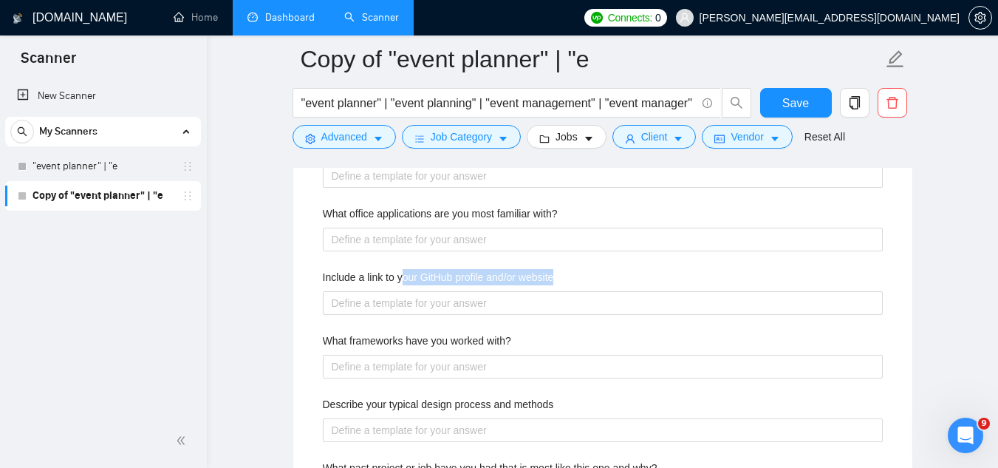
drag, startPoint x: 426, startPoint y: 279, endPoint x: 571, endPoint y: 282, distance: 144.9
click at [571, 282] on div "Include a link to your GitHub profile and/or website" at bounding box center [603, 280] width 560 height 22
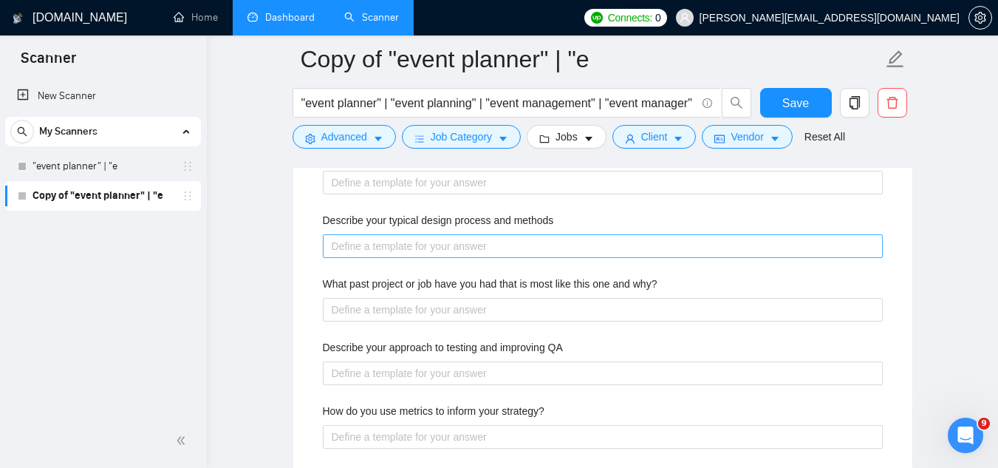
scroll to position [2586, 0]
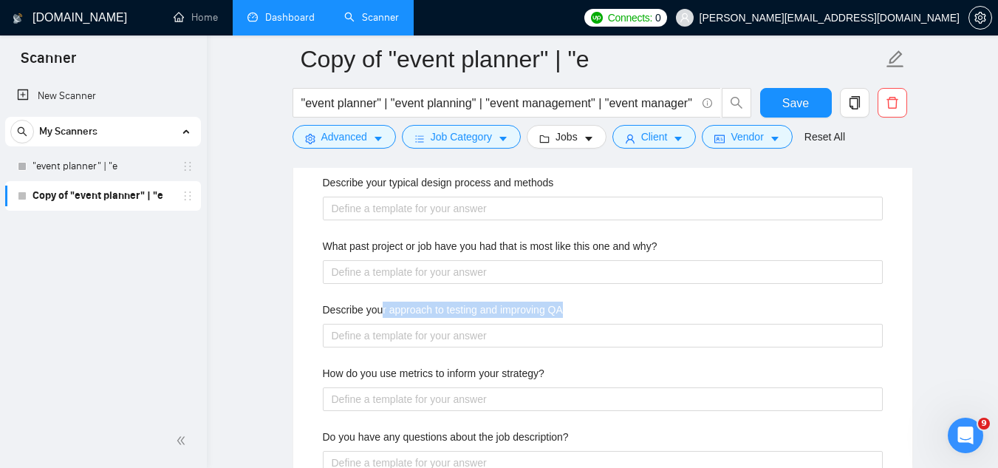
drag, startPoint x: 383, startPoint y: 307, endPoint x: 567, endPoint y: 317, distance: 184.3
click at [567, 317] on div "Describe your approach to testing and improving QA" at bounding box center [603, 312] width 560 height 22
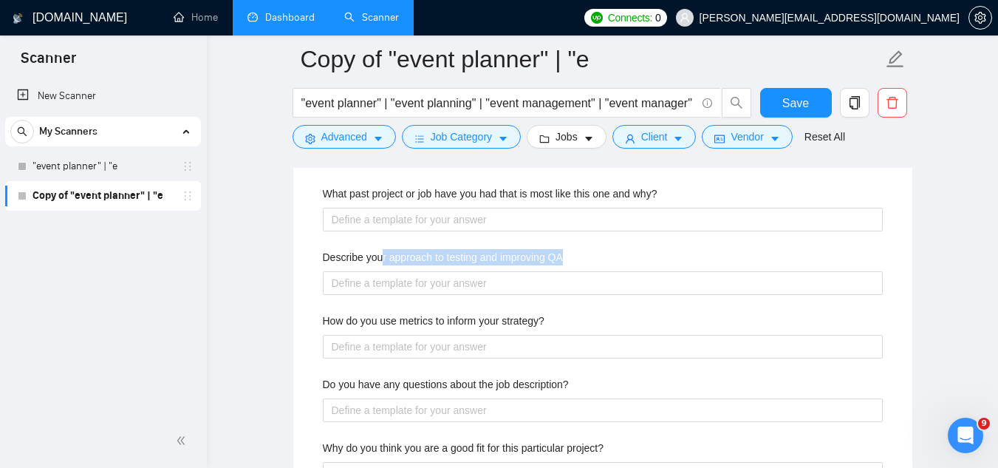
scroll to position [2660, 0]
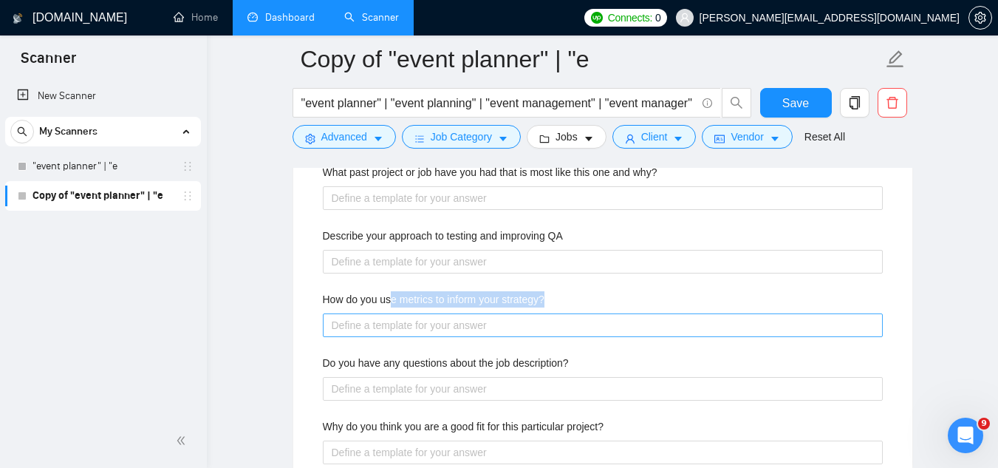
drag, startPoint x: 389, startPoint y: 300, endPoint x: 566, endPoint y: 319, distance: 177.6
click at [566, 319] on div "How do you use metrics to inform your strategy?" at bounding box center [603, 314] width 560 height 46
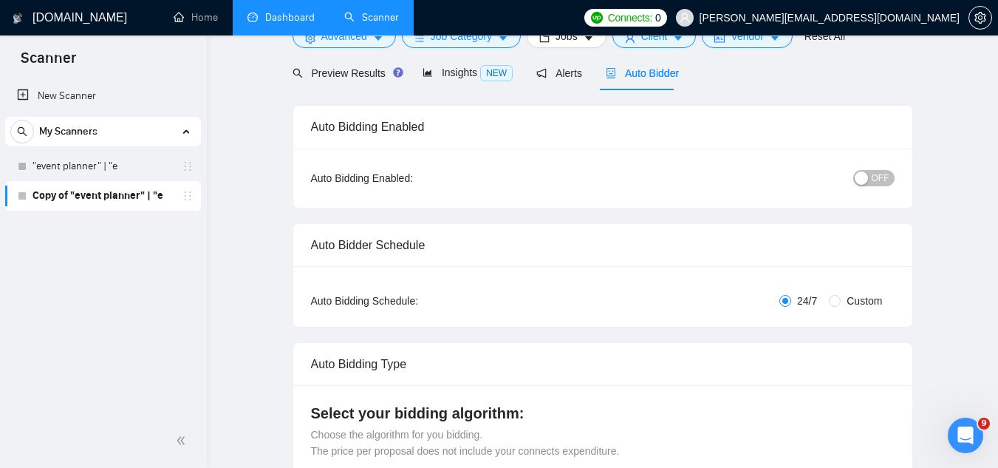
scroll to position [0, 0]
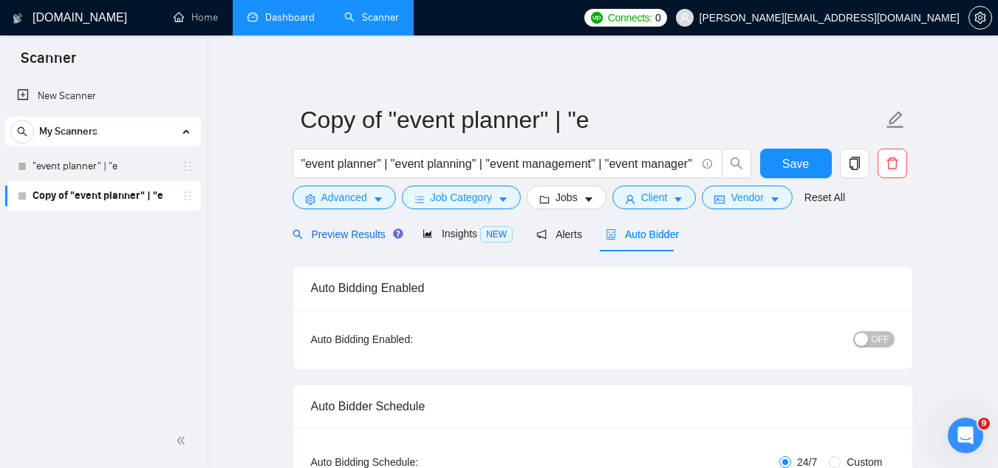
click at [320, 228] on span "Preview Results" at bounding box center [346, 234] width 106 height 12
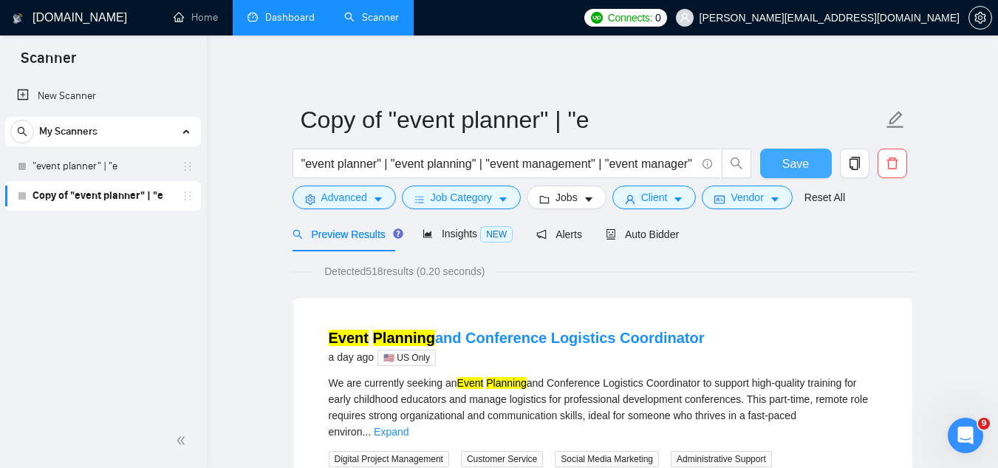
click at [797, 169] on span "Save" at bounding box center [795, 163] width 27 height 18
click at [60, 171] on link ""event planner" | "e" at bounding box center [103, 166] width 140 height 30
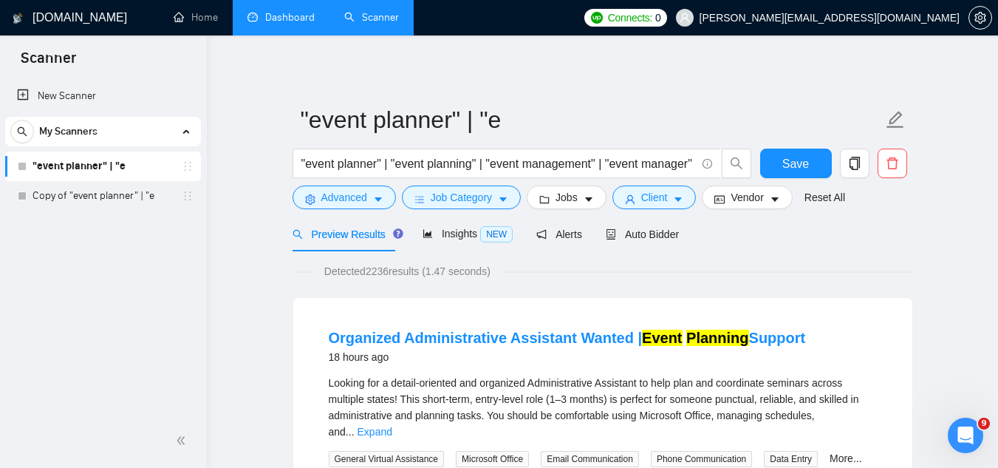
click at [307, 22] on link "Dashboard" at bounding box center [281, 17] width 67 height 13
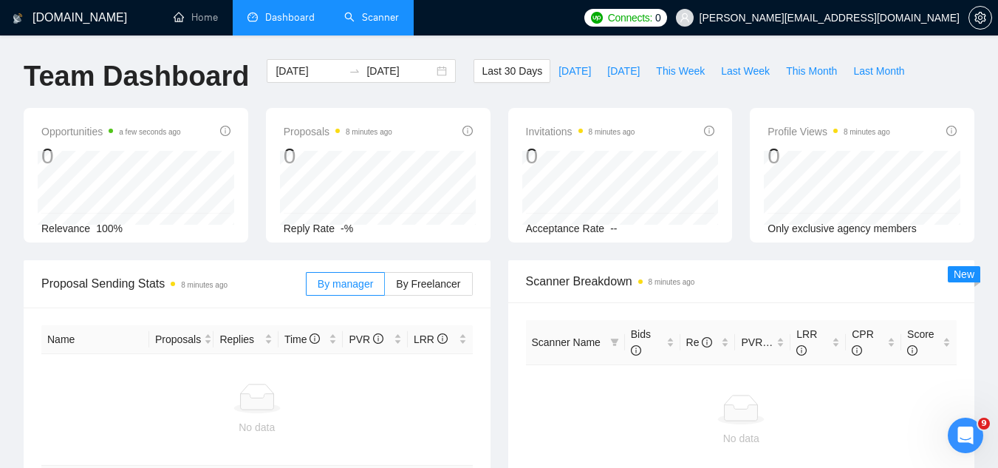
click at [391, 24] on link "Scanner" at bounding box center [371, 17] width 55 height 13
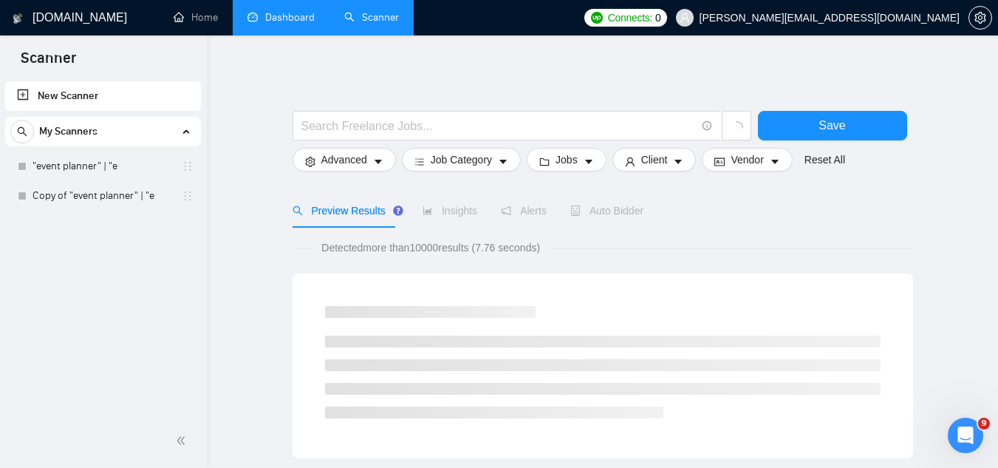
click at [290, 13] on link "Dashboard" at bounding box center [281, 17] width 67 height 13
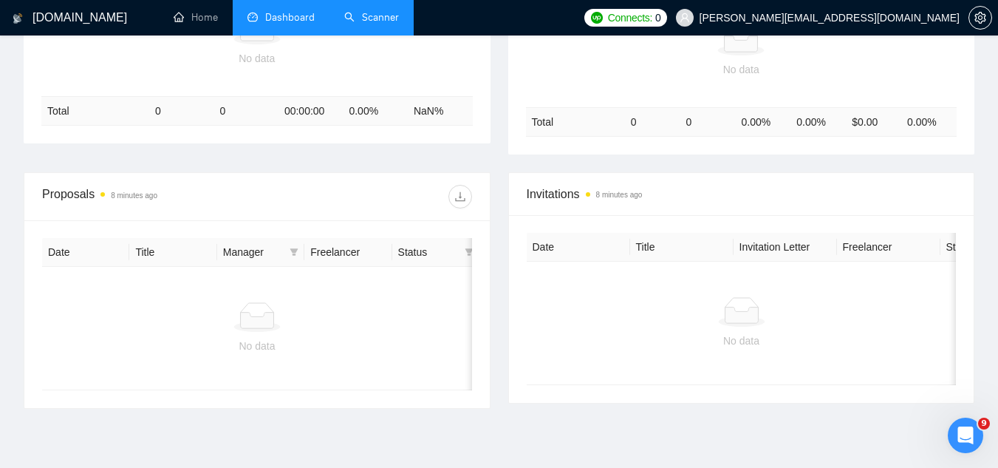
scroll to position [369, 0]
drag, startPoint x: 44, startPoint y: 197, endPoint x: 180, endPoint y: 201, distance: 136.0
click at [180, 201] on div "Proposals 8 minutes ago" at bounding box center [149, 196] width 215 height 24
